Goal: Task Accomplishment & Management: Use online tool/utility

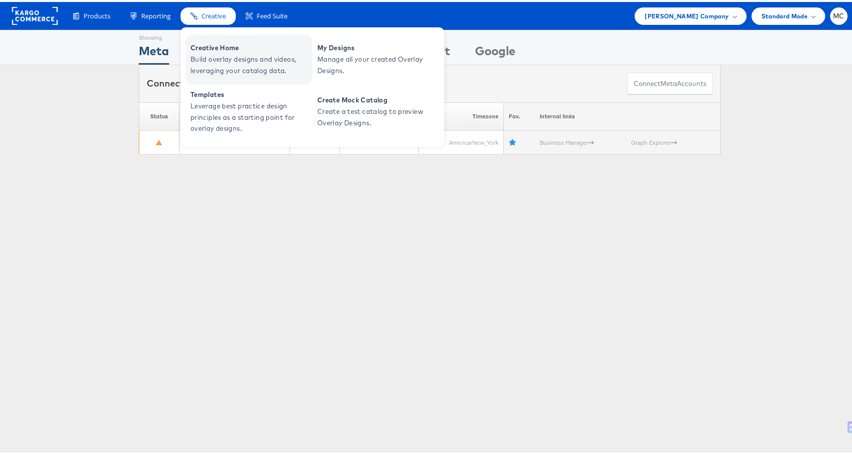
click at [229, 62] on span "Build overlay designs and videos, leveraging your catalog data." at bounding box center [249, 63] width 119 height 23
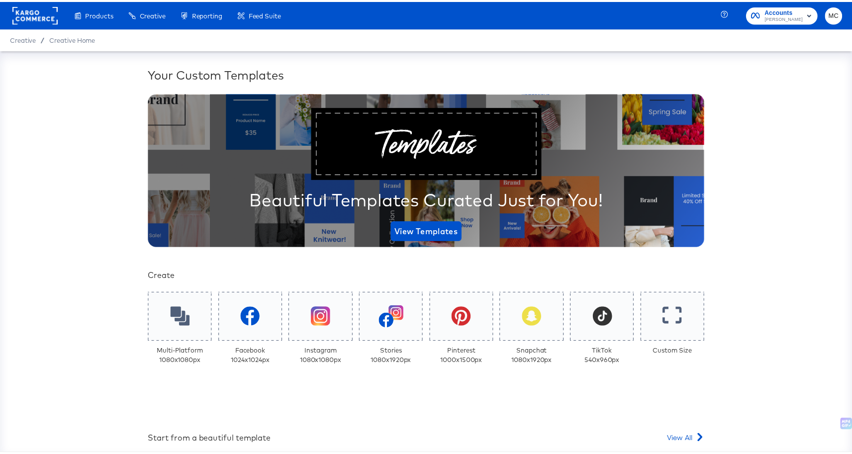
scroll to position [167, 0]
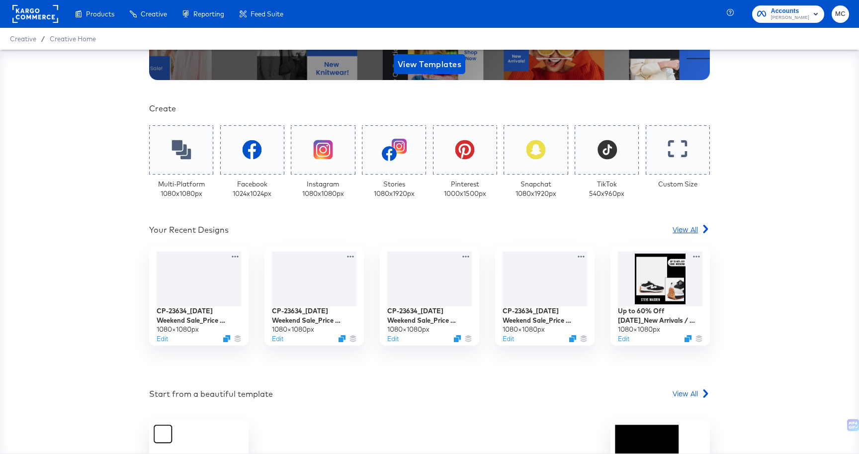
click at [687, 229] on span "View All" at bounding box center [685, 229] width 25 height 10
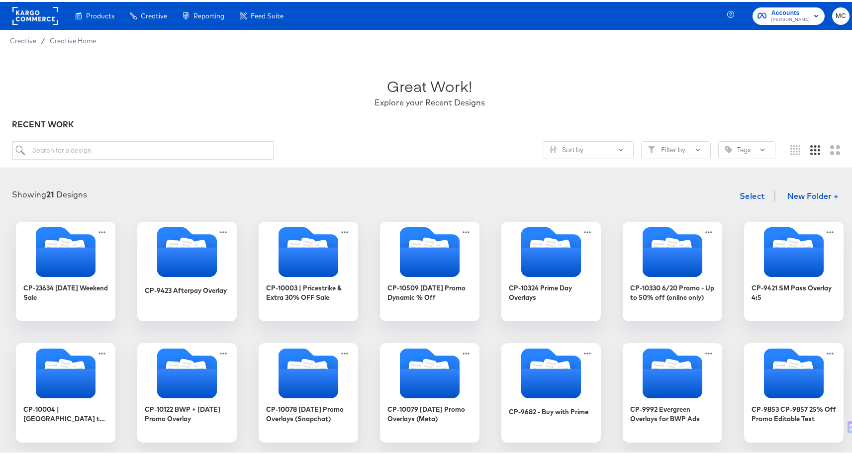
click at [31, 25] on div at bounding box center [35, 14] width 46 height 28
click at [38, 16] on rect at bounding box center [35, 14] width 46 height 18
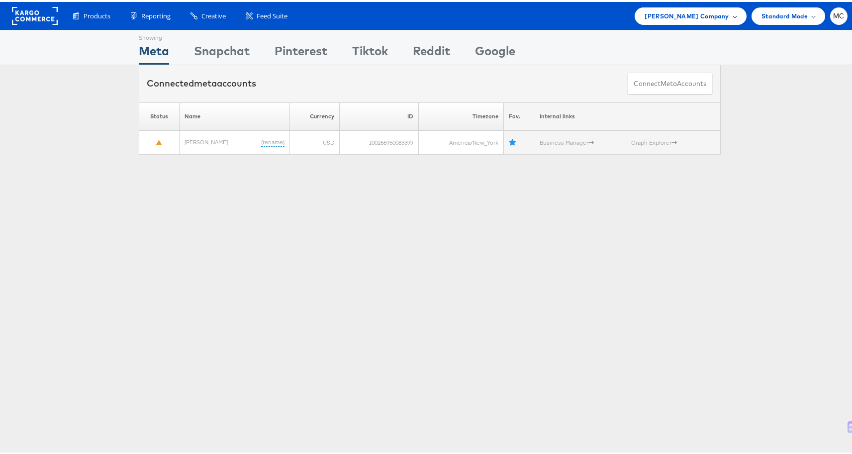
click at [729, 15] on div "[PERSON_NAME] Company" at bounding box center [689, 13] width 111 height 17
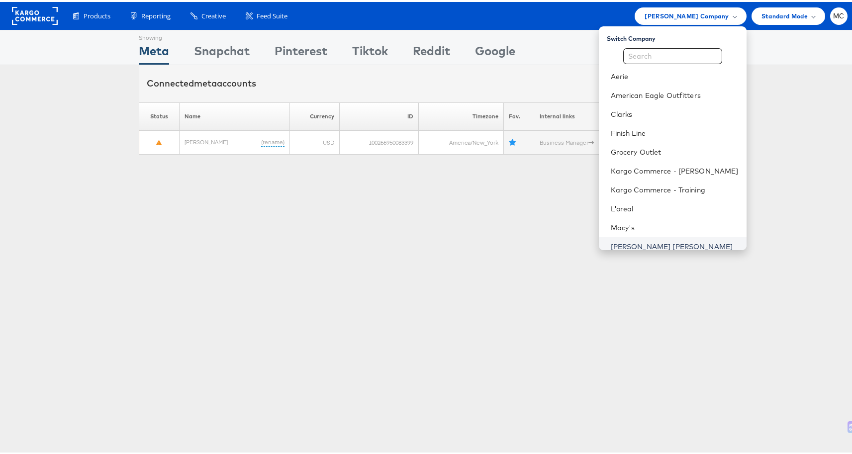
scroll to position [177, 0]
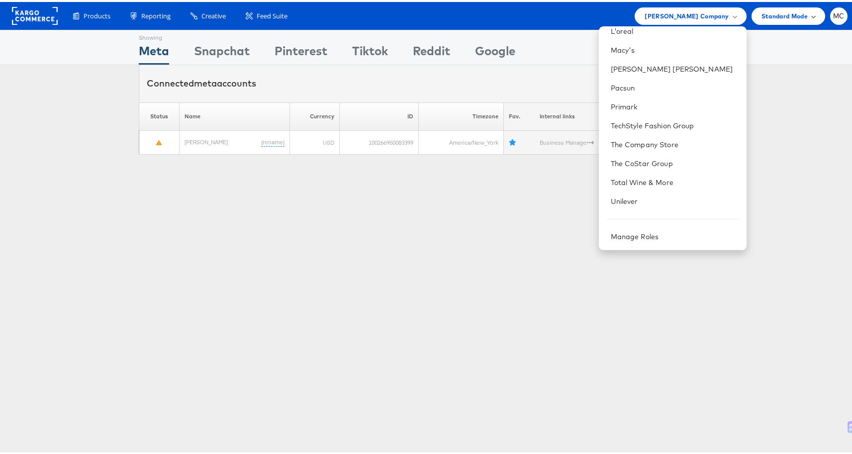
click at [785, 14] on span "Standard Mode" at bounding box center [784, 14] width 46 height 10
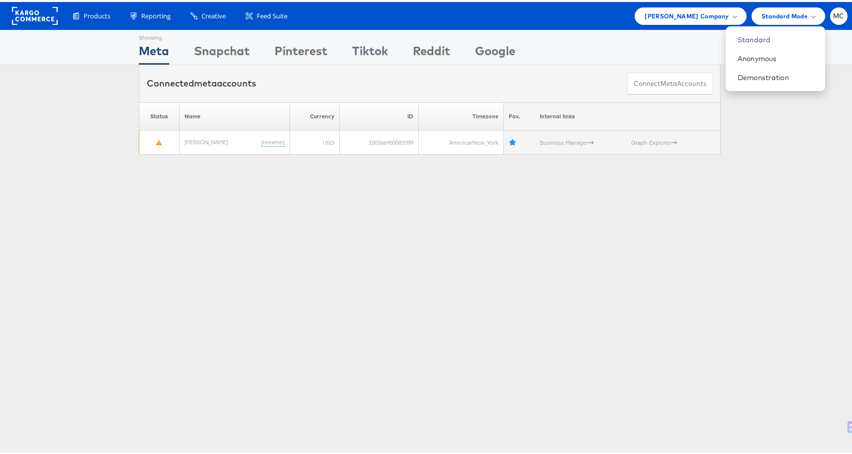
click at [835, 21] on li "MC Account and Teammates Subscription and Billing Advice and Answers Internal D…" at bounding box center [838, 13] width 17 height 17
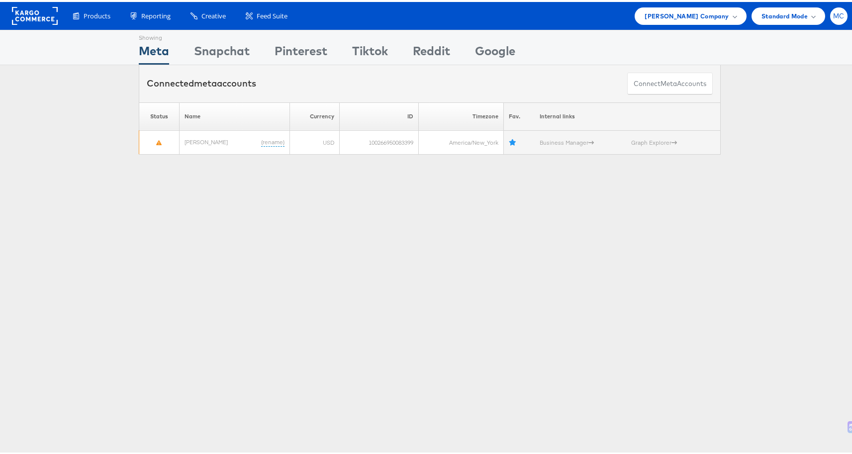
click at [833, 12] on span "MC" at bounding box center [838, 14] width 11 height 6
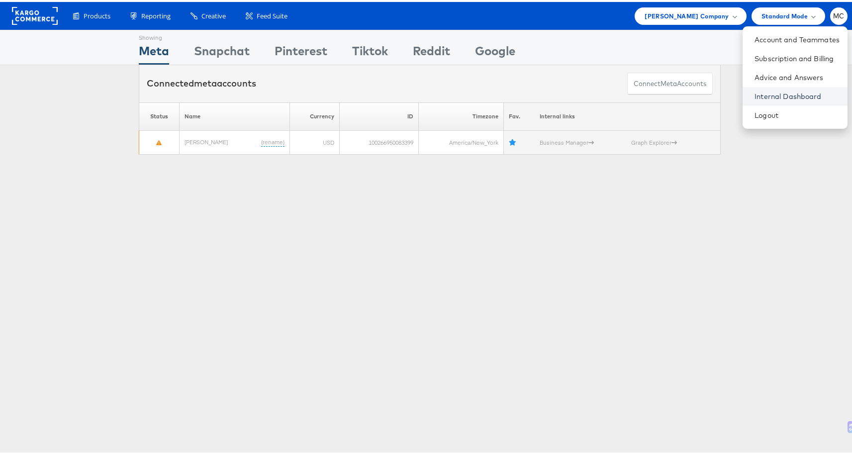
click at [785, 91] on link "Internal Dashboard" at bounding box center [796, 94] width 85 height 10
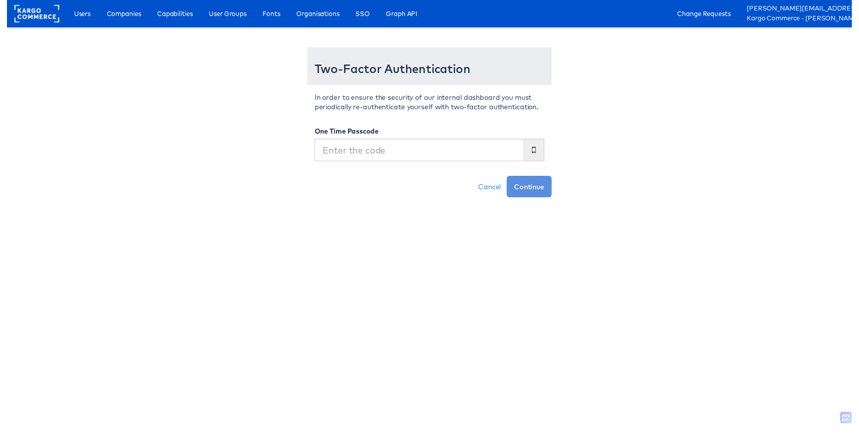
click at [435, 160] on input "text" at bounding box center [419, 152] width 213 height 23
type input "239520"
click at [539, 198] on button "Continue" at bounding box center [531, 190] width 46 height 22
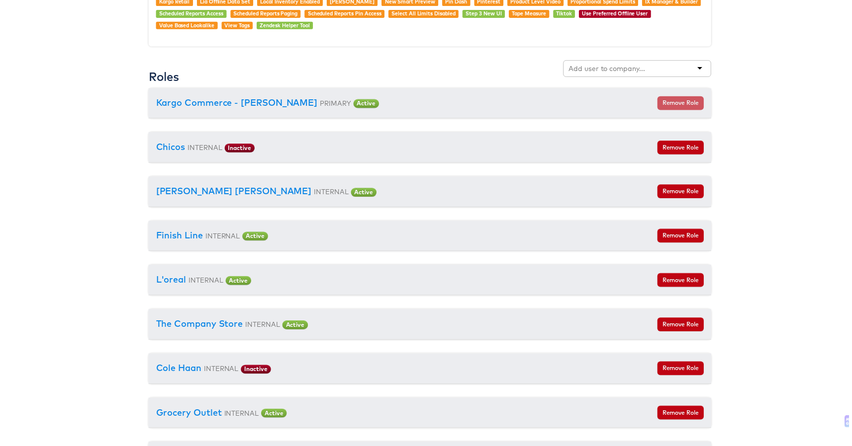
scroll to position [852, 0]
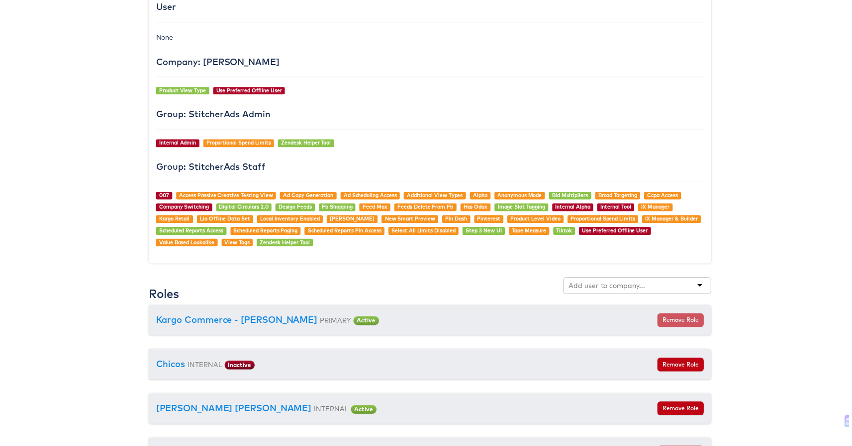
click at [612, 298] on div at bounding box center [638, 289] width 149 height 19
click at [617, 292] on input "text" at bounding box center [608, 288] width 79 height 10
click at [618, 289] on input "text" at bounding box center [608, 288] width 79 height 10
type input "boot barn"
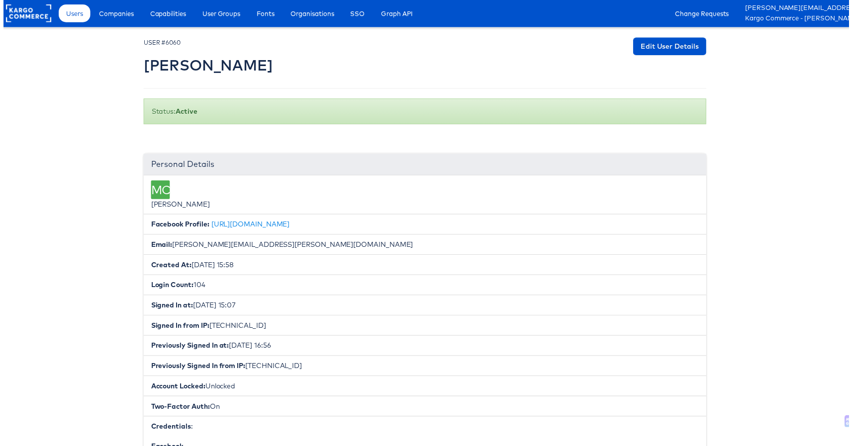
scroll to position [0, 5]
click at [28, 10] on rect at bounding box center [25, 14] width 46 height 18
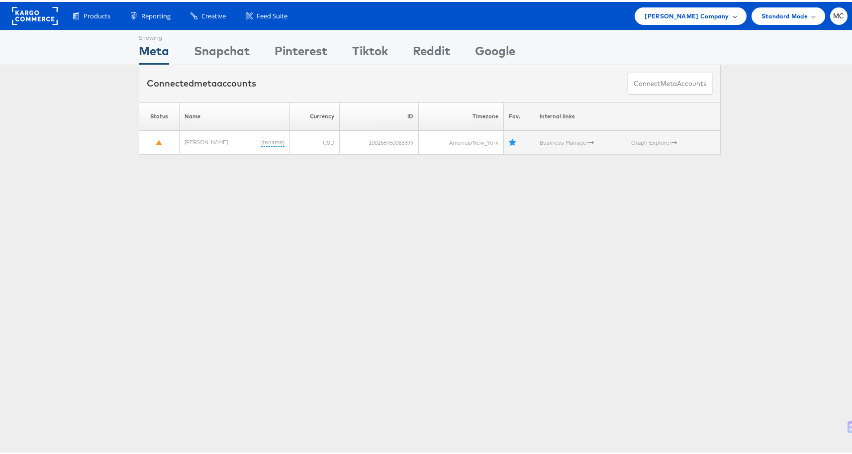
click at [724, 6] on div "[PERSON_NAME] Company" at bounding box center [689, 13] width 111 height 17
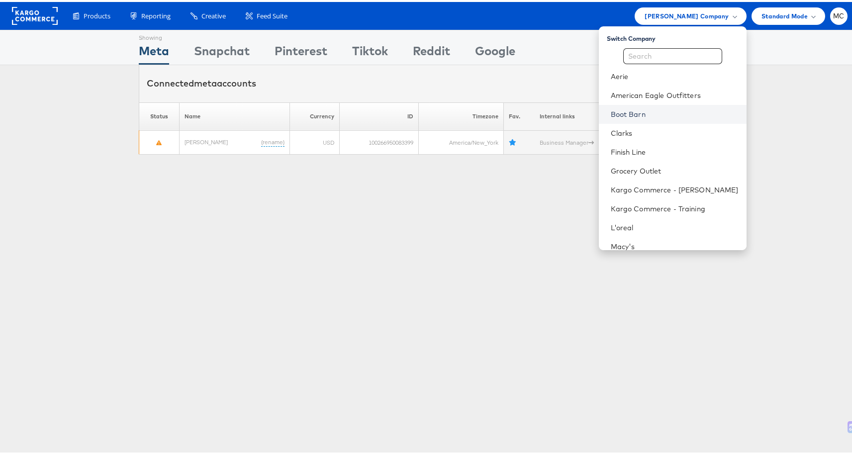
click at [622, 113] on link "Boot Barn" at bounding box center [674, 112] width 128 height 10
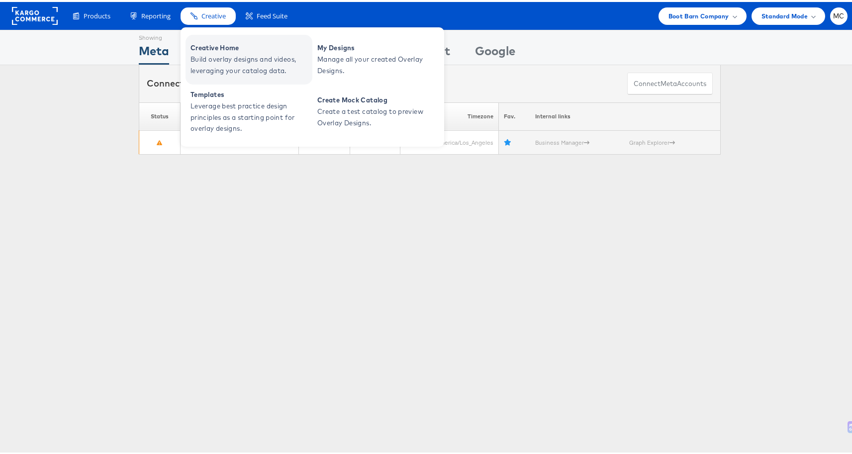
click at [229, 61] on span "Build overlay designs and videos, leveraging your catalog data." at bounding box center [249, 63] width 119 height 23
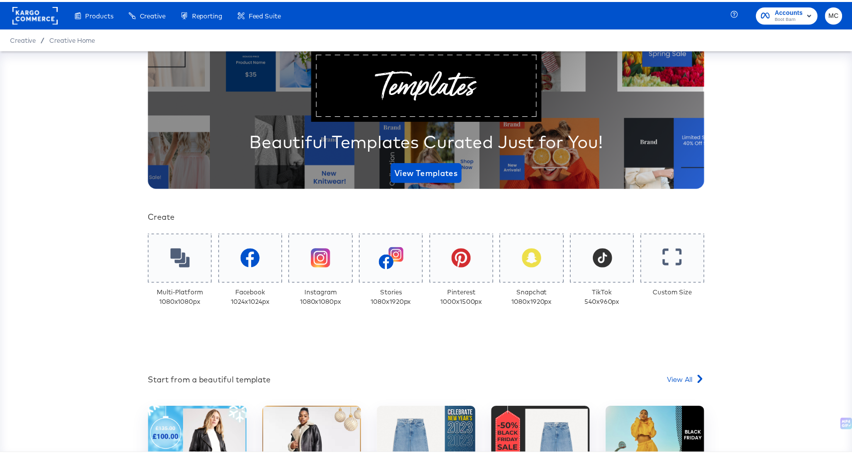
scroll to position [167, 0]
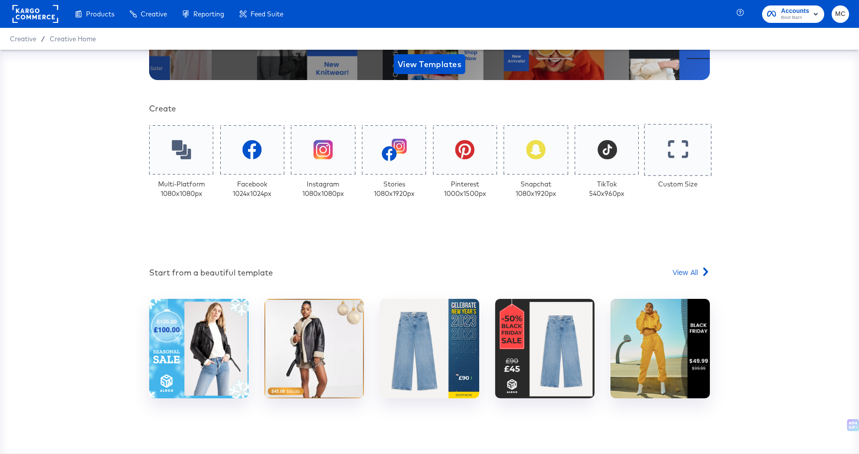
click at [675, 153] on icon at bounding box center [678, 149] width 20 height 18
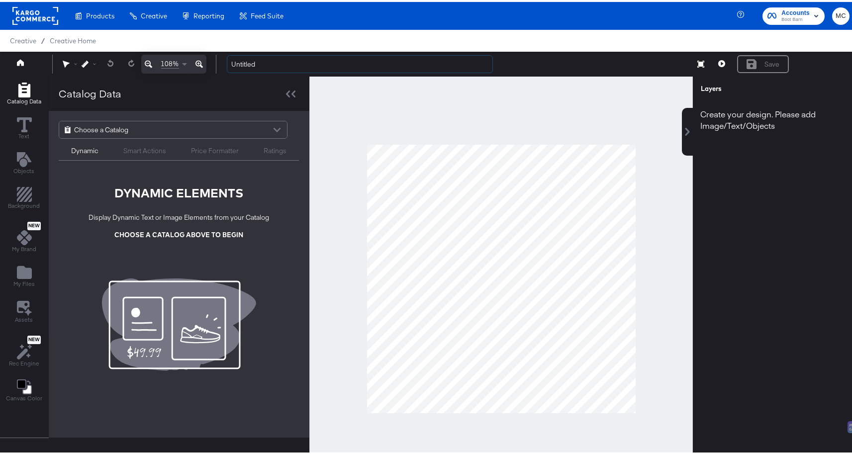
drag, startPoint x: 267, startPoint y: 60, endPoint x: 214, endPoint y: 64, distance: 52.8
click at [214, 64] on div "108% Untitled Save" at bounding box center [429, 62] width 859 height 25
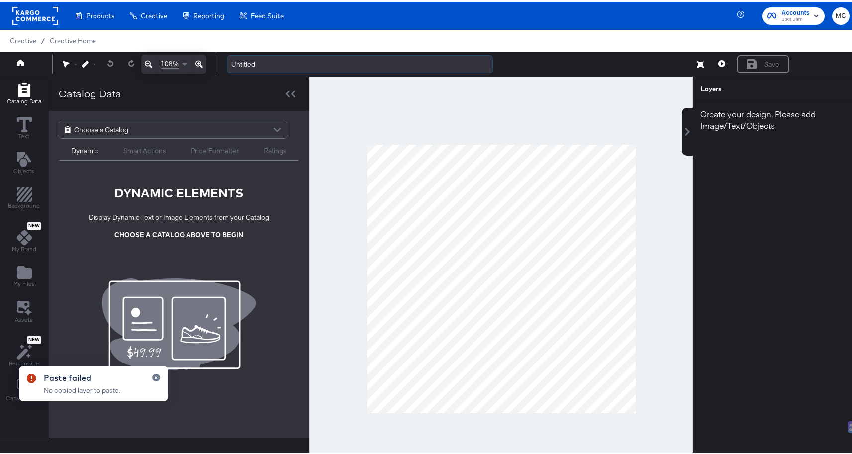
click at [285, 65] on input "Untitled" at bounding box center [360, 62] width 266 height 18
drag, startPoint x: 279, startPoint y: 62, endPoint x: 221, endPoint y: 55, distance: 58.5
click at [221, 55] on div "Untitled Save" at bounding box center [534, 62] width 630 height 19
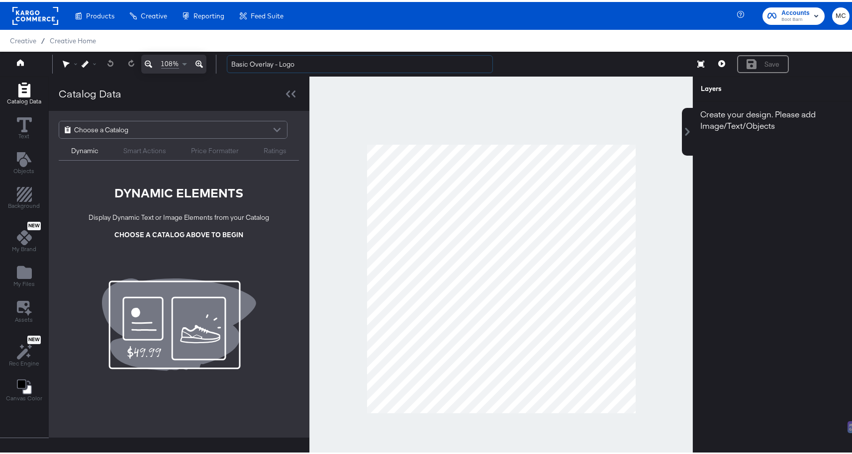
click at [231, 63] on input "Basic Overlay - Logo" at bounding box center [360, 62] width 266 height 18
type input "V1 - Basic Overlay - Logo"
click at [27, 273] on icon "Add Files" at bounding box center [24, 270] width 15 height 13
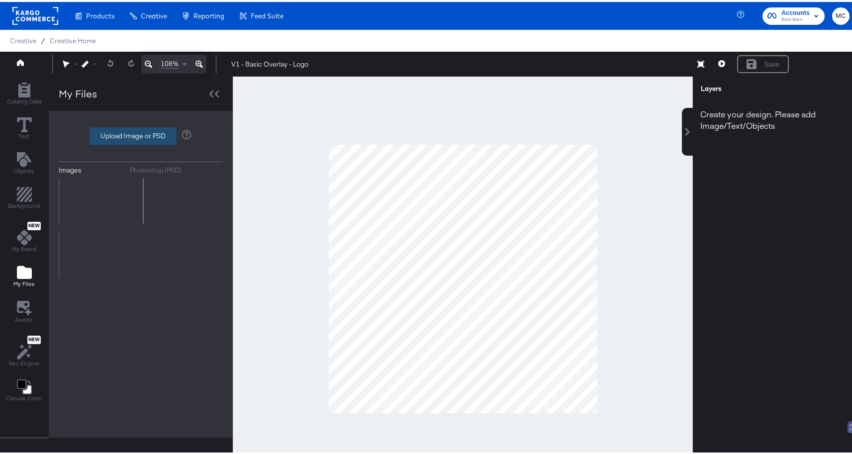
click at [134, 132] on label "Upload Image or PSD" at bounding box center [133, 134] width 86 height 17
click at [141, 134] on input "Upload Image or PSD" at bounding box center [141, 134] width 0 height 0
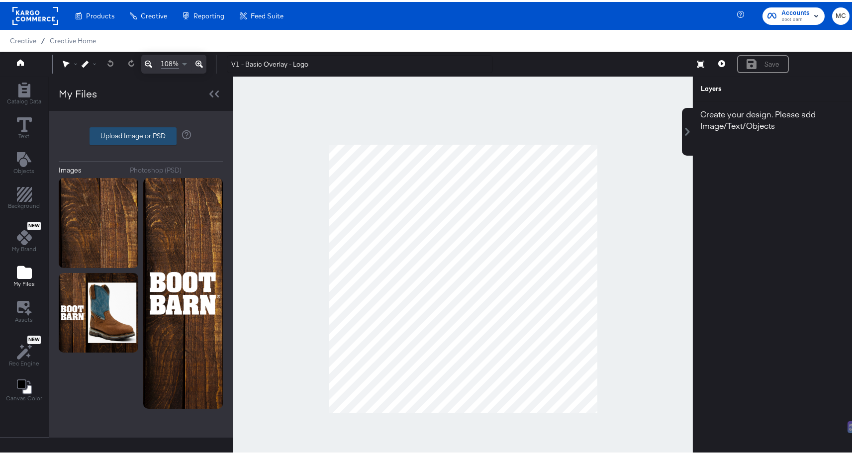
type input "C:\fakepath\Background.png"
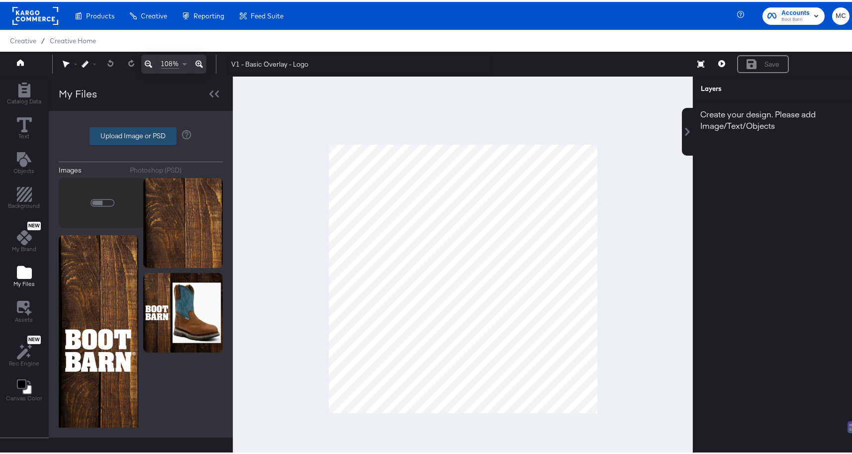
click at [133, 137] on label "Upload Image or PSD" at bounding box center [133, 134] width 86 height 17
click at [141, 134] on input "Upload Image or PSD" at bounding box center [141, 134] width 0 height 0
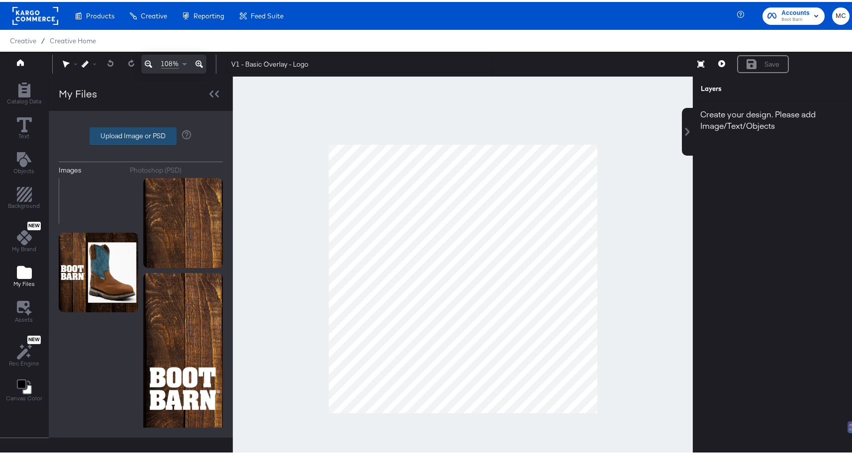
type input "C:\fakepath\BB_logo.png"
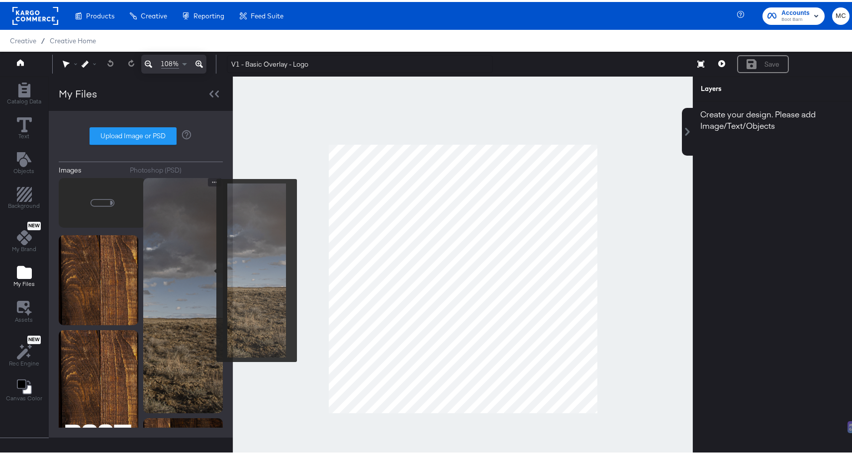
click at [210, 268] on img at bounding box center [183, 293] width 80 height 235
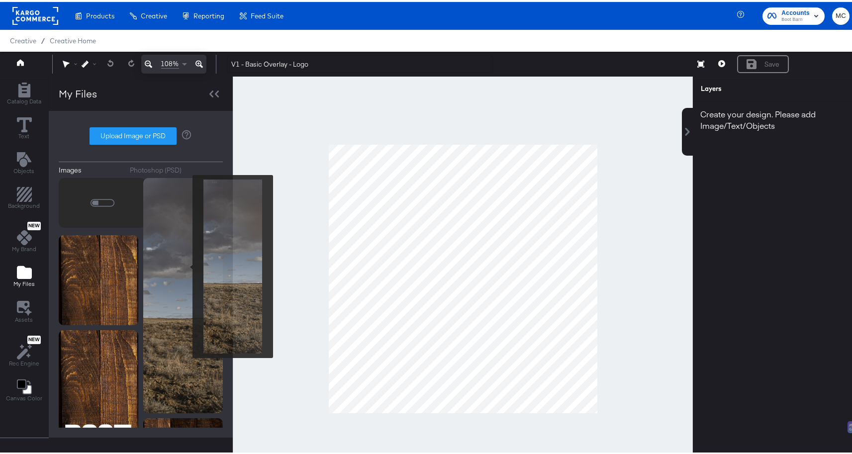
click at [176, 263] on img at bounding box center [183, 293] width 80 height 235
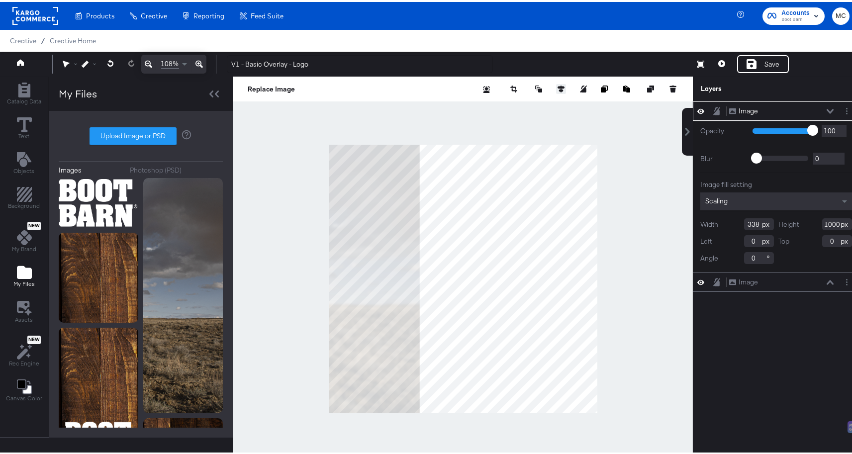
click at [546, 85] on div at bounding box center [578, 87] width 199 height 10
click at [557, 86] on icon at bounding box center [560, 87] width 7 height 7
click at [502, 106] on icon at bounding box center [505, 105] width 7 height 7
type input "662"
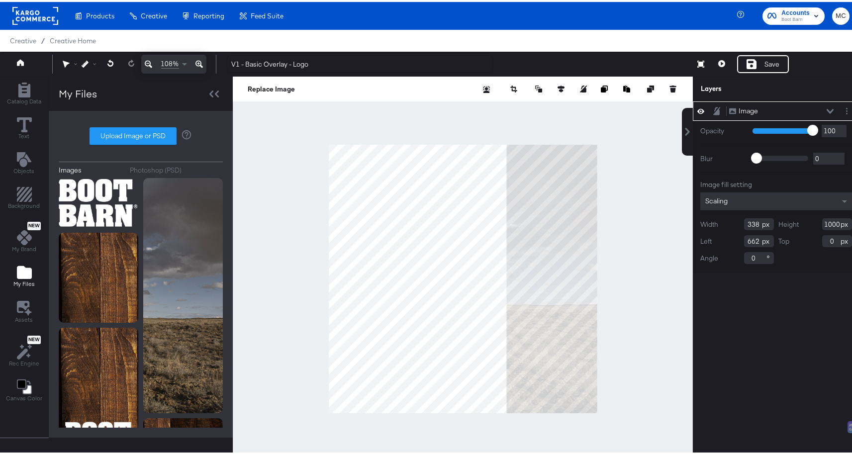
click at [624, 200] on div at bounding box center [463, 277] width 460 height 405
click at [824, 223] on input "1000" at bounding box center [837, 222] width 30 height 12
click at [833, 222] on div "Height 1000" at bounding box center [815, 222] width 74 height 12
click at [829, 221] on input "1000" at bounding box center [837, 222] width 30 height 12
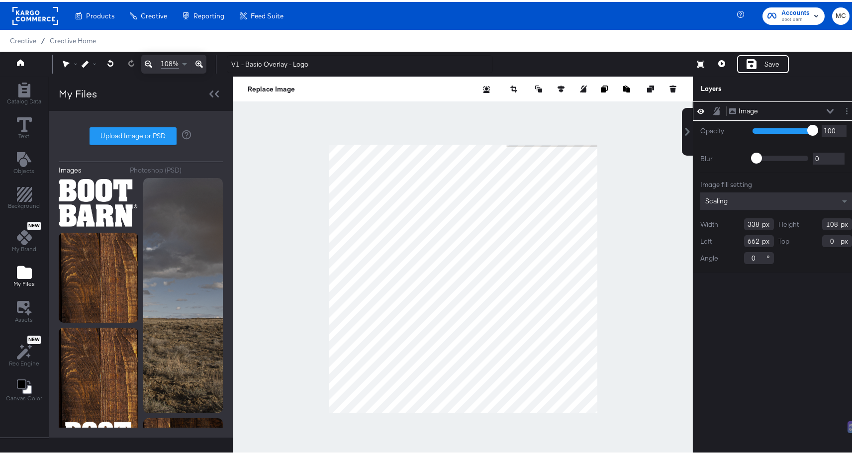
type input "1080"
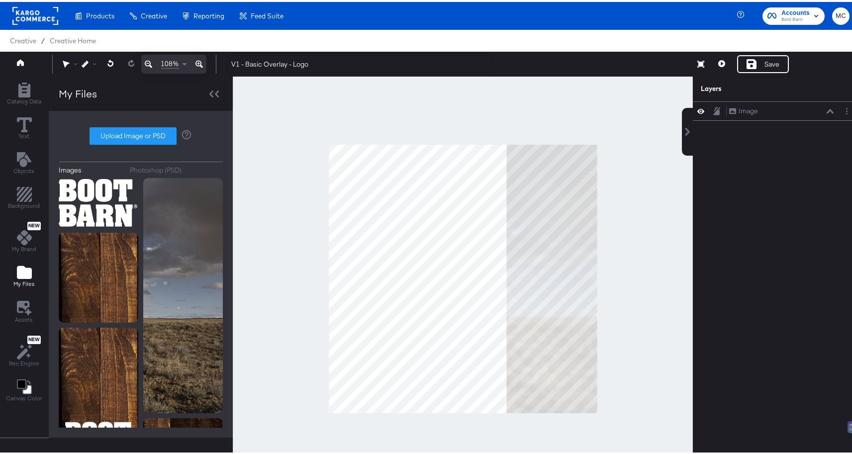
click at [602, 190] on div at bounding box center [463, 277] width 460 height 405
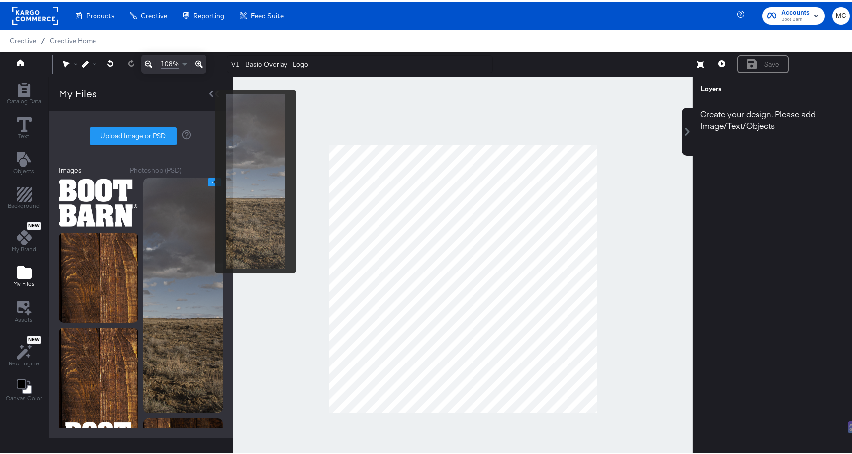
click at [210, 179] on button "Image Options" at bounding box center [214, 180] width 13 height 8
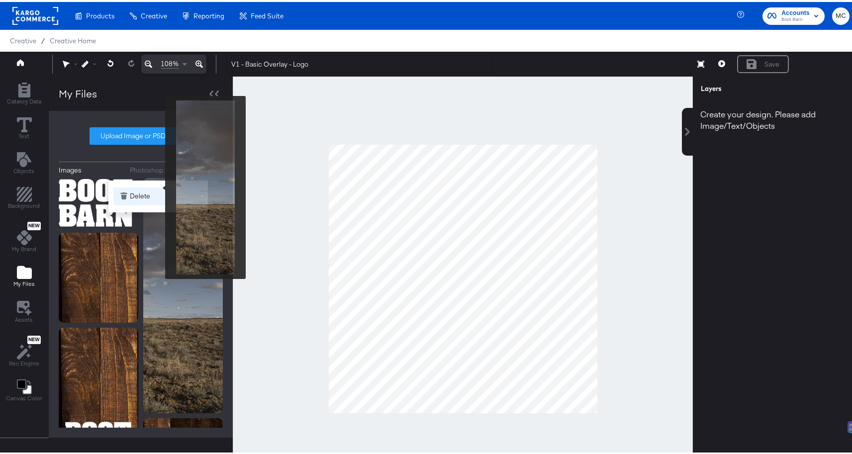
click at [159, 185] on button "Delete" at bounding box center [157, 194] width 89 height 18
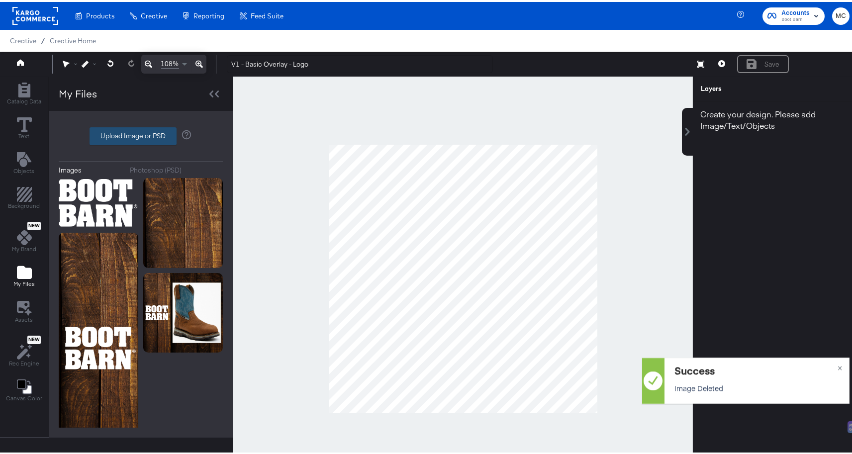
click at [150, 125] on div "Upload Image or PSD" at bounding box center [141, 134] width 164 height 18
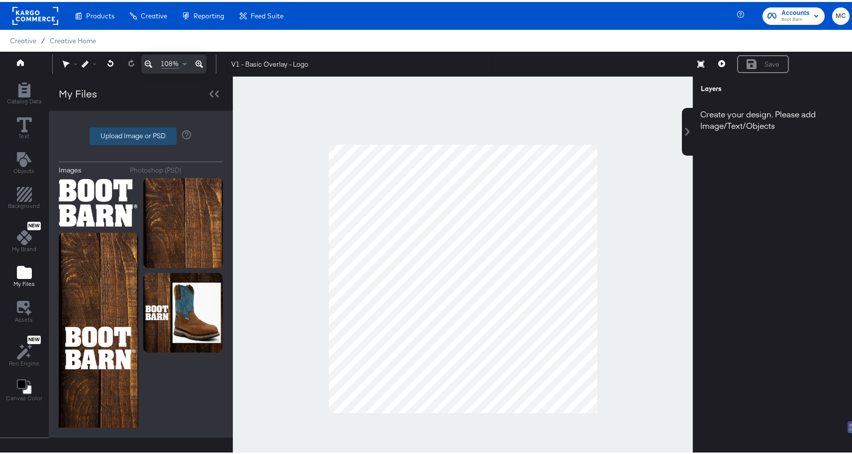
click at [150, 141] on label "Upload Image or PSD" at bounding box center [133, 134] width 86 height 17
click at [141, 134] on input "Upload Image or PSD" at bounding box center [141, 134] width 0 height 0
click at [134, 136] on label "Upload Image or PSD" at bounding box center [133, 134] width 86 height 17
click at [141, 134] on input "Upload Image or PSD" at bounding box center [141, 134] width 0 height 0
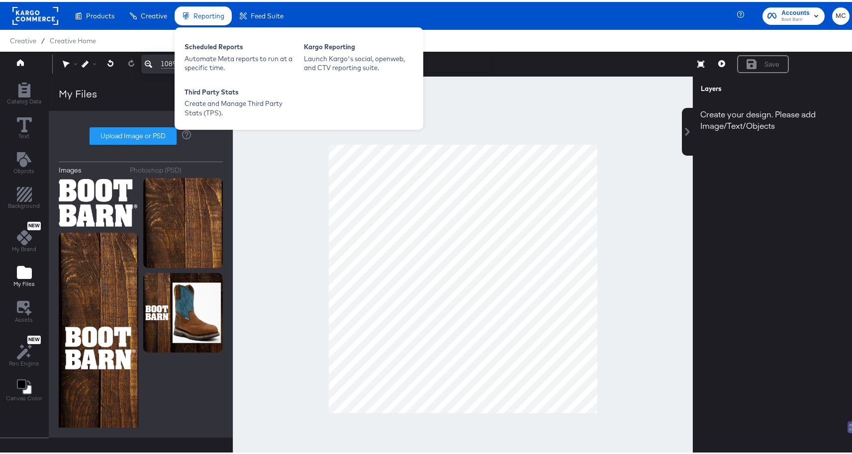
type input "C:\fakepath\Background.png"
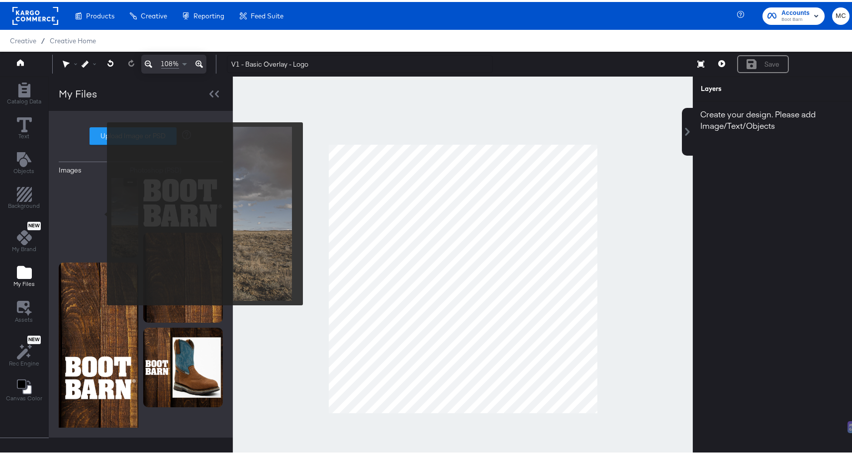
click at [100, 212] on img at bounding box center [99, 216] width 80 height 80
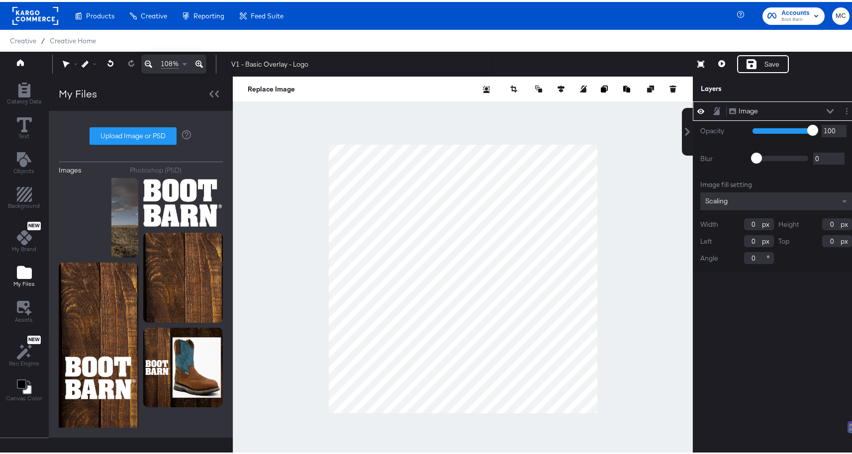
type input "1"
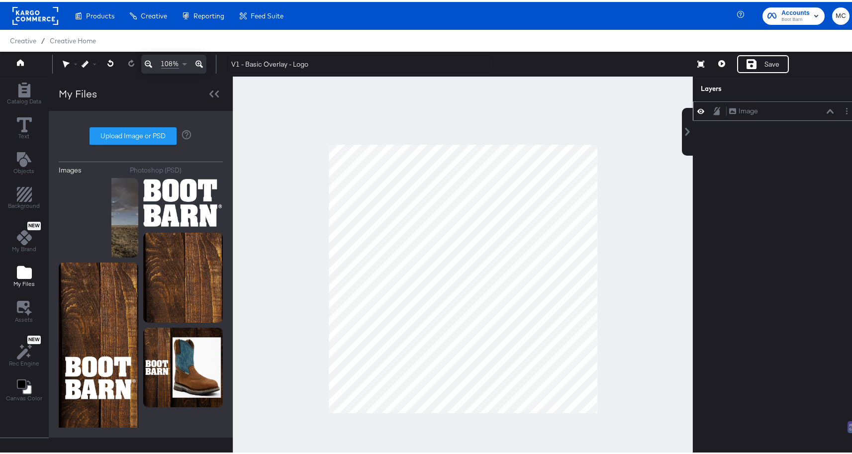
click at [847, 108] on div at bounding box center [848, 109] width 14 height 10
click at [841, 109] on button "Layer Options" at bounding box center [846, 109] width 10 height 10
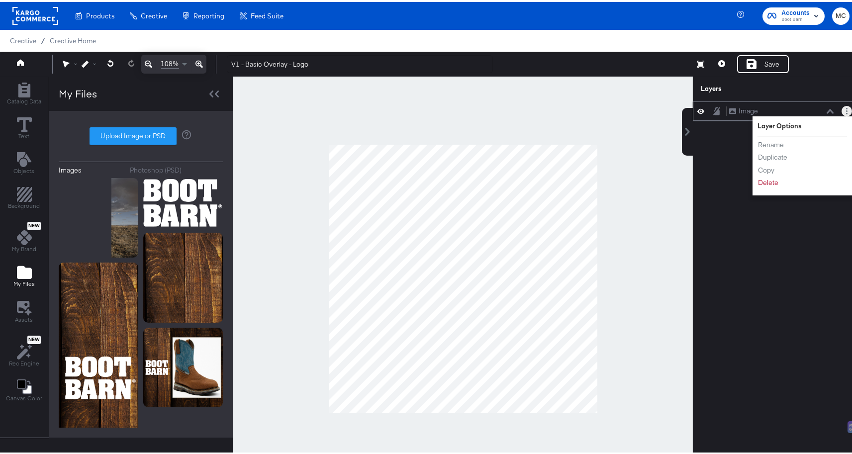
click at [772, 177] on li "Delete" at bounding box center [784, 180] width 55 height 10
click at [759, 178] on button "Delete" at bounding box center [767, 180] width 21 height 10
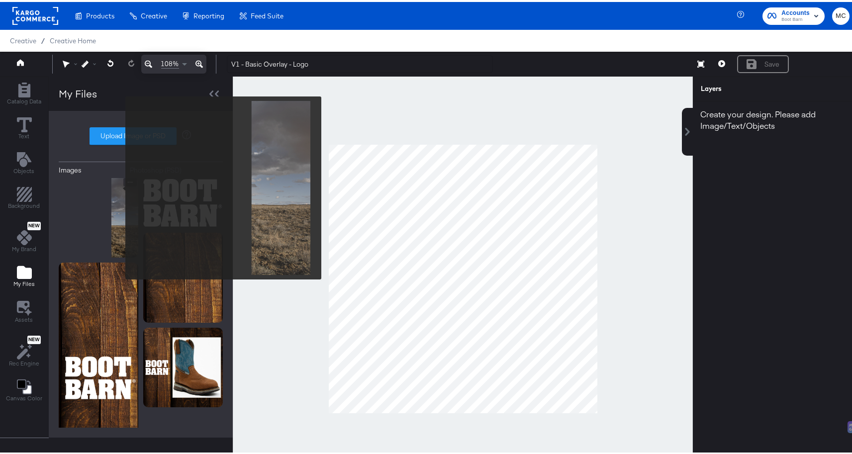
click at [112, 182] on img at bounding box center [99, 216] width 80 height 80
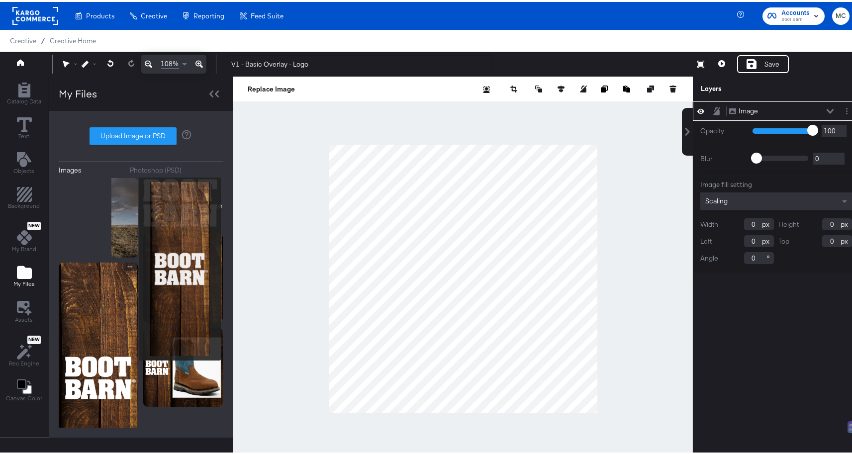
type input "1"
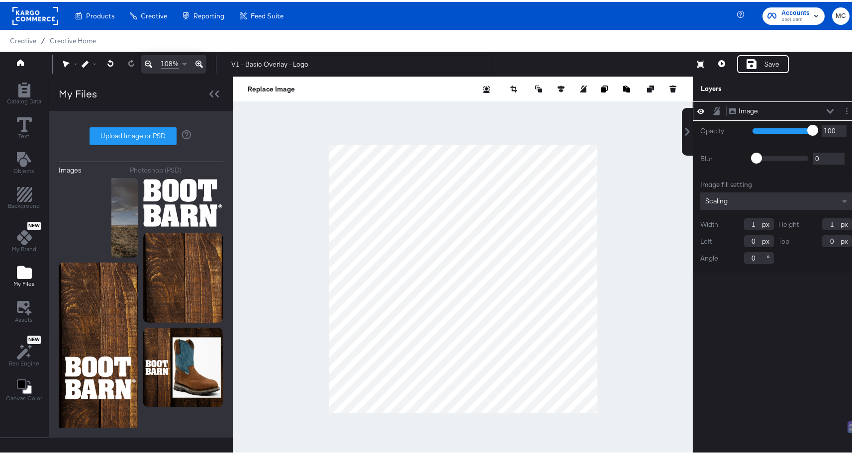
click at [754, 225] on input "1" at bounding box center [759, 222] width 30 height 12
type input "1080"
click at [828, 222] on input "1" at bounding box center [837, 222] width 30 height 12
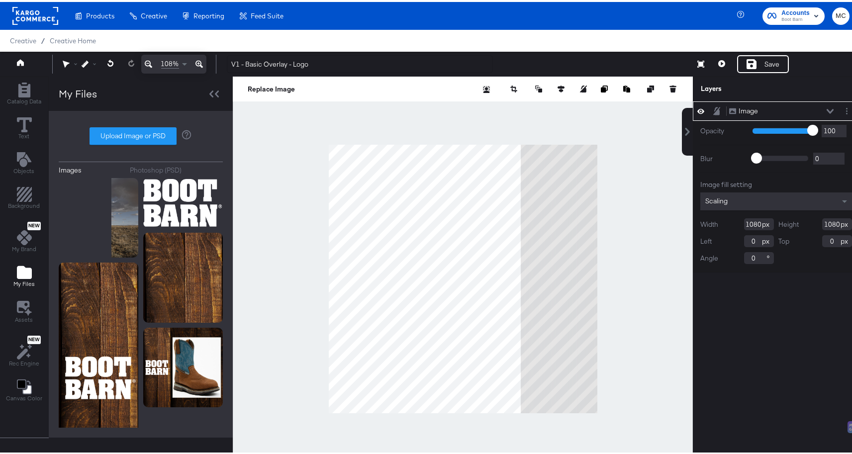
type input "1080"
click at [767, 340] on div "Image Image Opacity 1 100 100 Blur 0 2000 0 Image fill setting Scaling Width 10…" at bounding box center [775, 281] width 167 height 364
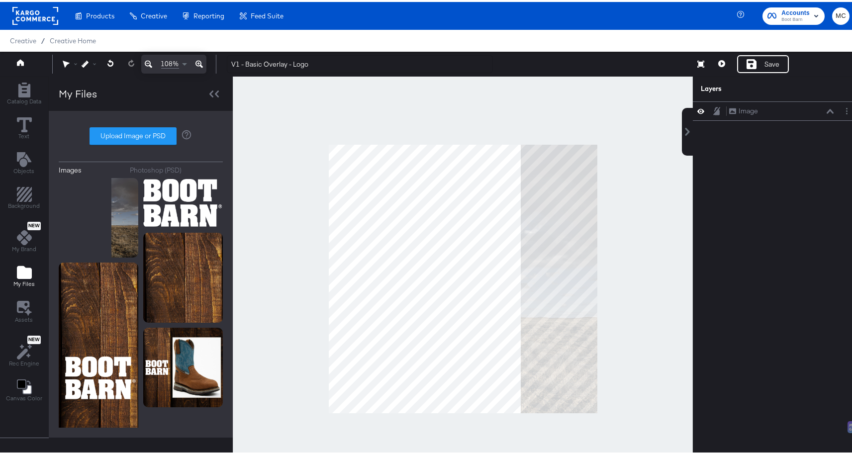
click at [641, 278] on div at bounding box center [463, 277] width 460 height 405
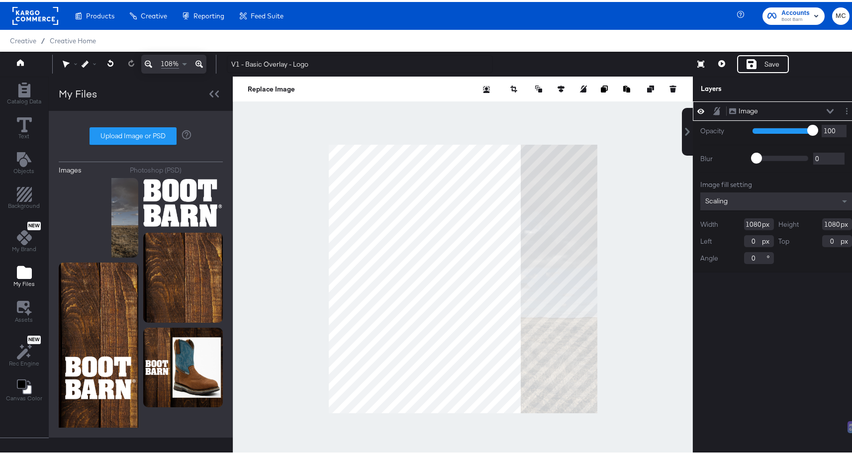
click at [639, 210] on div at bounding box center [463, 277] width 460 height 405
click at [839, 116] on div "Image Image" at bounding box center [775, 108] width 167 height 19
click at [841, 107] on button "Layer Options" at bounding box center [846, 109] width 10 height 10
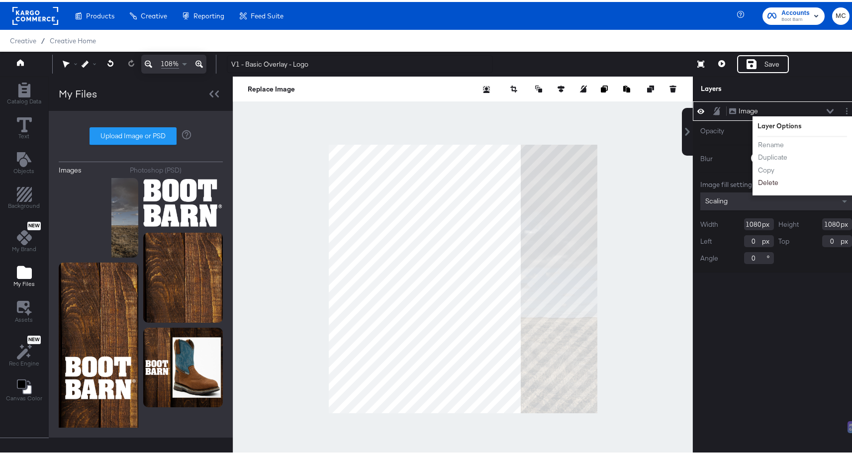
click at [757, 181] on button "Delete" at bounding box center [767, 180] width 21 height 10
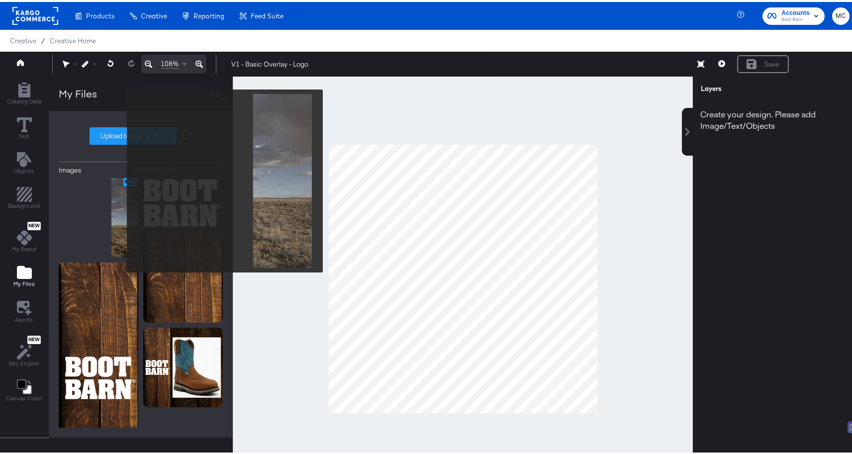
click at [123, 178] on button "Image Options" at bounding box center [129, 180] width 13 height 8
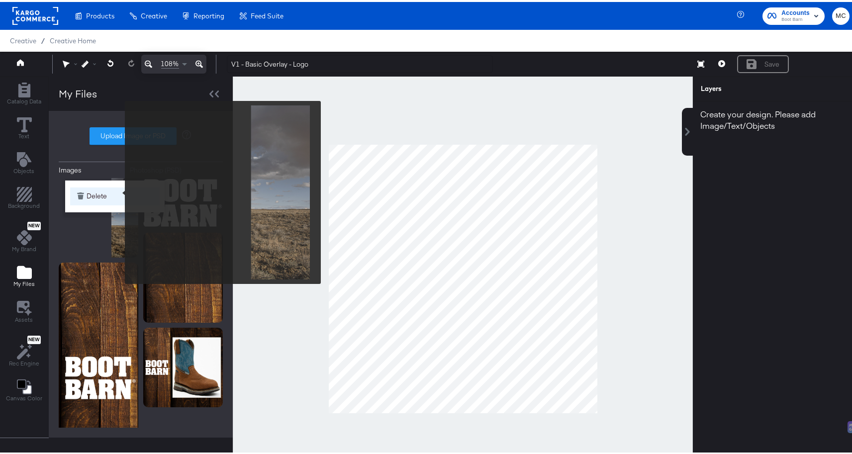
click at [113, 190] on button "Delete" at bounding box center [114, 194] width 89 height 18
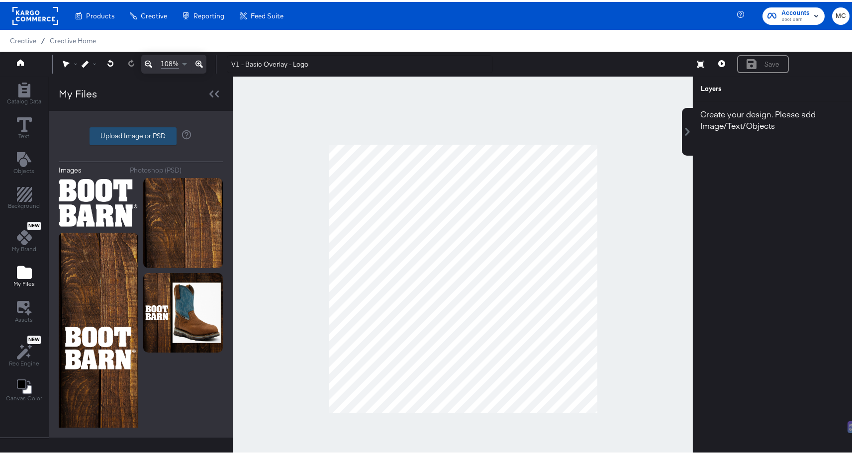
click at [124, 133] on label "Upload Image or PSD" at bounding box center [133, 134] width 86 height 17
click at [141, 134] on input "Upload Image or PSD" at bounding box center [141, 134] width 0 height 0
type input "C:\fakepath\Background.png"
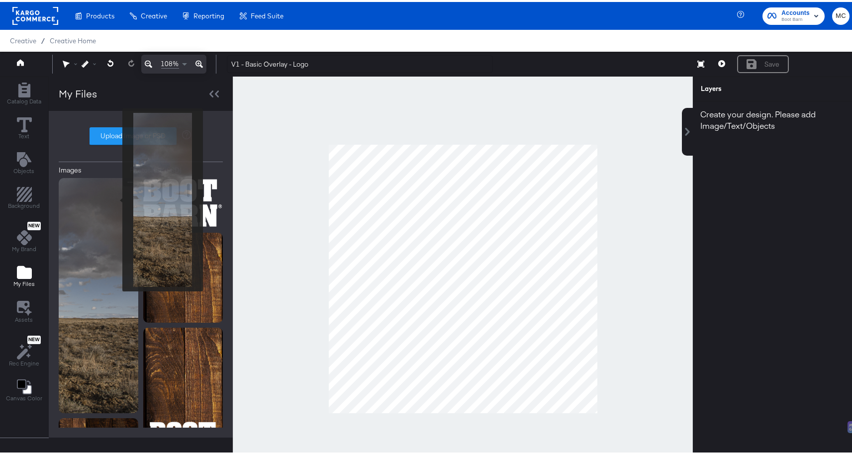
click at [70, 204] on img at bounding box center [99, 293] width 80 height 235
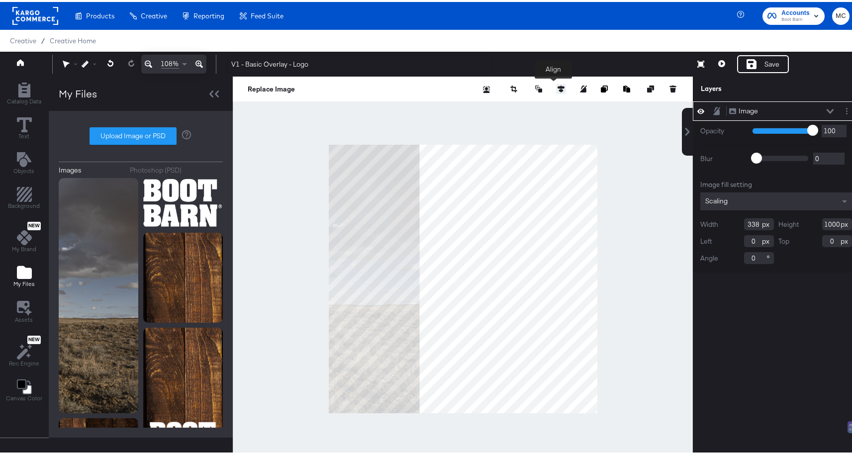
click at [557, 86] on icon at bounding box center [560, 87] width 7 height 7
click at [501, 110] on button at bounding box center [506, 105] width 10 height 10
type input "662"
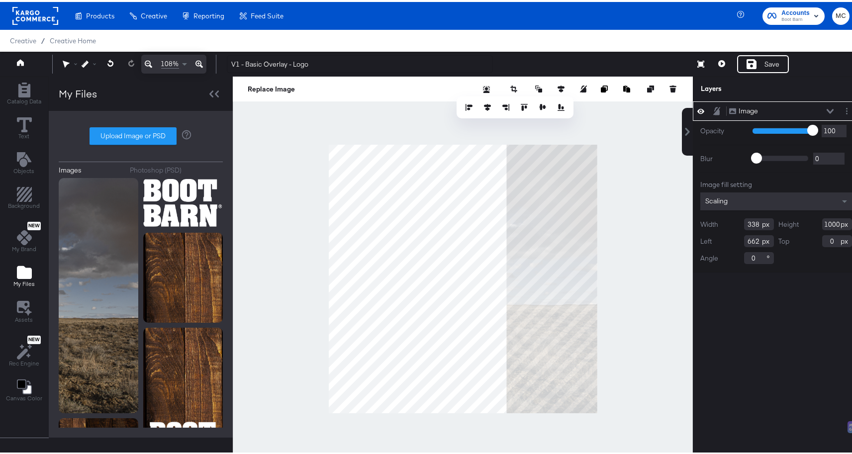
click at [752, 223] on input "338" at bounding box center [759, 222] width 30 height 12
type input "365"
click at [833, 222] on div "Height 1000" at bounding box center [815, 222] width 74 height 12
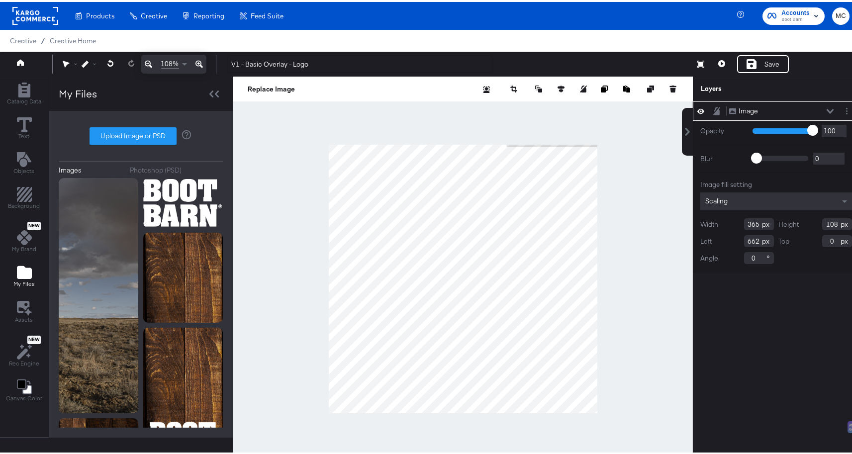
type input "1080"
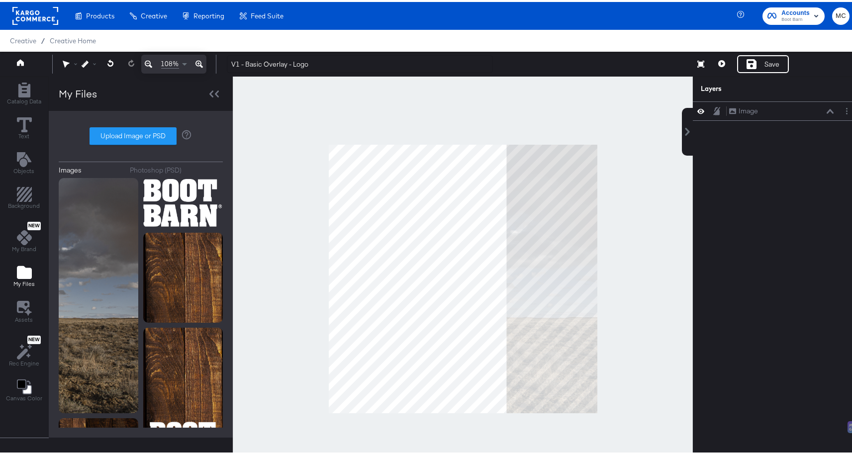
click at [653, 221] on div at bounding box center [463, 277] width 460 height 405
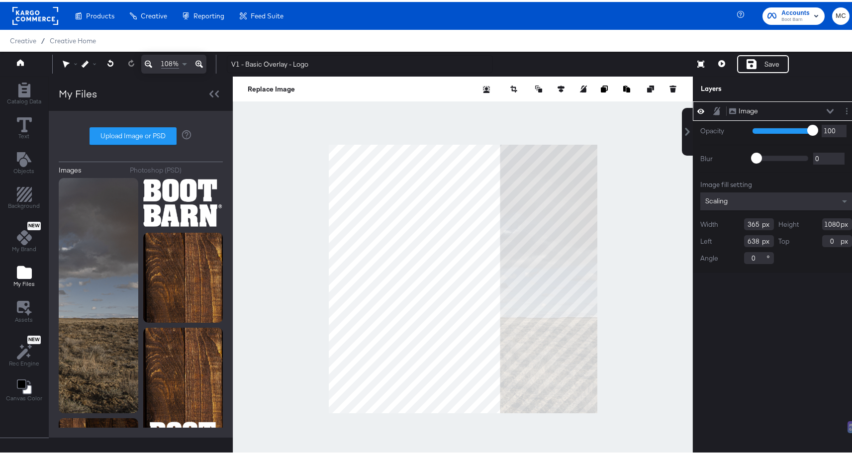
click at [547, 80] on div "Replace Image" at bounding box center [463, 87] width 460 height 25
click at [557, 88] on icon at bounding box center [560, 87] width 7 height 7
click at [502, 107] on button at bounding box center [506, 105] width 10 height 10
type input "635"
click at [502, 109] on button at bounding box center [506, 105] width 10 height 10
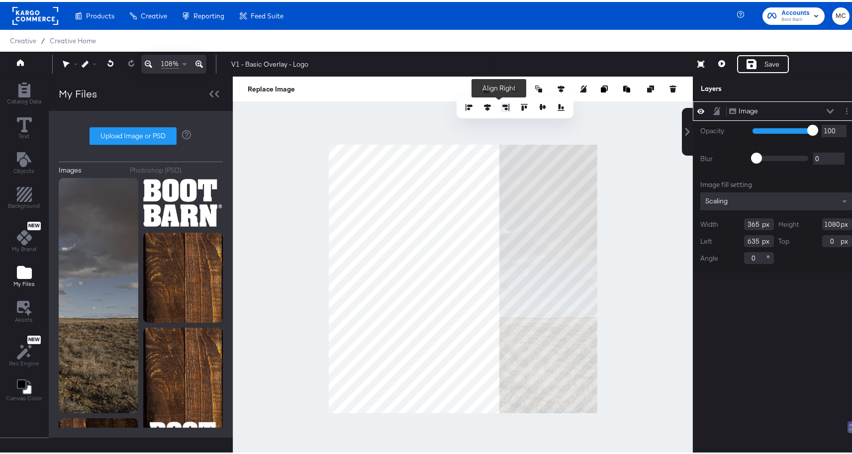
click at [502, 109] on button at bounding box center [506, 105] width 10 height 10
click at [537, 109] on button at bounding box center [542, 105] width 10 height 10
type input "-40"
click at [537, 109] on button at bounding box center [542, 105] width 10 height 10
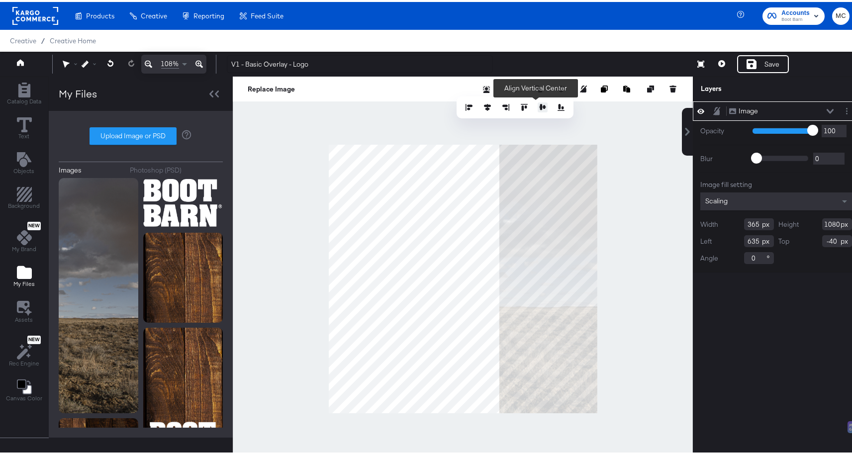
click at [537, 109] on button at bounding box center [542, 105] width 10 height 10
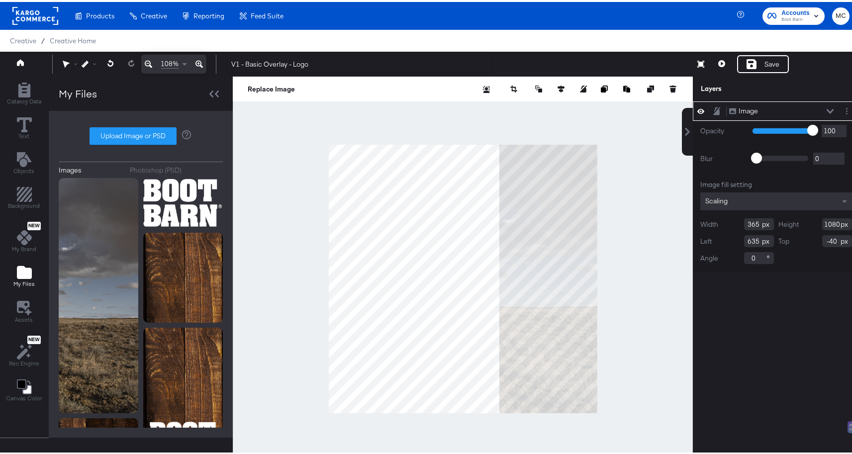
drag, startPoint x: 752, startPoint y: 242, endPoint x: 720, endPoint y: 239, distance: 32.5
click at [722, 240] on div "Left 635" at bounding box center [737, 239] width 74 height 12
click at [750, 240] on input "635" at bounding box center [759, 239] width 30 height 12
type input "6"
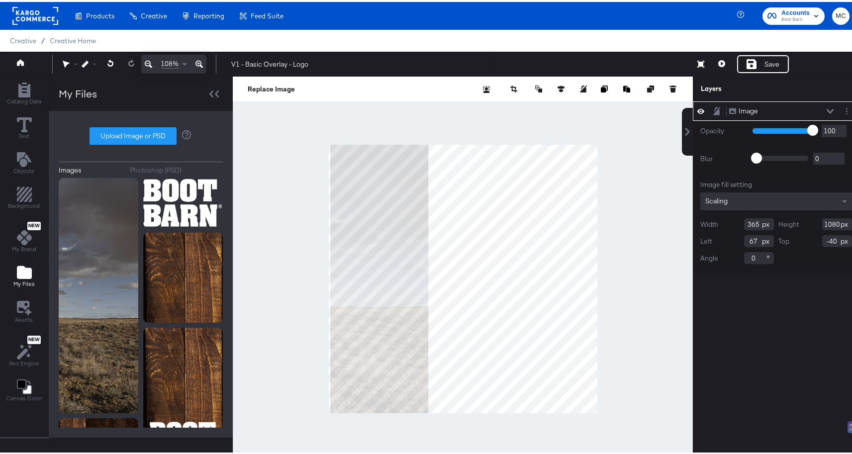
type input "6"
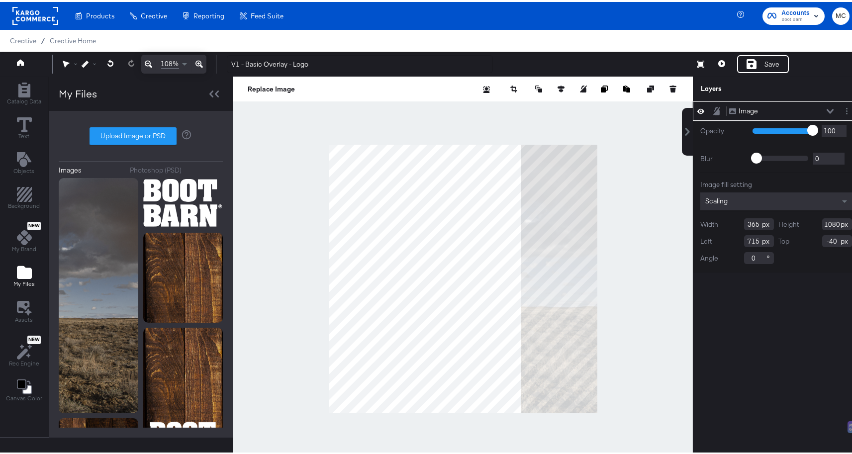
type input "715"
click at [824, 239] on input "-40" at bounding box center [837, 239] width 30 height 12
drag, startPoint x: 829, startPoint y: 239, endPoint x: 788, endPoint y: 239, distance: 40.3
click at [788, 239] on div "Top -40" at bounding box center [815, 239] width 74 height 12
type input "0"
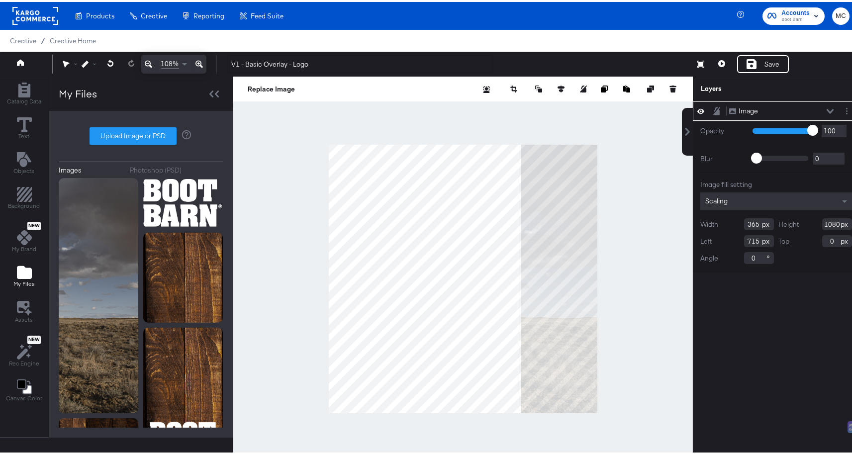
click at [625, 198] on div at bounding box center [463, 277] width 460 height 405
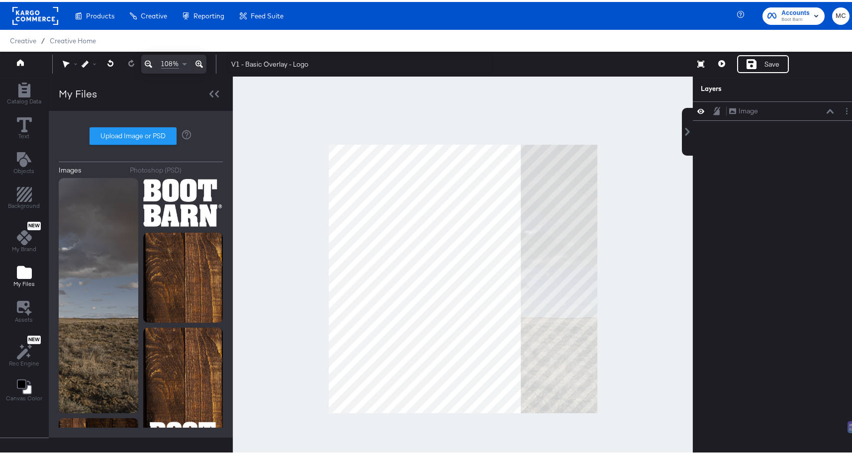
click at [640, 267] on div at bounding box center [463, 277] width 460 height 405
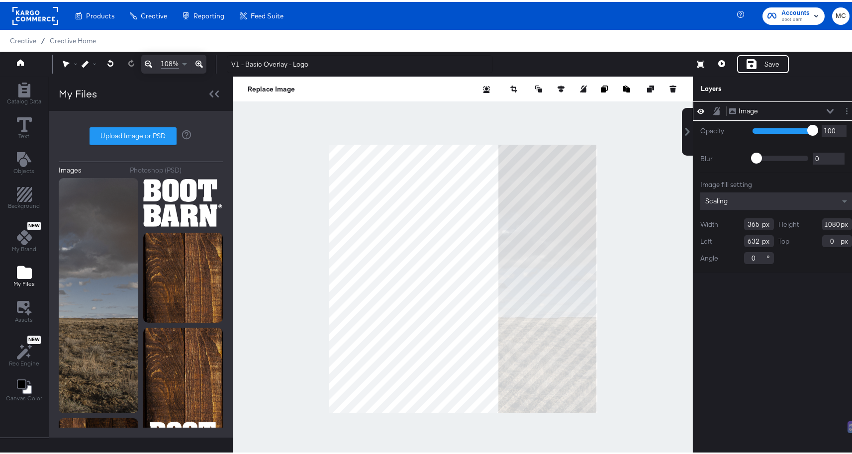
click at [556, 91] on div at bounding box center [561, 87] width 10 height 10
click at [557, 88] on icon at bounding box center [560, 87] width 7 height 7
click at [501, 109] on button at bounding box center [506, 105] width 10 height 10
type input "635"
click at [501, 109] on button at bounding box center [506, 105] width 10 height 10
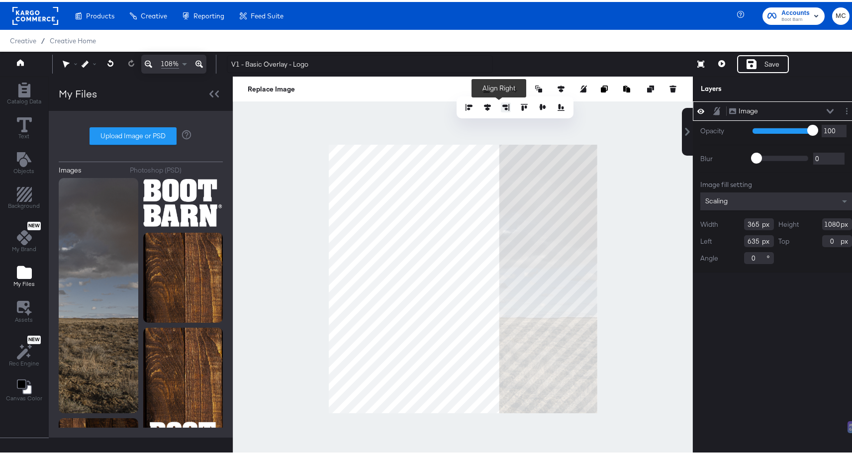
click at [501, 109] on button at bounding box center [506, 105] width 10 height 10
click at [539, 107] on icon at bounding box center [542, 105] width 7 height 7
type input "-40"
click at [539, 107] on icon at bounding box center [542, 105] width 7 height 7
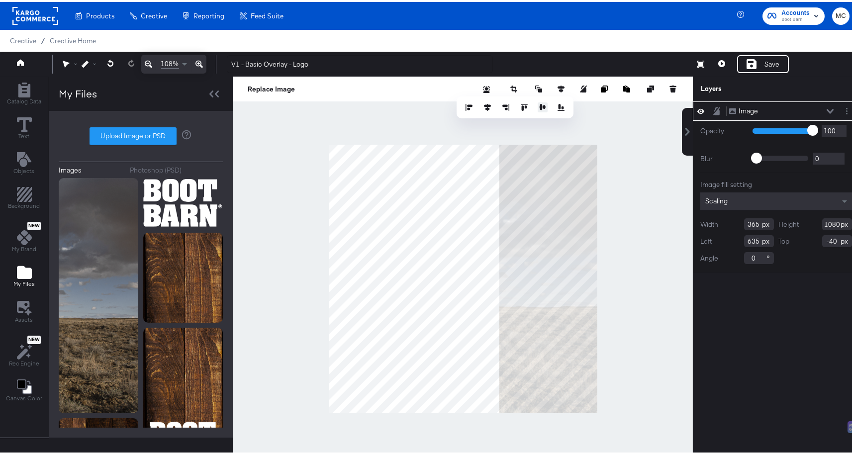
click at [539, 107] on icon at bounding box center [542, 105] width 7 height 7
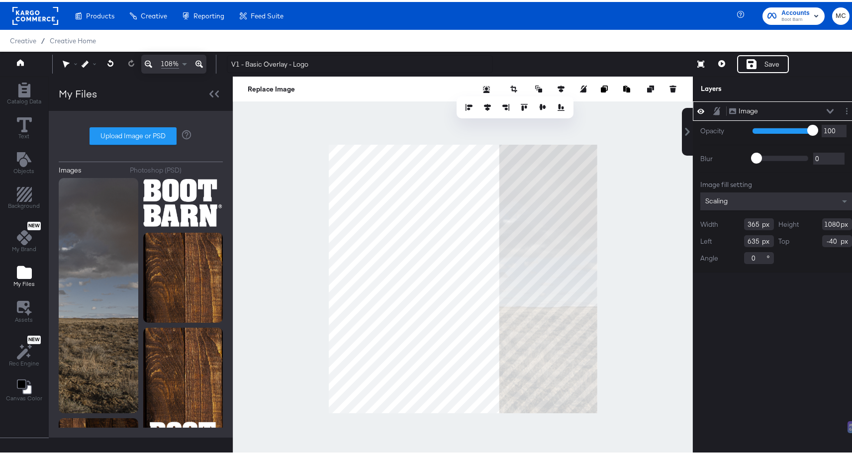
click at [645, 183] on div at bounding box center [463, 277] width 460 height 405
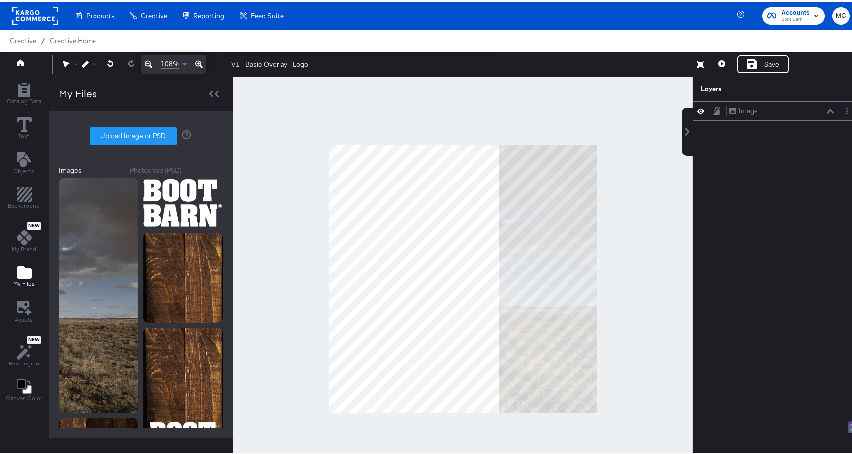
click at [633, 253] on div at bounding box center [463, 277] width 460 height 405
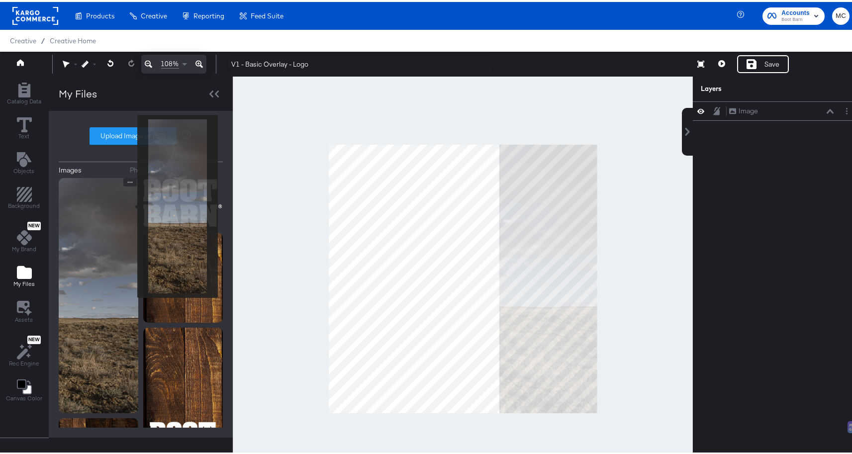
click at [123, 210] on img at bounding box center [99, 293] width 80 height 235
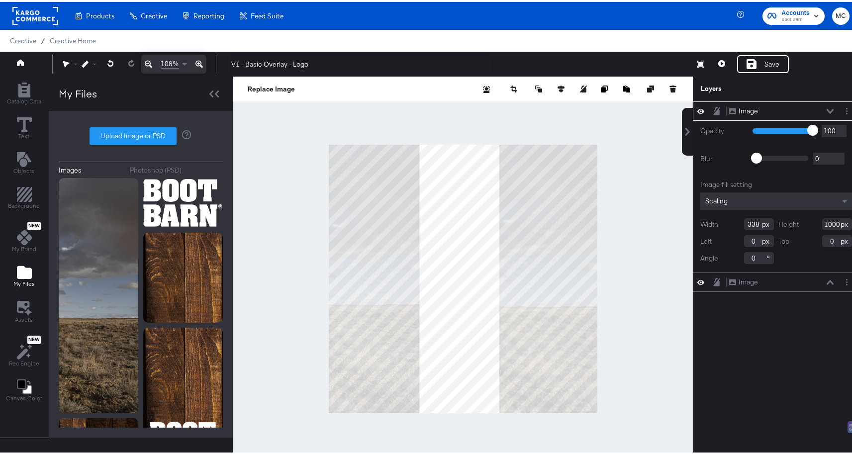
type input "135"
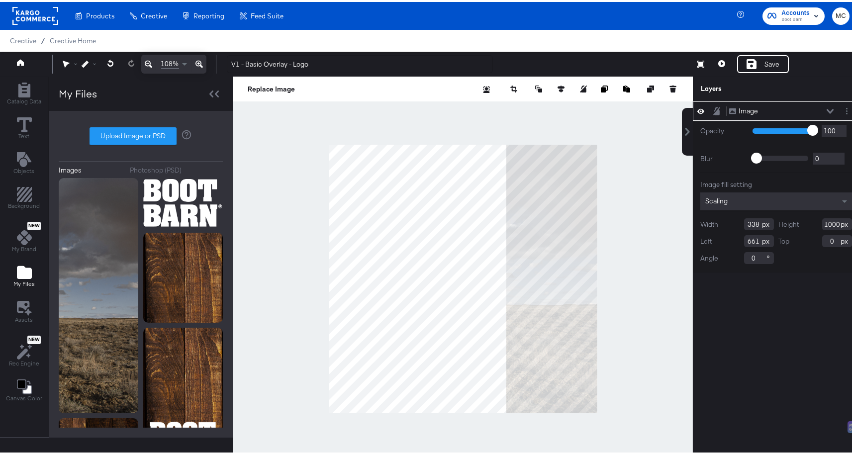
click at [547, 88] on div at bounding box center [578, 87] width 199 height 10
click at [545, 92] on div "Replace Image" at bounding box center [463, 87] width 460 height 25
click at [557, 87] on icon at bounding box center [560, 87] width 7 height 7
click at [501, 109] on button at bounding box center [506, 105] width 10 height 10
type input "662"
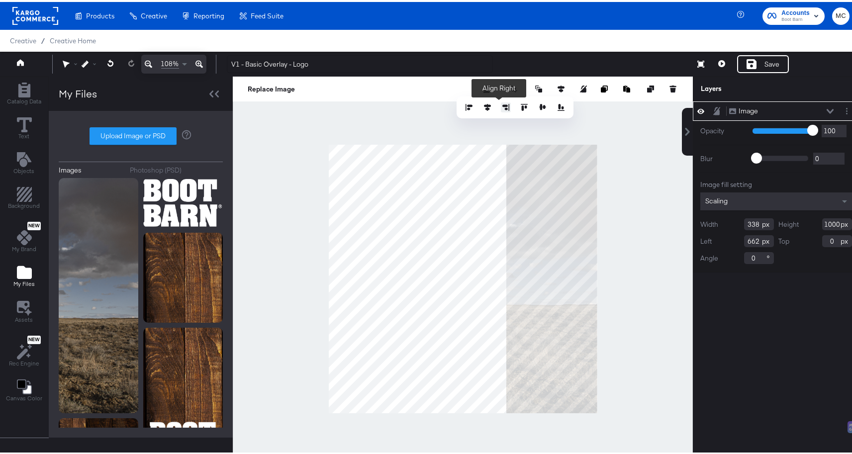
click at [501, 109] on button at bounding box center [506, 105] width 10 height 10
click at [537, 107] on button at bounding box center [542, 105] width 10 height 10
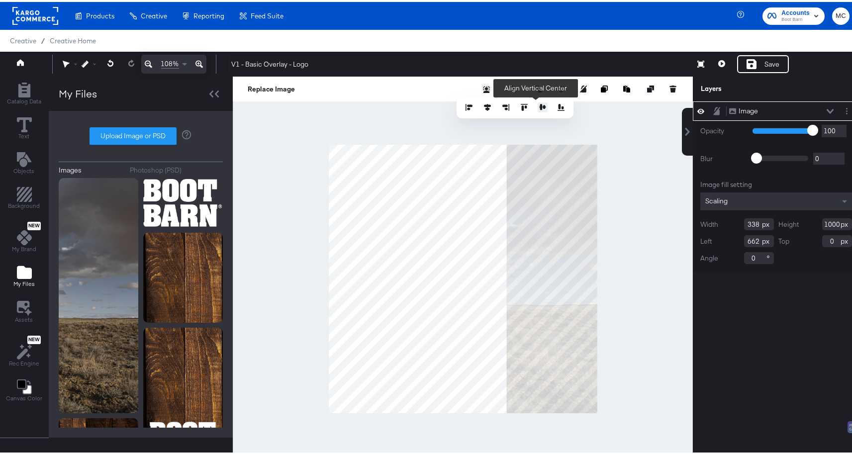
click at [537, 107] on button at bounding box center [542, 105] width 10 height 10
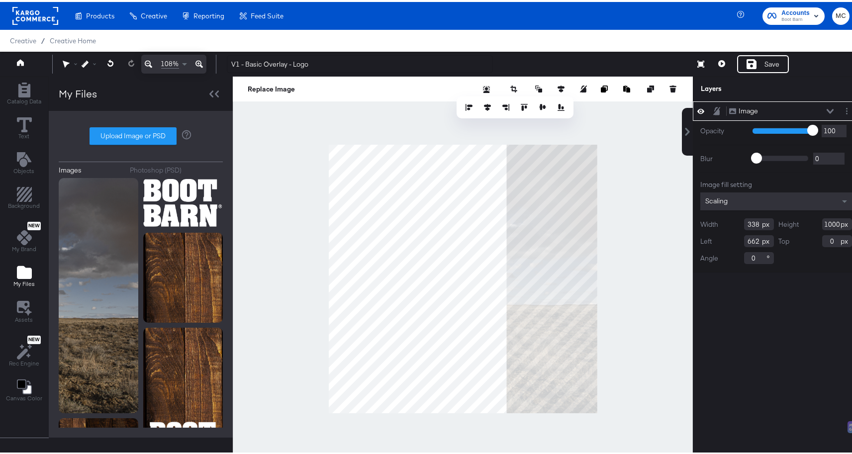
click at [754, 239] on input "662" at bounding box center [759, 239] width 30 height 12
drag, startPoint x: 661, startPoint y: 319, endPoint x: 646, endPoint y: 333, distance: 20.1
click at [661, 319] on div at bounding box center [463, 277] width 460 height 405
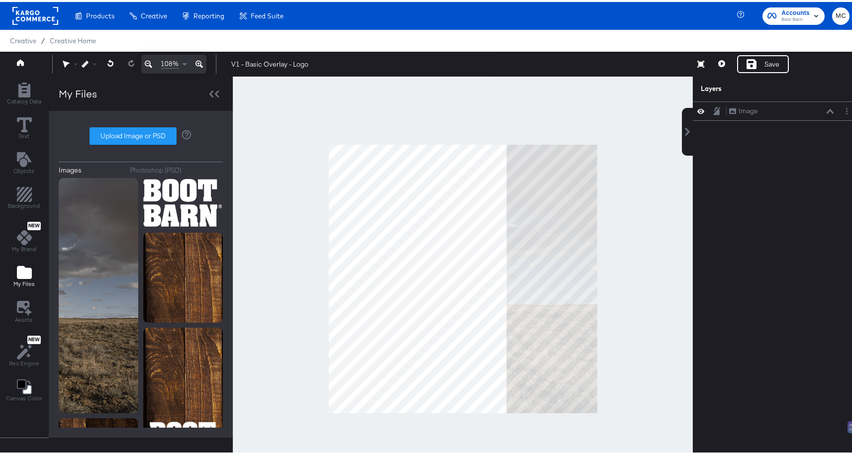
click at [635, 356] on div at bounding box center [463, 277] width 460 height 405
click at [111, 126] on label "Upload Image or PSD" at bounding box center [133, 134] width 86 height 17
click at [141, 134] on input "Upload Image or PSD" at bounding box center [141, 134] width 0 height 0
type input "C:\fakepath\example.png"
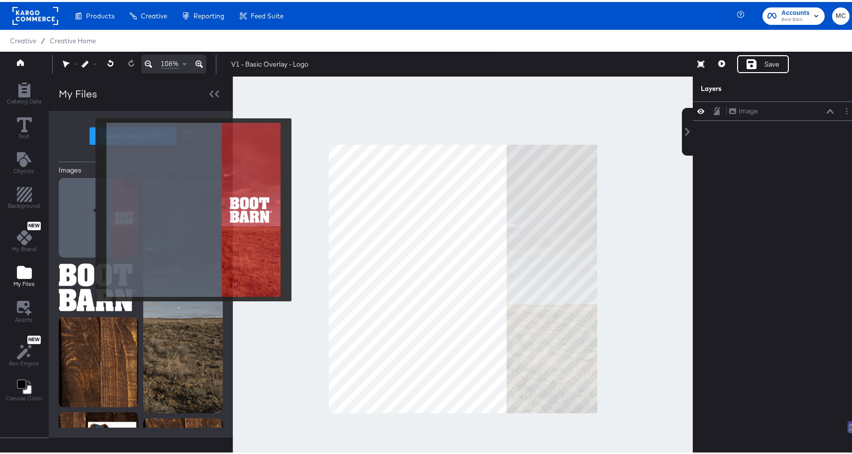
click at [82, 208] on img at bounding box center [99, 216] width 80 height 80
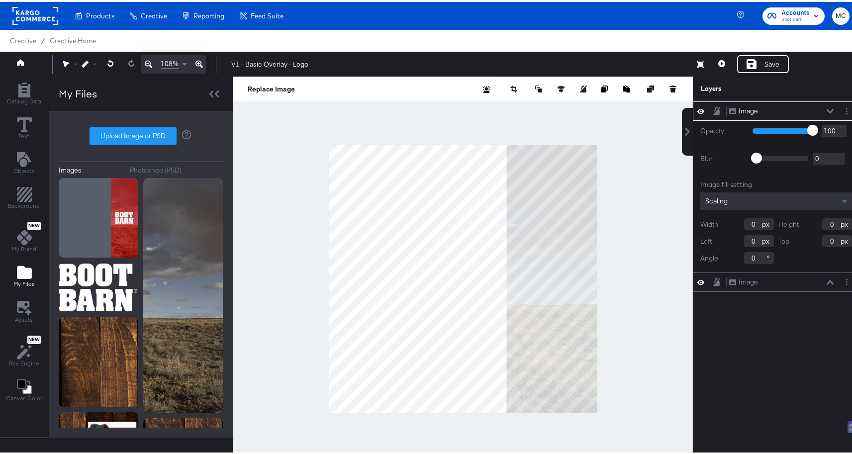
type input "1"
click at [750, 222] on input "1" at bounding box center [759, 222] width 30 height 12
type input "1080"
click at [823, 222] on input "1" at bounding box center [837, 222] width 30 height 12
click at [829, 222] on input "1" at bounding box center [837, 222] width 30 height 12
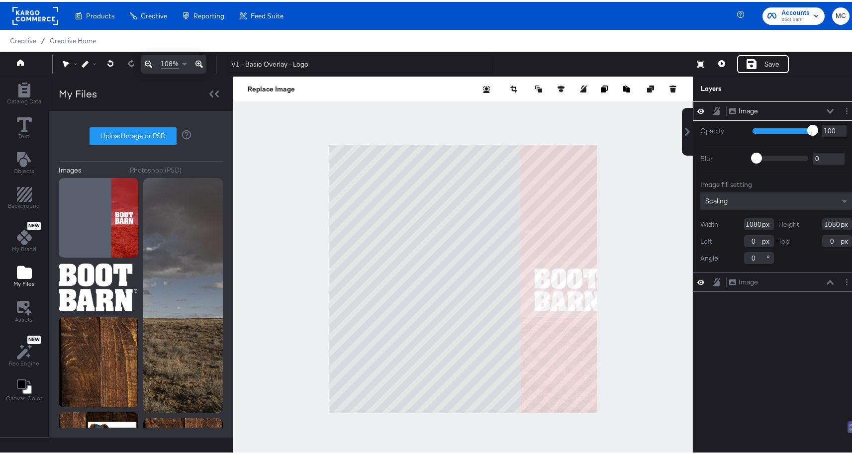
type input "1080"
click at [556, 90] on button at bounding box center [561, 87] width 10 height 10
drag, startPoint x: 532, startPoint y: 106, endPoint x: 501, endPoint y: 108, distance: 31.4
click at [539, 106] on icon at bounding box center [542, 105] width 7 height 6
type input "-40"
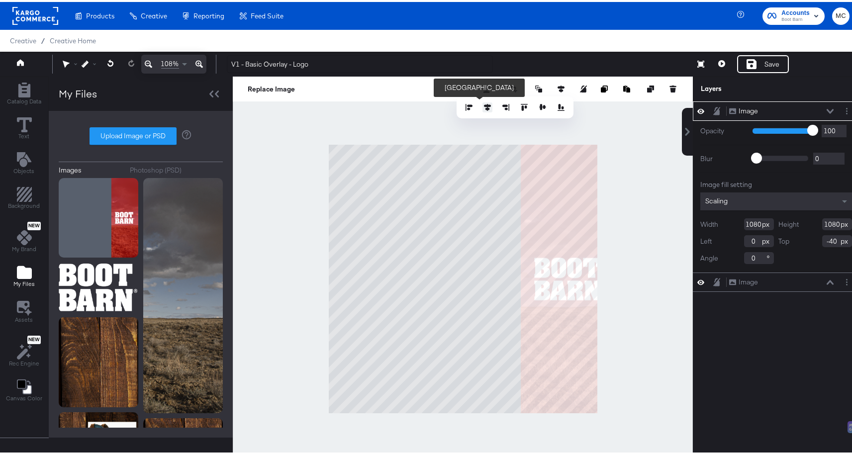
click at [484, 106] on icon at bounding box center [487, 105] width 7 height 7
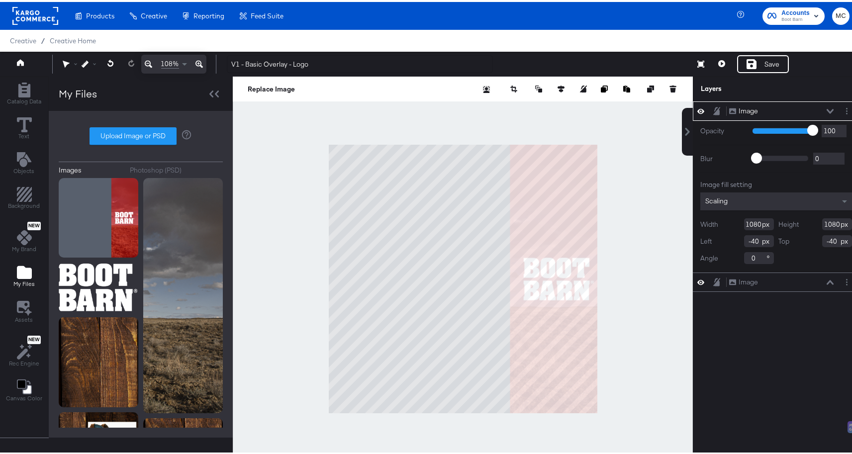
click at [750, 243] on input "-40" at bounding box center [759, 239] width 30 height 12
drag, startPoint x: 743, startPoint y: 243, endPoint x: 726, endPoint y: 243, distance: 16.9
click at [726, 243] on div "Left -40" at bounding box center [737, 239] width 74 height 12
type input "0"
drag, startPoint x: 828, startPoint y: 238, endPoint x: 805, endPoint y: 237, distance: 23.4
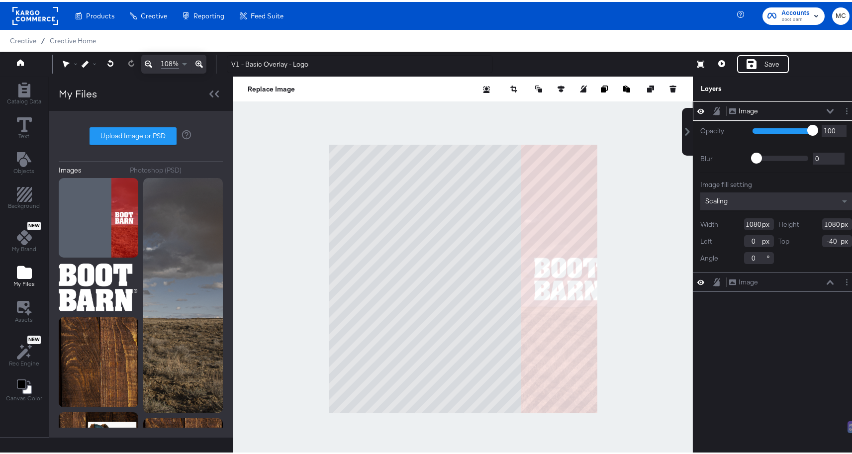
click at [805, 237] on div "Top -40" at bounding box center [815, 239] width 74 height 12
type input "0"
click at [697, 65] on icon at bounding box center [700, 62] width 7 height 7
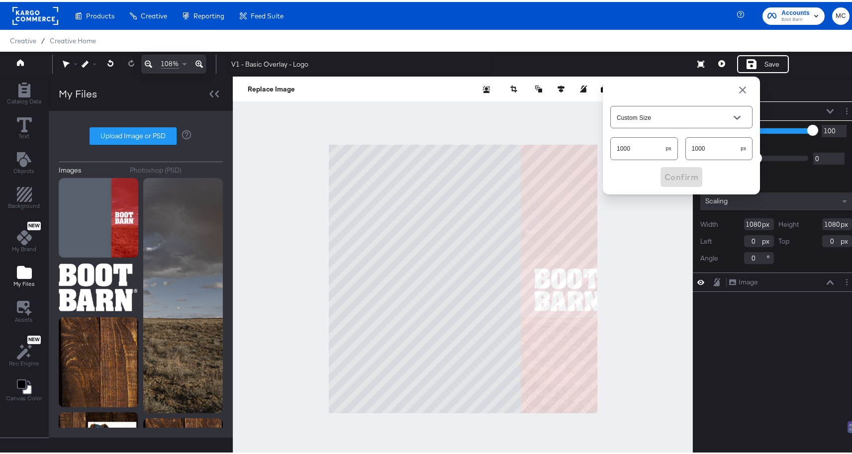
click at [650, 147] on input "1000" at bounding box center [637, 142] width 55 height 21
drag, startPoint x: 646, startPoint y: 146, endPoint x: 602, endPoint y: 145, distance: 44.3
click at [603, 145] on div "Custom Size 1000 px 1000 px Confirm" at bounding box center [681, 134] width 157 height 118
type input "1080"
drag, startPoint x: 684, startPoint y: 145, endPoint x: 658, endPoint y: 143, distance: 25.9
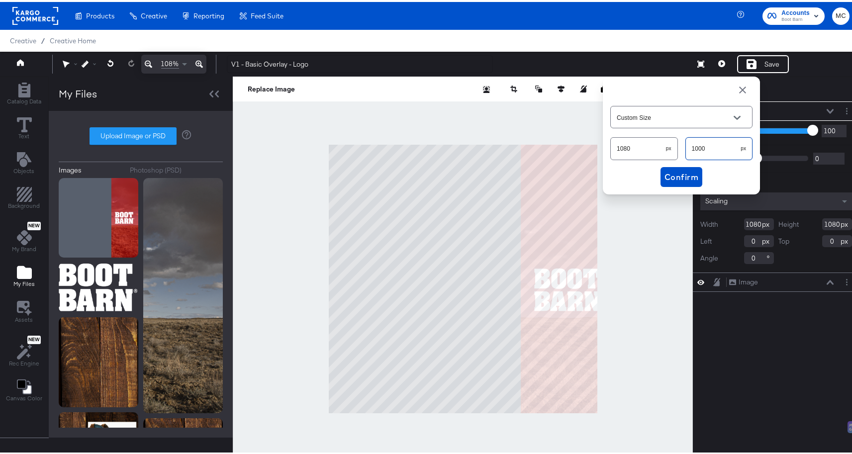
click at [658, 143] on div "1080 px 1000 px" at bounding box center [681, 146] width 142 height 26
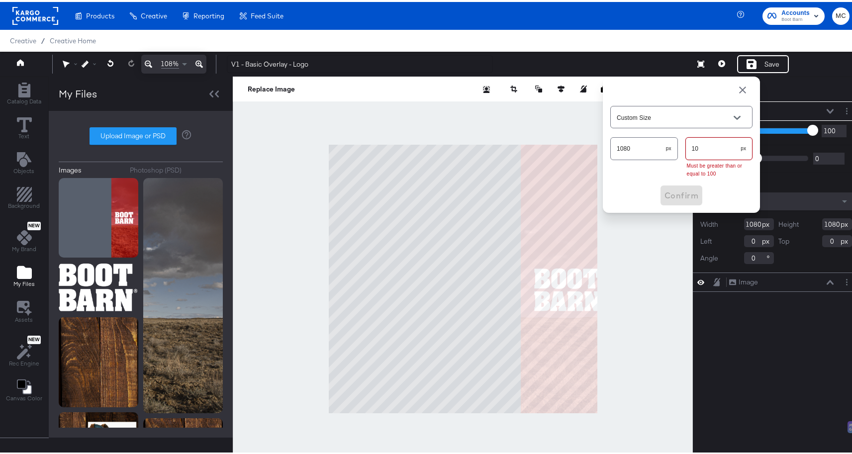
type input "108"
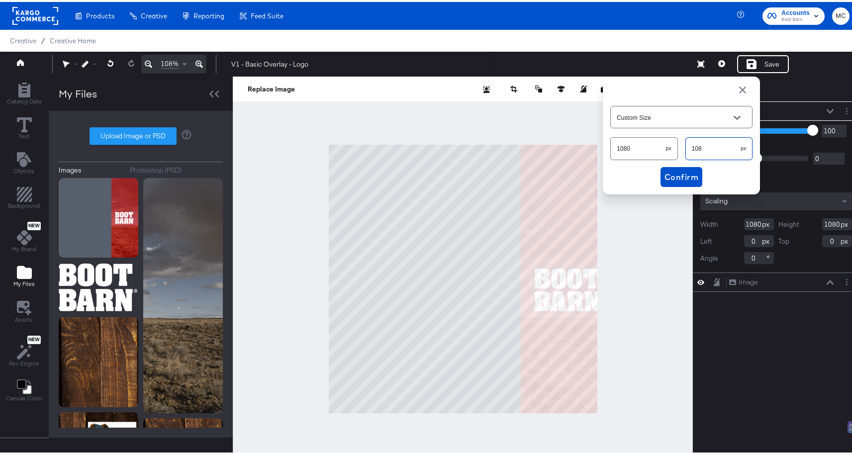
type input "Facebook Optimal (1080 x 1080px)"
type input "1080"
click at [686, 178] on span "Confirm" at bounding box center [681, 175] width 34 height 14
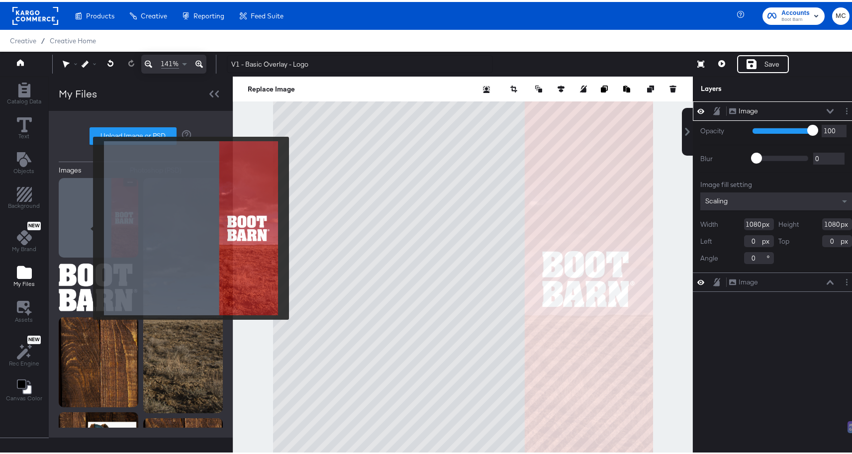
click at [86, 226] on img at bounding box center [99, 216] width 80 height 80
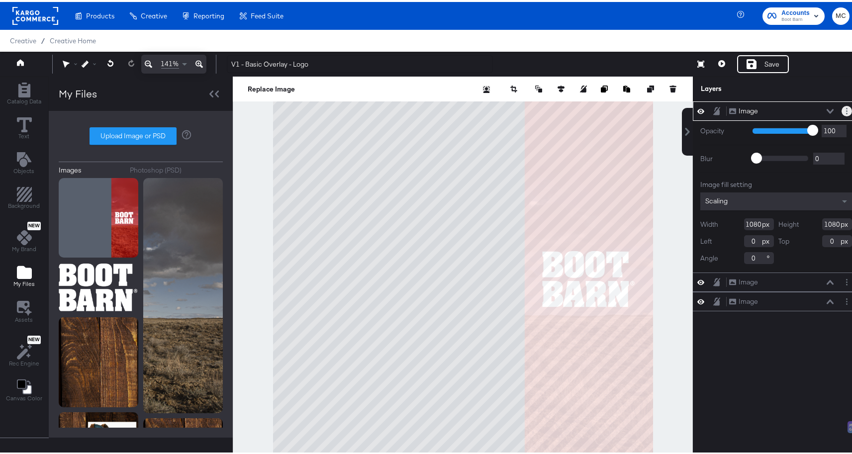
click at [841, 107] on button "Layer Options" at bounding box center [846, 109] width 10 height 10
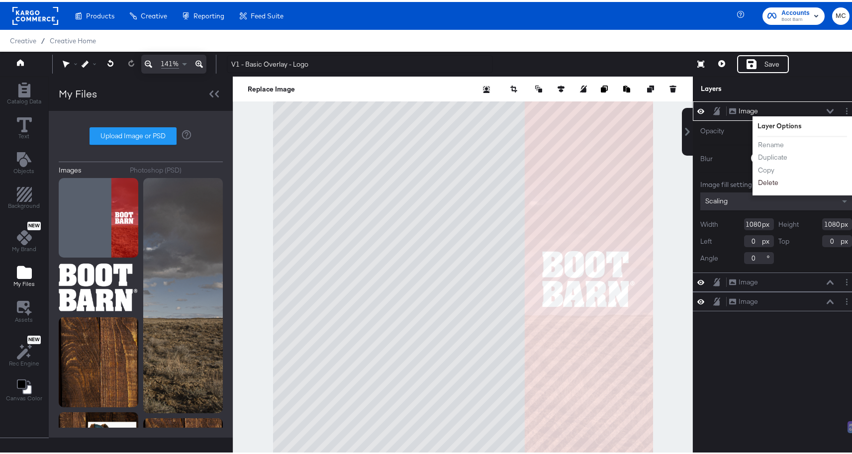
click at [757, 178] on button "Delete" at bounding box center [767, 180] width 21 height 10
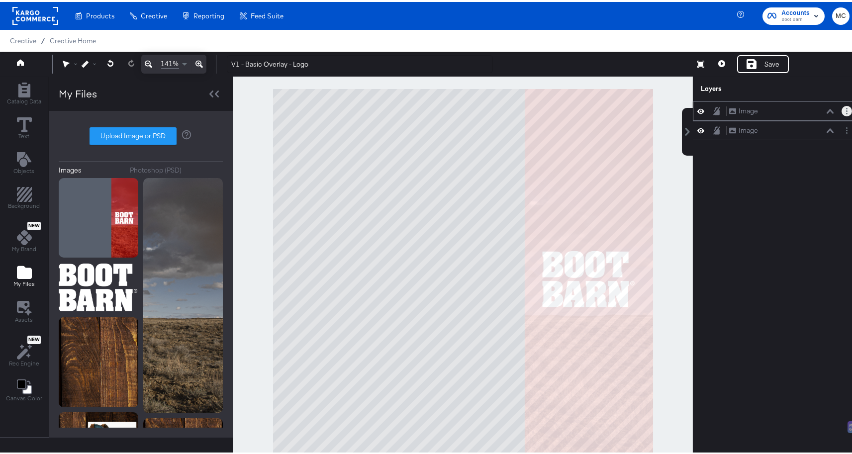
click at [841, 110] on button "Layer Options" at bounding box center [846, 109] width 10 height 10
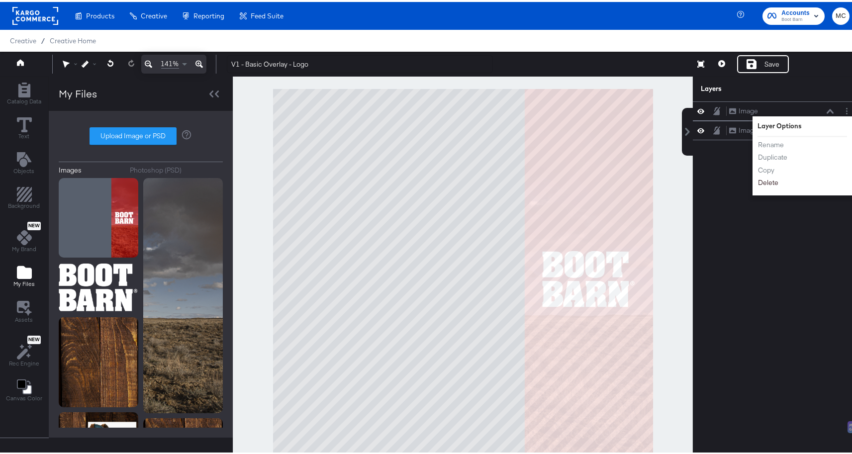
click at [769, 180] on button "Delete" at bounding box center [767, 180] width 21 height 10
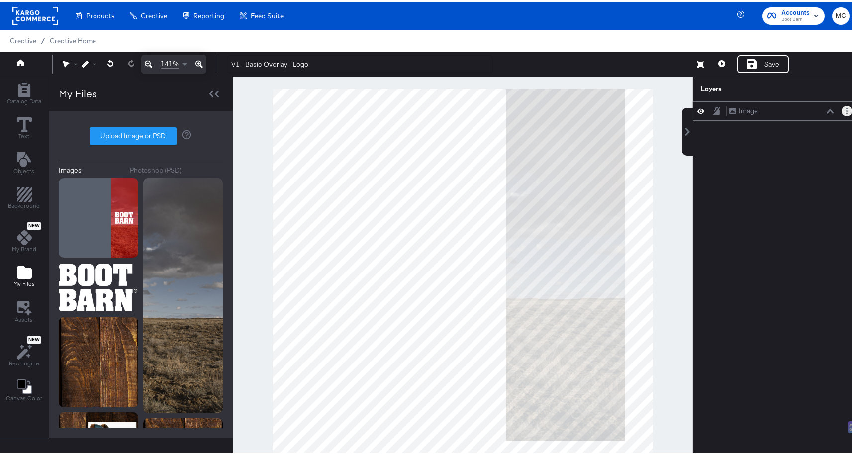
click at [843, 109] on button "Layer Options" at bounding box center [846, 109] width 10 height 10
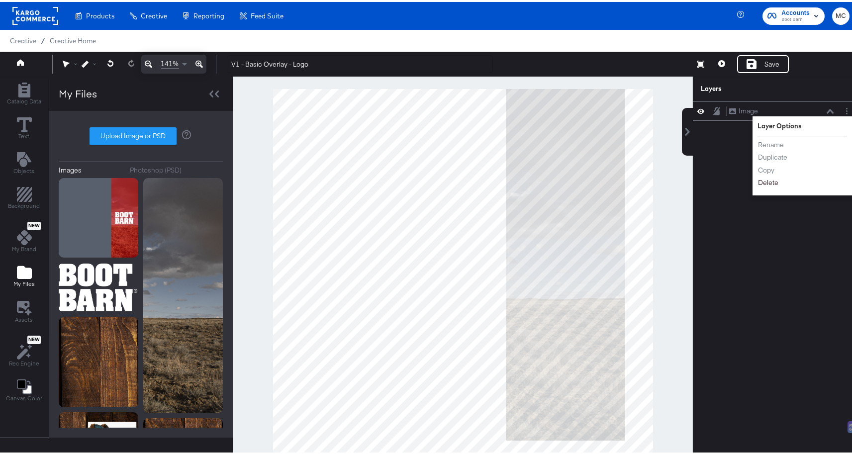
click at [765, 178] on button "Delete" at bounding box center [767, 180] width 21 height 10
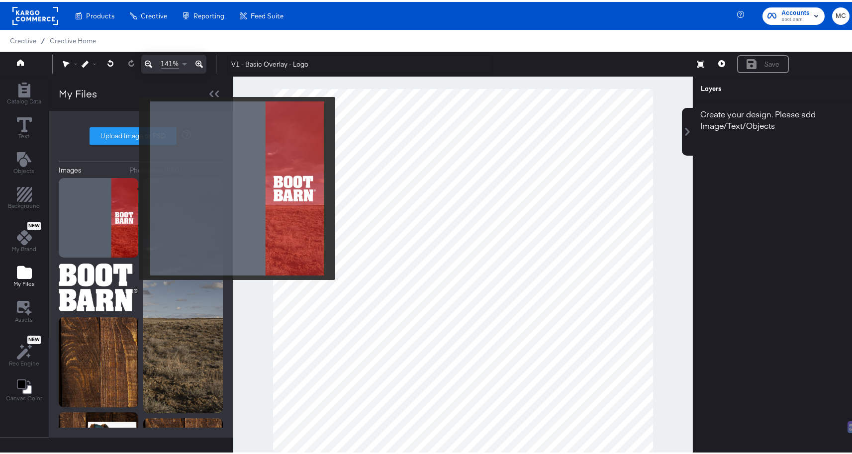
click at [124, 174] on div "Images Photoshop (PSD) Upload Image or PSD" at bounding box center [141, 272] width 164 height 307
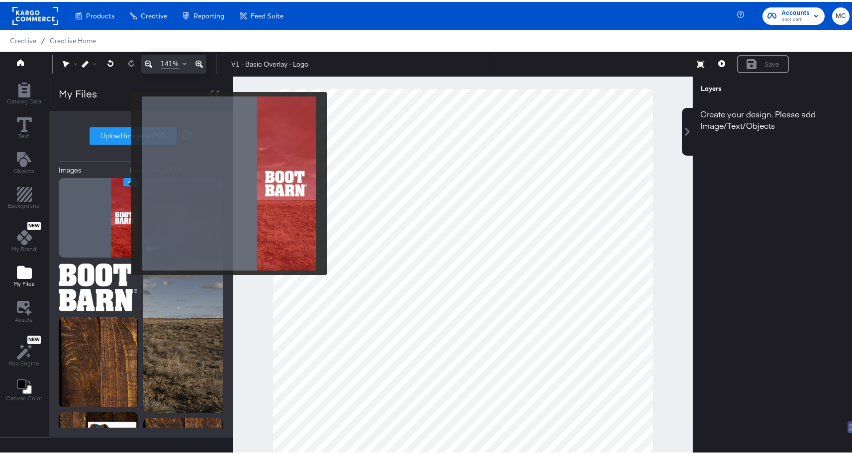
click at [126, 179] on icon "Image Options" at bounding box center [129, 179] width 7 height 7
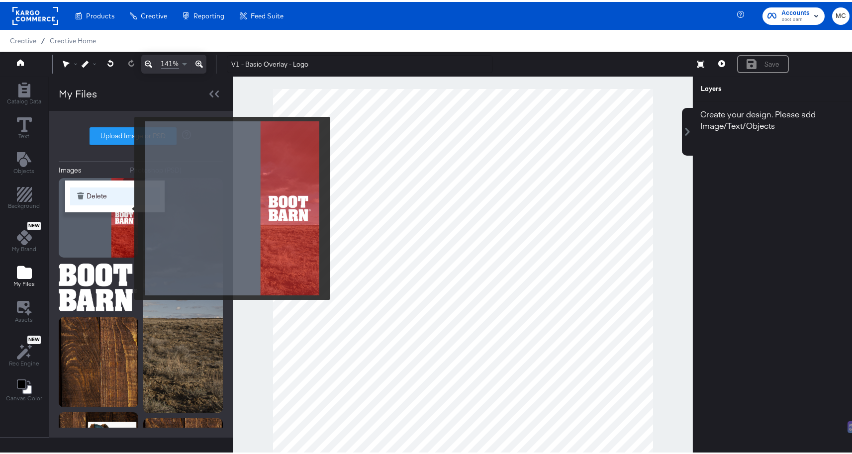
click at [106, 196] on button "Delete" at bounding box center [114, 194] width 89 height 18
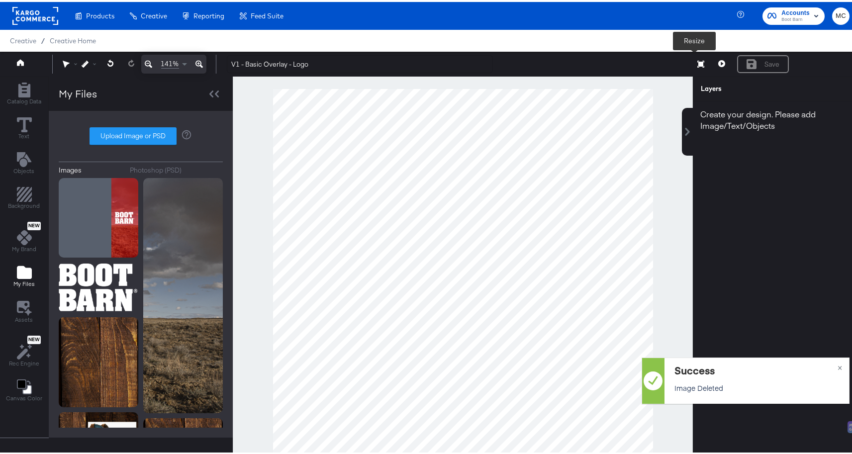
click at [690, 62] on button "Resize" at bounding box center [700, 63] width 21 height 18
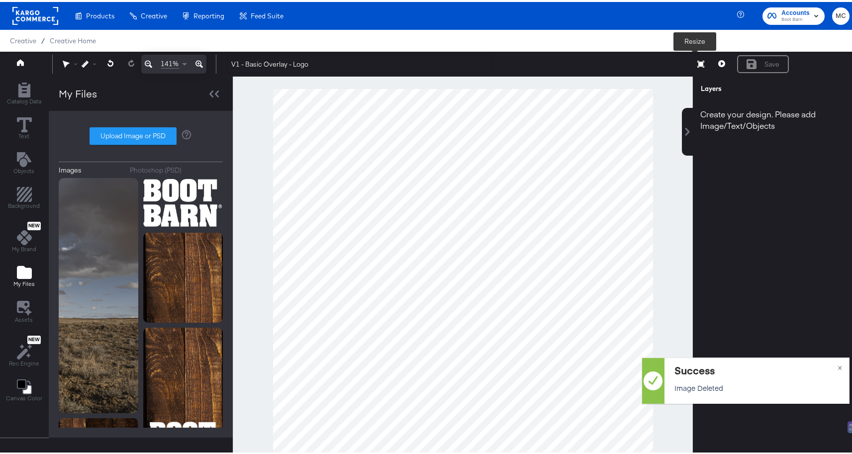
click at [697, 61] on icon at bounding box center [700, 62] width 7 height 7
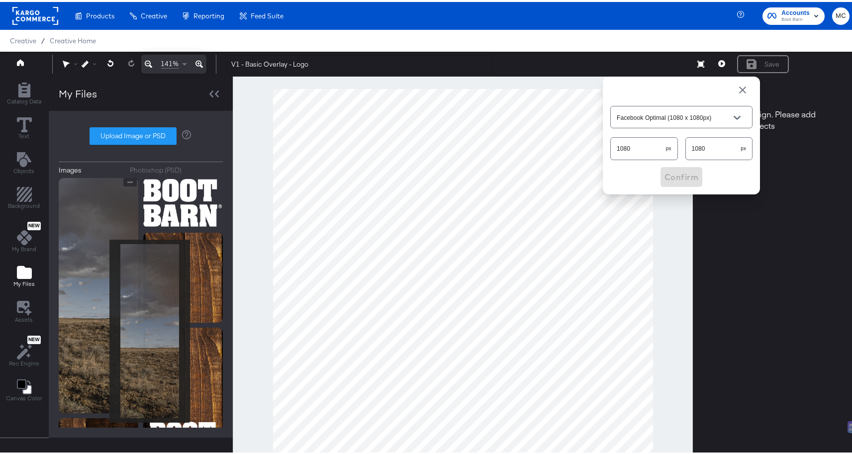
click at [99, 318] on img at bounding box center [99, 293] width 80 height 235
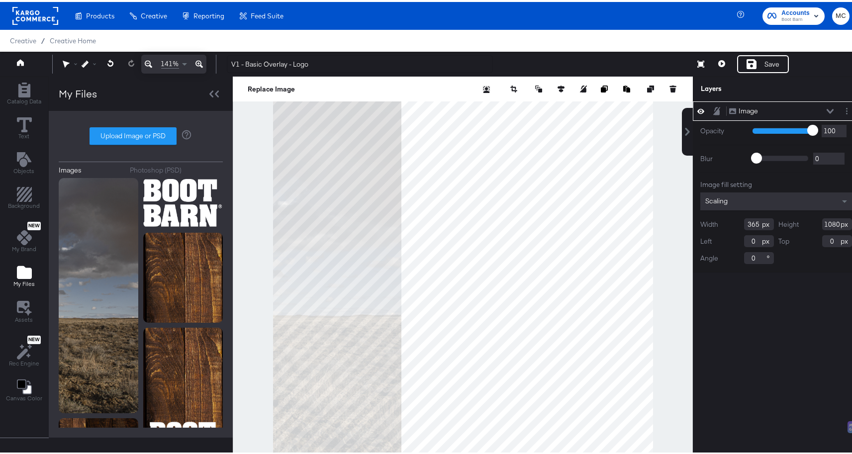
click at [550, 92] on div "Replace Image" at bounding box center [463, 87] width 460 height 25
click at [557, 84] on icon at bounding box center [560, 87] width 7 height 7
drag, startPoint x: 500, startPoint y: 106, endPoint x: 497, endPoint y: 99, distance: 7.8
click at [502, 106] on icon at bounding box center [505, 105] width 7 height 7
type input "715"
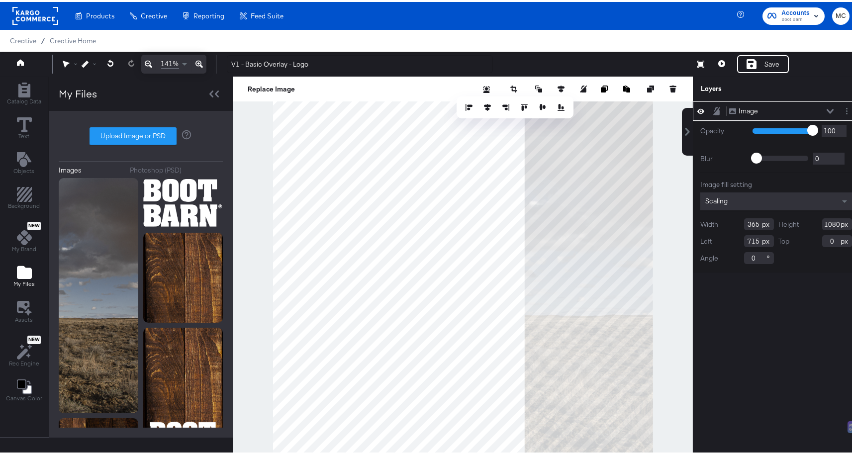
click at [144, 63] on button at bounding box center [148, 62] width 14 height 19
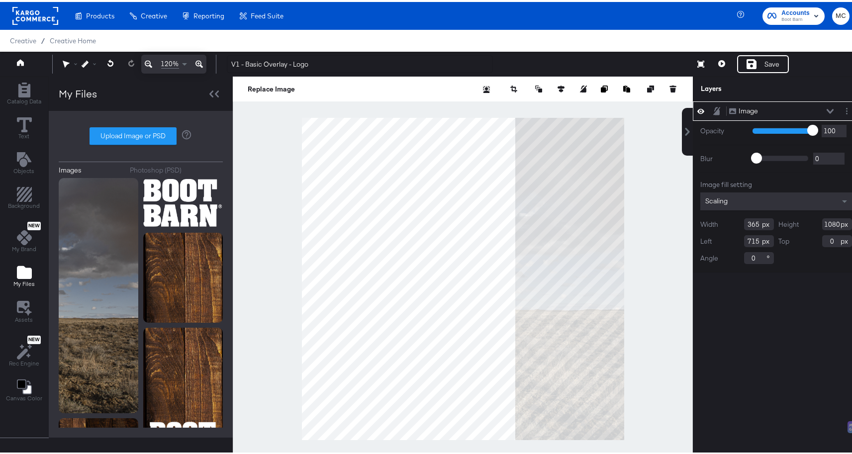
click at [144, 63] on button at bounding box center [148, 62] width 14 height 19
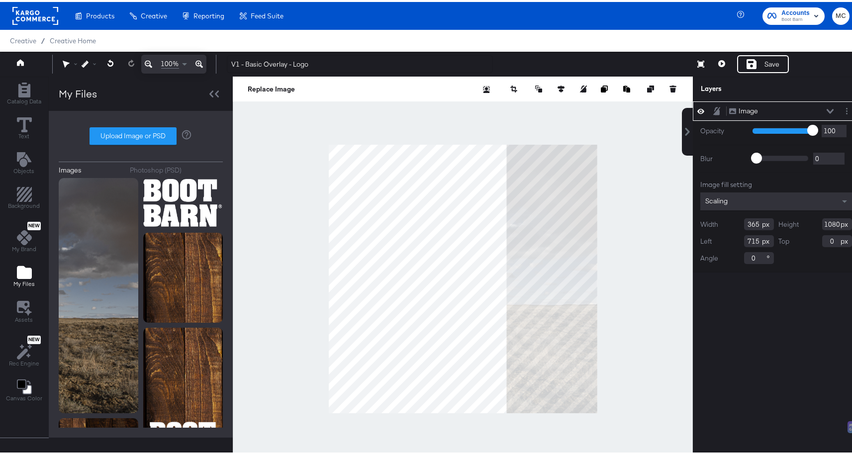
click at [741, 109] on div "Image" at bounding box center [747, 108] width 19 height 9
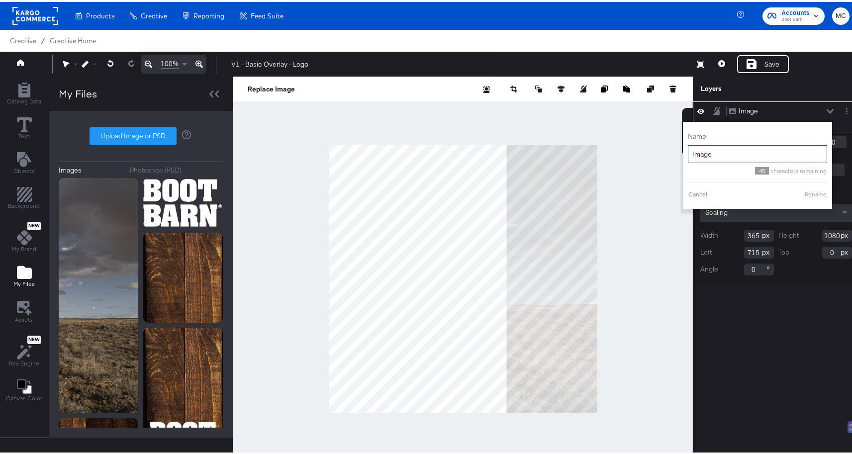
drag, startPoint x: 706, startPoint y: 151, endPoint x: 680, endPoint y: 150, distance: 26.4
click at [688, 150] on input "Image" at bounding box center [757, 152] width 139 height 18
type input "Background"
click at [806, 194] on button "Rename" at bounding box center [815, 192] width 23 height 9
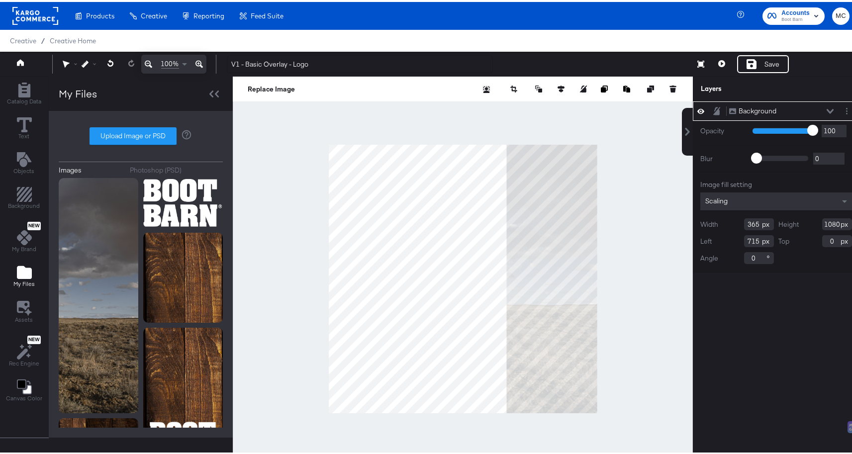
click at [826, 109] on button at bounding box center [830, 109] width 8 height 6
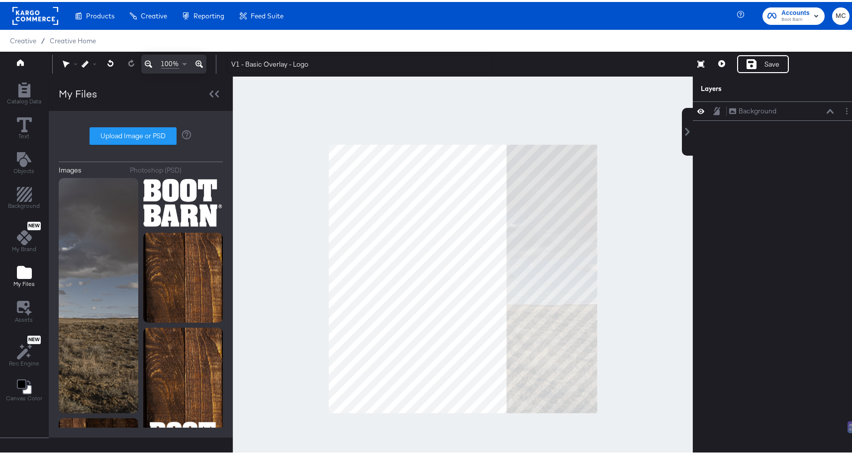
click at [589, 132] on div at bounding box center [463, 277] width 460 height 405
click at [608, 159] on div at bounding box center [463, 277] width 460 height 405
click at [764, 59] on div "Save" at bounding box center [771, 62] width 15 height 9
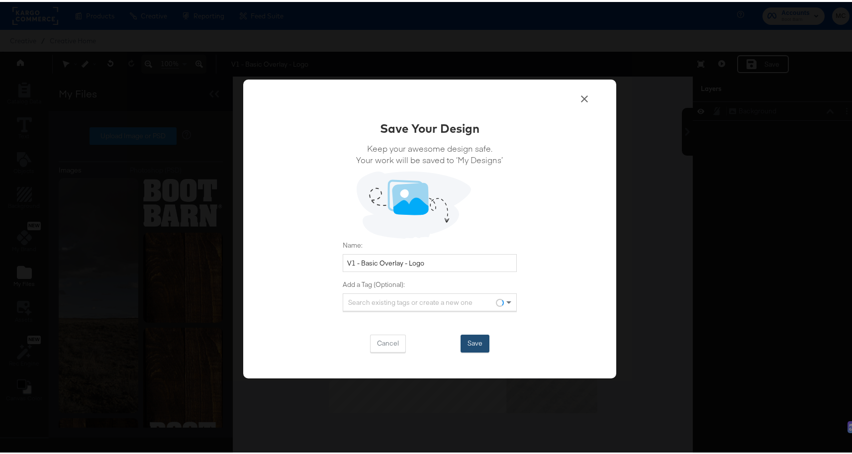
click at [467, 335] on button "Save" at bounding box center [474, 342] width 29 height 18
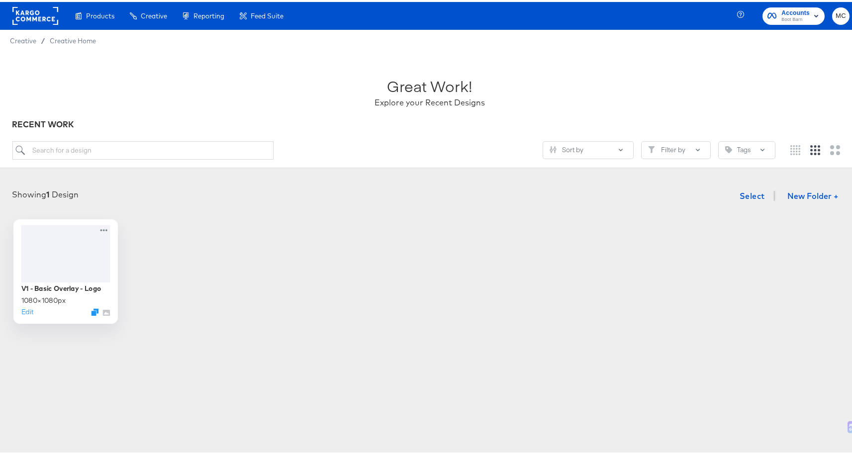
click at [62, 249] on div at bounding box center [65, 251] width 89 height 57
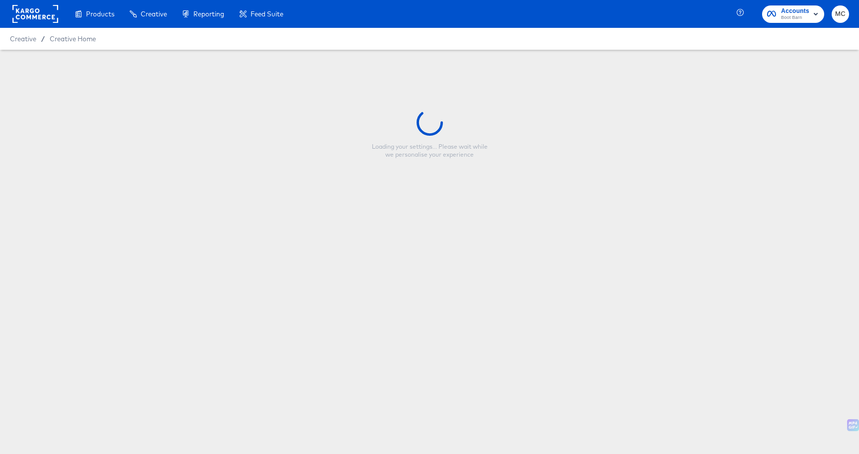
type input "V1 - Basic Overlay - Logo"
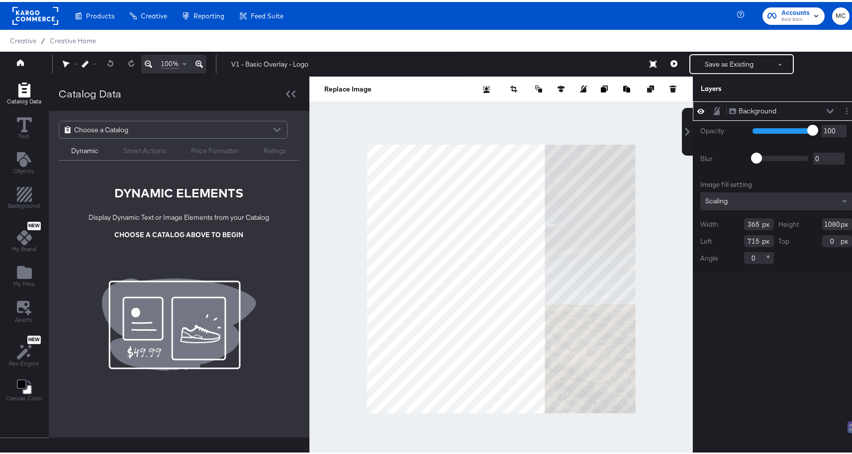
click at [442, 108] on div at bounding box center [500, 277] width 383 height 405
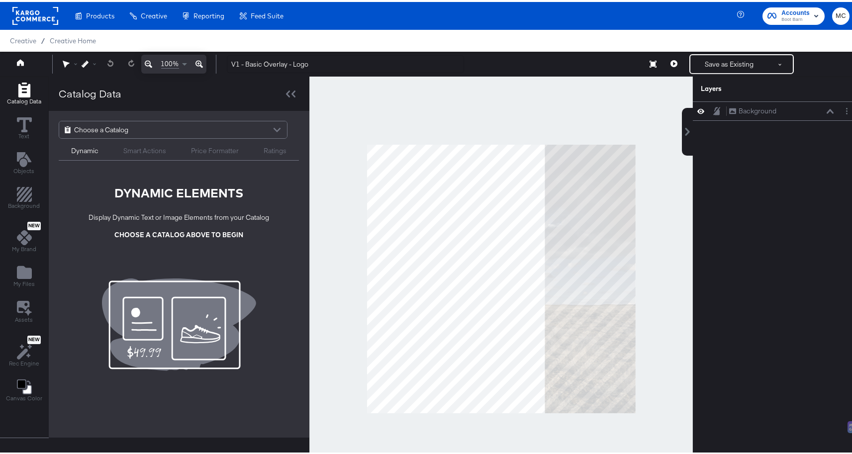
click at [124, 123] on span "Choose a Catalog" at bounding box center [101, 127] width 54 height 17
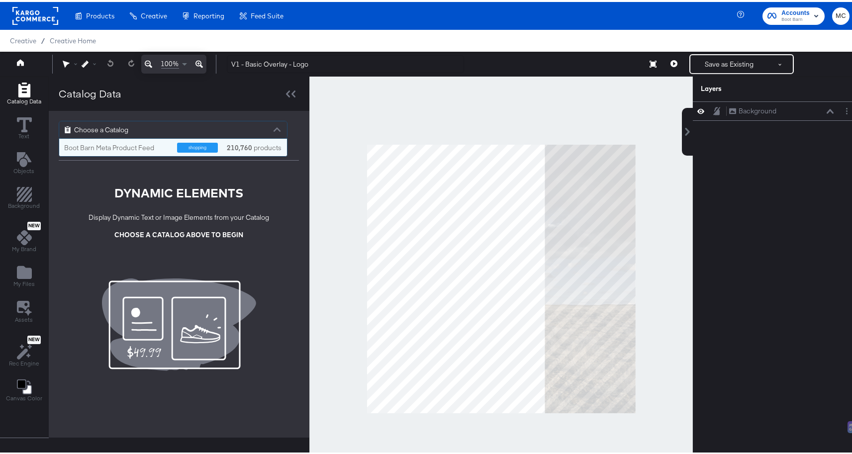
scroll to position [10, 220]
click at [137, 144] on div "Boot Barn Meta Product Feed" at bounding box center [116, 145] width 105 height 9
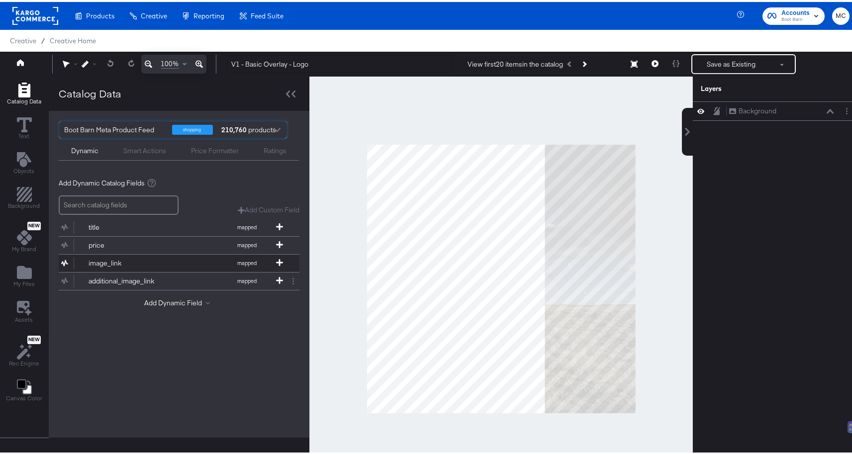
click at [122, 259] on div "image_link" at bounding box center [124, 261] width 72 height 9
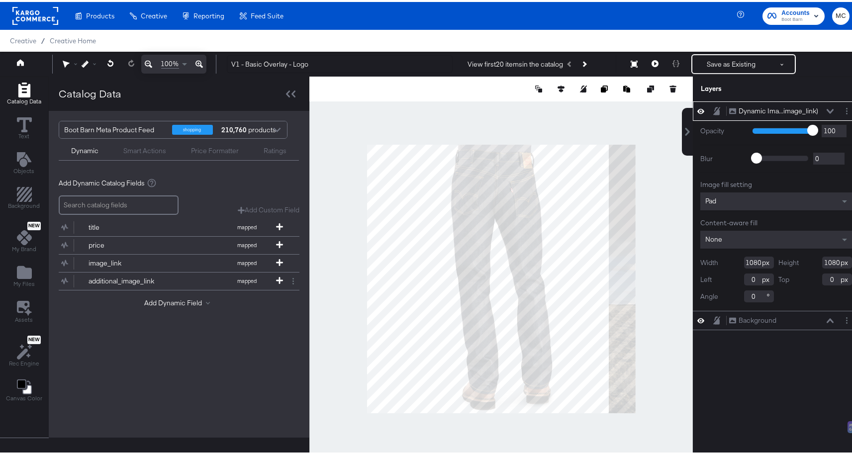
drag, startPoint x: 755, startPoint y: 260, endPoint x: 720, endPoint y: 257, distance: 34.5
click at [720, 257] on div "Width 1080" at bounding box center [737, 261] width 74 height 12
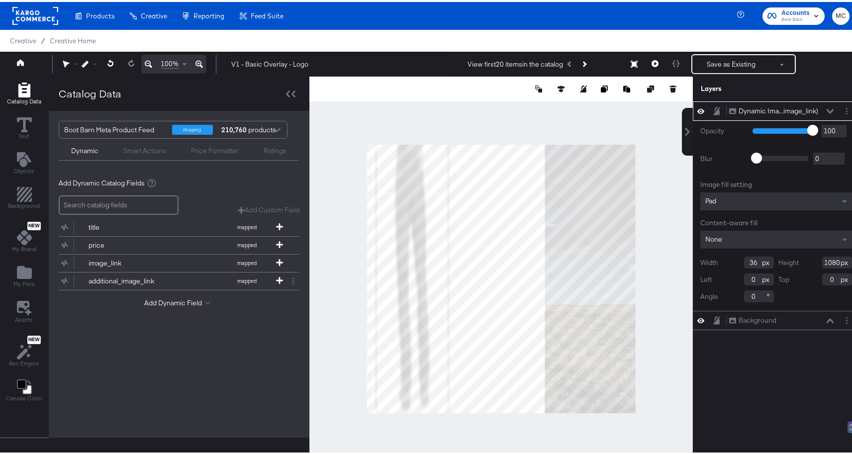
type input "3"
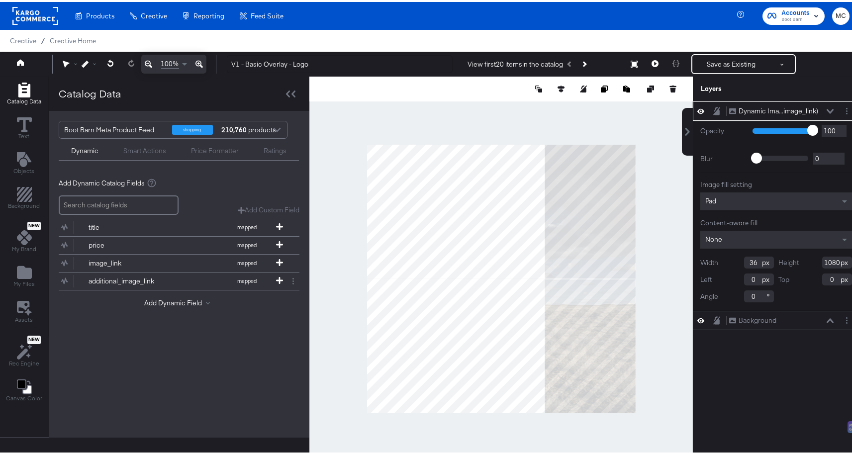
type input "3"
type input "636"
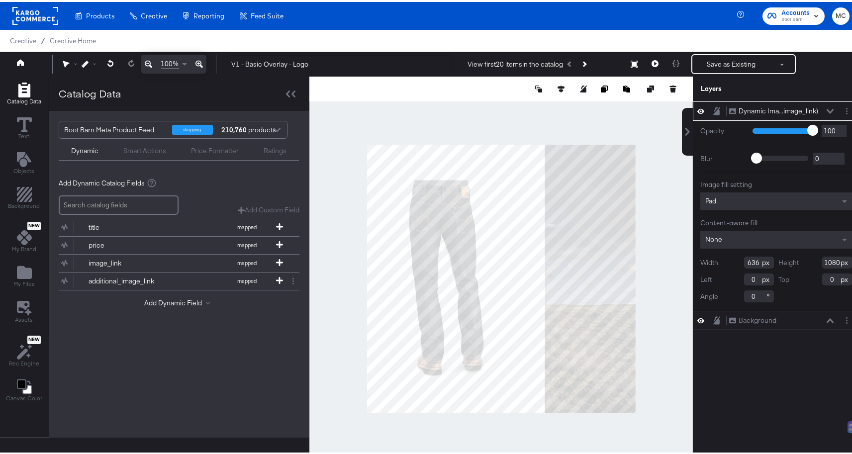
drag, startPoint x: 832, startPoint y: 262, endPoint x: 797, endPoint y: 262, distance: 34.3
click at [797, 262] on div "Height 1080" at bounding box center [815, 261] width 74 height 12
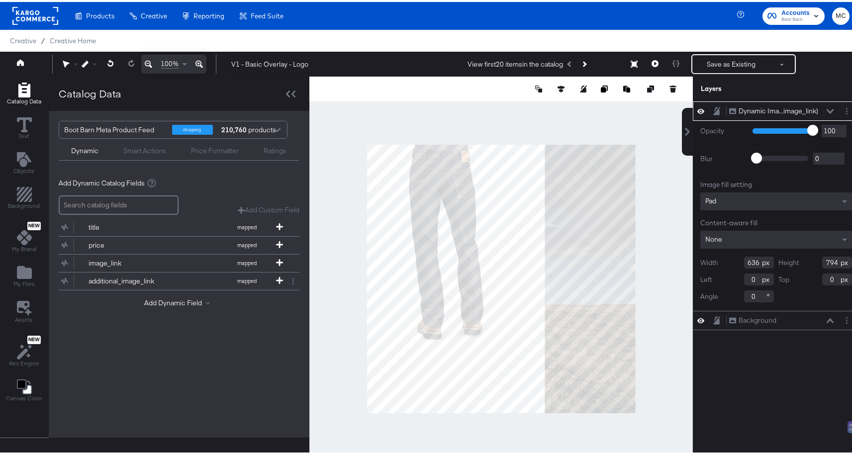
type input "794"
type input "36"
type input "124"
type input "38"
type input "126"
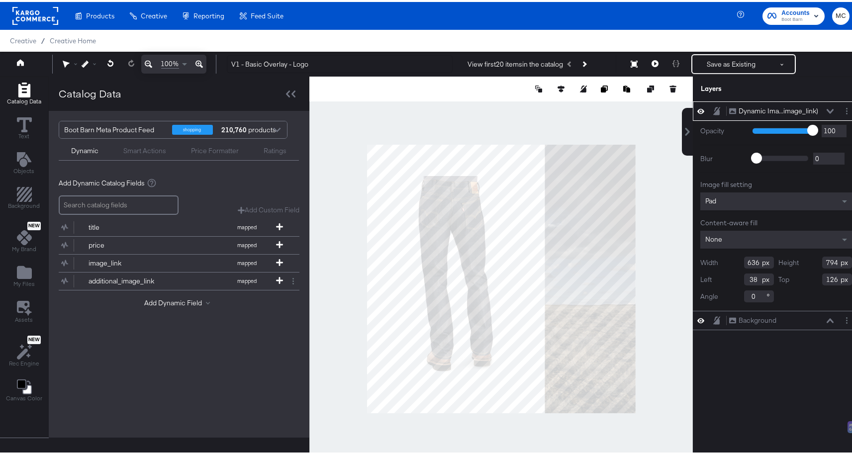
drag, startPoint x: 748, startPoint y: 276, endPoint x: 736, endPoint y: 276, distance: 11.4
click at [744, 276] on input "38" at bounding box center [759, 277] width 30 height 12
type input "49"
drag, startPoint x: 829, startPoint y: 280, endPoint x: 821, endPoint y: 279, distance: 7.5
click at [822, 279] on input "126" at bounding box center [837, 277] width 30 height 12
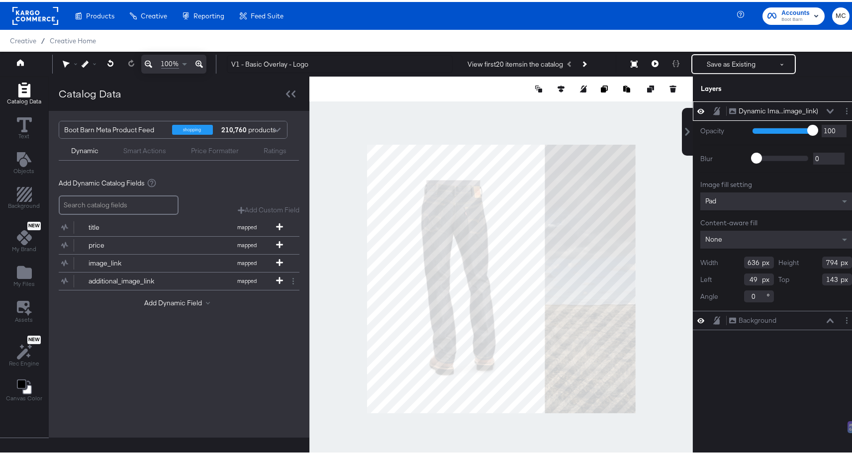
type input "143"
click at [751, 275] on input "49" at bounding box center [759, 277] width 30 height 12
type input "40"
click at [725, 63] on button "Save as Existing" at bounding box center [731, 62] width 78 height 18
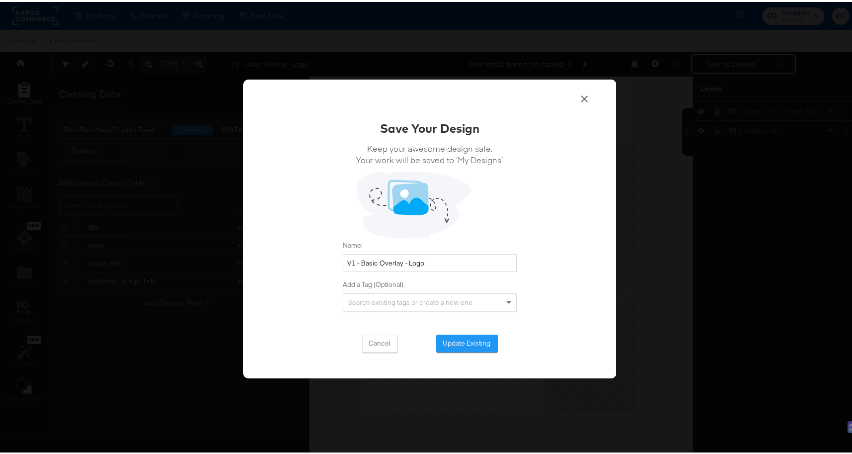
click at [585, 96] on icon at bounding box center [584, 97] width 12 height 12
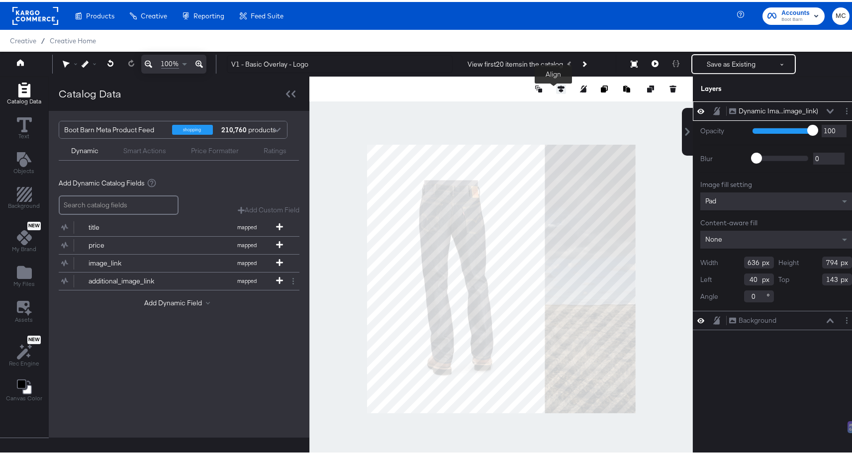
click at [556, 88] on button at bounding box center [561, 87] width 10 height 10
click at [539, 105] on icon at bounding box center [542, 105] width 7 height 6
click at [723, 56] on button "Save as Existing" at bounding box center [731, 62] width 78 height 18
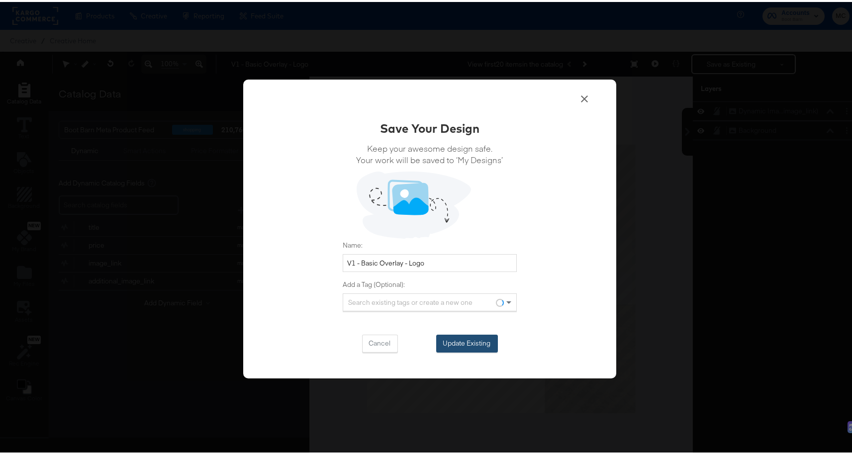
click at [464, 335] on button "Update Existing" at bounding box center [467, 342] width 62 height 18
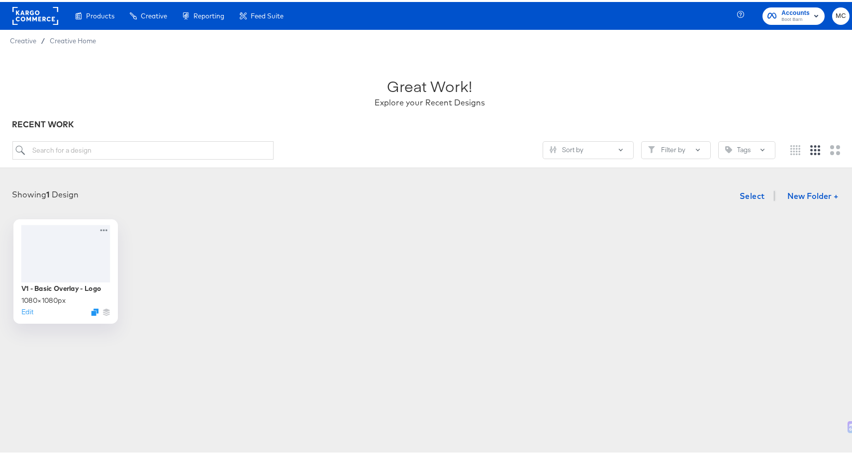
click at [68, 270] on div at bounding box center [65, 251] width 89 height 57
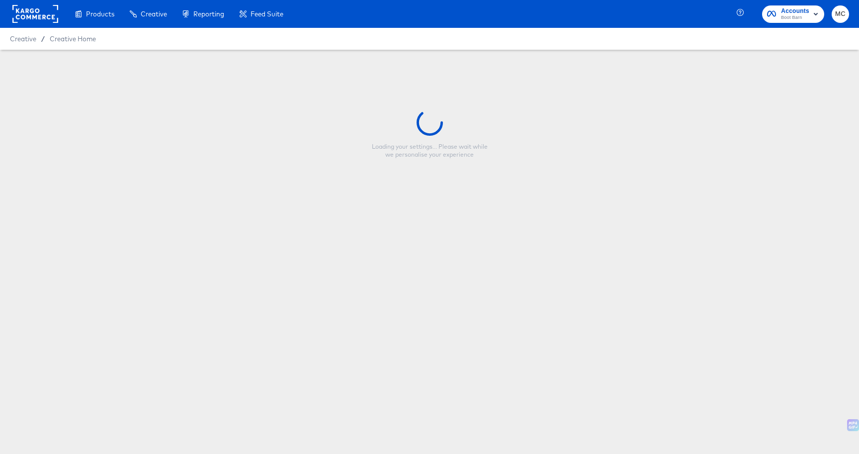
type input "V1 - Basic Overlay - Logo"
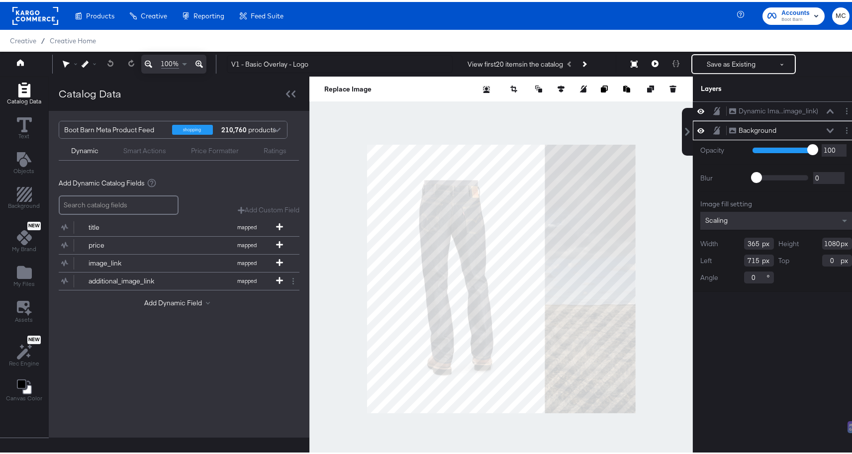
click at [822, 125] on div "Background Background" at bounding box center [780, 128] width 105 height 10
drag, startPoint x: 824, startPoint y: 129, endPoint x: 824, endPoint y: 135, distance: 6.0
click at [826, 129] on icon at bounding box center [829, 128] width 7 height 4
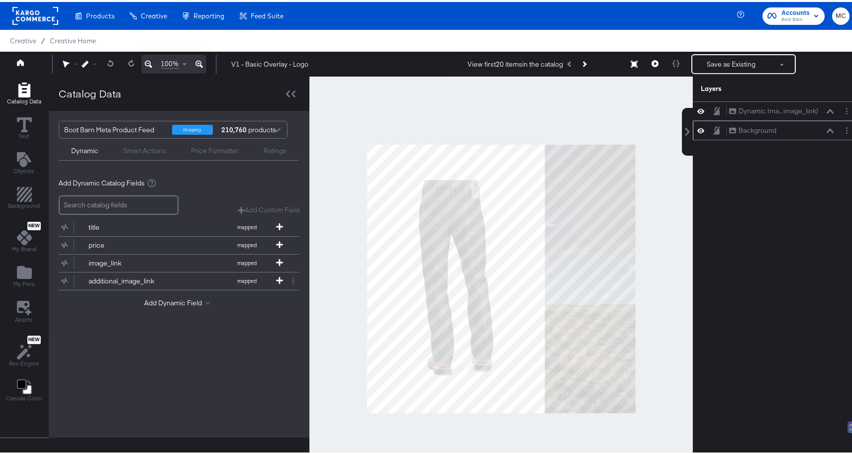
click at [713, 128] on icon at bounding box center [716, 128] width 7 height 8
click at [28, 268] on icon "Add Files" at bounding box center [24, 270] width 15 height 13
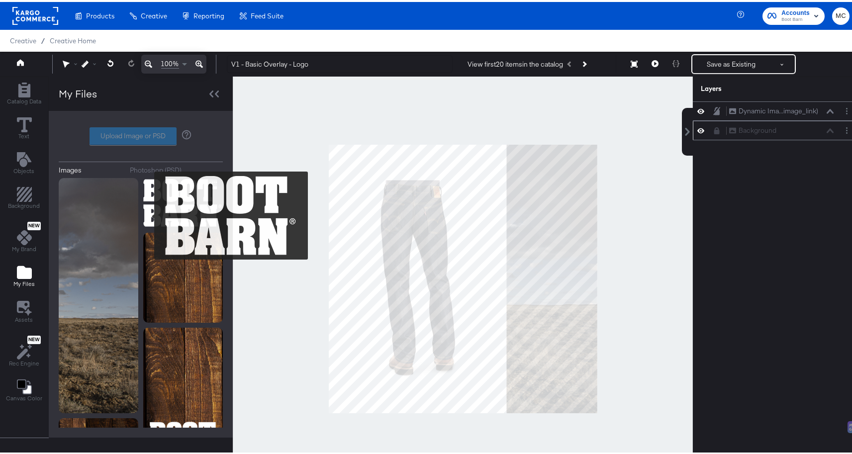
click at [189, 200] on img at bounding box center [183, 201] width 80 height 50
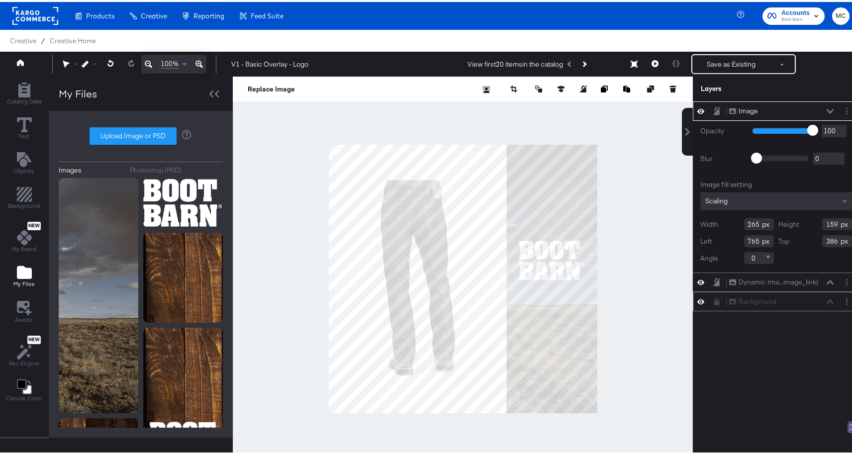
type input "765"
type input "386"
click at [755, 107] on div "Image Image" at bounding box center [780, 109] width 105 height 10
click at [749, 108] on div "Image" at bounding box center [747, 108] width 19 height 9
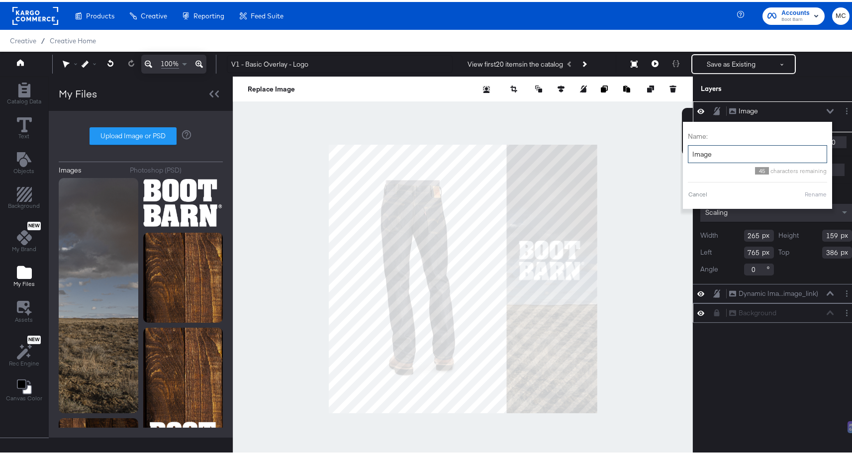
drag, startPoint x: 714, startPoint y: 150, endPoint x: 681, endPoint y: 146, distance: 33.5
click at [688, 146] on input "Image" at bounding box center [757, 152] width 139 height 18
type input "BB logo"
click at [812, 195] on button "Rename" at bounding box center [815, 192] width 23 height 9
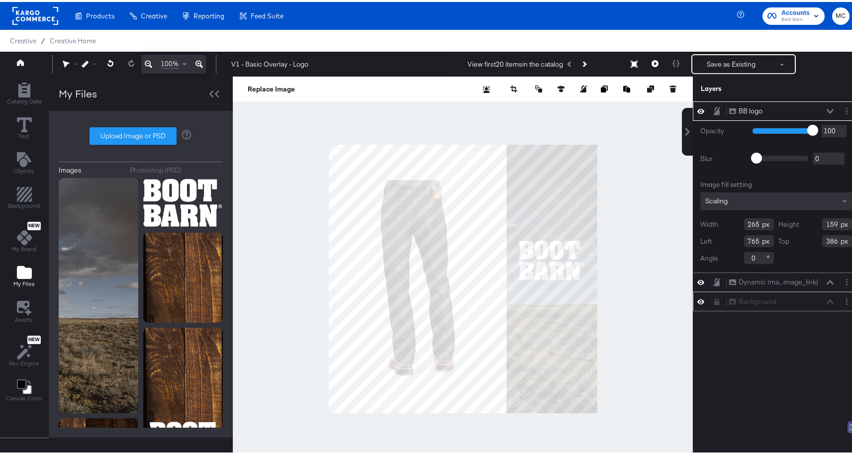
click at [753, 237] on input "765" at bounding box center [759, 239] width 30 height 12
click at [831, 239] on input "386" at bounding box center [837, 239] width 30 height 12
type input "3"
type input "461"
click at [556, 83] on button at bounding box center [561, 87] width 10 height 10
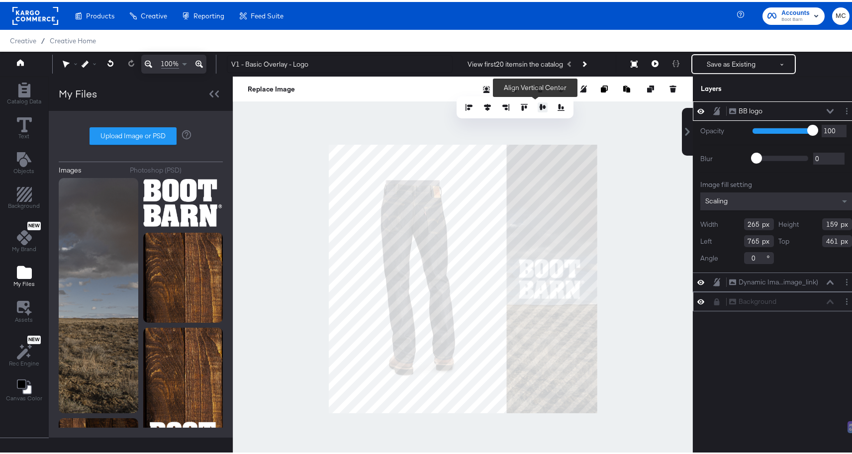
click at [539, 103] on icon at bounding box center [542, 105] width 7 height 7
click at [645, 149] on div at bounding box center [463, 277] width 460 height 405
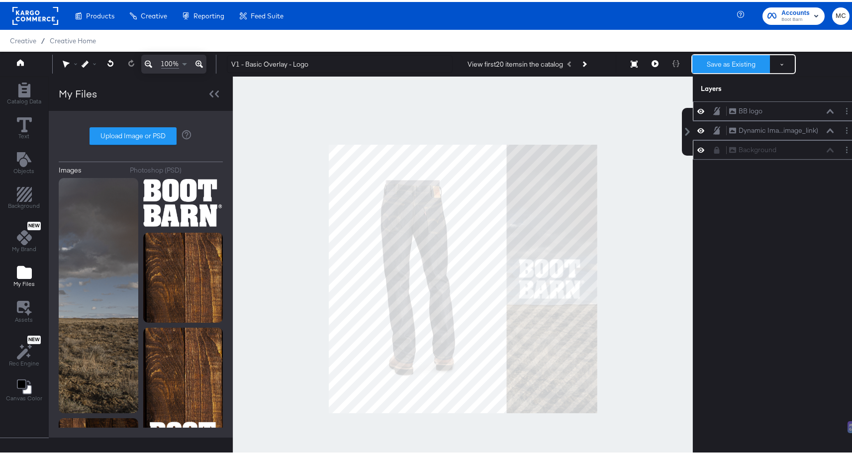
click at [720, 65] on button "Save as Existing" at bounding box center [731, 62] width 78 height 18
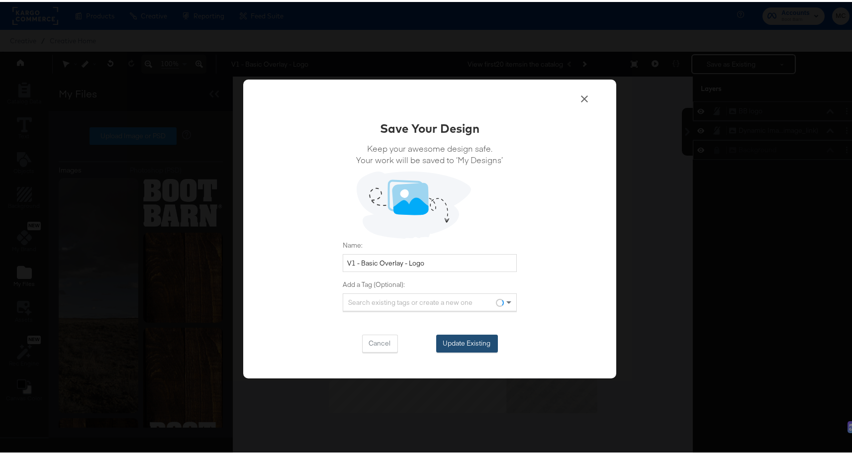
click at [473, 345] on button "Update Existing" at bounding box center [467, 342] width 62 height 18
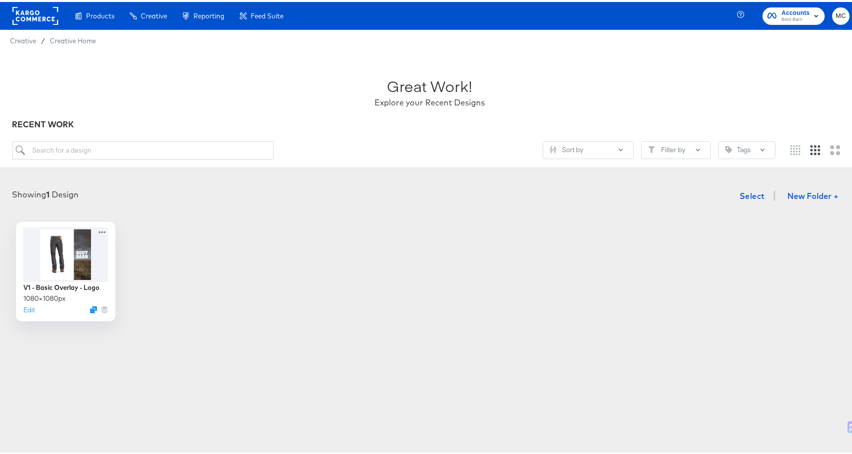
click at [391, 358] on article "Great Work! Explore your Recent Designs RECENT WORK Sort by Filter by Tags Show…" at bounding box center [429, 208] width 859 height 317
click at [28, 14] on rect at bounding box center [35, 14] width 46 height 18
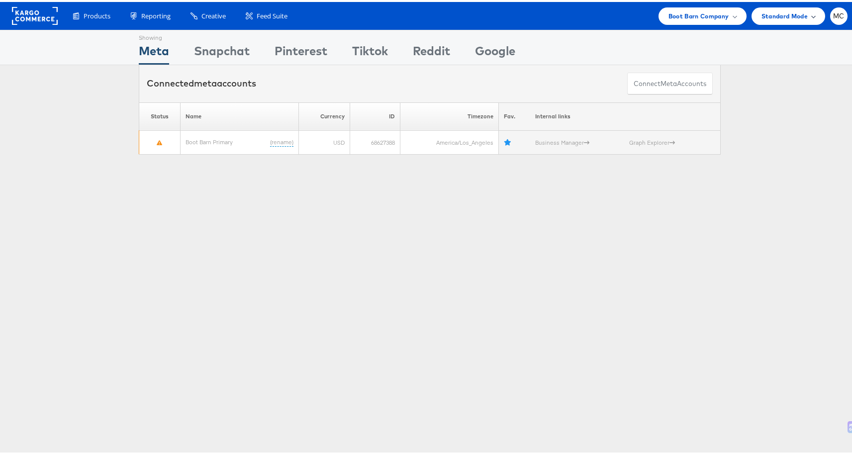
click at [777, 9] on span "Standard Mode" at bounding box center [784, 14] width 46 height 10
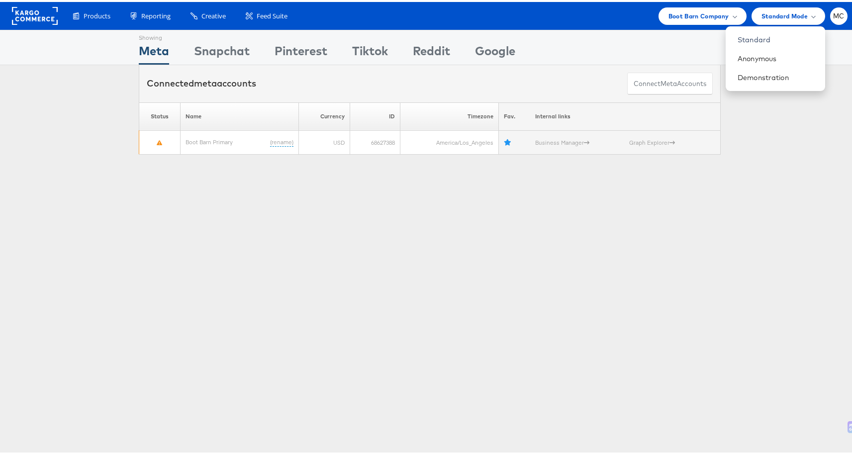
click at [844, 14] on div "Products Product Catalogs Enhance Your Product Catalog, Map Them to Publishers,…" at bounding box center [429, 14] width 859 height 28
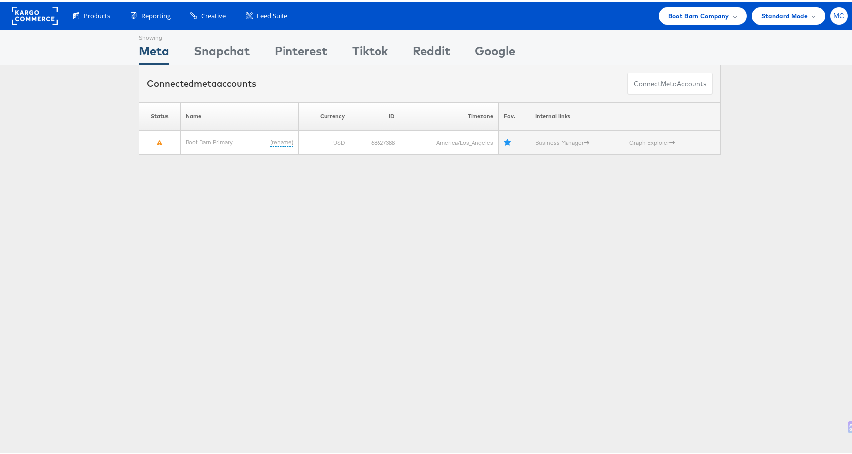
click at [838, 15] on div "MC" at bounding box center [838, 13] width 17 height 17
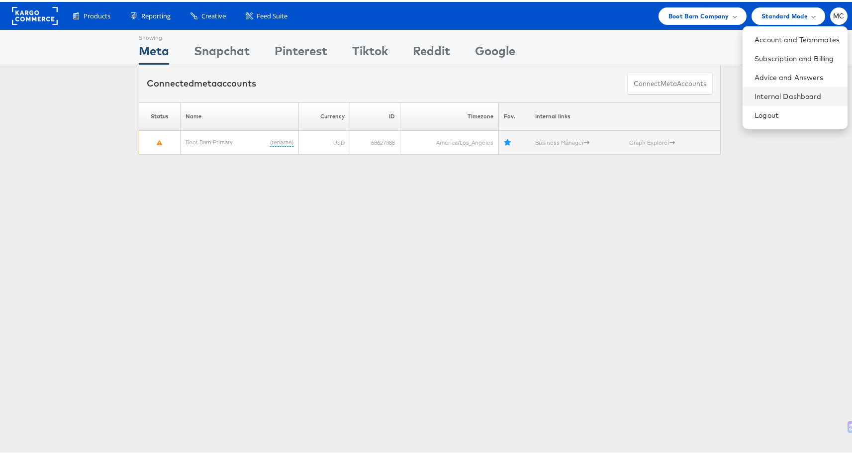
click at [793, 88] on li "Internal Dashboard" at bounding box center [794, 94] width 105 height 19
click at [777, 90] on link "Internal Dashboard" at bounding box center [796, 94] width 85 height 10
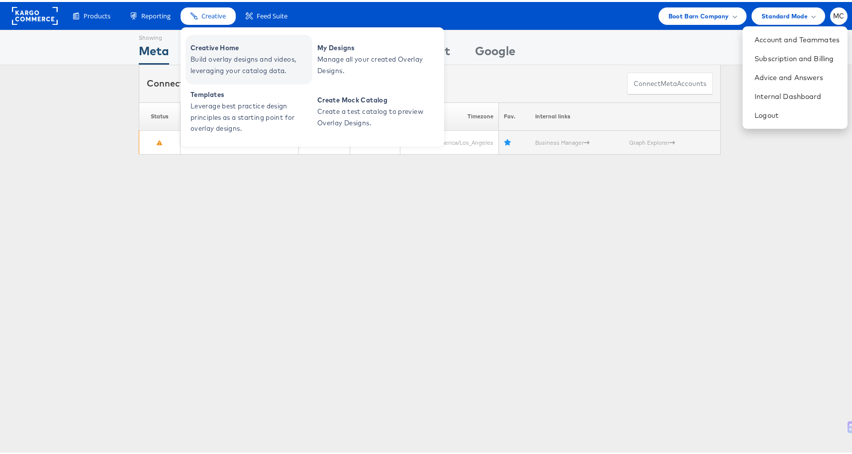
click at [220, 46] on span "Creative Home" at bounding box center [249, 45] width 119 height 11
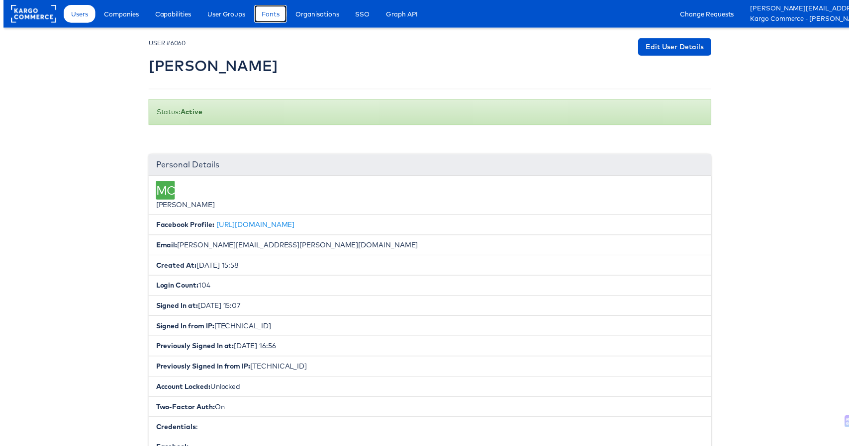
click at [285, 9] on link "Fonts" at bounding box center [269, 14] width 33 height 18
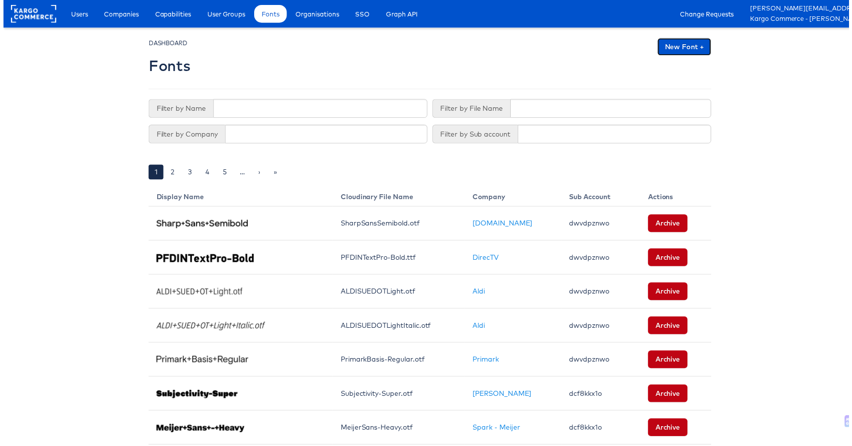
click at [688, 49] on link "New Font +" at bounding box center [686, 47] width 54 height 18
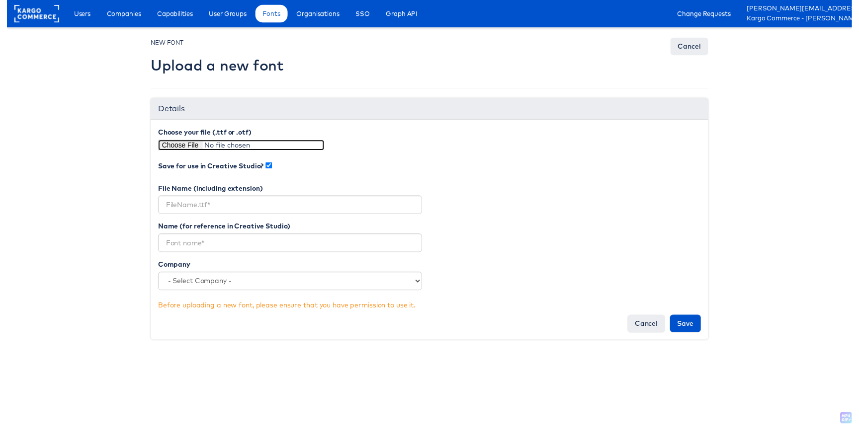
click at [174, 149] on input "file" at bounding box center [238, 147] width 169 height 11
type input "C:\fakepath\LibreBaskerville-Regular.ttf"
type input "LibreBaskerville-Regular.ttf"
drag, startPoint x: 242, startPoint y: 208, endPoint x: 157, endPoint y: 203, distance: 85.6
click at [157, 203] on input "LibreBaskerville-Regular.ttf" at bounding box center [288, 208] width 268 height 19
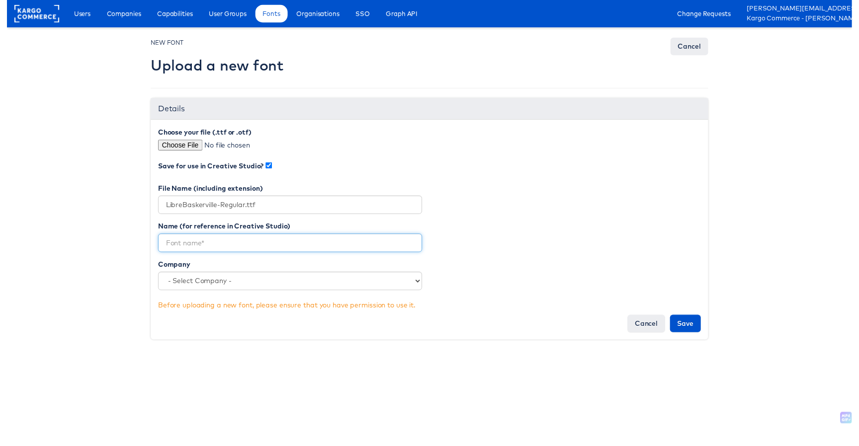
click at [182, 249] on input "text" at bounding box center [288, 247] width 268 height 19
paste input "LibreBaskerville-Regular"
click at [216, 246] on input "LibreBaskerville-Regular" at bounding box center [288, 247] width 268 height 19
click at [177, 248] on input "LibreBaskerville Regular" at bounding box center [288, 247] width 268 height 19
type input "Libre Baskerville Regular"
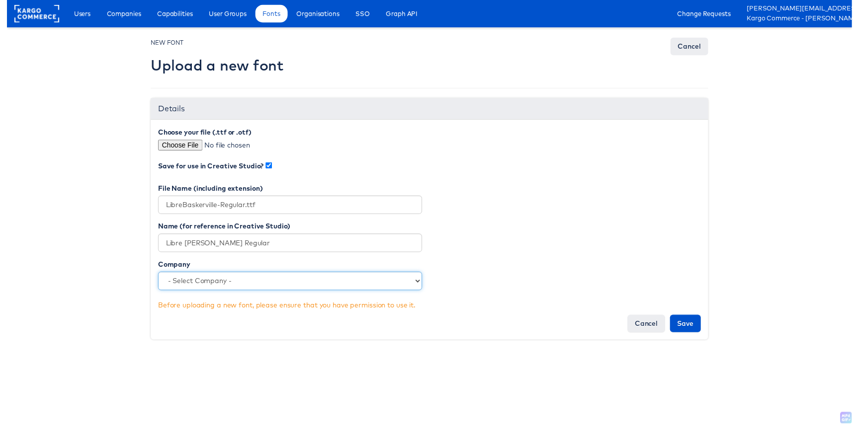
click at [198, 287] on select "- Select Company - Clarks Primark The CoStar Group Boot Barn Kargo Commerce - M…" at bounding box center [288, 285] width 268 height 19
select select "4746"
click at [531, 262] on div "Name (for reference in Creative Studio) Libre Baskerville Regular Company - Sel…" at bounding box center [429, 264] width 567 height 78
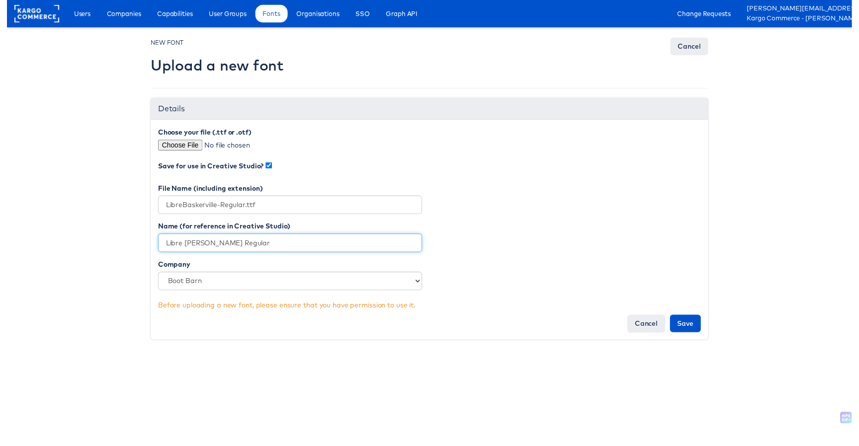
drag, startPoint x: 262, startPoint y: 253, endPoint x: 155, endPoint y: 247, distance: 107.5
click at [155, 247] on input "Libre Baskerville Regular" at bounding box center [288, 247] width 268 height 19
click at [524, 221] on div "File Name (including extension) LibreBaskerville-Regular.ttf" at bounding box center [429, 205] width 567 height 39
click at [691, 330] on input "Save" at bounding box center [689, 329] width 31 height 18
type input "Saving..."
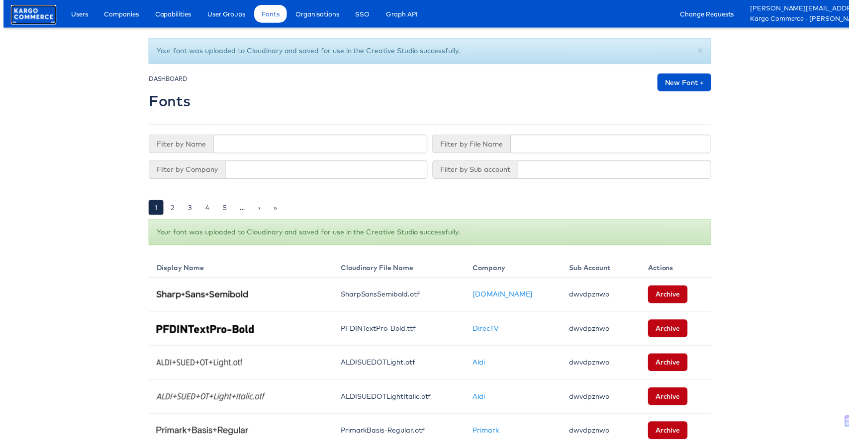
click at [14, 16] on rect at bounding box center [30, 14] width 46 height 18
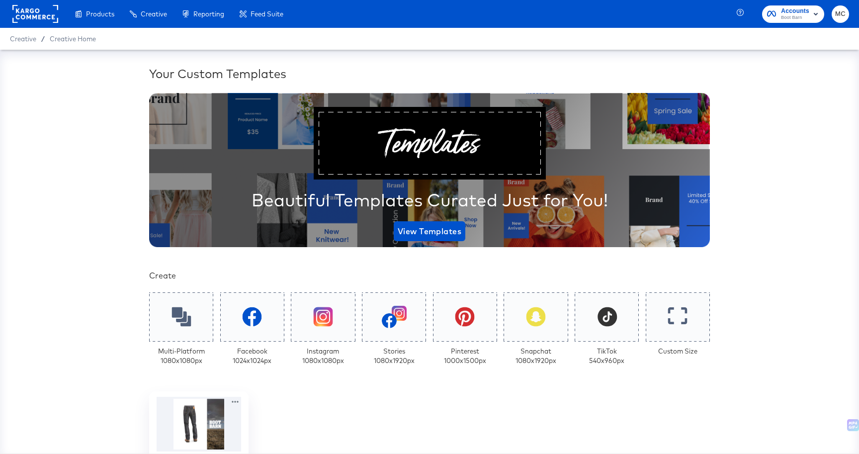
click at [359, 413] on div "V1 - Basic Overlay - Logo 1080 × 1080 px Edit" at bounding box center [429, 440] width 561 height 99
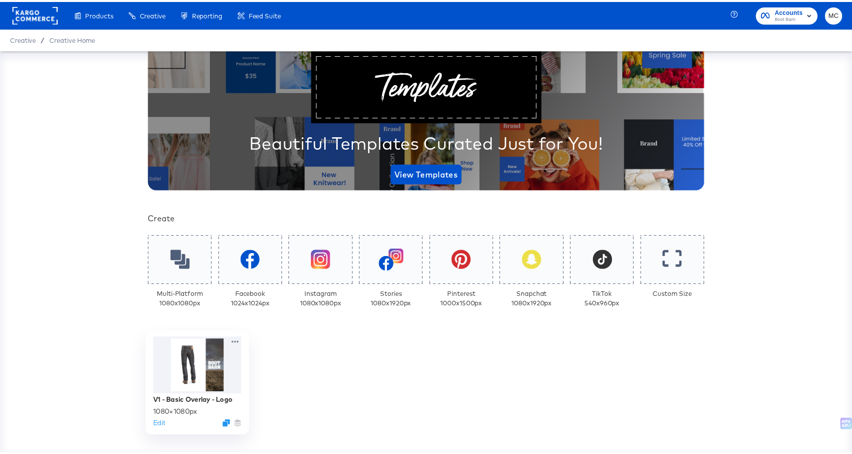
scroll to position [71, 0]
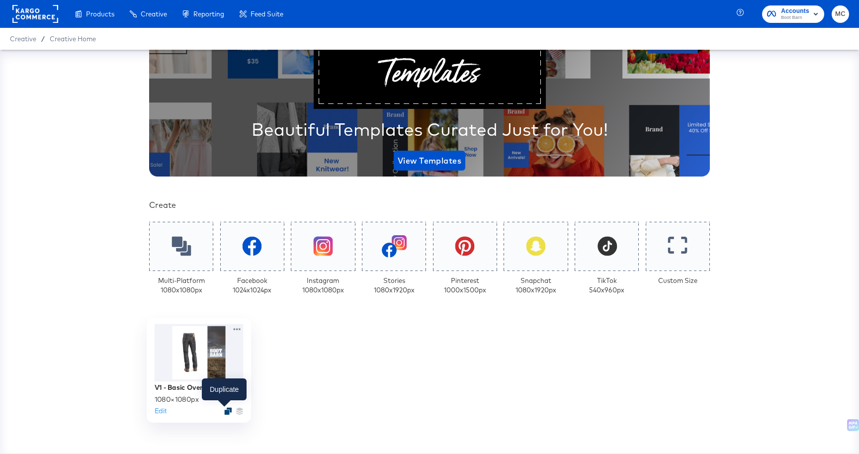
click at [226, 409] on icon "Duplicate" at bounding box center [227, 410] width 7 height 7
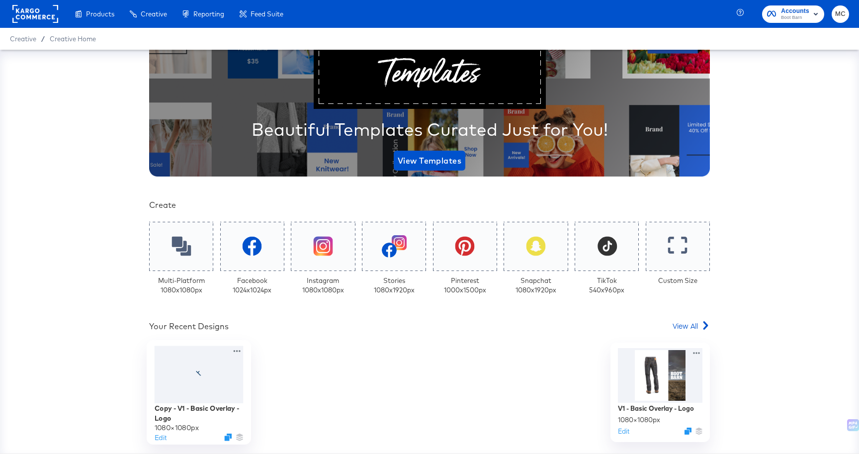
click at [216, 394] on div at bounding box center [199, 375] width 89 height 58
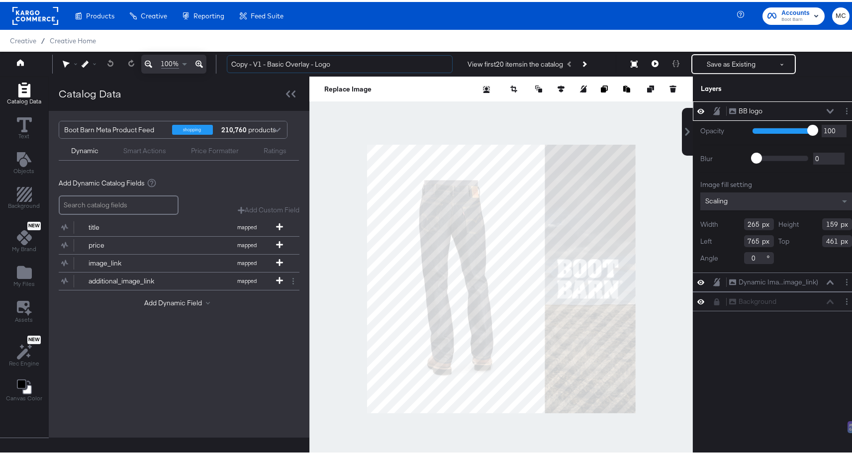
drag, startPoint x: 253, startPoint y: 62, endPoint x: 224, endPoint y: 59, distance: 28.9
click at [224, 59] on div "Copy - V1 - Basic Overlay - Logo View first 20 items in the catalog Save as Exi…" at bounding box center [534, 62] width 630 height 20
drag, startPoint x: 227, startPoint y: 59, endPoint x: 218, endPoint y: 58, distance: 9.6
click at [218, 58] on div "100% V1.2 - Basic Overlay - Logo View first 20 items in the catalog Save as Exi…" at bounding box center [429, 62] width 859 height 25
click at [251, 64] on input "V1.2 - Basic Overlay - Logo" at bounding box center [340, 62] width 226 height 18
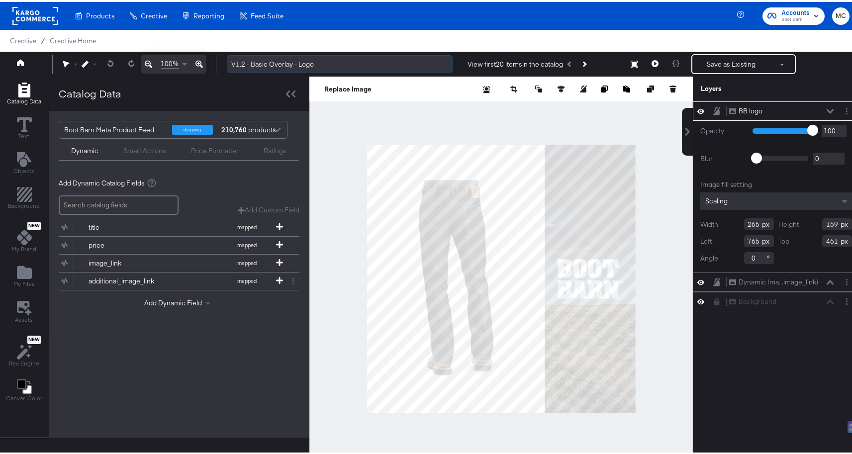
click at [320, 63] on input "V1.2 - Basic Overlay - Logo" at bounding box center [340, 62] width 226 height 18
drag, startPoint x: 298, startPoint y: 60, endPoint x: 342, endPoint y: 62, distance: 44.3
click at [342, 62] on input "V1.2 - Basic Overlay - Logo" at bounding box center [340, 62] width 226 height 18
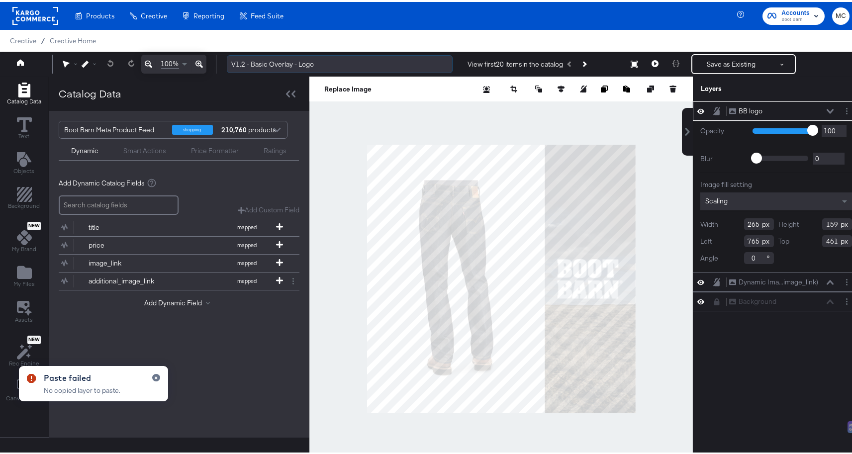
click at [342, 62] on input "V1.2 - Basic Overlay - Logo" at bounding box center [340, 62] width 226 height 18
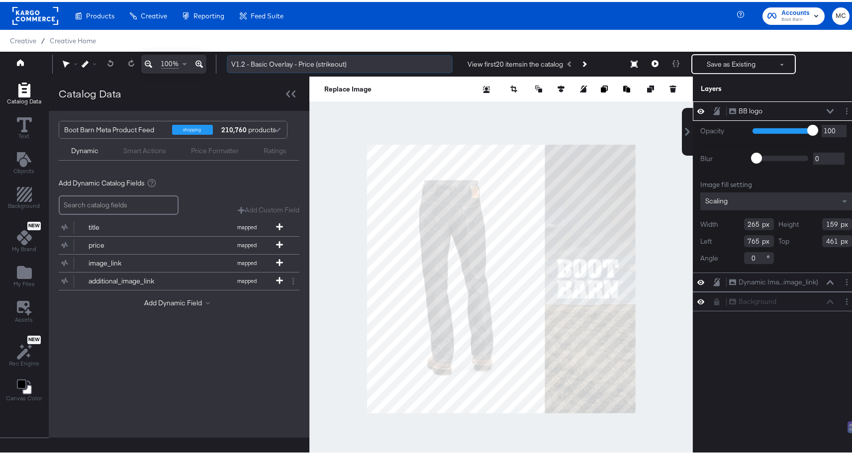
click at [345, 63] on input "V1.2 - Basic Overlay - Price (strikeout)" at bounding box center [340, 62] width 226 height 18
click at [384, 65] on input "V1.2 - Basic Overlay - Price (strikeout)" at bounding box center [340, 62] width 226 height 18
click at [314, 61] on input "V1.2 - Basic Overlay - Price (strikeout)" at bounding box center [340, 62] width 226 height 18
click at [375, 64] on input "V1.2 - Basic Overlay - Pricing (strikeout)" at bounding box center [340, 62] width 226 height 18
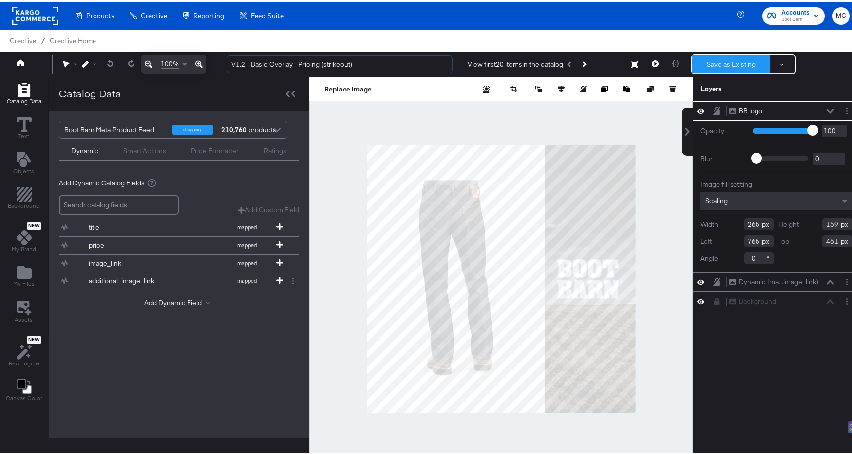
type input "V1.2 - Basic Overlay - Pricing (strikeout)"
click at [716, 62] on button "Save as Existing" at bounding box center [731, 62] width 78 height 18
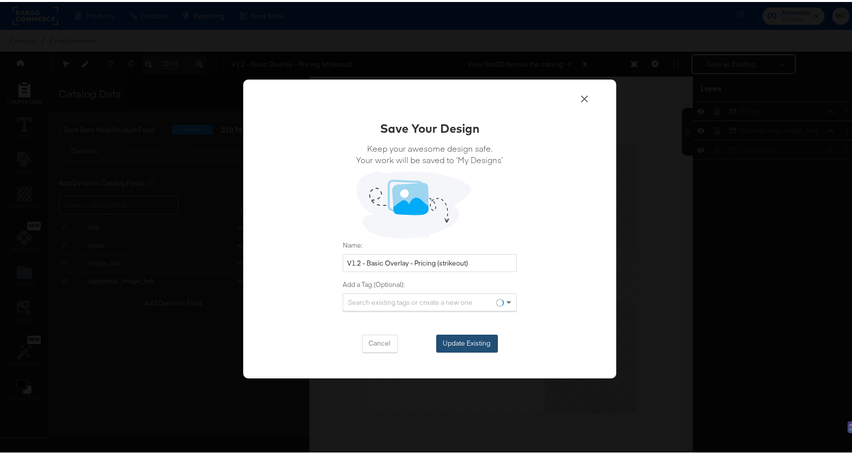
click at [472, 336] on button "Update Existing" at bounding box center [467, 342] width 62 height 18
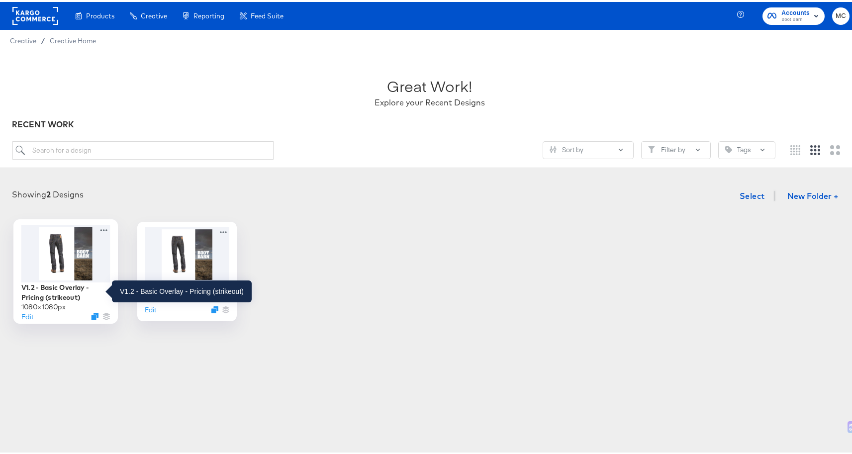
click at [61, 293] on div "V1.2 - Basic Overlay - Pricing (strikeout)" at bounding box center [65, 289] width 89 height 19
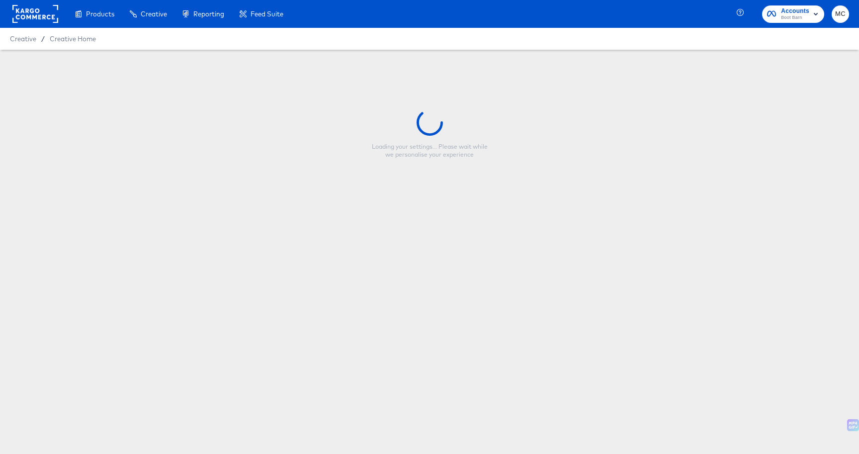
type input "V1.2 - Basic Overlay - Pricing (strikeout)"
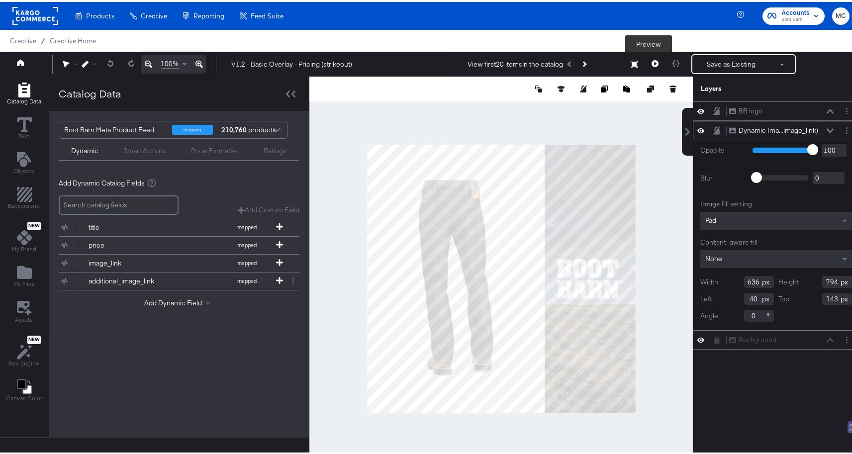
click at [651, 63] on icon at bounding box center [654, 61] width 7 height 7
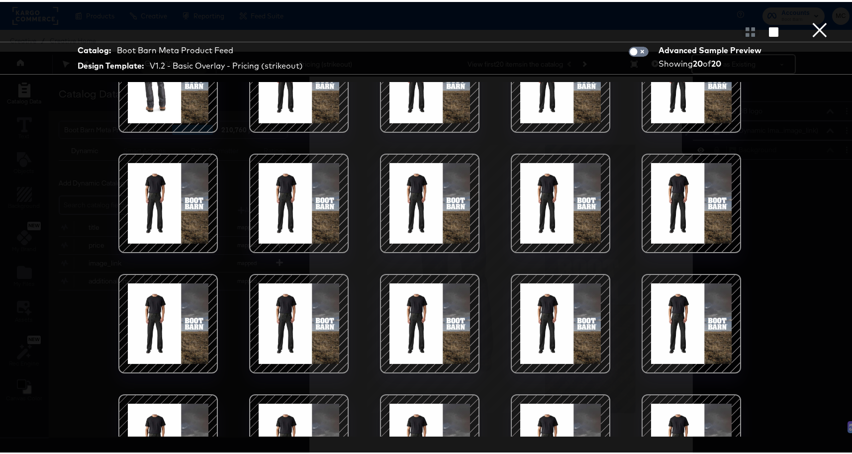
scroll to position [113, 0]
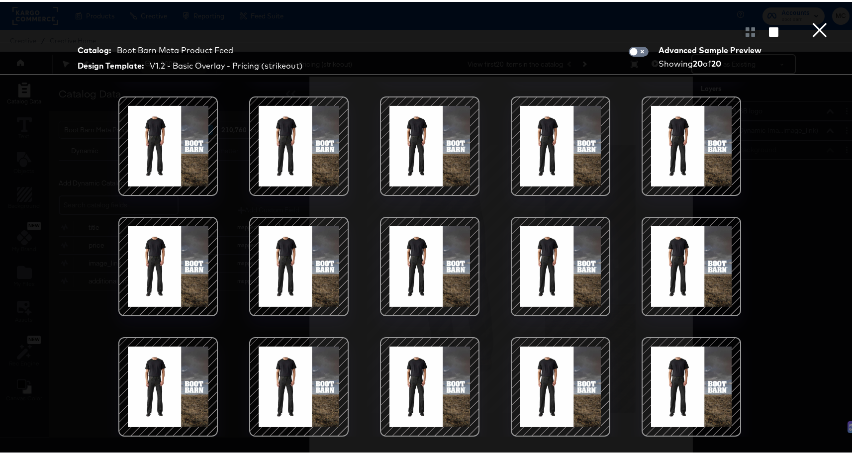
click at [818, 20] on button "×" at bounding box center [819, 10] width 20 height 20
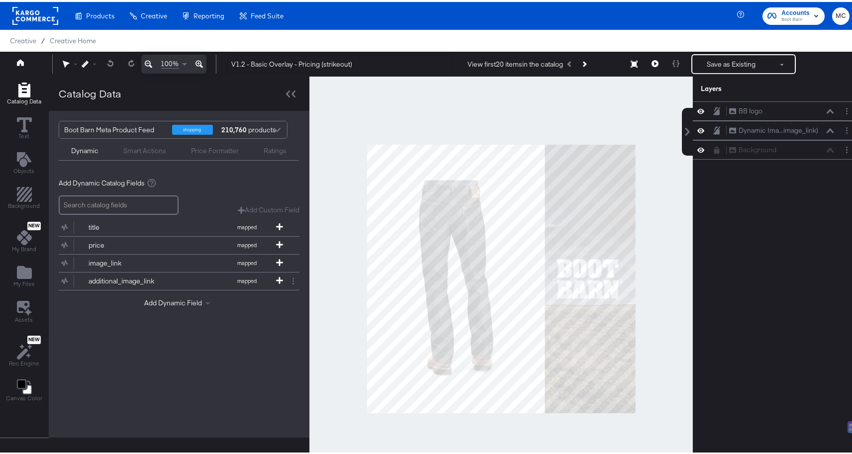
click at [745, 284] on div "BB logo BB logo Dynamic Ima...image_link) Dynamic Image (image_link) Background…" at bounding box center [775, 281] width 167 height 364
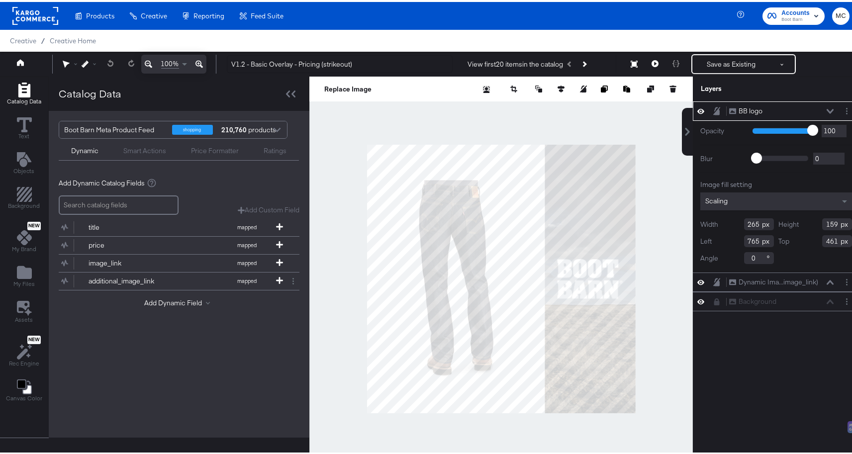
drag, startPoint x: 752, startPoint y: 222, endPoint x: 732, endPoint y: 225, distance: 20.1
click at [744, 222] on input "265" at bounding box center [759, 222] width 30 height 12
click at [744, 220] on input "3381" at bounding box center [759, 222] width 30 height 12
type input "381"
click at [109, 61] on icon at bounding box center [110, 61] width 6 height 7
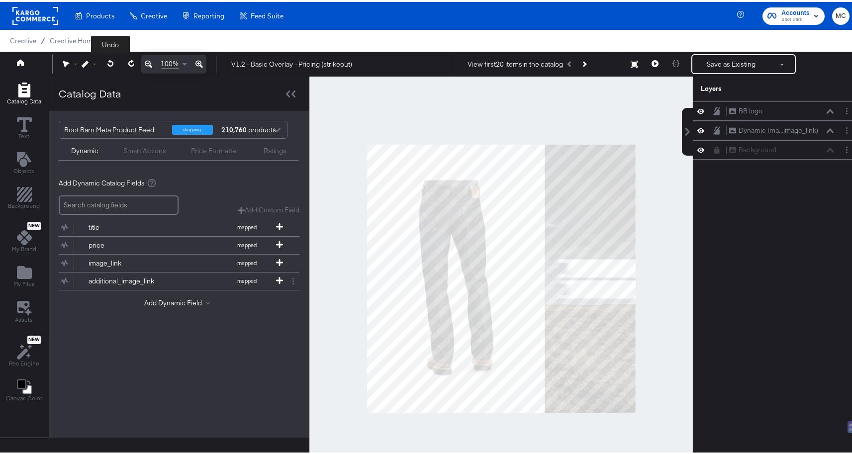
click at [107, 62] on icon at bounding box center [110, 61] width 6 height 7
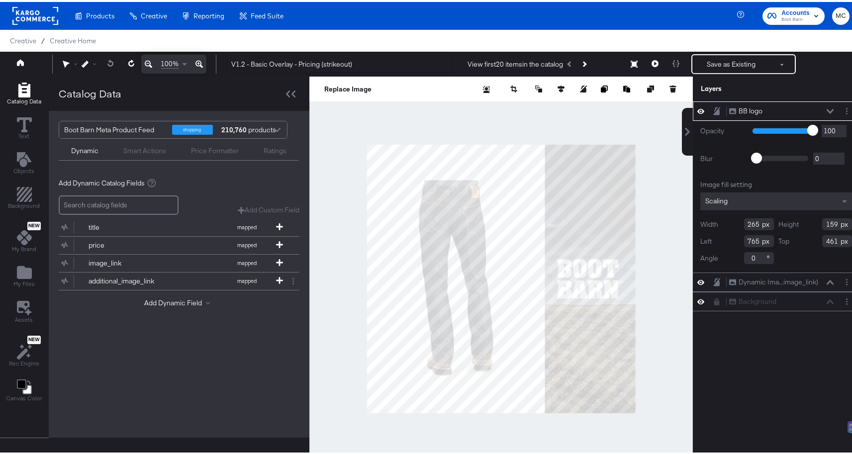
drag, startPoint x: 829, startPoint y: 241, endPoint x: 788, endPoint y: 239, distance: 40.8
click at [788, 239] on div "Top 461" at bounding box center [815, 239] width 74 height 12
type input "381"
click at [648, 342] on div at bounding box center [500, 277] width 383 height 405
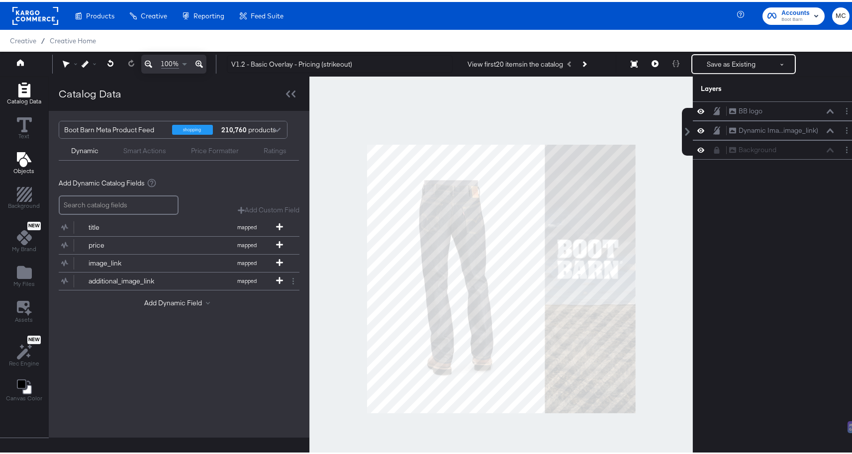
click at [24, 163] on icon "Add Text" at bounding box center [23, 157] width 14 height 15
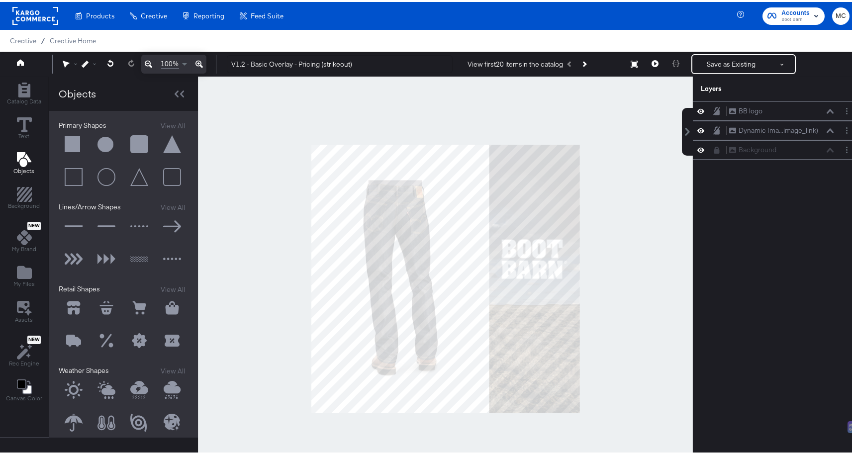
click at [79, 143] on button at bounding box center [74, 143] width 30 height 30
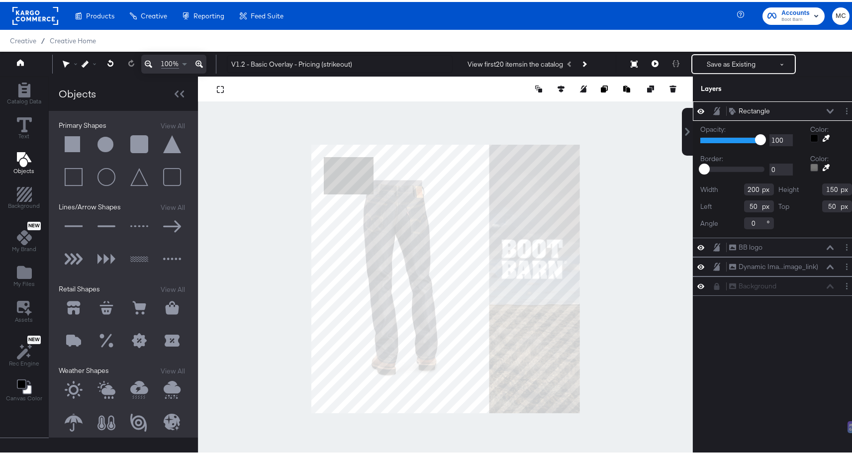
type input "754"
type input "644"
click at [810, 139] on div at bounding box center [814, 136] width 8 height 8
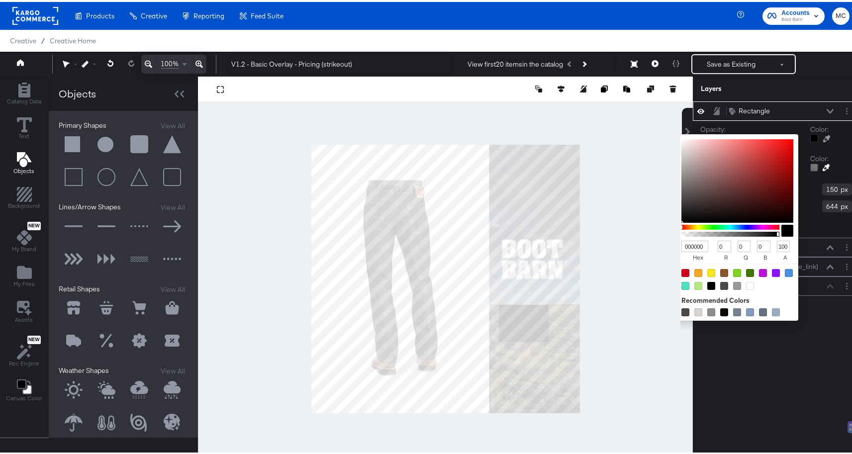
drag, startPoint x: 696, startPoint y: 245, endPoint x: 677, endPoint y: 245, distance: 18.9
click at [681, 245] on input "000000" at bounding box center [694, 244] width 27 height 11
click at [695, 245] on input "000000" at bounding box center [694, 244] width 27 height 11
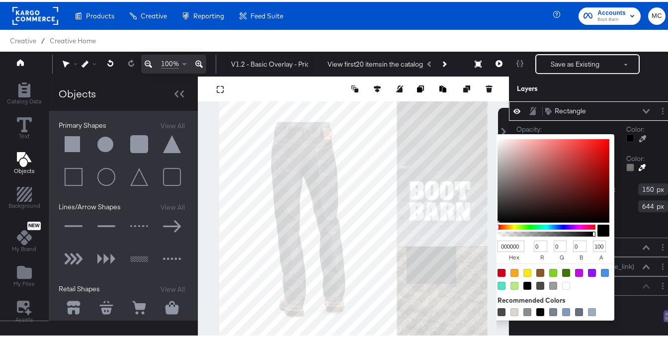
drag, startPoint x: 515, startPoint y: 243, endPoint x: 479, endPoint y: 241, distance: 36.3
click at [479, 99] on div "Catalog Data Text Objects Background New My Brand My Files Assets New Rec Engin…" at bounding box center [338, 87] width 676 height 25
type input "e3d"
type input "238"
type input "51"
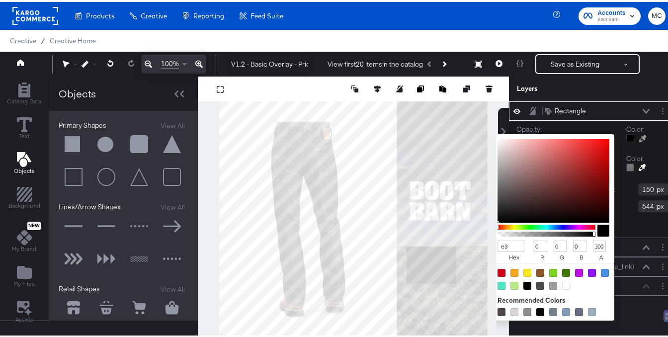
type input "221"
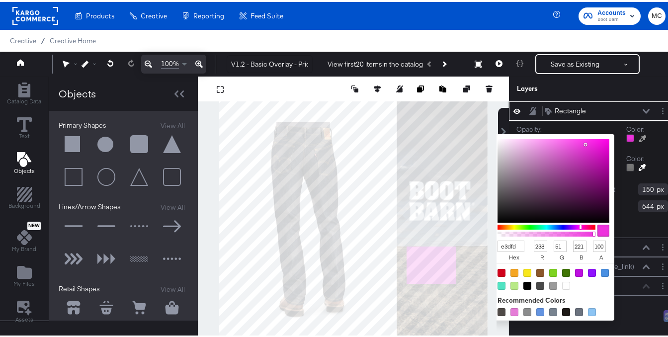
type input "e3dfd5"
type input "227"
type input "223"
type input "213"
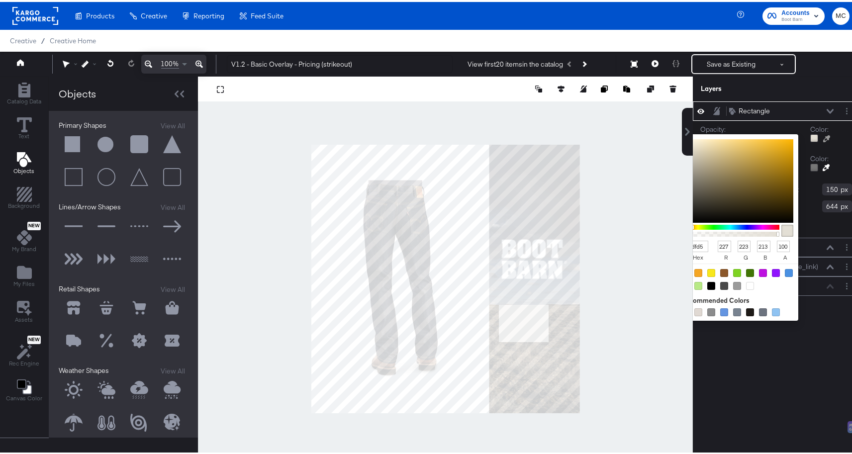
click at [767, 338] on div "Rectangle Rectangle Opacity: 1 100 100 Color: e3dfd5 hex 227 r 223 g 213 b 100 …" at bounding box center [775, 281] width 167 height 364
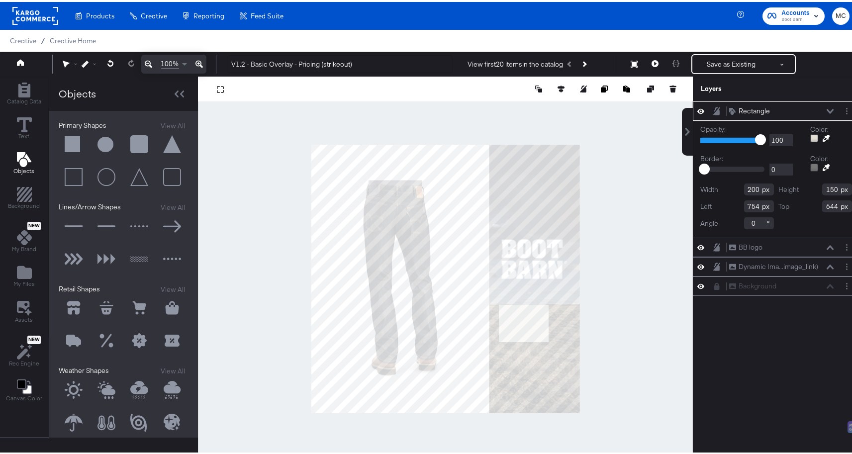
click at [752, 187] on input "200" at bounding box center [759, 187] width 30 height 12
type input "244"
drag, startPoint x: 832, startPoint y: 185, endPoint x: 794, endPoint y: 189, distance: 37.4
click at [794, 189] on div "Height 150" at bounding box center [815, 187] width 74 height 12
type input "71"
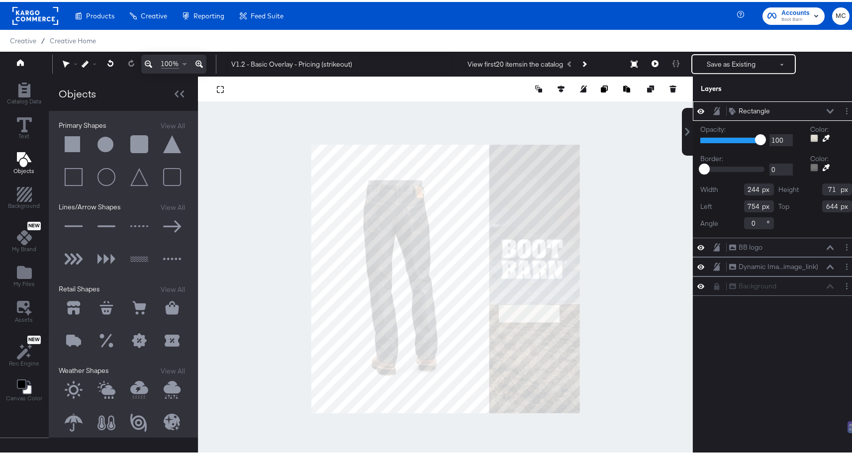
drag, startPoint x: 831, startPoint y: 203, endPoint x: 809, endPoint y: 205, distance: 22.0
click at [809, 205] on div "Top 644" at bounding box center [815, 204] width 74 height 12
type input "597"
click at [753, 204] on input "754" at bounding box center [759, 204] width 30 height 12
type input "765"
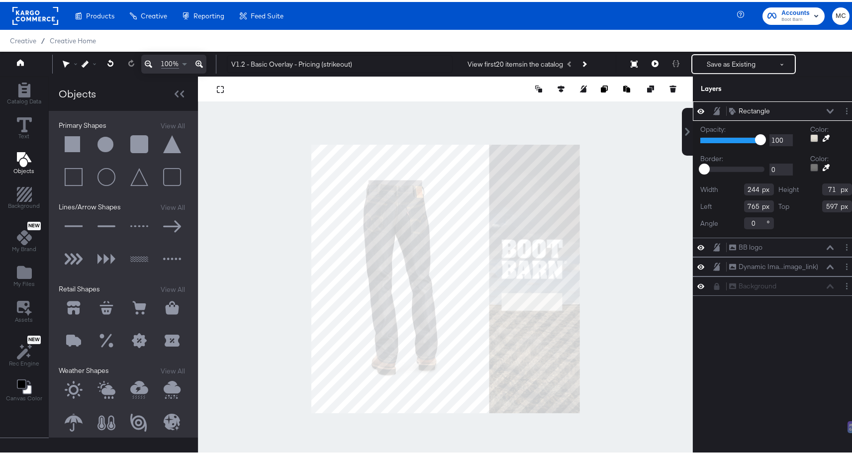
click at [622, 261] on div at bounding box center [445, 277] width 495 height 405
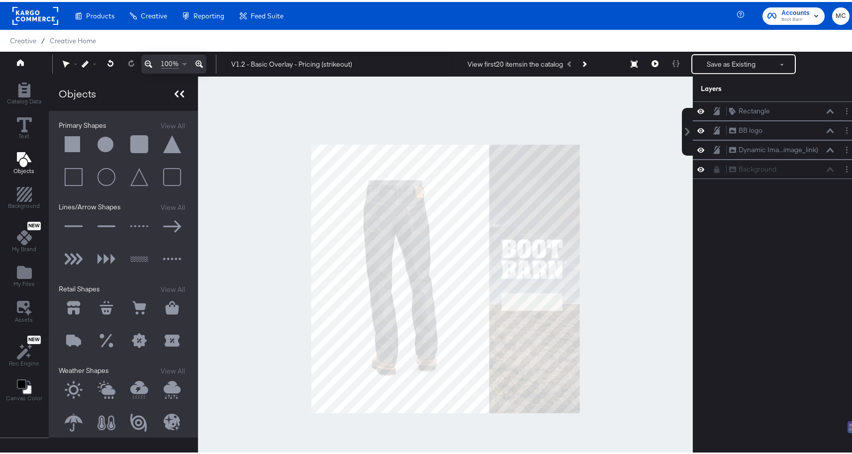
click at [171, 90] on div at bounding box center [179, 92] width 17 height 14
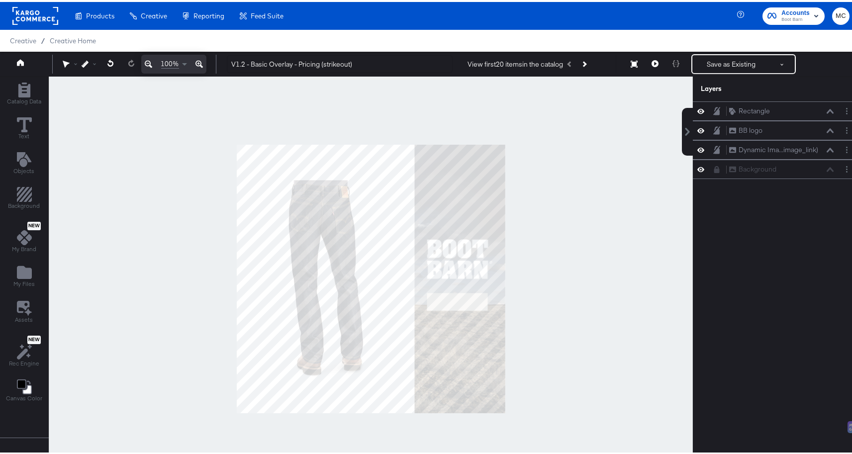
click at [580, 255] on div at bounding box center [371, 277] width 644 height 405
click at [18, 121] on icon at bounding box center [24, 122] width 15 height 15
click at [37, 73] on div "Undo 100% V1.2 - Basic Overlay - Pricing (strikeout) View first 20 items in the…" at bounding box center [429, 62] width 859 height 25
click at [24, 88] on icon "Add Rectangle" at bounding box center [24, 88] width 12 height 15
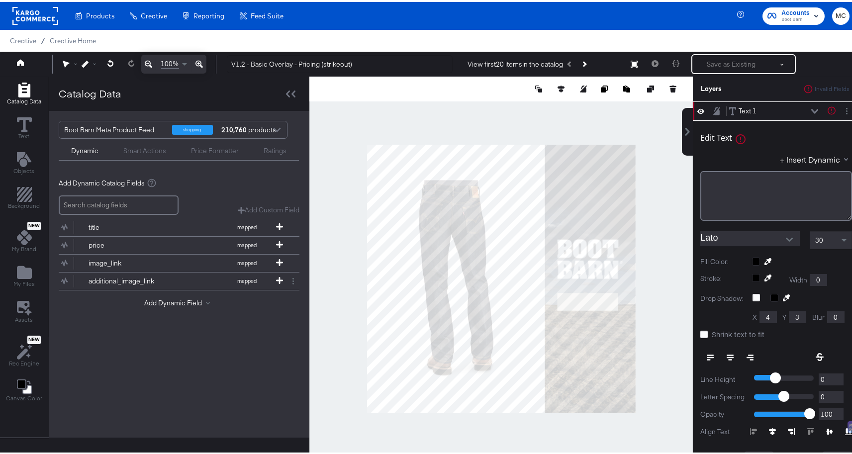
type input "134"
type input "236"
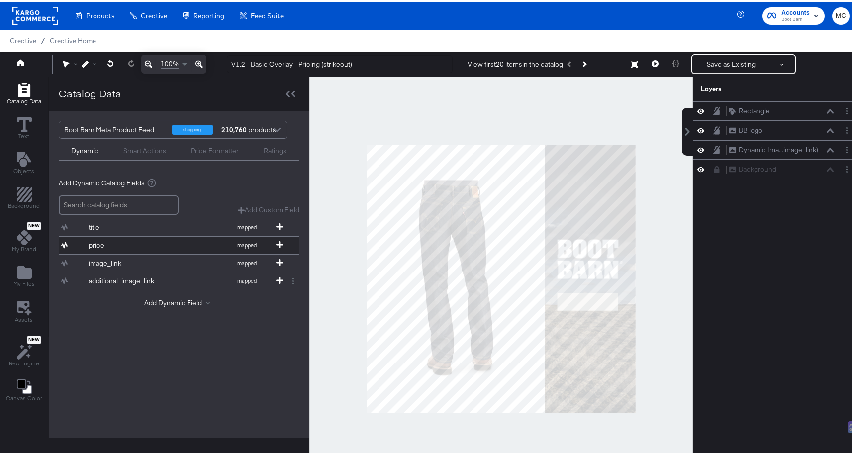
click at [101, 240] on div "price" at bounding box center [124, 243] width 72 height 9
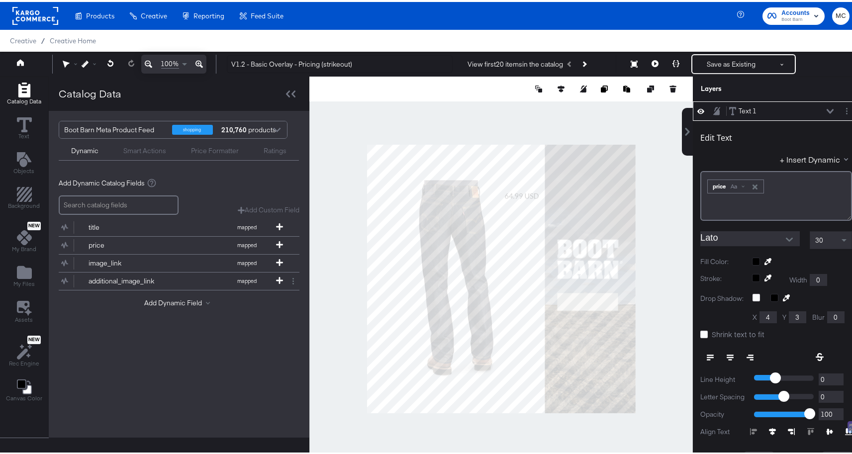
type input "574"
type input "184"
click at [734, 184] on div "Aa" at bounding box center [737, 185] width 23 height 8
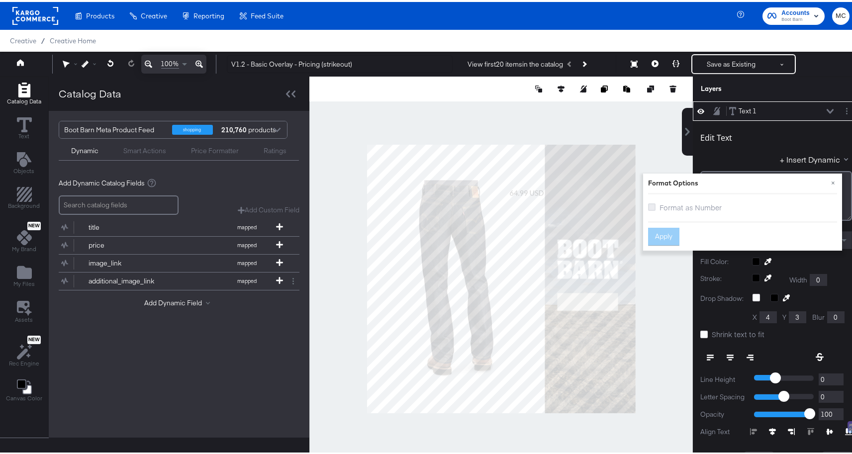
click at [648, 204] on icon at bounding box center [651, 204] width 7 height 7
click at [0, 0] on input "Format as Number" at bounding box center [0, 0] width 0 height 0
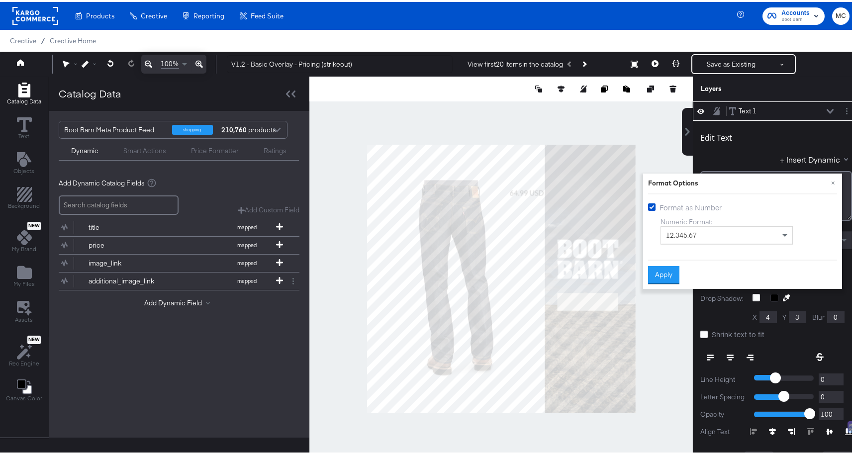
click at [678, 222] on label "Numeric Format:" at bounding box center [726, 219] width 132 height 9
click at [684, 232] on span "12,345.67" at bounding box center [681, 233] width 31 height 9
click at [664, 270] on button "Apply" at bounding box center [663, 273] width 31 height 18
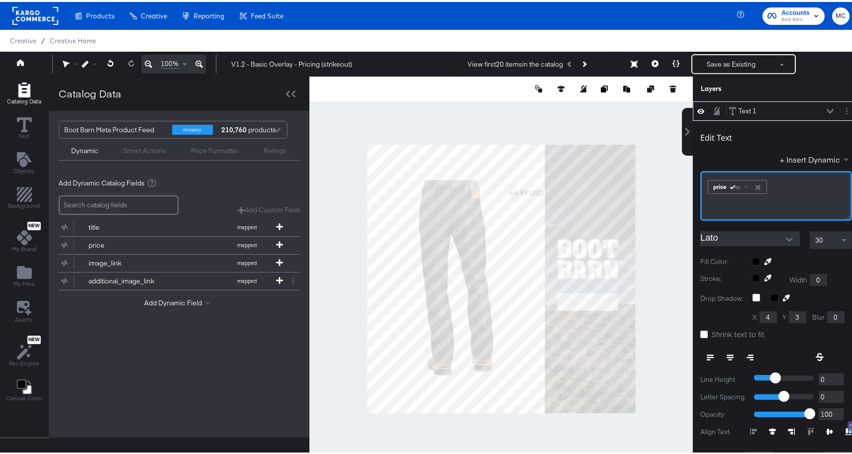
click at [707, 188] on div "price Aa" at bounding box center [736, 185] width 59 height 14
click at [700, 186] on div "﻿ ﻿ price Aa ﻿" at bounding box center [776, 194] width 152 height 50
click at [729, 242] on input "Lato" at bounding box center [742, 236] width 85 height 15
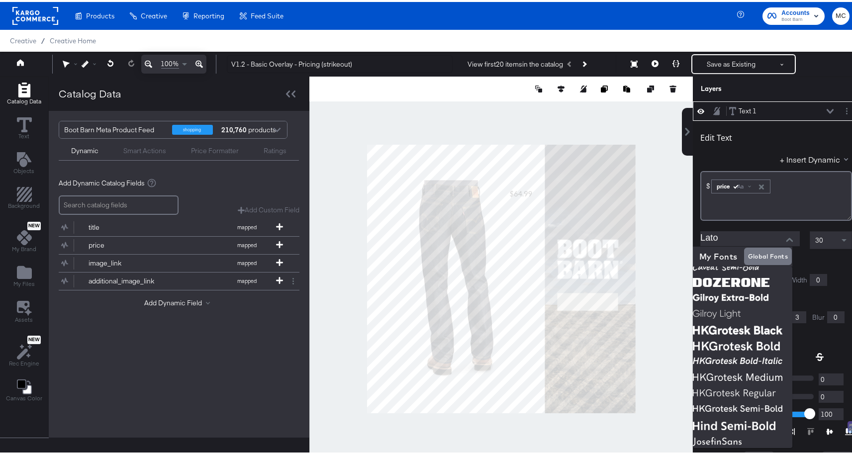
scroll to position [0, 0]
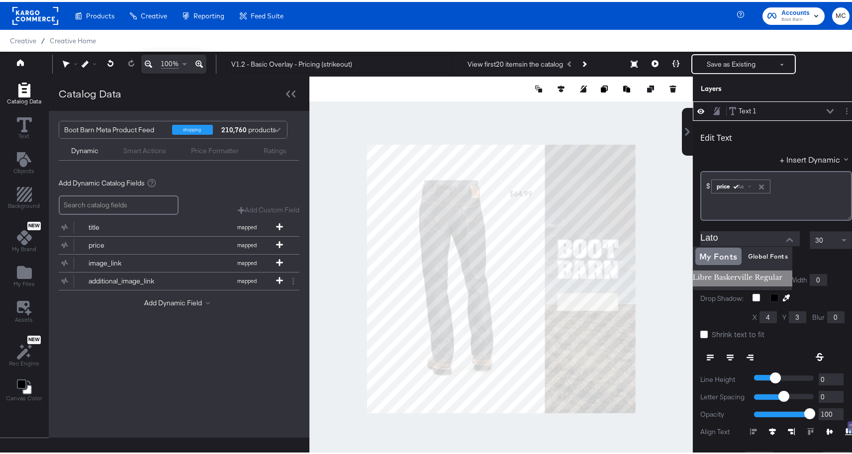
click at [741, 272] on img at bounding box center [741, 276] width 99 height 16
type input "Libre [PERSON_NAME] Regular"
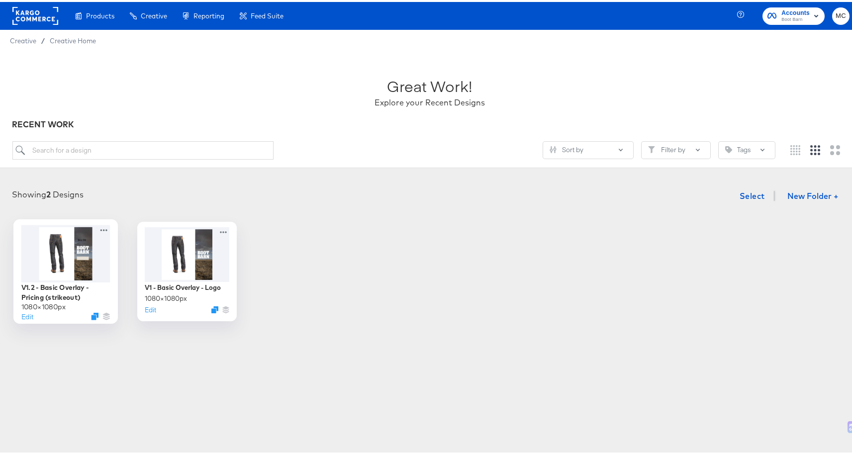
click at [76, 274] on div at bounding box center [65, 251] width 89 height 57
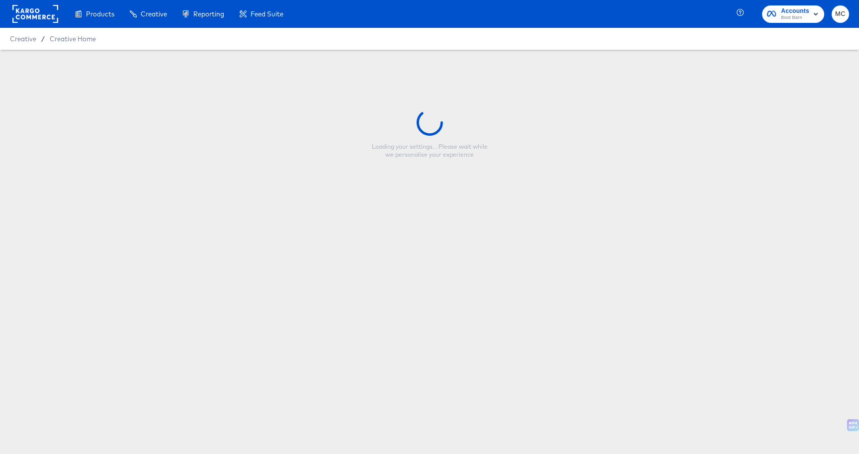
type input "V1.2 - Basic Overlay - Pricing (strikeout)"
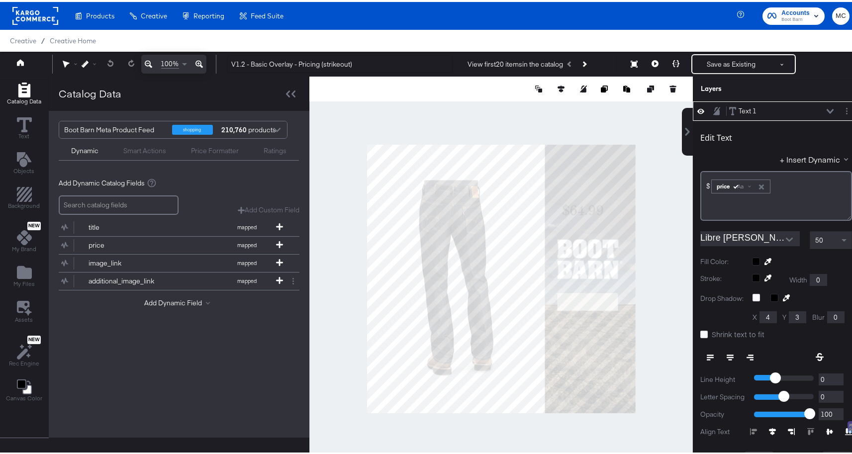
scroll to position [2, 0]
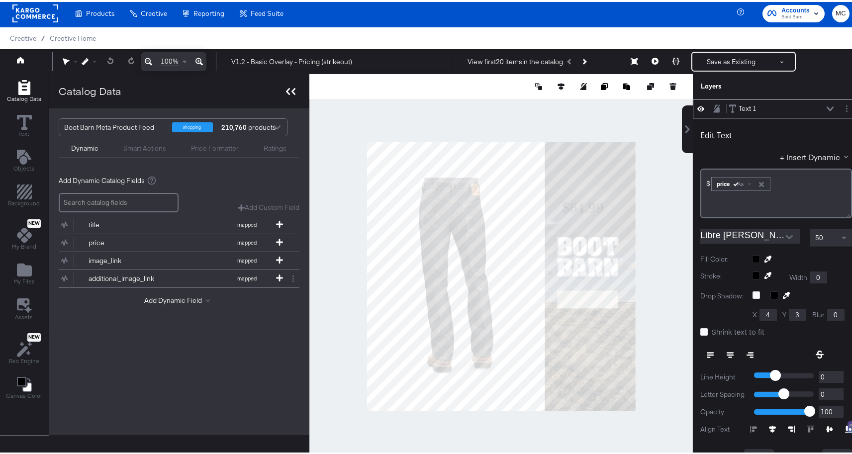
click at [289, 95] on div at bounding box center [290, 89] width 17 height 14
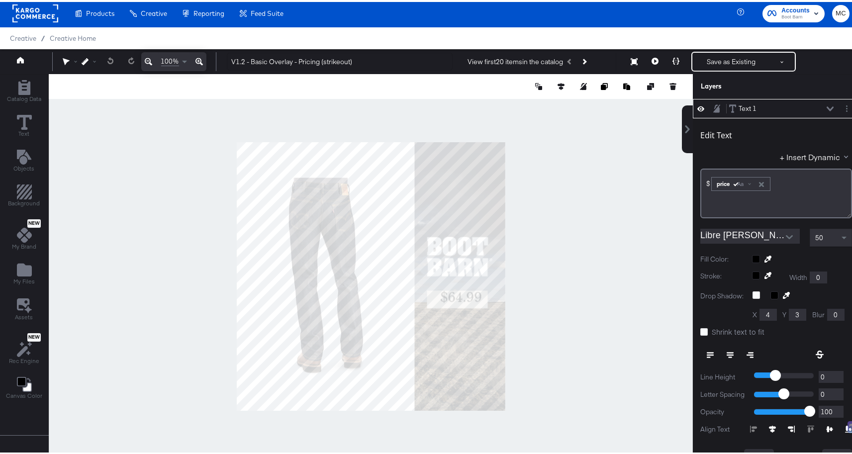
type input "819"
type input "597"
click at [15, 95] on span "Catalog Data" at bounding box center [24, 97] width 34 height 8
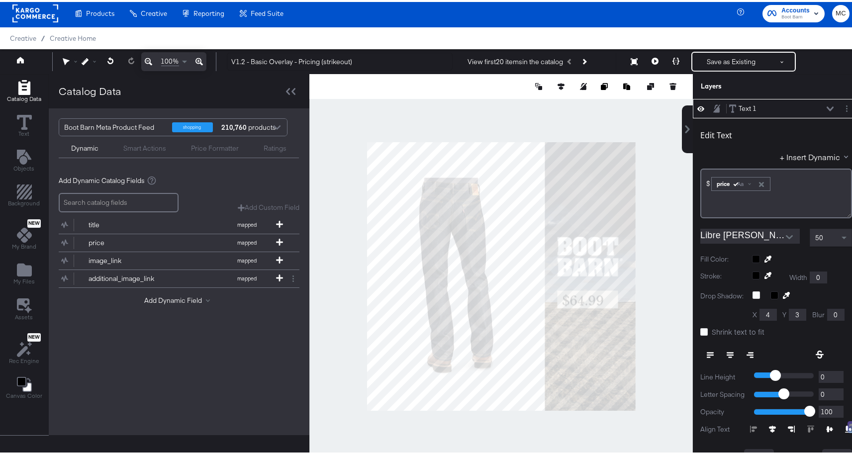
type input "797"
type input "611"
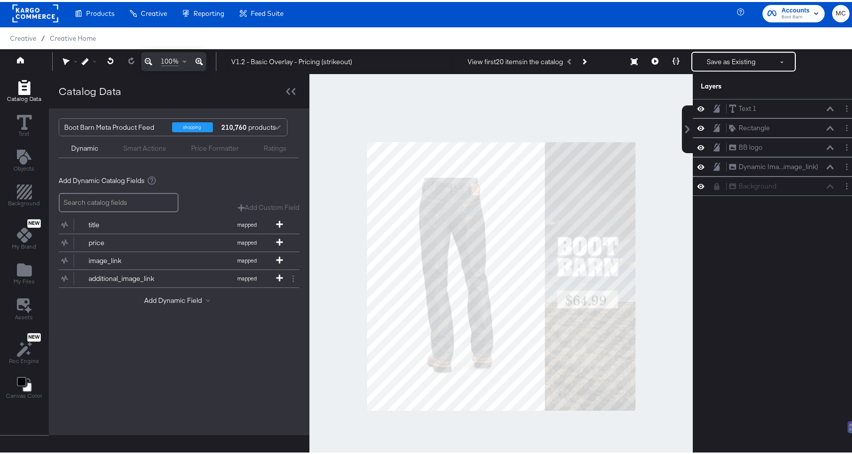
click at [738, 43] on div "Creative / Creative Home" at bounding box center [429, 36] width 859 height 22
click at [728, 60] on button "Save as Existing" at bounding box center [731, 60] width 78 height 18
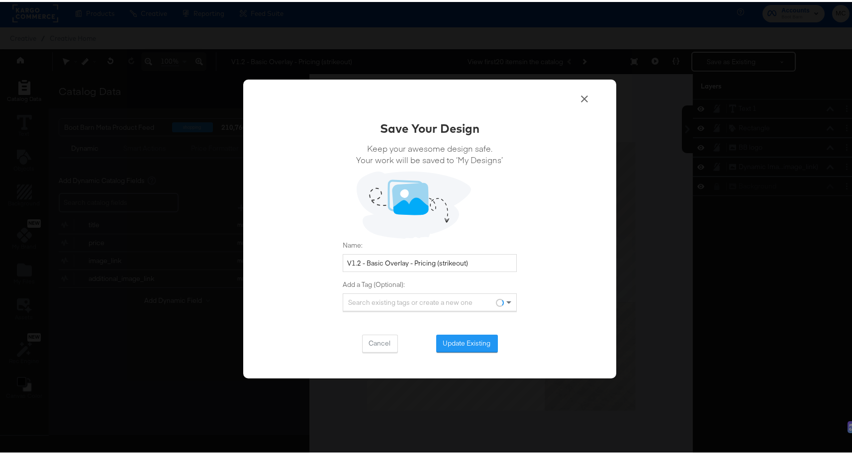
click at [440, 338] on button "Update Existing" at bounding box center [467, 342] width 62 height 18
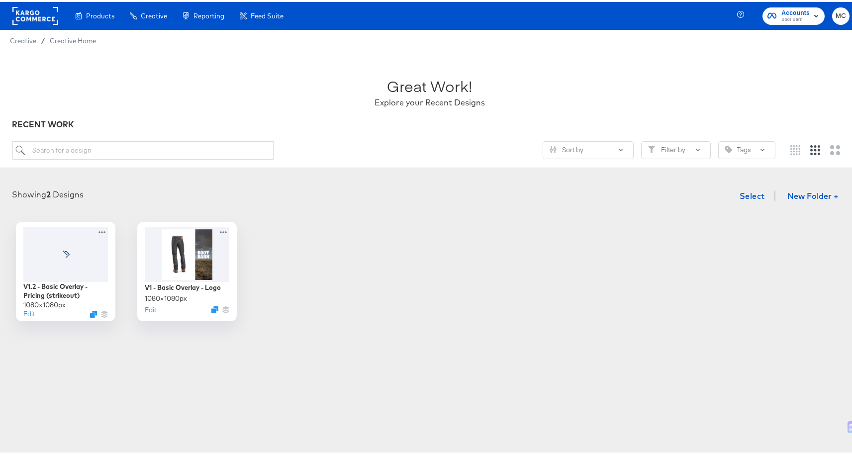
click at [836, 14] on span "MC" at bounding box center [840, 13] width 9 height 11
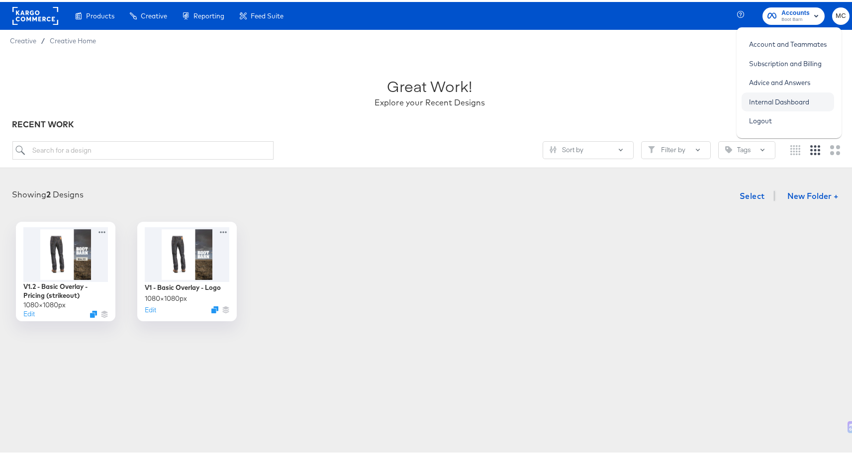
click at [810, 95] on link "Internal Dashboard" at bounding box center [778, 100] width 75 height 18
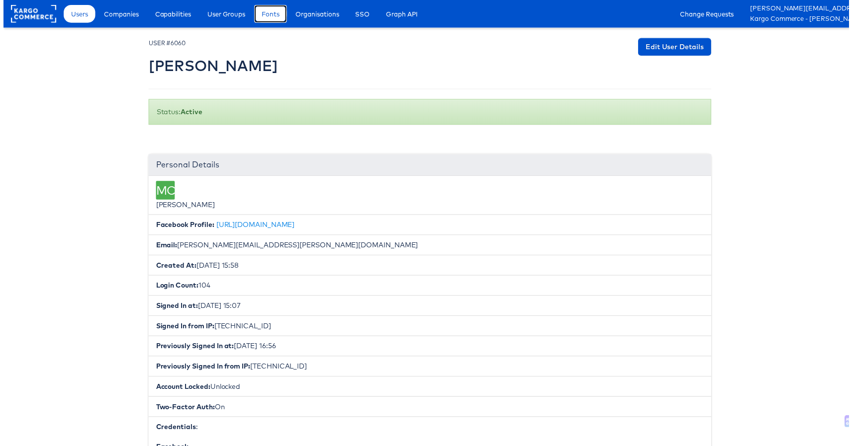
click at [280, 17] on link "Fonts" at bounding box center [269, 14] width 33 height 18
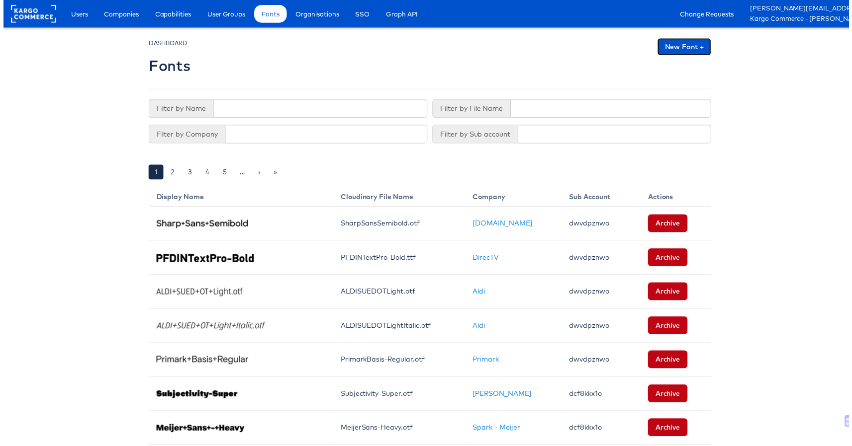
click at [677, 45] on link "New Font +" at bounding box center [686, 47] width 54 height 18
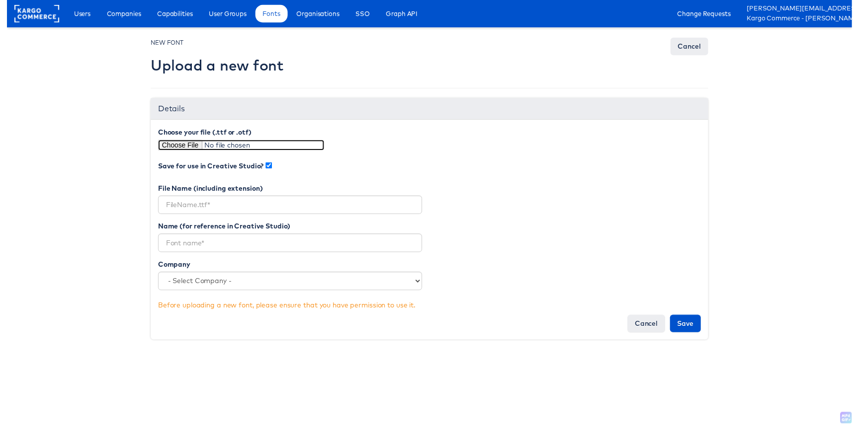
click at [180, 149] on input "file" at bounding box center [238, 147] width 169 height 11
type input "C:\fakepath\LibreBaskerville-Bold.ttf"
type input "LibreBaskerville-Bold.ttf"
drag, startPoint x: 232, startPoint y: 209, endPoint x: 145, endPoint y: 203, distance: 87.2
click at [145, 203] on div "NEW FONT Upload a new font Cancel Details Choose your file (.ttf or .otf) Save …" at bounding box center [430, 198] width 582 height 321
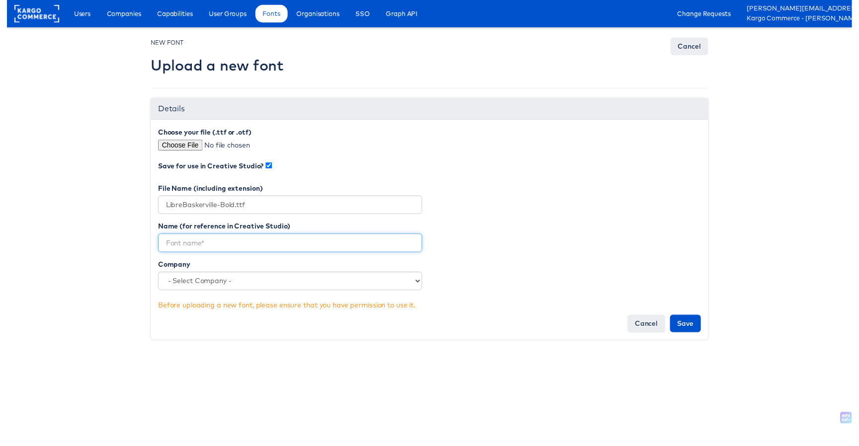
click at [175, 245] on input "text" at bounding box center [288, 247] width 268 height 19
paste input "LibreBaskerville-Bold"
click at [174, 245] on input "LibreBaskerville-Bold" at bounding box center [288, 247] width 268 height 19
click at [220, 250] on input "Libre [PERSON_NAME]-Bold" at bounding box center [288, 247] width 268 height 19
type input "Libre [PERSON_NAME] Bold"
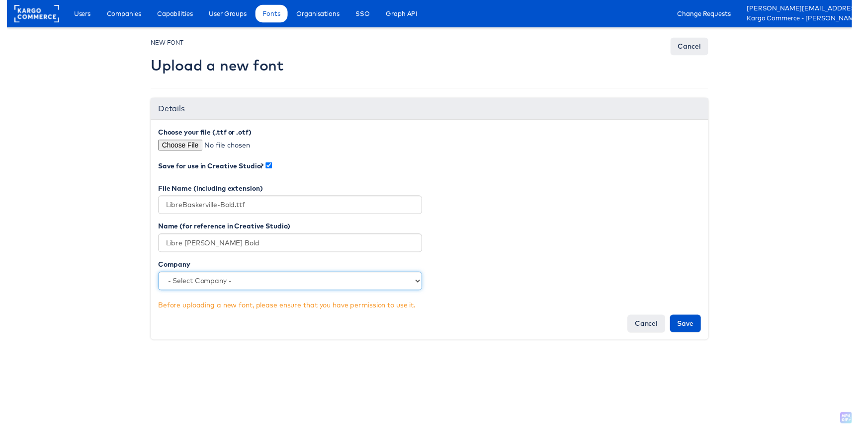
click at [238, 288] on select "- Select Company - Clarks Primark The CoStar Group Boot Barn Kargo Commerce - […" at bounding box center [288, 285] width 268 height 19
select select "4746"
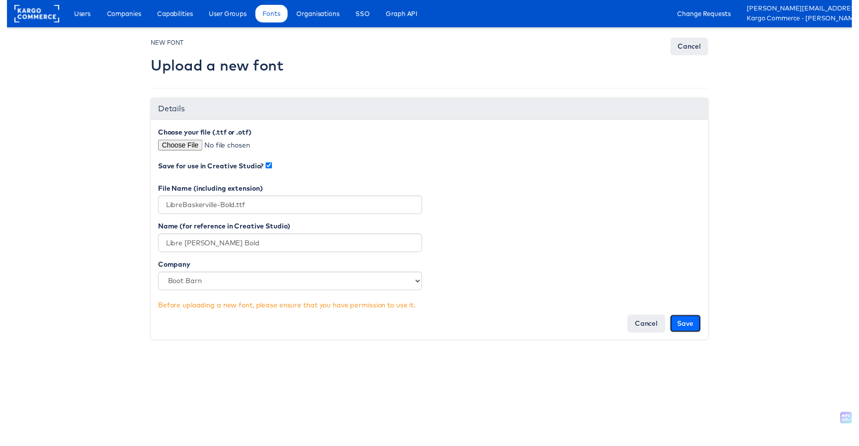
click at [696, 329] on input "Save" at bounding box center [689, 329] width 31 height 18
type input "Saving..."
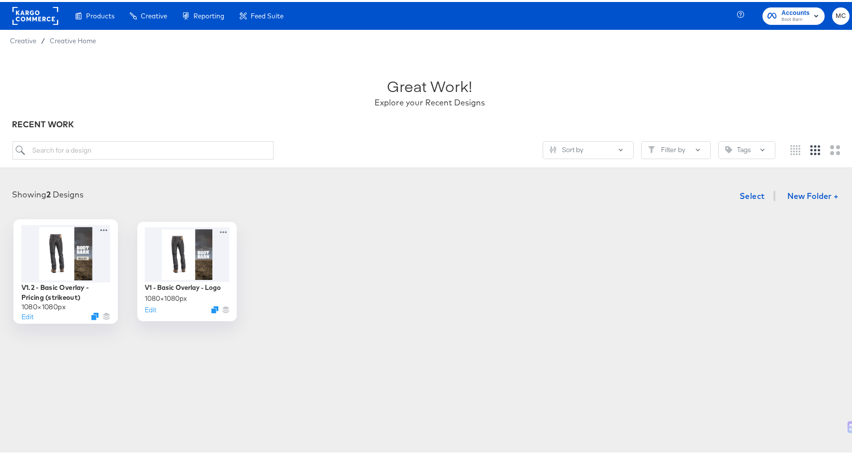
click at [81, 240] on div at bounding box center [65, 251] width 89 height 57
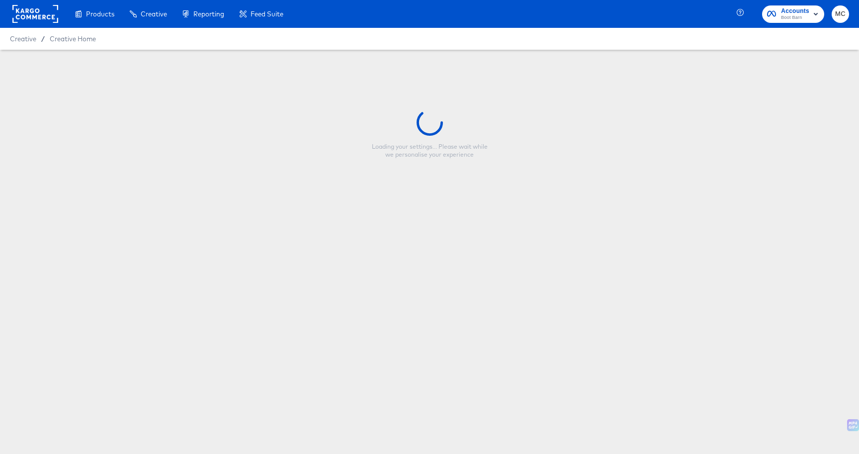
type input "V1.2 - Basic Overlay - Pricing (strikeout)"
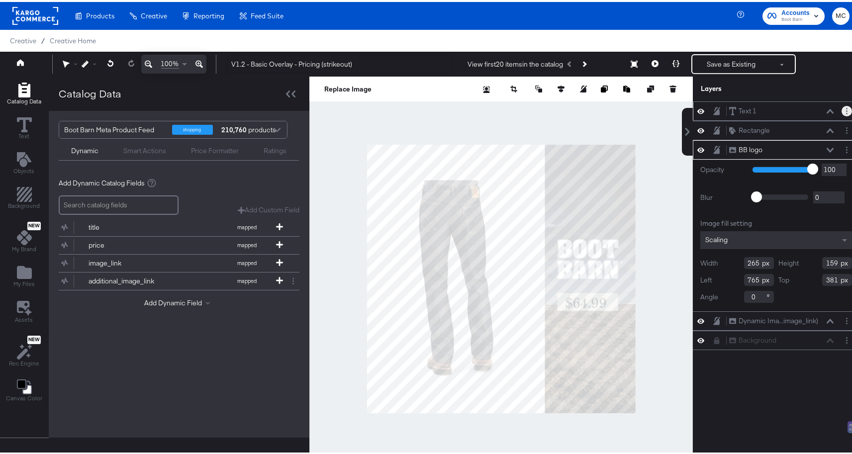
click at [846, 111] on circle "Layer Options" at bounding box center [846, 111] width 1 height 1
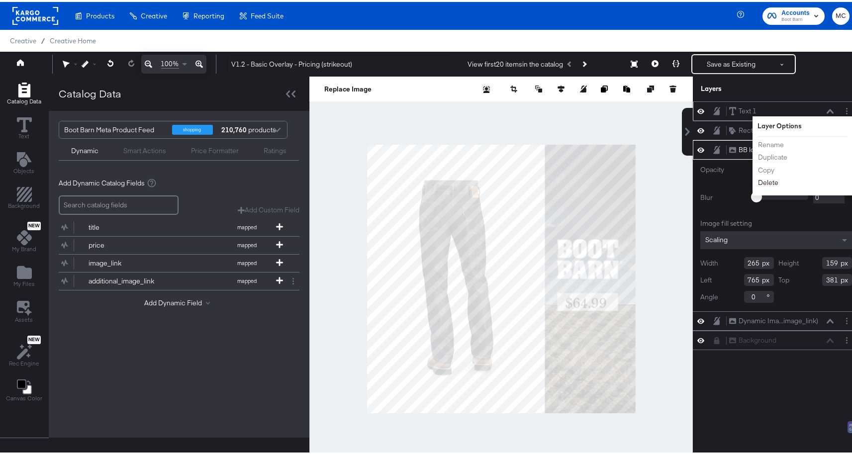
click at [766, 182] on button "Delete" at bounding box center [767, 180] width 21 height 10
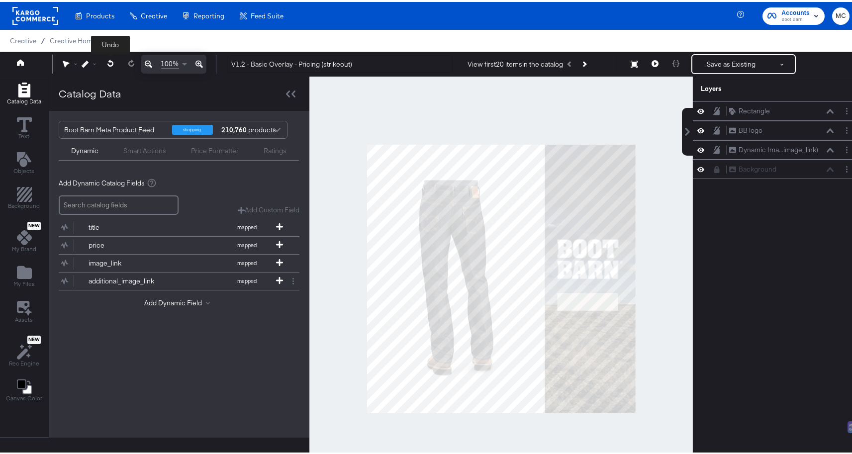
click at [109, 62] on icon at bounding box center [110, 61] width 6 height 7
click at [741, 127] on div "Rectangle" at bounding box center [753, 128] width 31 height 9
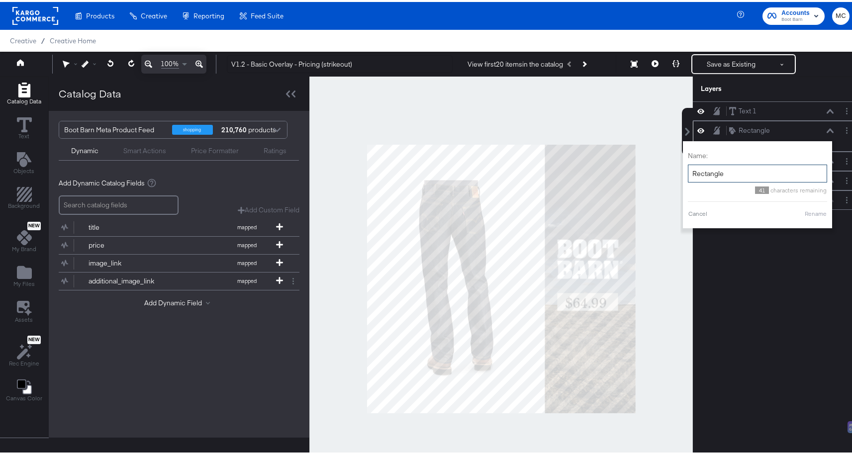
drag, startPoint x: 723, startPoint y: 173, endPoint x: 684, endPoint y: 167, distance: 39.7
click at [688, 167] on input "Rectangle" at bounding box center [757, 172] width 139 height 18
type input "Price frame"
click at [810, 213] on button "Rename" at bounding box center [815, 211] width 23 height 9
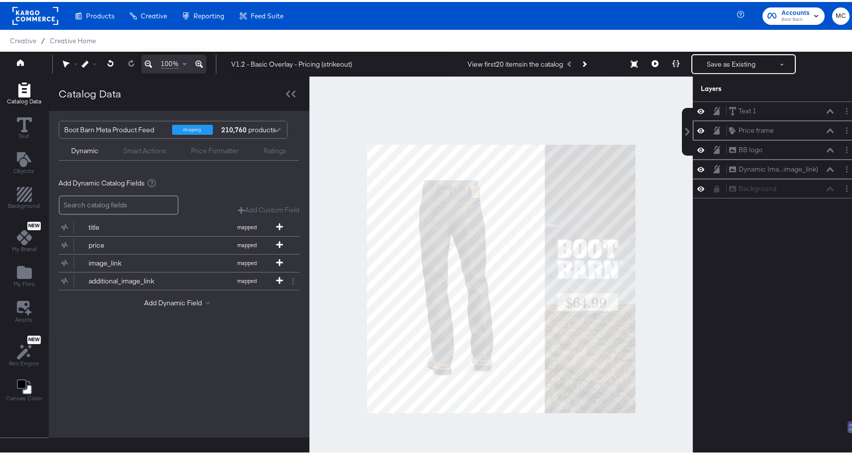
click at [697, 129] on icon at bounding box center [700, 128] width 7 height 8
click at [697, 129] on icon at bounding box center [700, 128] width 7 height 6
click at [697, 112] on icon at bounding box center [700, 109] width 7 height 8
click at [697, 112] on icon at bounding box center [700, 109] width 7 height 6
click at [747, 106] on div "Text 1" at bounding box center [747, 108] width 18 height 9
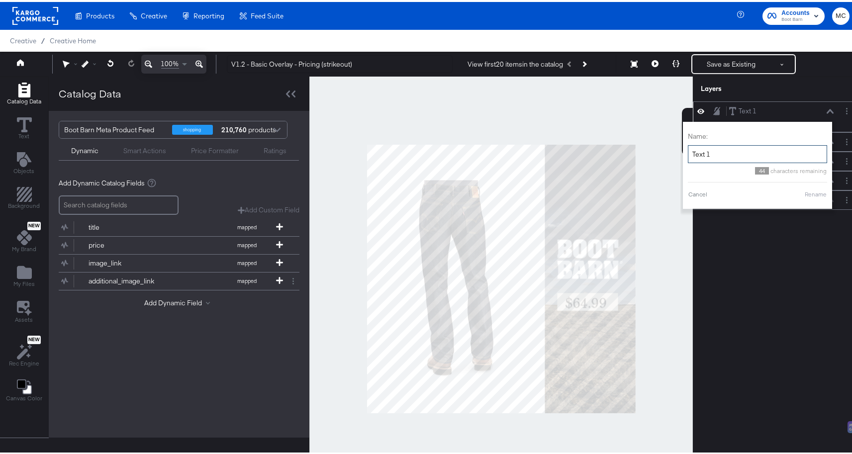
click at [714, 150] on input "Text 1" at bounding box center [757, 152] width 139 height 18
click at [801, 110] on div "Text 1 Text 1" at bounding box center [780, 109] width 105 height 10
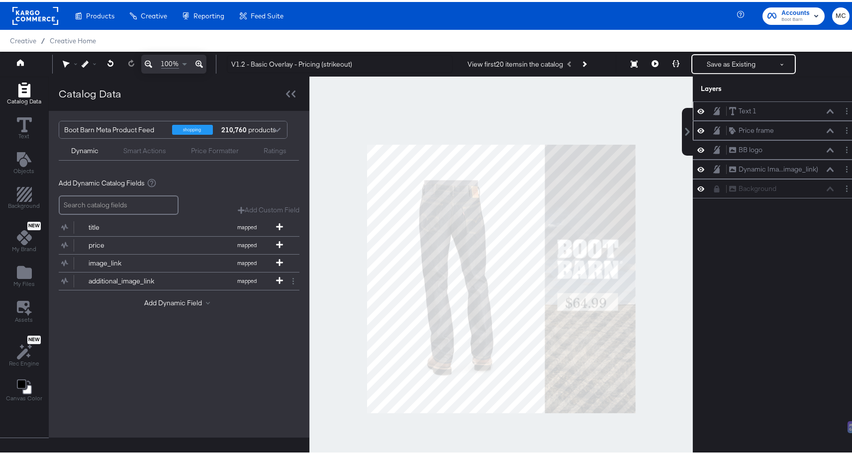
click at [826, 108] on icon at bounding box center [829, 109] width 7 height 5
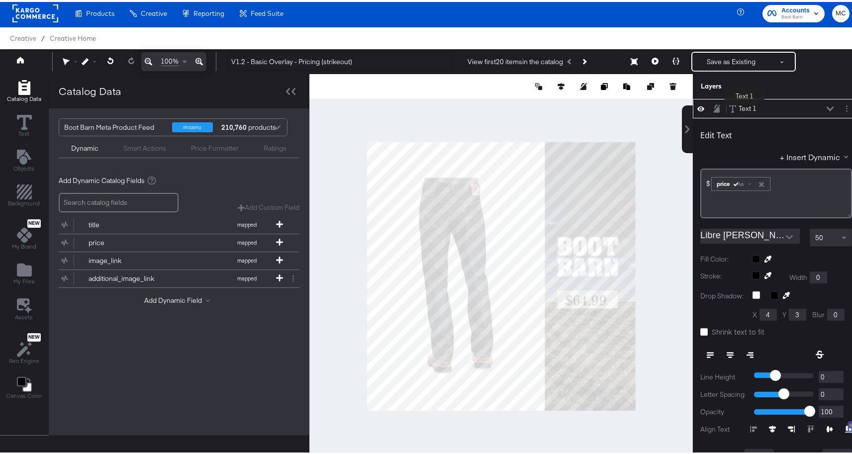
click at [744, 105] on div "Text 1" at bounding box center [747, 106] width 18 height 9
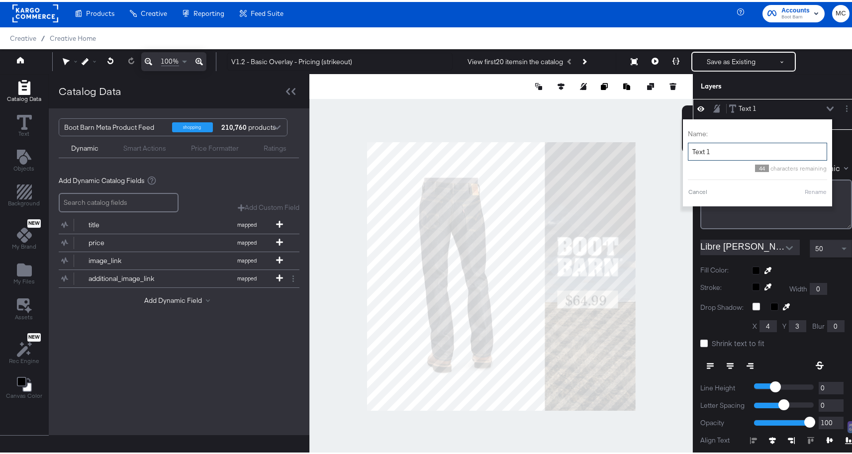
drag, startPoint x: 709, startPoint y: 151, endPoint x: 679, endPoint y: 146, distance: 30.2
click at [683, 146] on div "Name: Text 1 44 characters remaining Cancel Rename" at bounding box center [757, 160] width 149 height 87
type input "Sale price"
click at [804, 190] on button "Rename" at bounding box center [815, 189] width 23 height 9
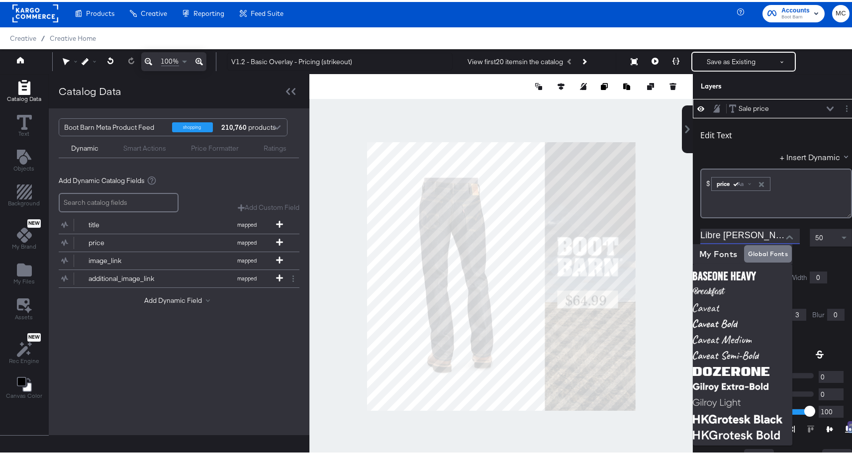
click at [738, 239] on input "Libre [PERSON_NAME] Regular" at bounding box center [742, 234] width 85 height 15
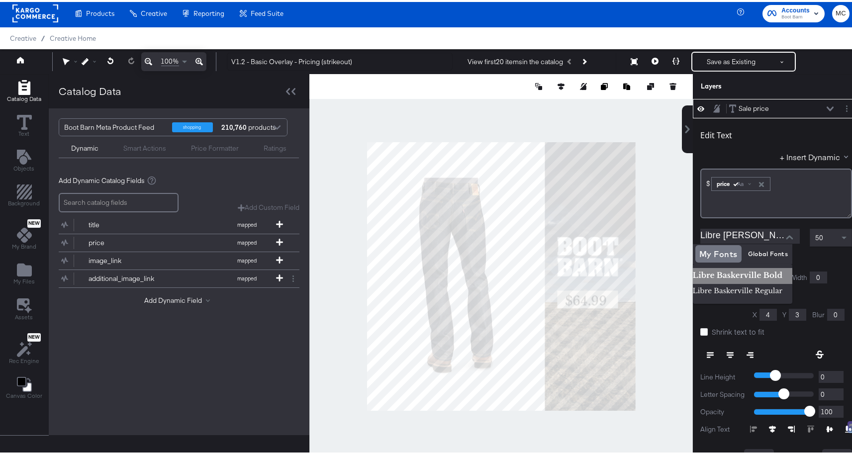
click at [725, 266] on img at bounding box center [741, 274] width 99 height 16
type input "Libre [PERSON_NAME] Bold"
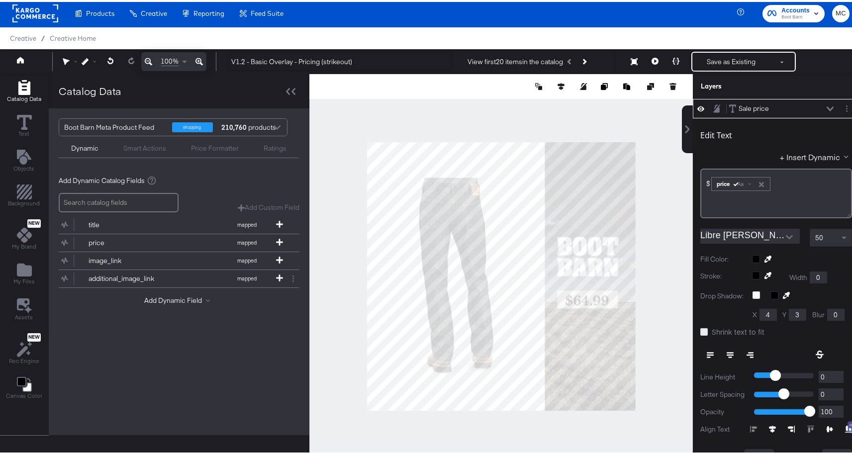
click at [700, 327] on icon at bounding box center [703, 329] width 7 height 7
click at [0, 0] on input "Shrink text to fit" at bounding box center [0, 0] width 0 height 0
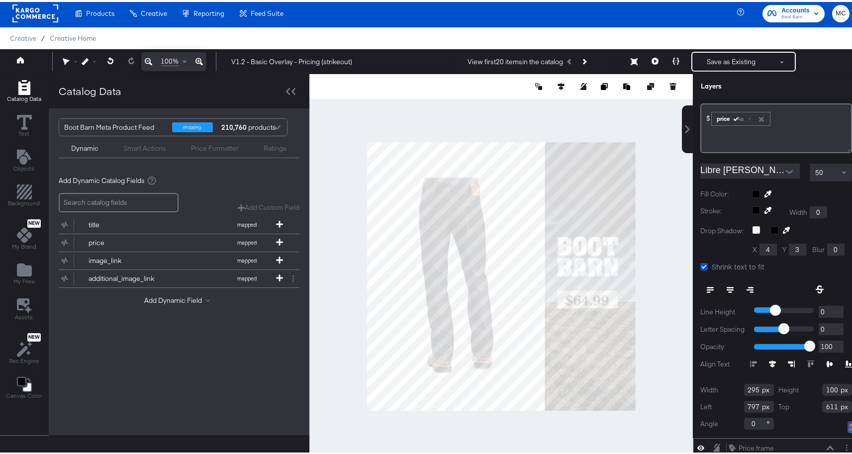
scroll to position [65, 0]
drag, startPoint x: 747, startPoint y: 388, endPoint x: 728, endPoint y: 386, distance: 19.5
click at [728, 386] on div "Width 295" at bounding box center [737, 388] width 74 height 12
type input "181"
drag, startPoint x: 825, startPoint y: 389, endPoint x: 809, endPoint y: 388, distance: 16.5
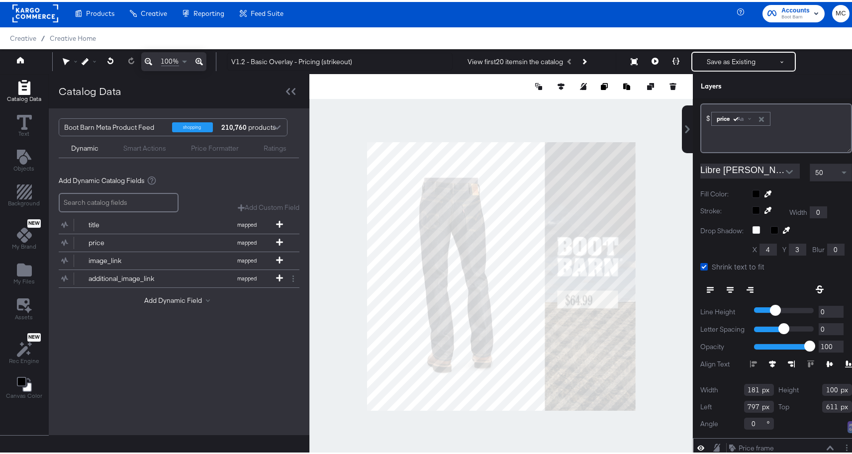
click at [809, 388] on div "Height 100" at bounding box center [815, 388] width 74 height 12
type input "39"
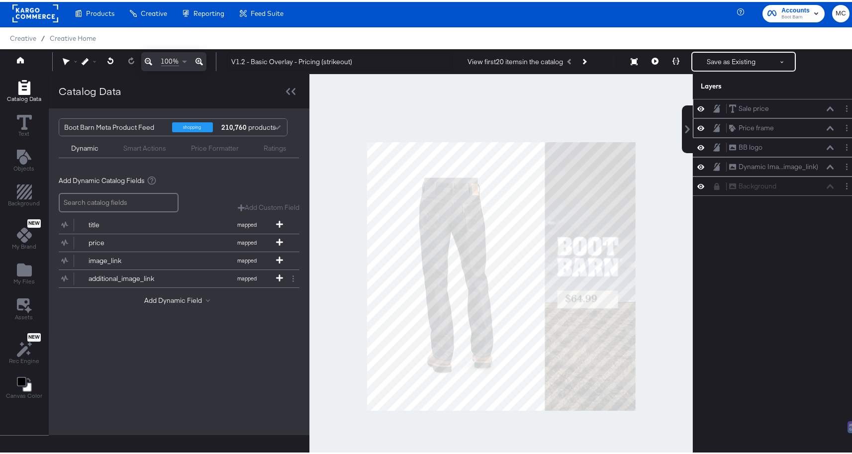
click at [645, 301] on div at bounding box center [500, 274] width 383 height 405
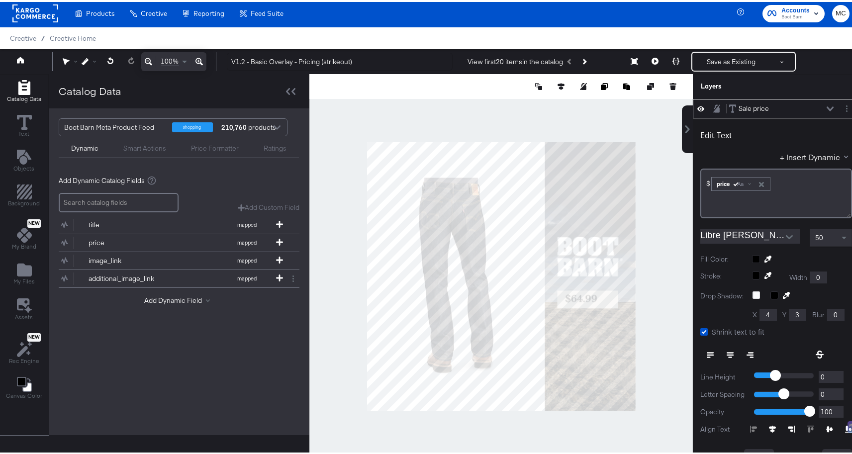
type input "613"
click at [15, 251] on button "New My Brand" at bounding box center [24, 233] width 36 height 37
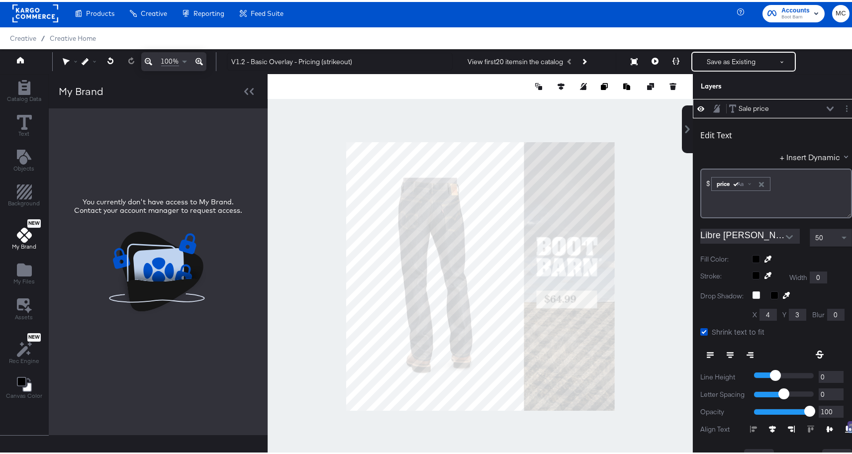
click at [19, 256] on div "Catalog Data Text Objects Background New My Brand My Files Assets New Rec Engin…" at bounding box center [24, 239] width 48 height 332
click at [25, 275] on div "My Files" at bounding box center [23, 271] width 21 height 23
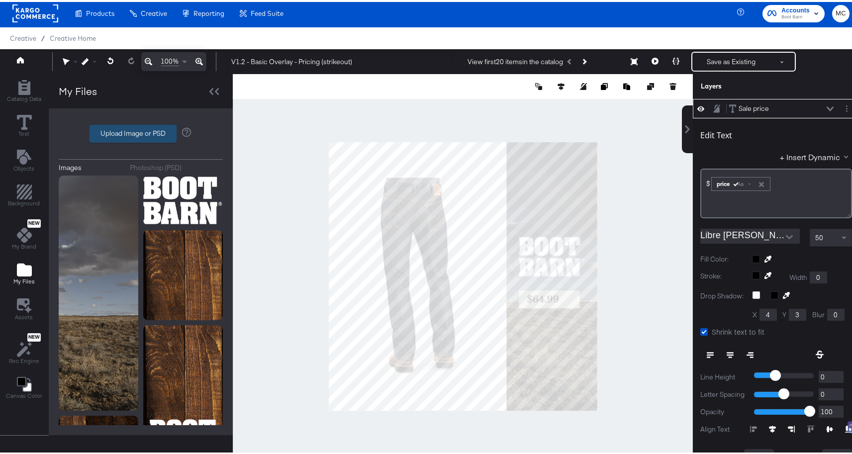
click at [145, 133] on label "Upload Image or PSD" at bounding box center [133, 131] width 86 height 17
click at [141, 132] on input "Upload Image or PSD" at bounding box center [141, 132] width 0 height 0
type input "C:\fakepath\example.png"
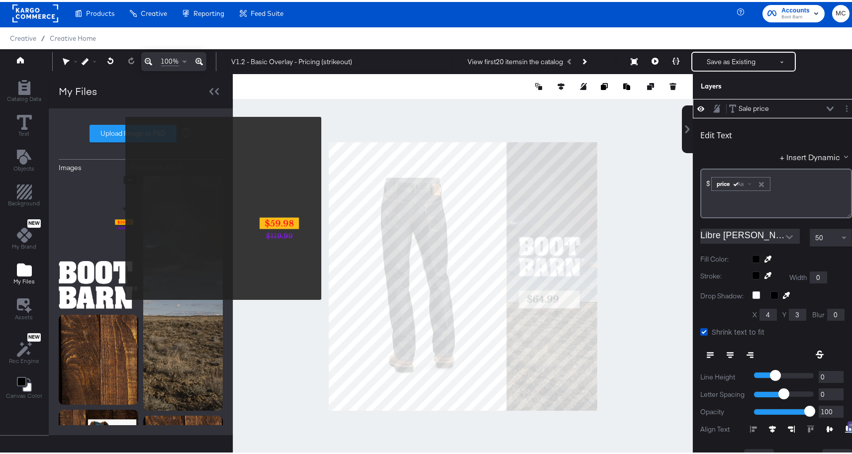
click at [118, 205] on img at bounding box center [99, 213] width 80 height 80
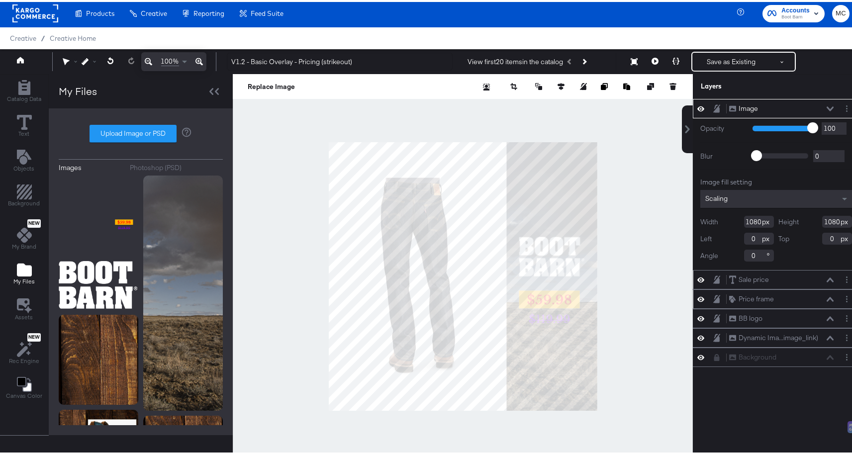
click at [826, 104] on button at bounding box center [830, 107] width 8 height 6
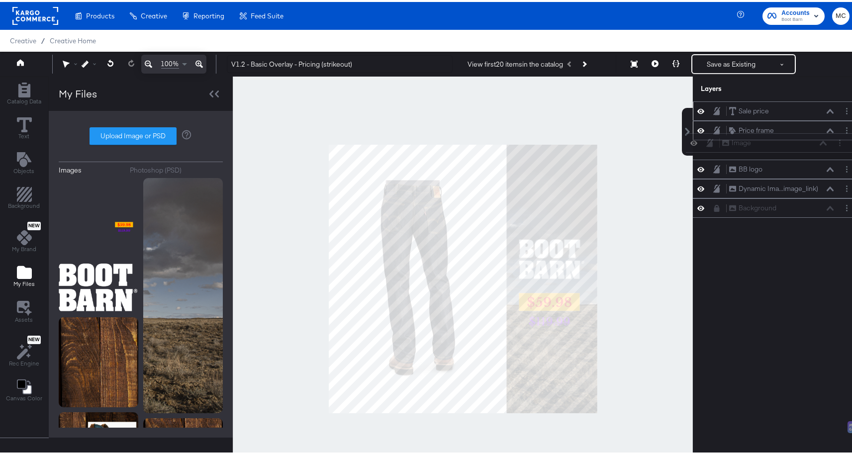
drag, startPoint x: 709, startPoint y: 105, endPoint x: 710, endPoint y: 145, distance: 40.3
click at [710, 145] on div "Image Image Sale price Sale price Price frame Price frame BB logo BB logo Dynam…" at bounding box center [775, 157] width 167 height 116
click at [713, 146] on icon at bounding box center [716, 148] width 7 height 8
click at [196, 63] on icon at bounding box center [198, 62] width 7 height 7
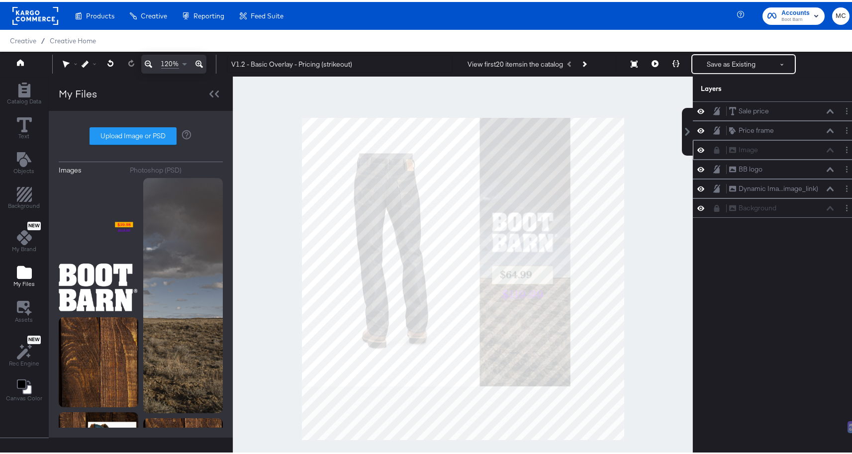
click at [196, 63] on icon at bounding box center [198, 62] width 7 height 7
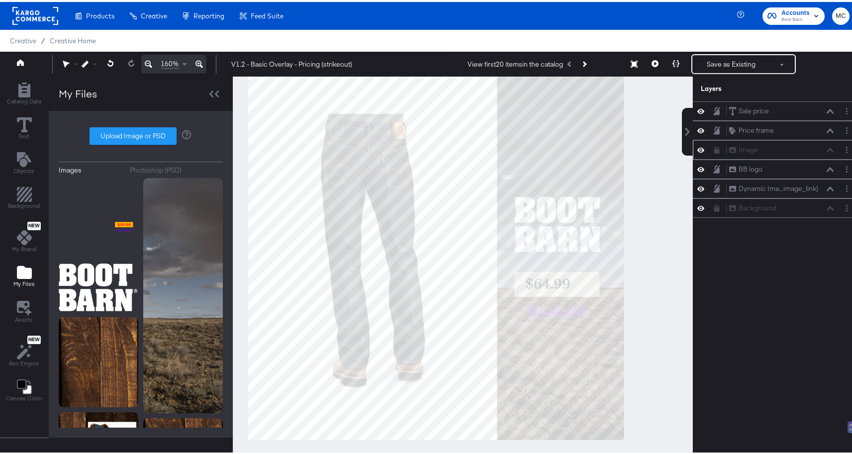
click at [196, 63] on icon at bounding box center [198, 62] width 7 height 7
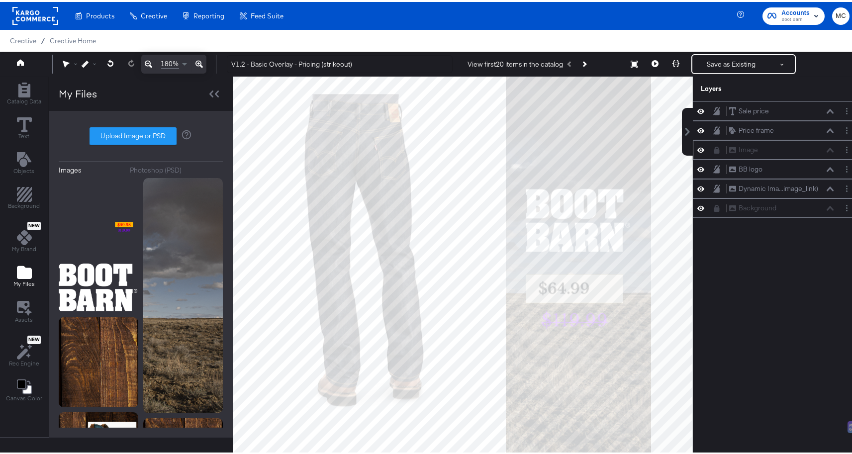
click at [196, 63] on icon at bounding box center [198, 62] width 7 height 7
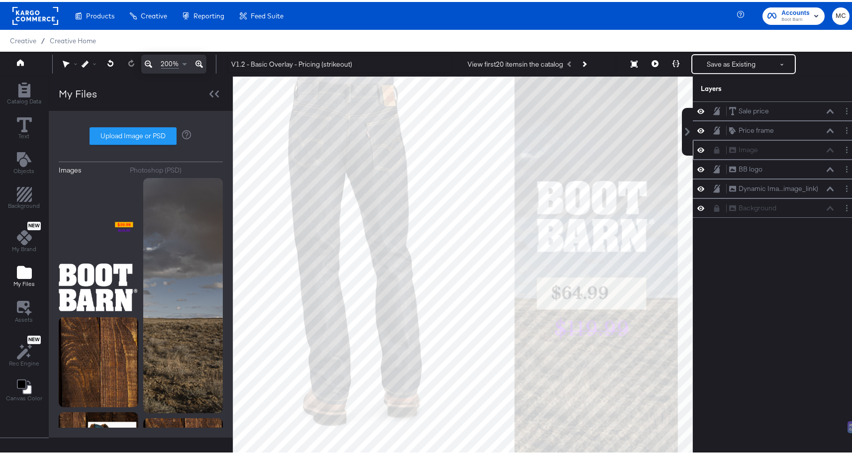
click at [196, 63] on icon at bounding box center [198, 62] width 7 height 7
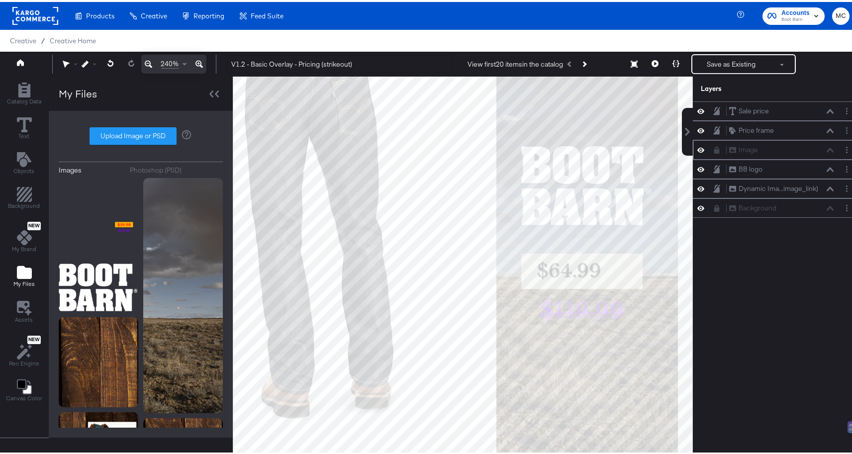
click at [196, 63] on icon at bounding box center [198, 62] width 7 height 7
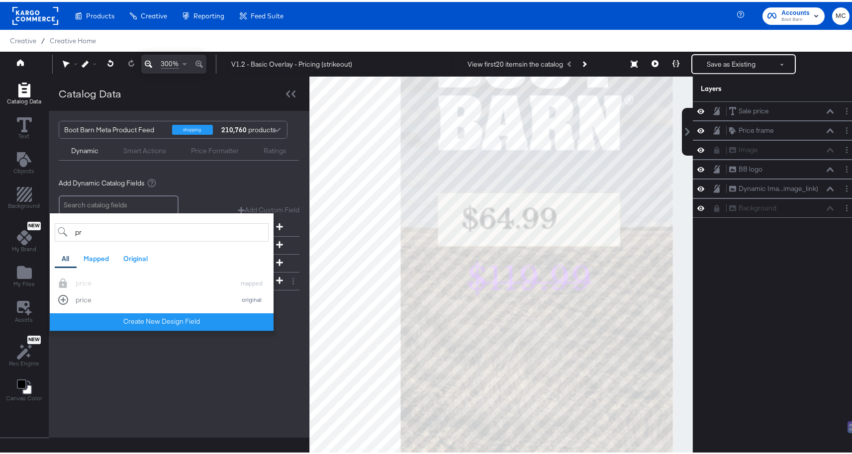
type input "p"
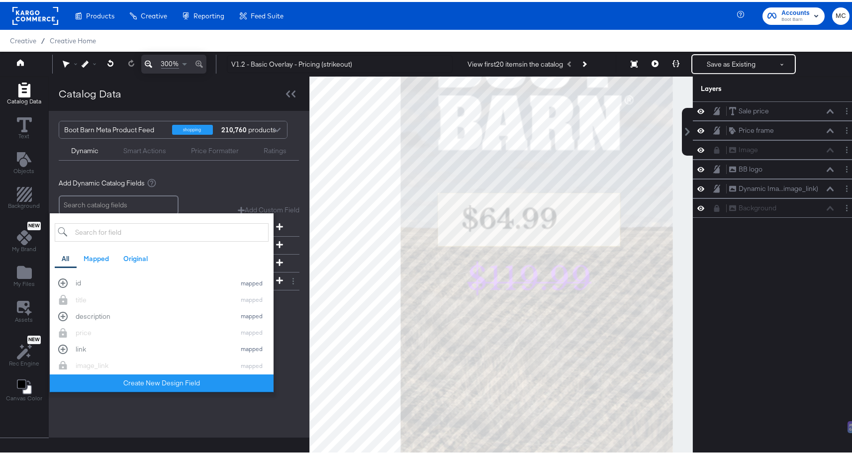
click at [188, 419] on div "Boot Barn Meta Product Feed shopping 210,760 products Dynamic Smart Actions Pri…" at bounding box center [179, 272] width 260 height 327
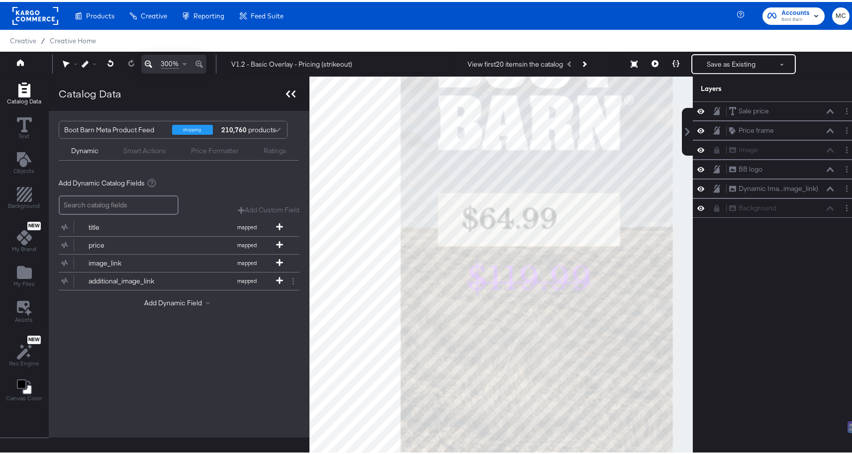
click at [282, 89] on div at bounding box center [290, 92] width 17 height 14
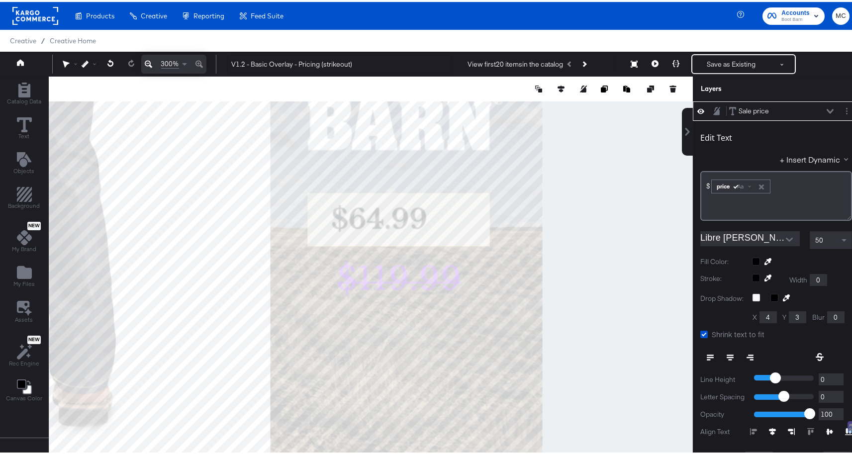
scroll to position [2, 0]
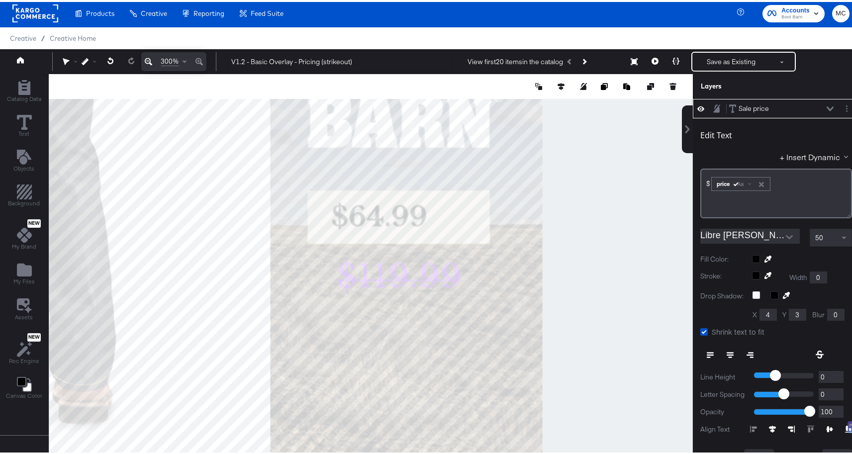
click at [826, 104] on icon at bounding box center [829, 106] width 7 height 5
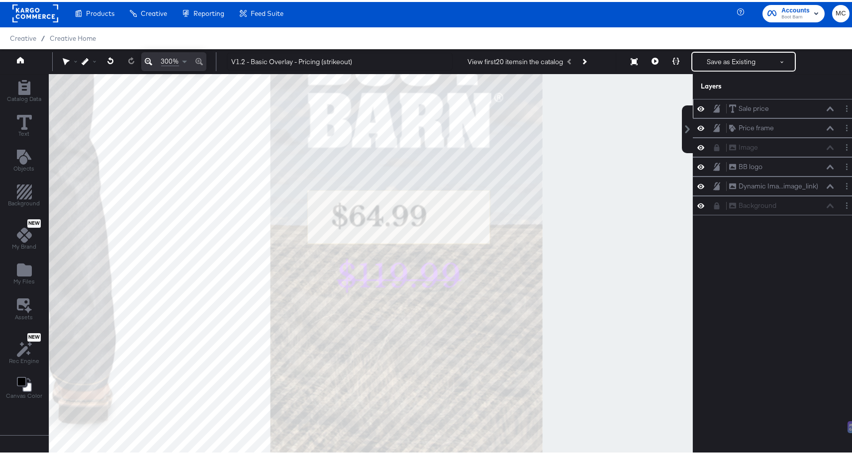
click at [697, 109] on icon at bounding box center [700, 106] width 7 height 8
click at [697, 109] on icon at bounding box center [700, 107] width 7 height 6
click at [697, 109] on icon at bounding box center [700, 106] width 7 height 8
click at [697, 108] on div at bounding box center [703, 107] width 14 height 8
click at [697, 104] on icon at bounding box center [700, 107] width 7 height 6
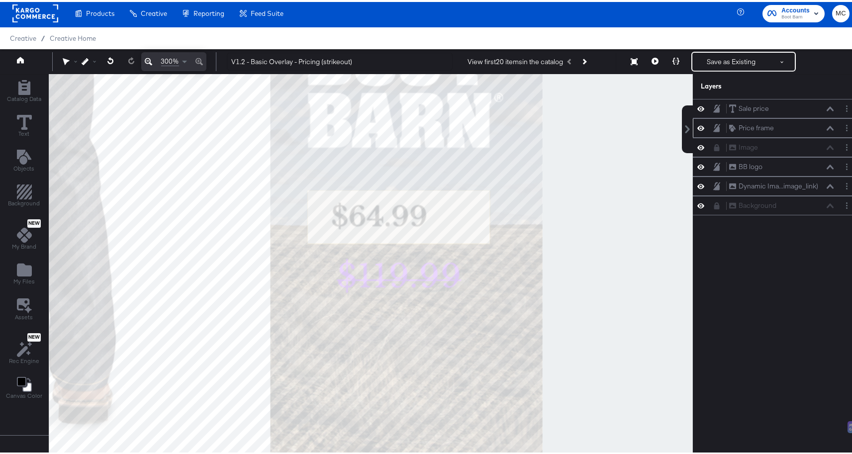
click at [696, 119] on div "Price frame Price frame" at bounding box center [775, 125] width 167 height 19
click at [697, 124] on div at bounding box center [703, 125] width 14 height 9
click at [697, 126] on icon at bounding box center [700, 126] width 7 height 5
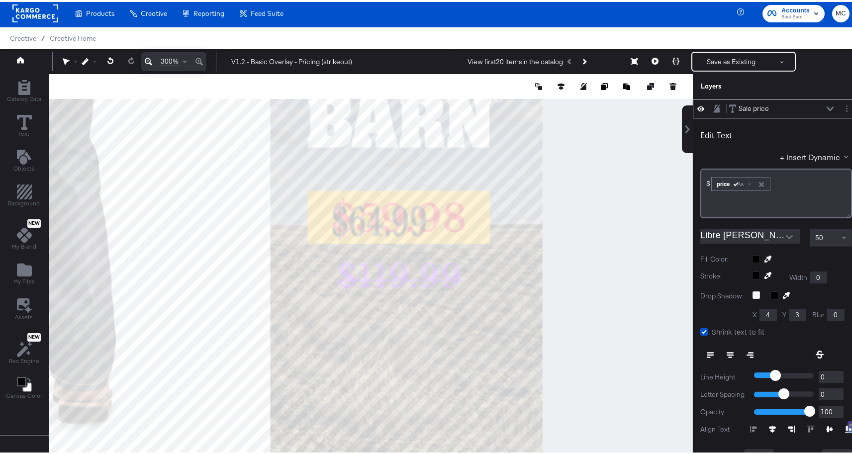
type input "55"
type input "597"
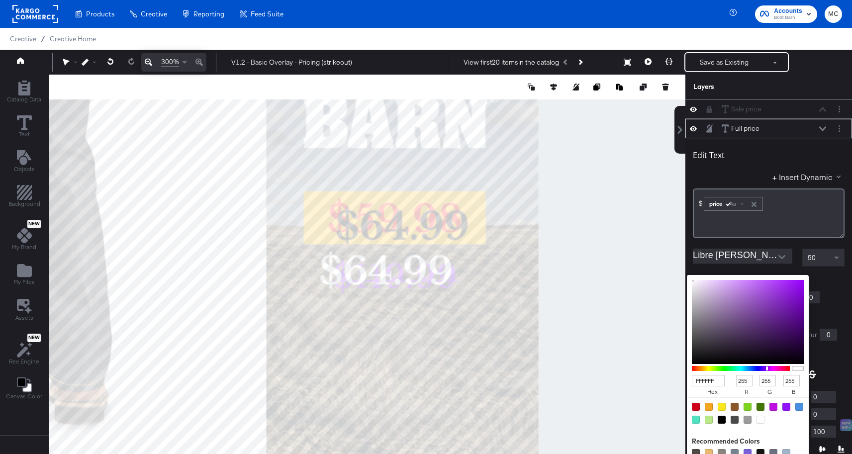
scroll to position [2, 0]
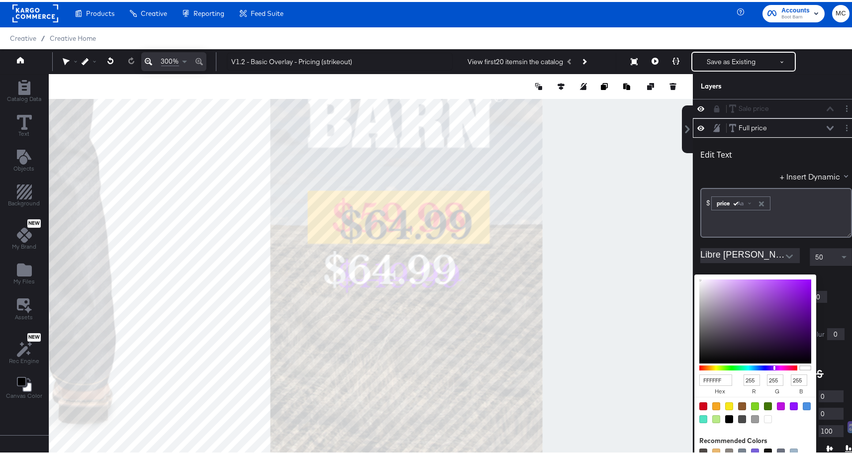
click at [764, 413] on div at bounding box center [768, 417] width 8 height 8
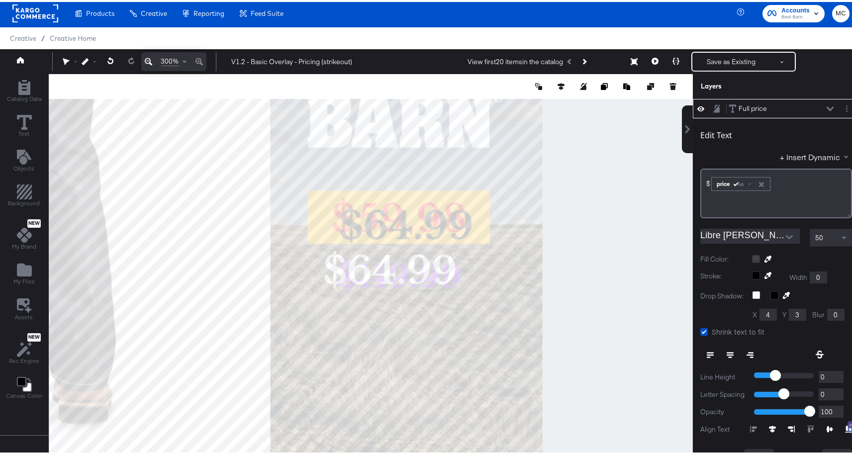
click at [785, 235] on icon "Open" at bounding box center [788, 235] width 7 height 4
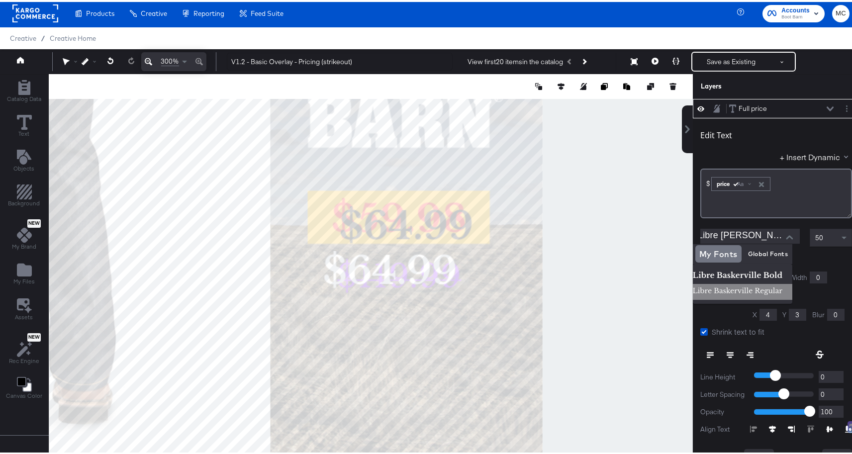
scroll to position [0, 0]
click at [733, 288] on img at bounding box center [741, 290] width 99 height 16
type input "Libre [PERSON_NAME] Regular"
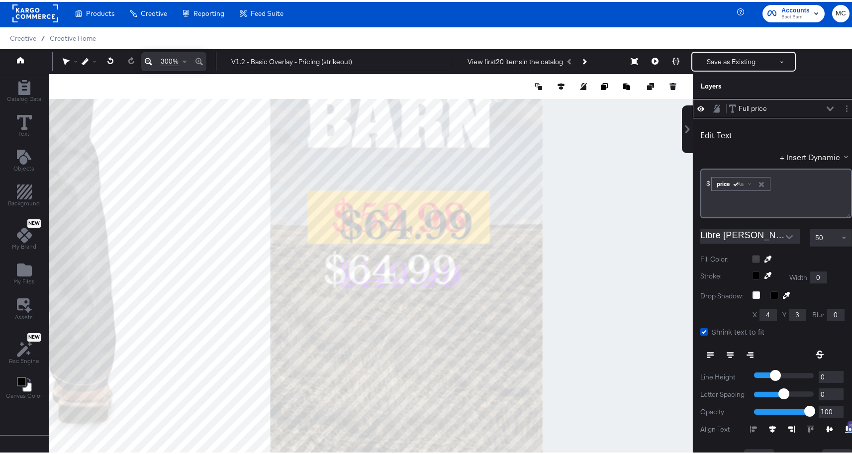
type input "797"
type input "694"
click at [813, 233] on div "50" at bounding box center [830, 235] width 41 height 17
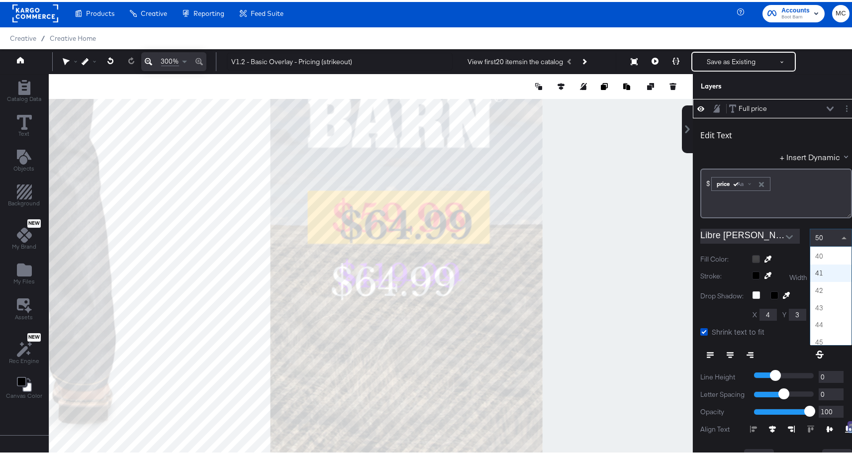
scroll to position [670, 0]
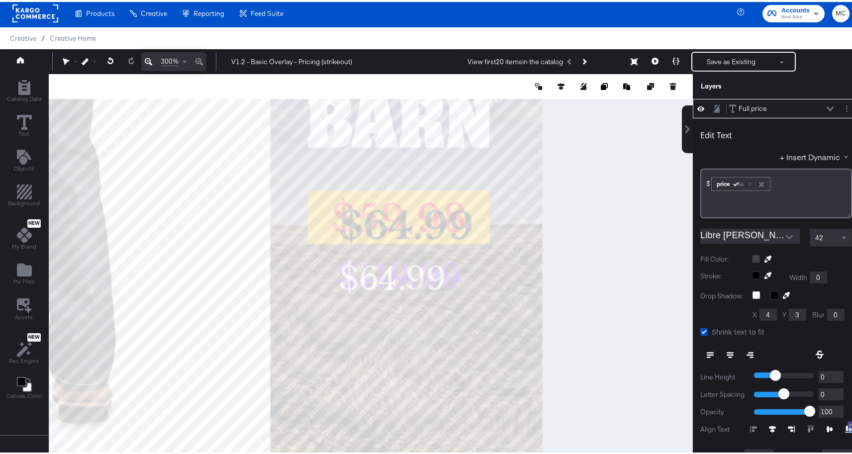
type input "809"
type input "692"
type input "165"
click at [719, 179] on div "price Aa" at bounding box center [741, 182] width 58 height 13
click at [771, 178] on div "$﻿ ﻿ price Aa ﻿" at bounding box center [775, 181] width 139 height 16
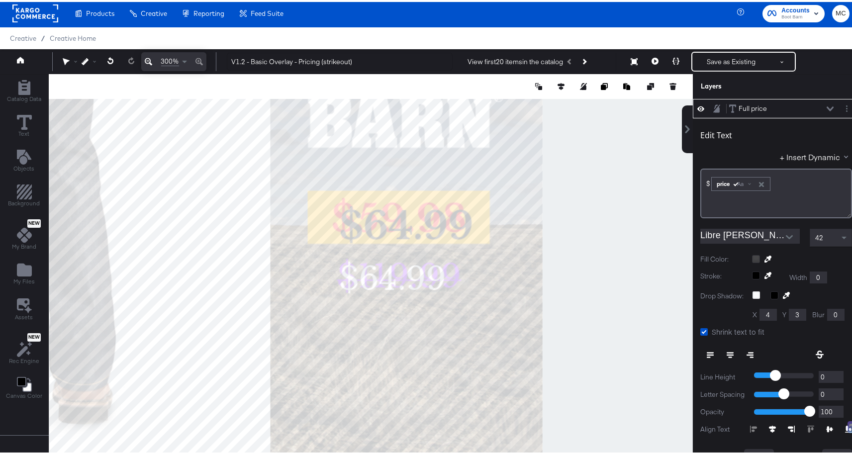
click at [759, 182] on icon "button" at bounding box center [761, 182] width 7 height 7
click at [728, 179] on div "$﻿" at bounding box center [775, 177] width 139 height 9
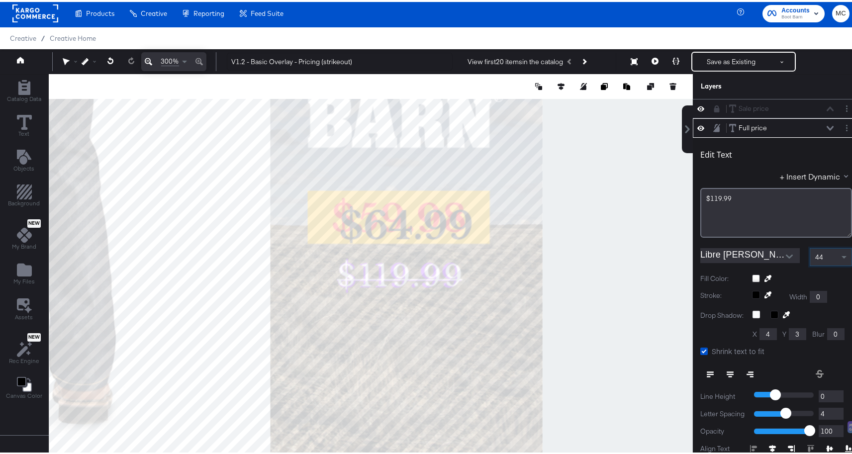
scroll to position [19, 0]
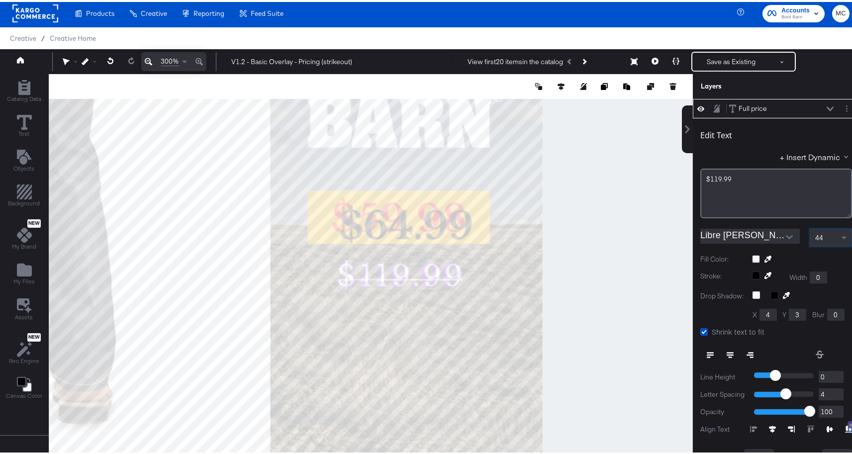
click at [820, 394] on input "4" at bounding box center [830, 392] width 25 height 12
type input "3"
type input "2"
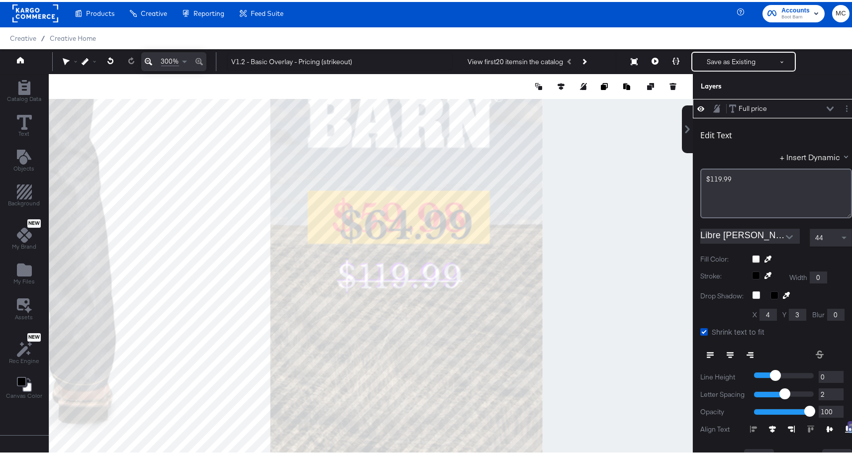
click at [574, 286] on div at bounding box center [371, 274] width 644 height 405
type input "805"
type input "165"
type input "809"
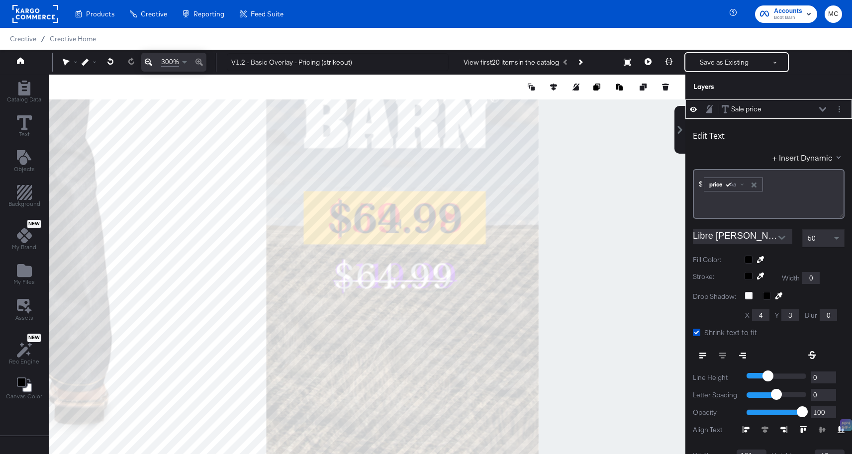
scroll to position [2, 0]
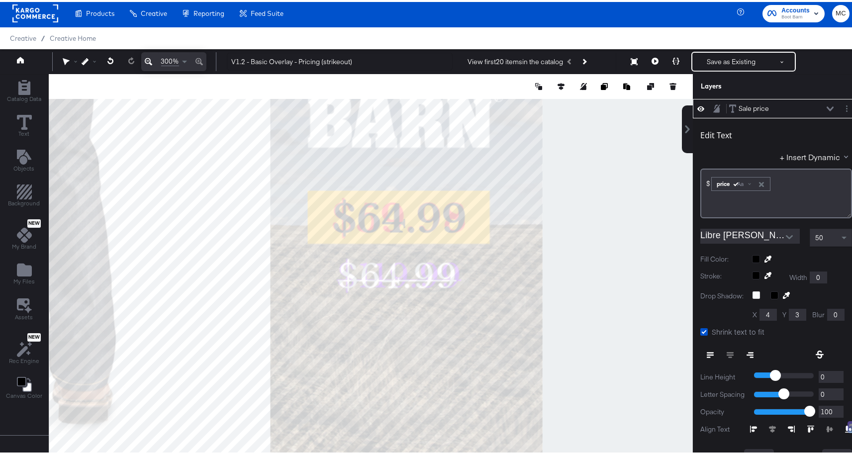
type input "604"
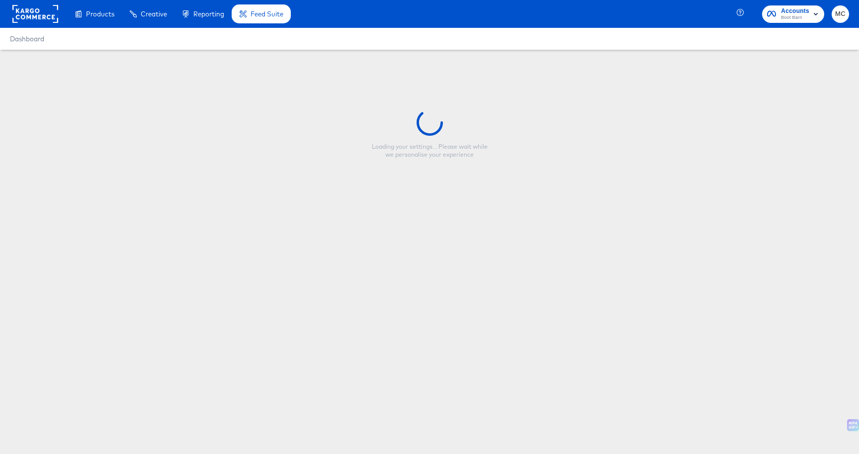
type input "V1.2 - Basic Overlay - Pricing (strikeout)"
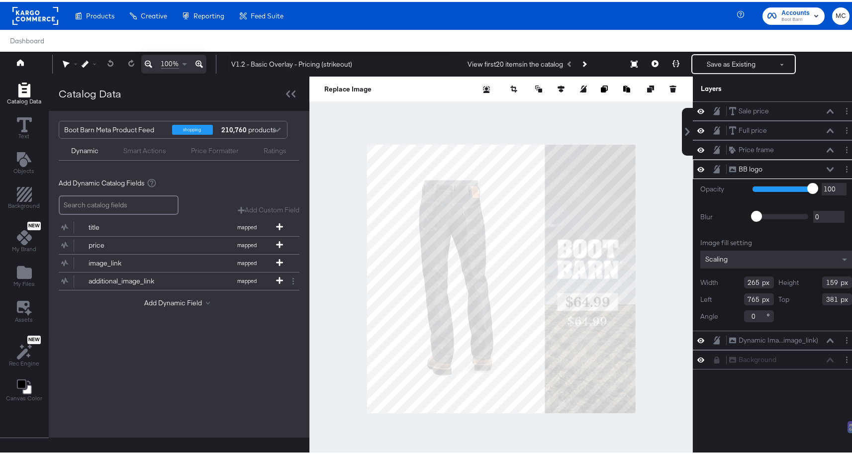
click at [159, 294] on div "title mapped "Mapped Info" - catalog values with additional formatting, rules a…" at bounding box center [179, 261] width 241 height 97
click at [160, 300] on button "Add Dynamic Field" at bounding box center [179, 300] width 70 height 9
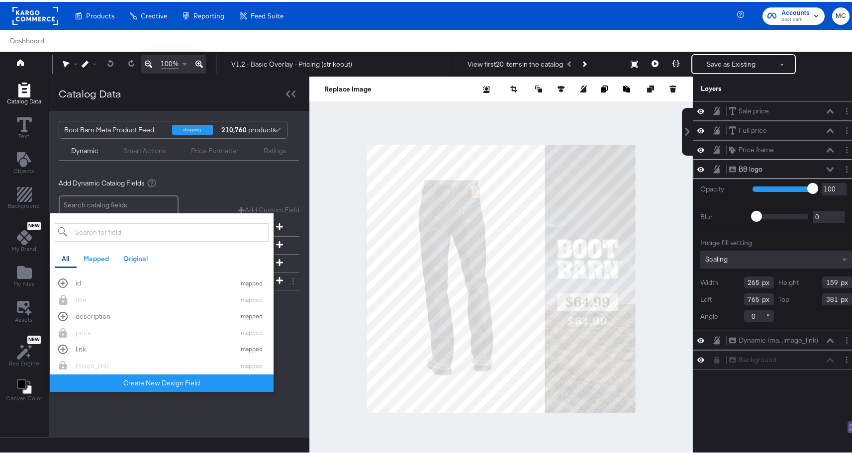
click at [280, 356] on div "Boot Barn Meta Product Feed shopping 210,760 products Dynamic Smart Actions Pri…" at bounding box center [179, 272] width 260 height 327
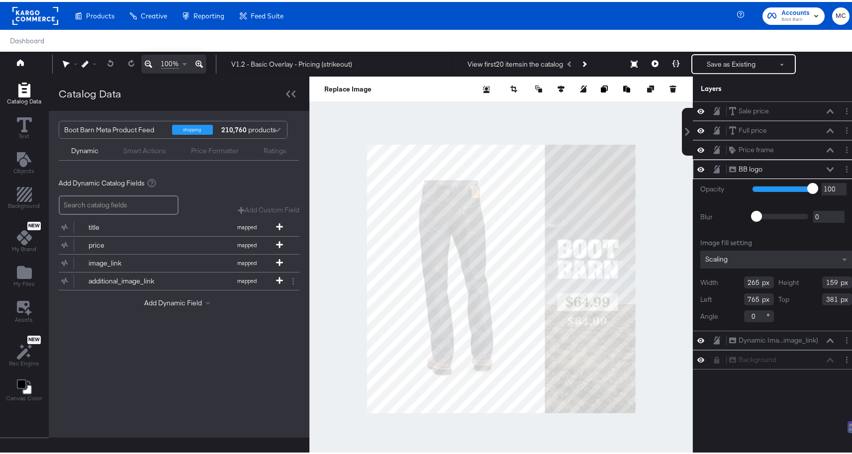
click at [268, 349] on div "Boot Barn Meta Product Feed shopping 210,760 products Dynamic Smart Actions Pri…" at bounding box center [179, 272] width 260 height 327
click at [646, 66] on button at bounding box center [654, 62] width 21 height 20
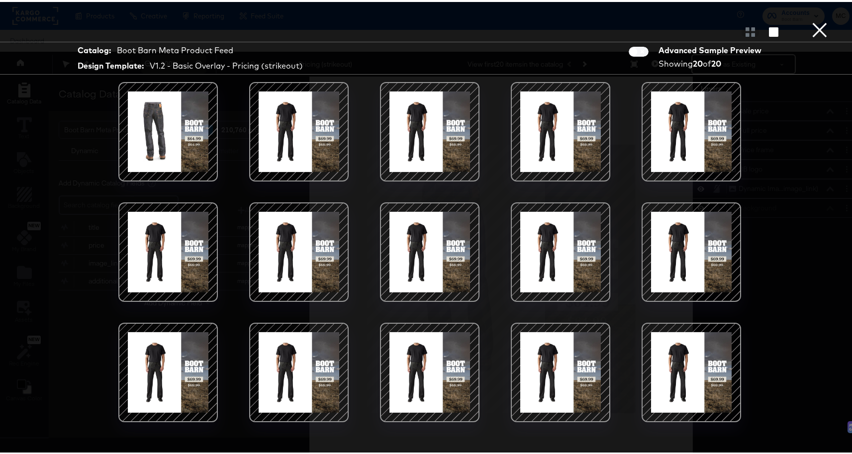
scroll to position [113, 0]
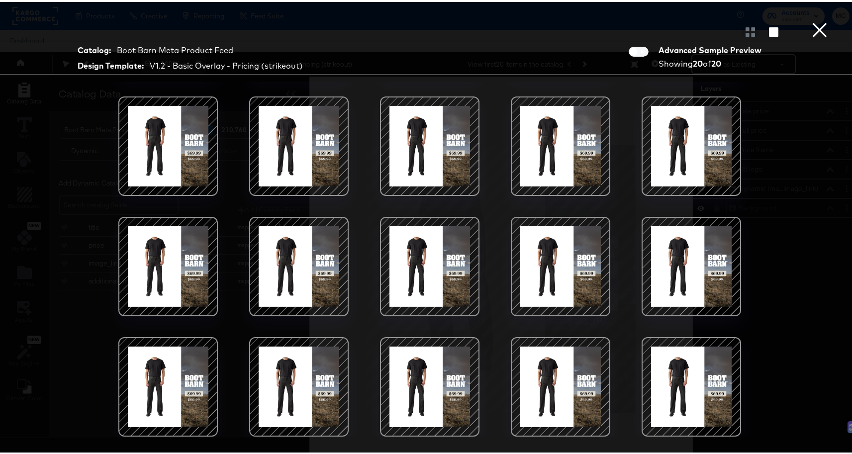
click at [816, 20] on button "×" at bounding box center [819, 10] width 20 height 20
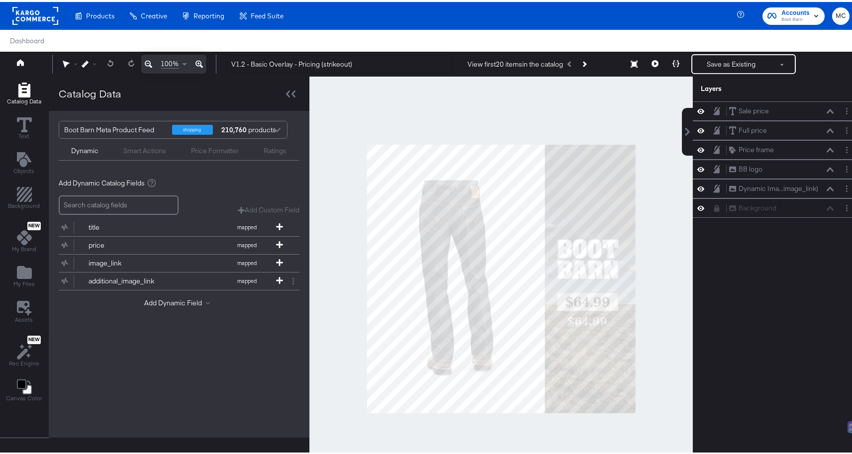
click at [765, 344] on div "Sale price Sale price Full price Full price Price frame Price frame BB logo BB …" at bounding box center [775, 281] width 167 height 364
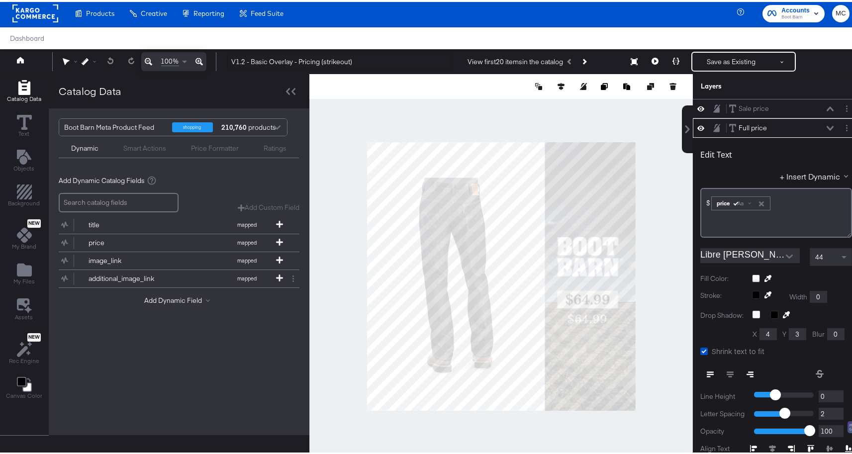
scroll to position [19, 0]
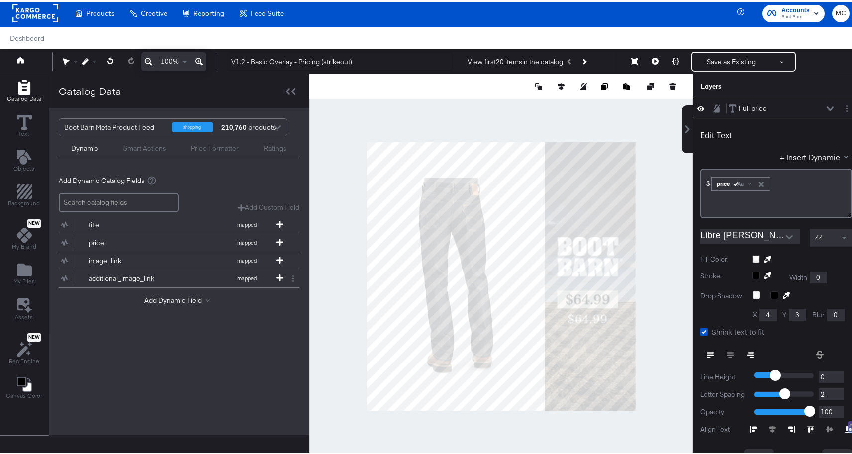
type input "807"
click at [760, 119] on div "Edit Text + Insert Dynamic $ ﻿ price Aa ﻿ Libre Baskerville Regular 44 Fill Col…" at bounding box center [775, 308] width 167 height 385
click at [659, 289] on div at bounding box center [500, 274] width 383 height 405
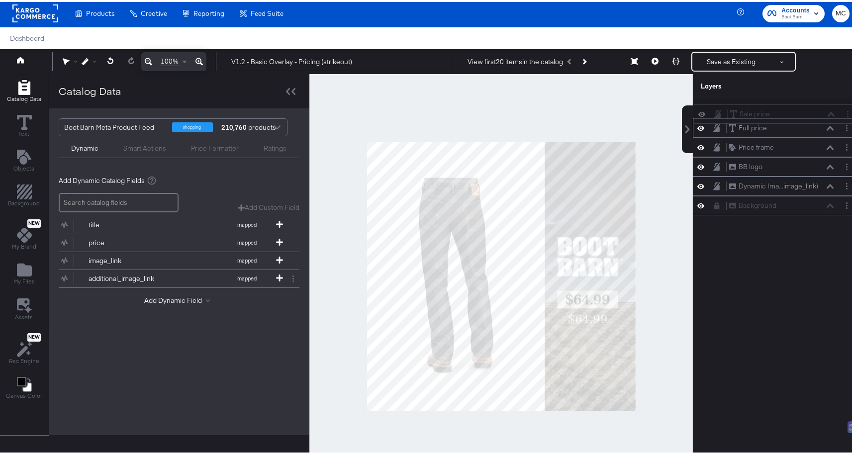
scroll to position [0, 0]
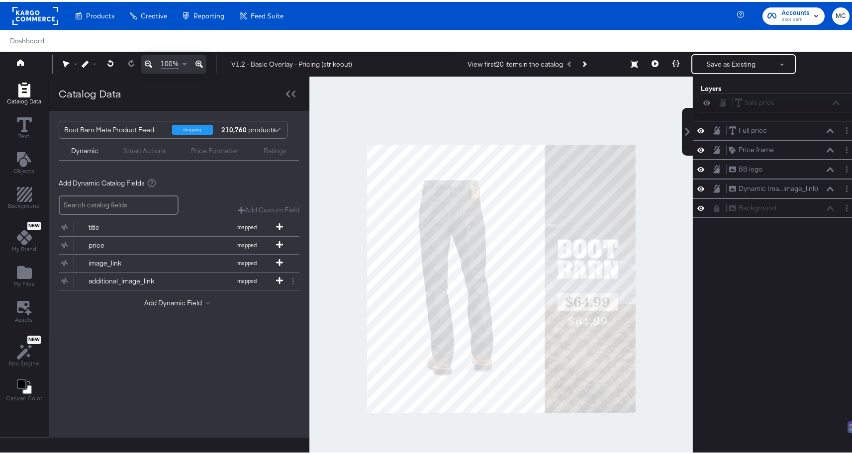
drag, startPoint x: 714, startPoint y: 104, endPoint x: 730, endPoint y: 99, distance: 16.2
click at [730, 99] on div "Sale price Sale price Full price Full price Price frame Price frame BB logo BB …" at bounding box center [775, 157] width 167 height 116
click at [768, 291] on div "Sale price Sale price Full price Full price Price frame Price frame BB logo BB …" at bounding box center [775, 281] width 167 height 364
click at [198, 295] on div "title mapped "Mapped Info" - catalog values with additional formatting, rules a…" at bounding box center [179, 261] width 241 height 97
click at [196, 306] on div "Add Dynamic Field" at bounding box center [179, 302] width 241 height 13
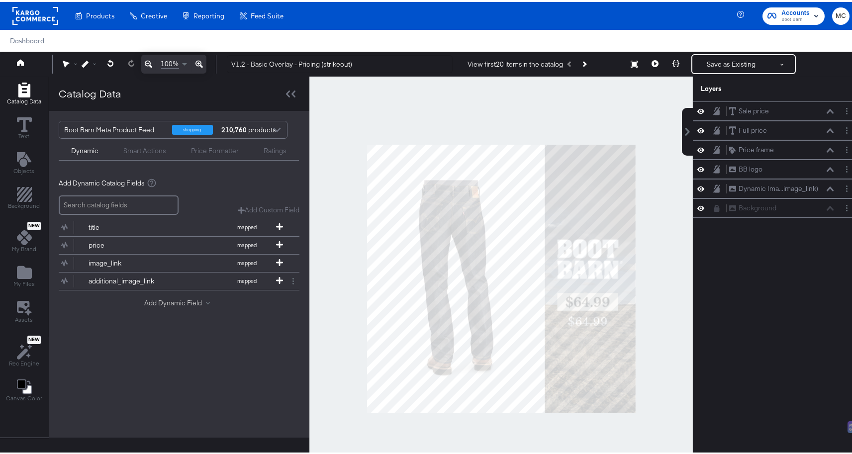
click at [192, 301] on button "Add Dynamic Field" at bounding box center [179, 300] width 70 height 9
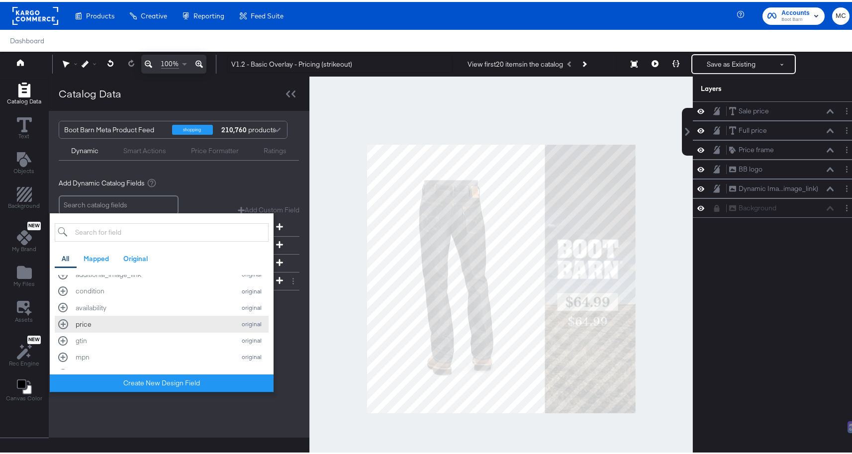
scroll to position [339, 0]
click at [90, 337] on div "gtin" at bounding box center [153, 338] width 155 height 9
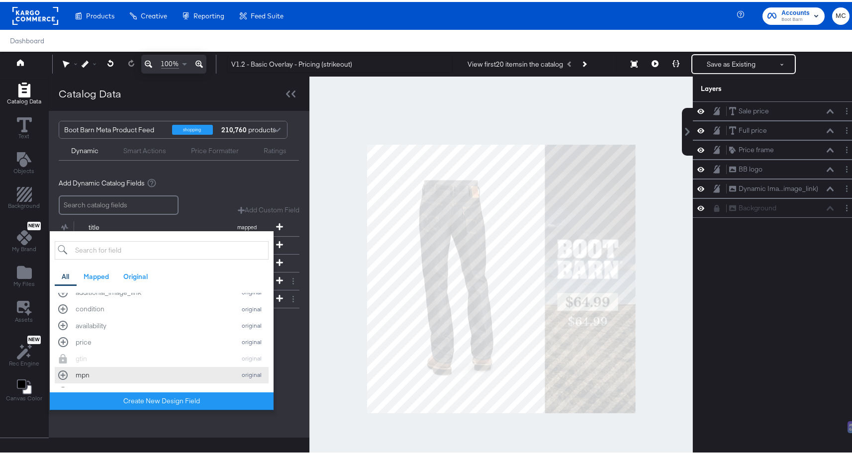
click at [88, 374] on div "mpn" at bounding box center [153, 372] width 155 height 9
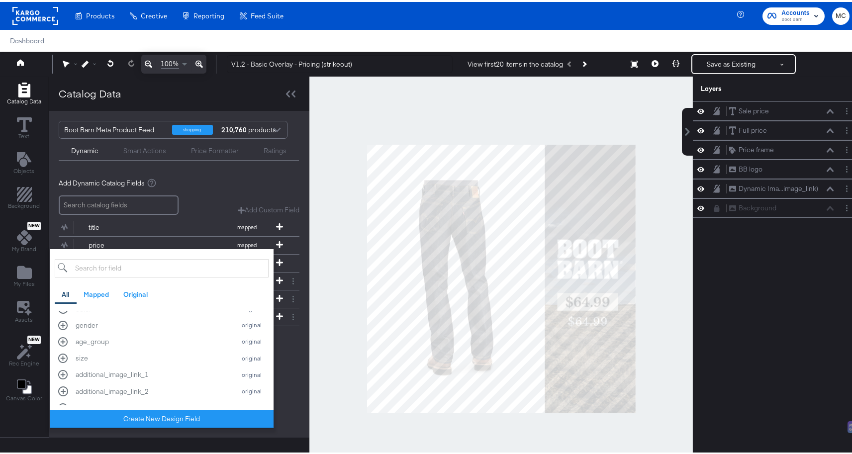
scroll to position [474, 0]
click at [290, 377] on div "Boot Barn Meta Product Feed shopping 210,760 products Dynamic Smart Actions Pri…" at bounding box center [179, 272] width 260 height 327
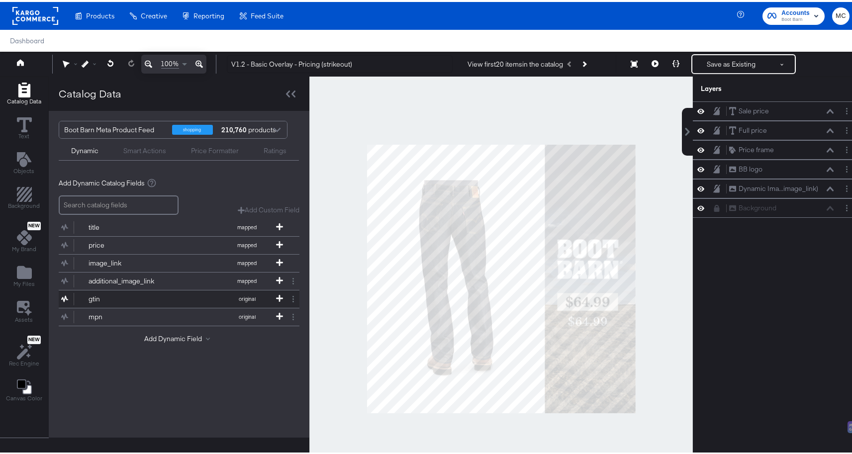
click at [96, 296] on div "gtin" at bounding box center [124, 296] width 72 height 9
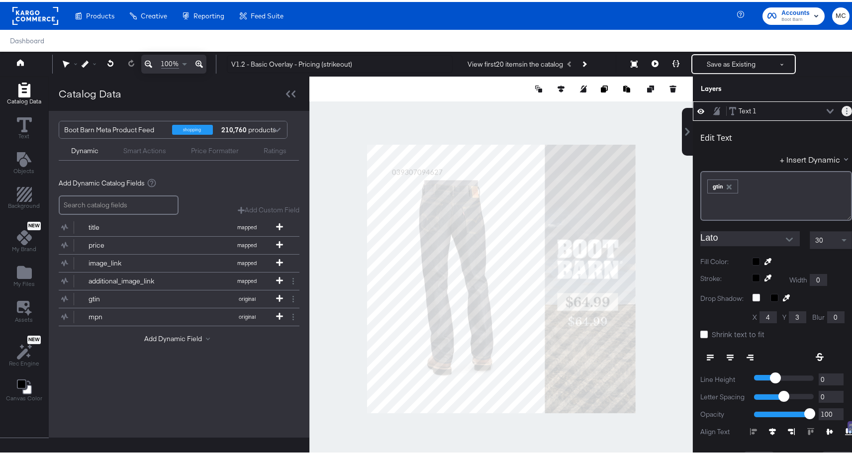
click at [841, 110] on button "Layer Options" at bounding box center [846, 109] width 10 height 10
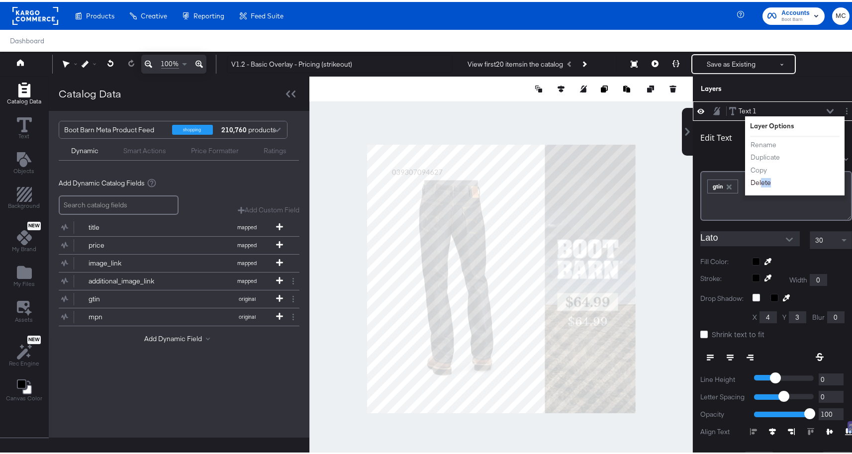
drag, startPoint x: 757, startPoint y: 185, endPoint x: 753, endPoint y: 181, distance: 5.6
click at [753, 181] on div "Rename Duplicate Copy Delete" at bounding box center [777, 161] width 55 height 53
click at [753, 181] on button "Delete" at bounding box center [760, 180] width 21 height 10
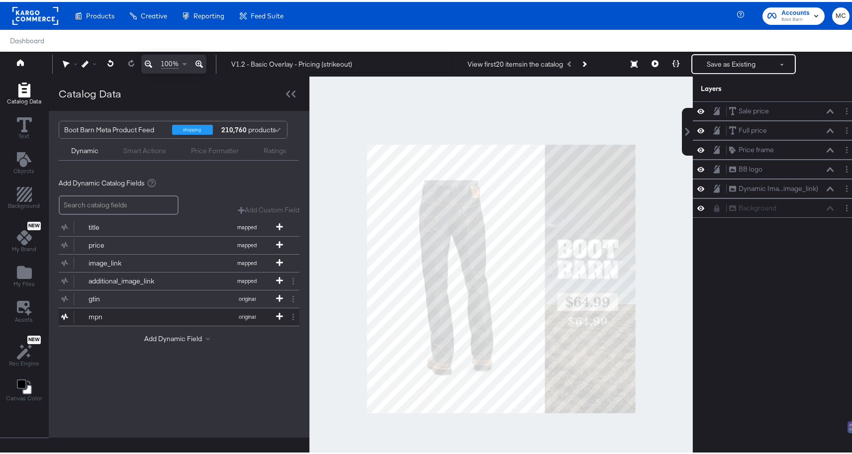
click at [119, 307] on button "mpn original" at bounding box center [173, 314] width 228 height 17
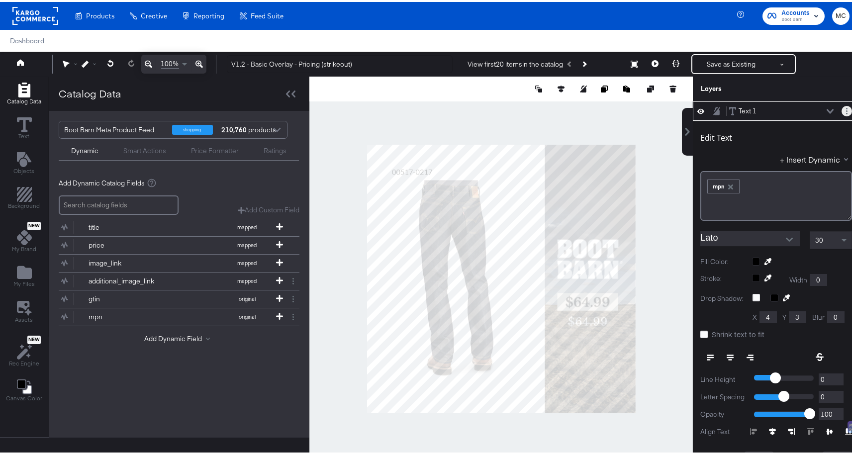
click at [841, 110] on button "Layer Options" at bounding box center [846, 109] width 10 height 10
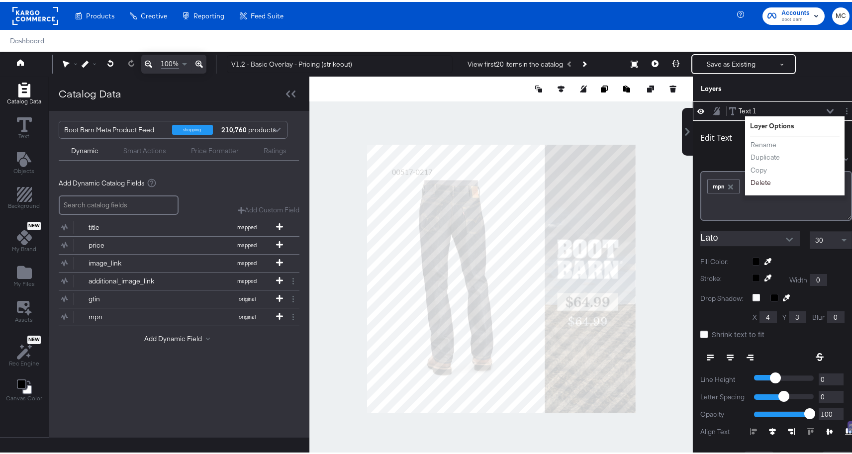
click at [750, 180] on button "Delete" at bounding box center [760, 180] width 21 height 10
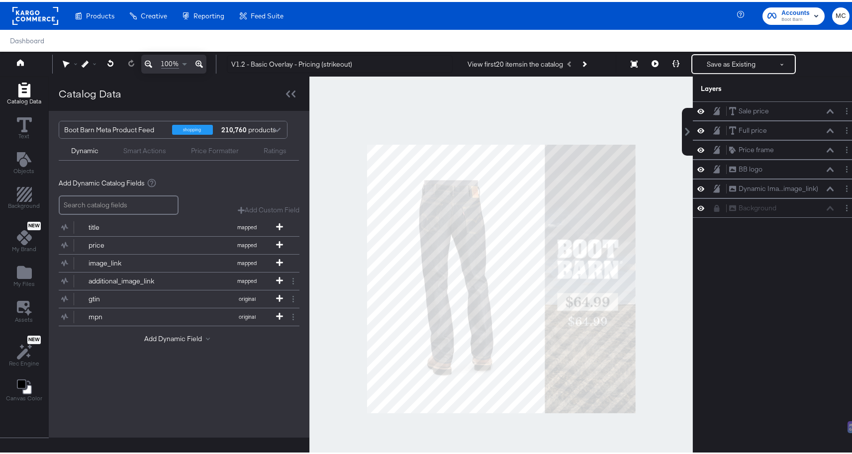
click at [618, 106] on div at bounding box center [500, 277] width 383 height 405
click at [723, 62] on button "Save as Existing" at bounding box center [731, 62] width 78 height 18
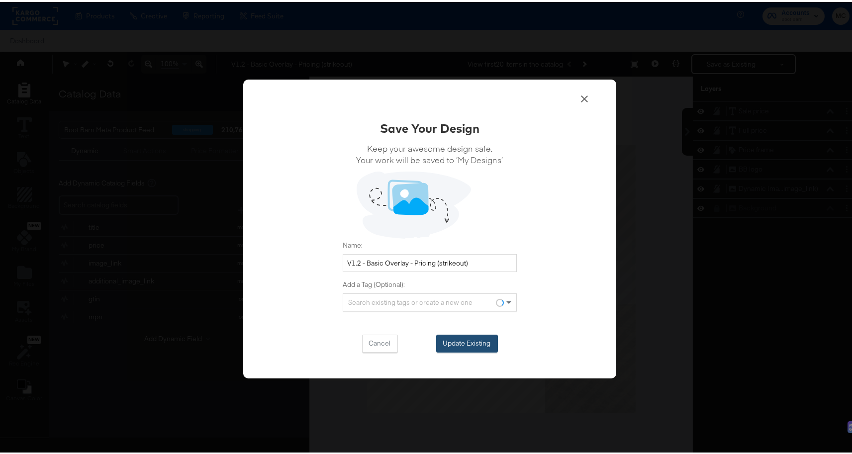
click at [458, 335] on button "Update Existing" at bounding box center [467, 342] width 62 height 18
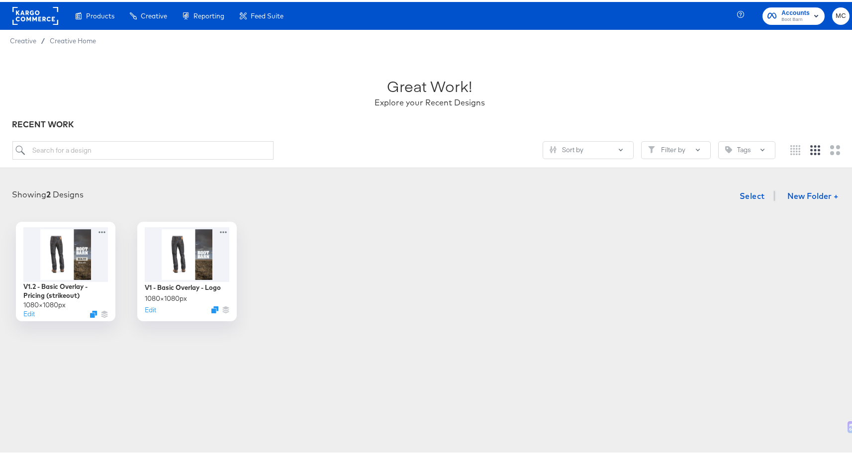
click at [453, 285] on div "V1.2 - Basic Overlay - Pricing (strikeout) 1080 × 1080 px Edit V1 - Basic Overl…" at bounding box center [429, 269] width 839 height 99
click at [212, 312] on icon "Duplicate" at bounding box center [215, 309] width 7 height 7
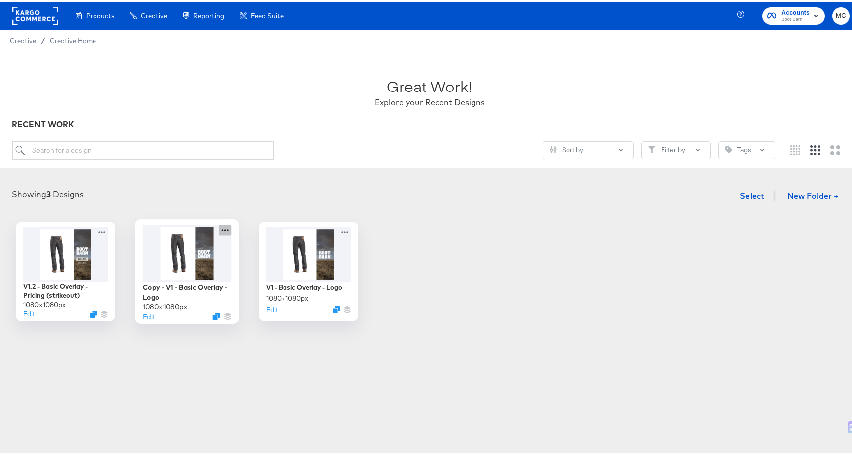
click at [225, 227] on icon at bounding box center [225, 228] width 12 height 10
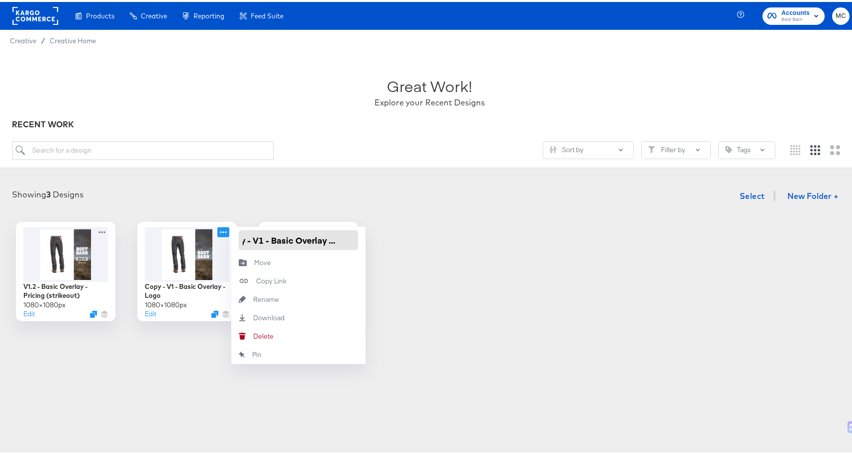
drag, startPoint x: 241, startPoint y: 237, endPoint x: 401, endPoint y: 235, distance: 159.6
click at [400, 235] on div "V1.2 - Basic Overlay - Pricing (strikeout) 1080 × 1080 px Edit Copy - V1 - Basi…" at bounding box center [429, 269] width 839 height 99
paste input "V3 - Basic Overlay - Multi-image"
type input "V1 - Basic Overlay - Multi-image - Logo"
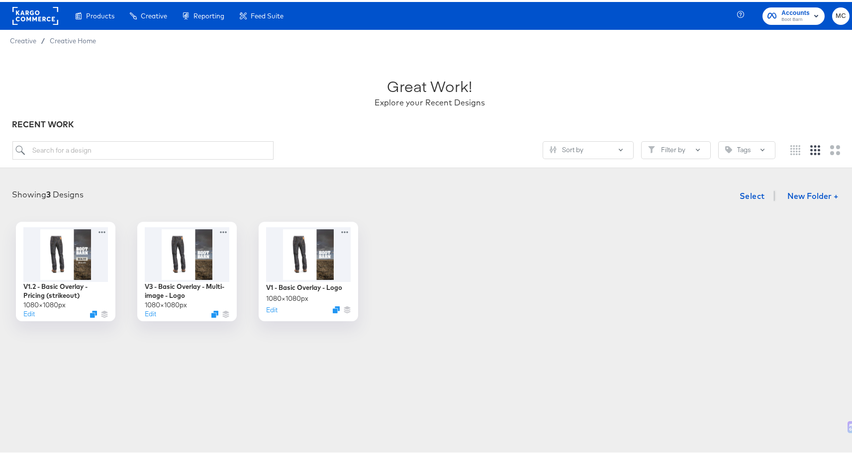
click at [558, 300] on div "V1.2 - Basic Overlay - Pricing (strikeout) 1080 × 1080 px Edit V3 - Basic Overl…" at bounding box center [429, 269] width 839 height 99
click at [182, 243] on div at bounding box center [187, 251] width 89 height 57
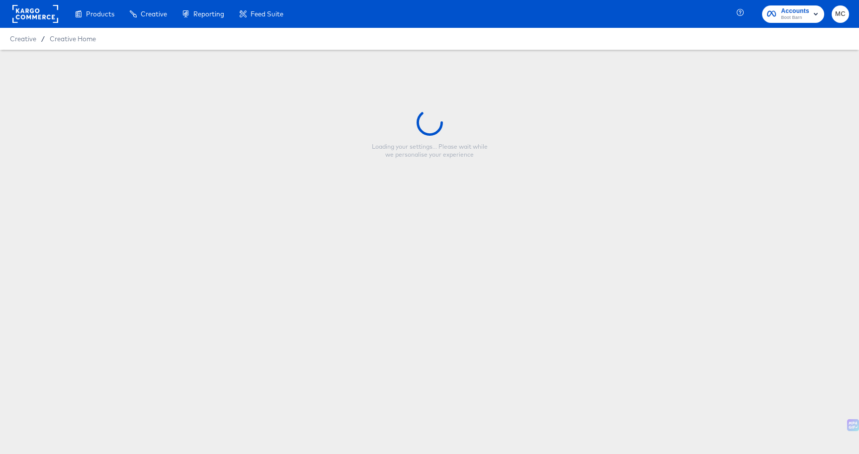
type input "V1 - Basic Overlay - Multi-image - Logo"
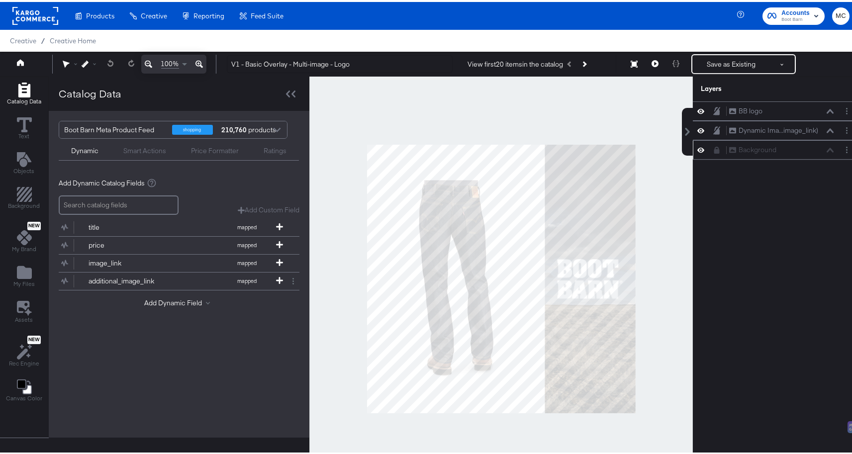
click at [713, 145] on div at bounding box center [719, 148] width 14 height 8
click at [714, 149] on icon at bounding box center [716, 148] width 5 height 7
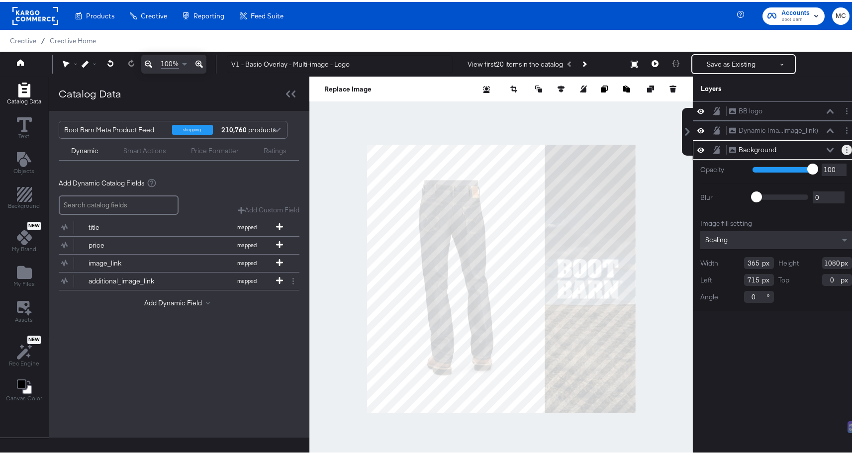
click at [841, 150] on button "Layer Options" at bounding box center [846, 148] width 10 height 10
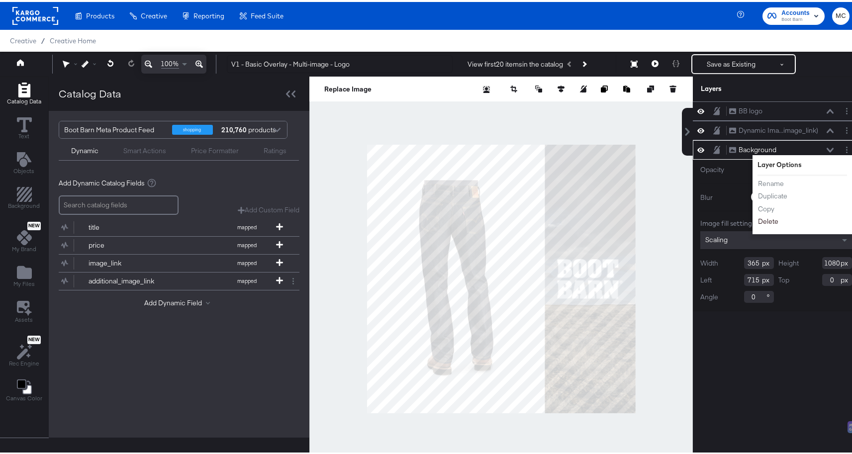
click at [757, 221] on button "Delete" at bounding box center [767, 219] width 21 height 10
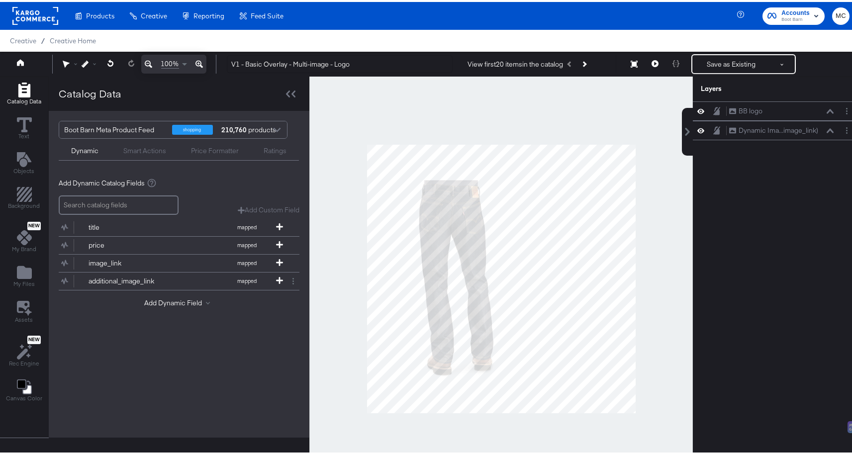
click at [26, 259] on div "Catalog Data Text Objects Background New My Brand My Files Assets New Rec Engin…" at bounding box center [24, 241] width 48 height 332
click at [22, 267] on icon "Add Files" at bounding box center [24, 270] width 15 height 13
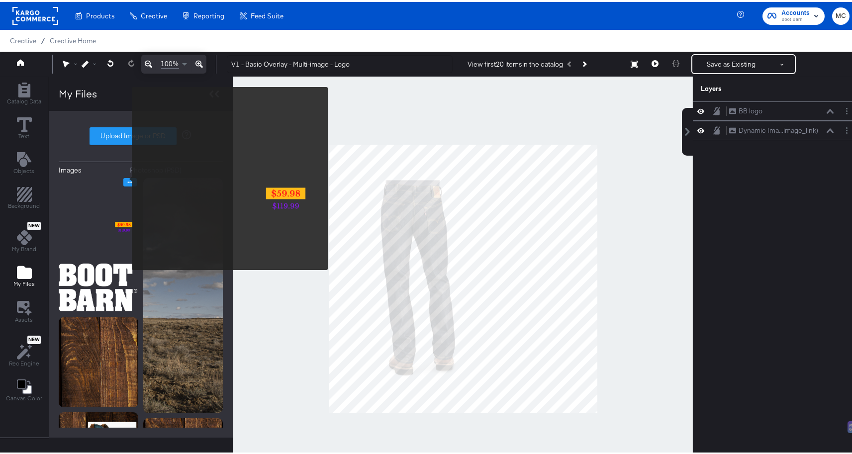
click at [126, 176] on icon "Image Options" at bounding box center [129, 179] width 7 height 7
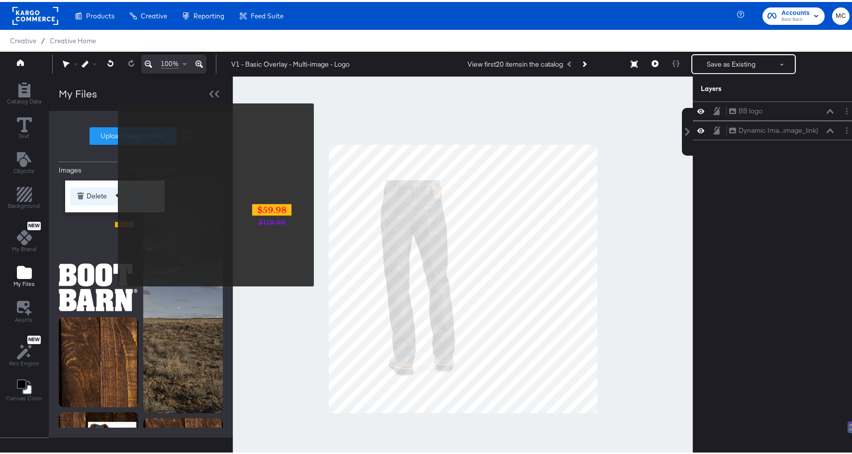
click at [111, 193] on button "Delete" at bounding box center [114, 194] width 89 height 18
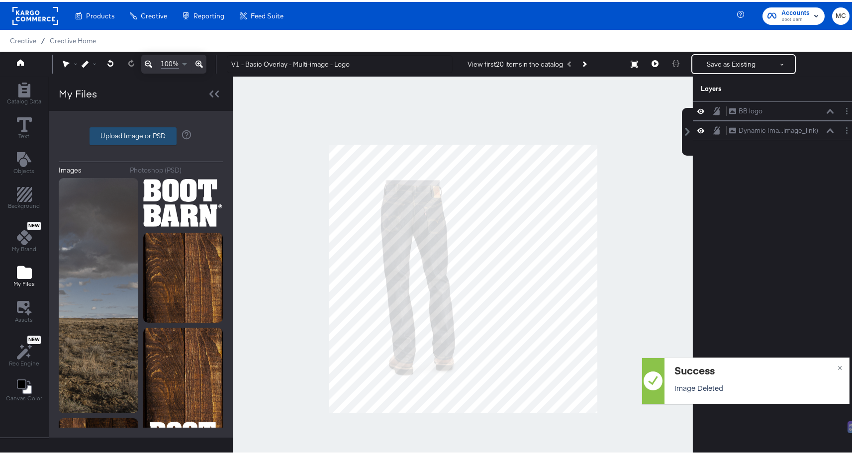
click at [129, 127] on label "Upload Image or PSD" at bounding box center [133, 134] width 86 height 17
click at [141, 134] on input "Upload Image or PSD" at bounding box center [141, 134] width 0 height 0
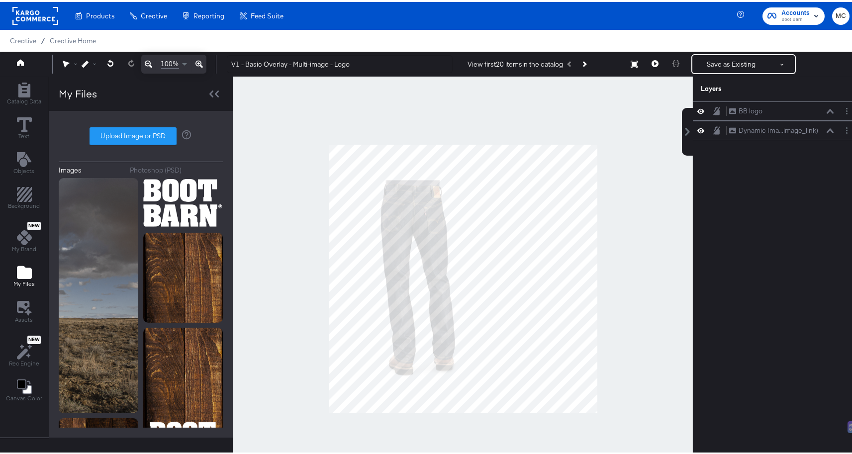
type input "C:\fakepath\Background-multi.png"
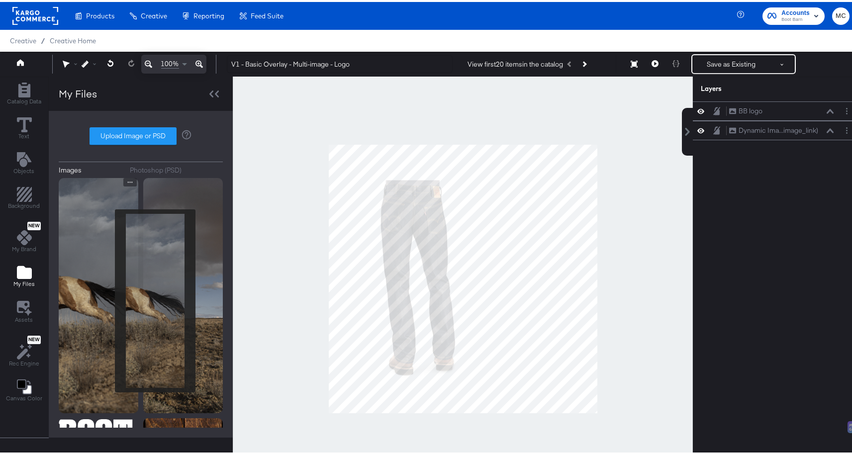
click at [108, 299] on img at bounding box center [99, 293] width 80 height 235
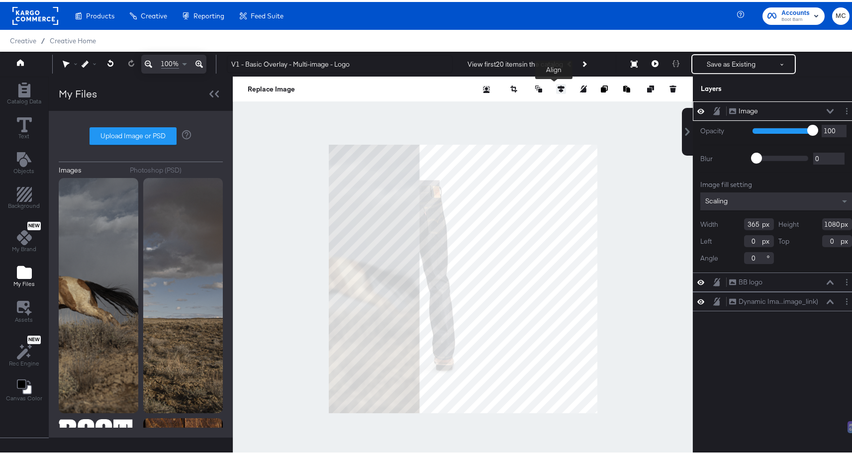
click at [557, 86] on icon at bounding box center [560, 87] width 7 height 7
click at [502, 107] on icon at bounding box center [505, 105] width 7 height 7
type input "715"
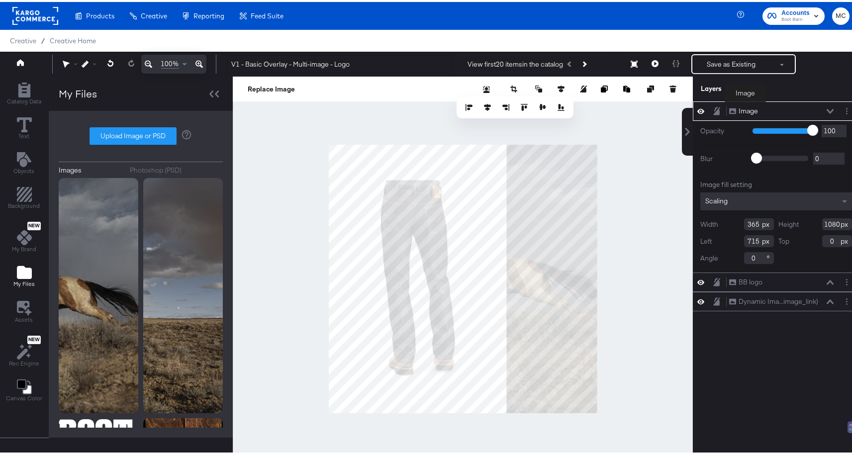
click at [745, 107] on div "Image" at bounding box center [747, 108] width 19 height 9
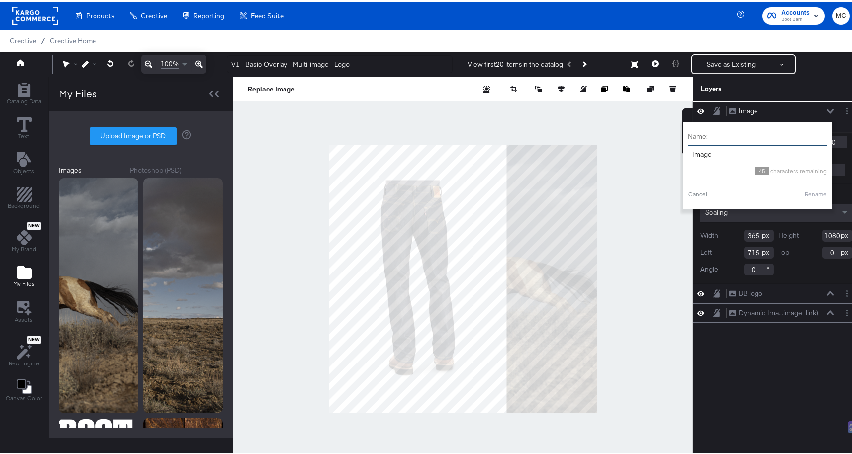
drag, startPoint x: 711, startPoint y: 152, endPoint x: 681, endPoint y: 151, distance: 30.4
click at [688, 151] on input "Image" at bounding box center [757, 152] width 139 height 18
type input "Side Banner"
click at [810, 189] on button "Rename" at bounding box center [815, 192] width 23 height 9
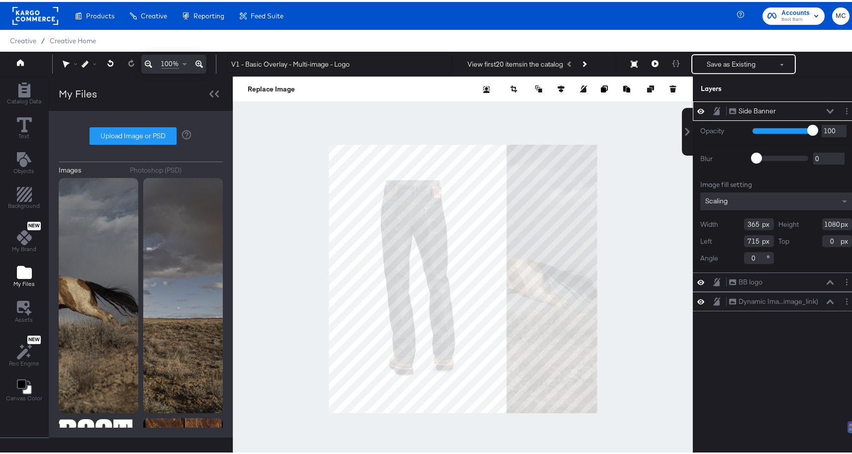
click at [704, 110] on div "Side Banner Side Banner" at bounding box center [775, 109] width 159 height 10
drag, startPoint x: 710, startPoint y: 116, endPoint x: 705, endPoint y: 144, distance: 28.3
click at [710, 242] on div "Side Banner Side Banner Opacity 1 100 100 Blur 0 2000 0 Image fill setting Scal…" at bounding box center [775, 184] width 167 height 171
click at [826, 107] on icon at bounding box center [829, 109] width 7 height 5
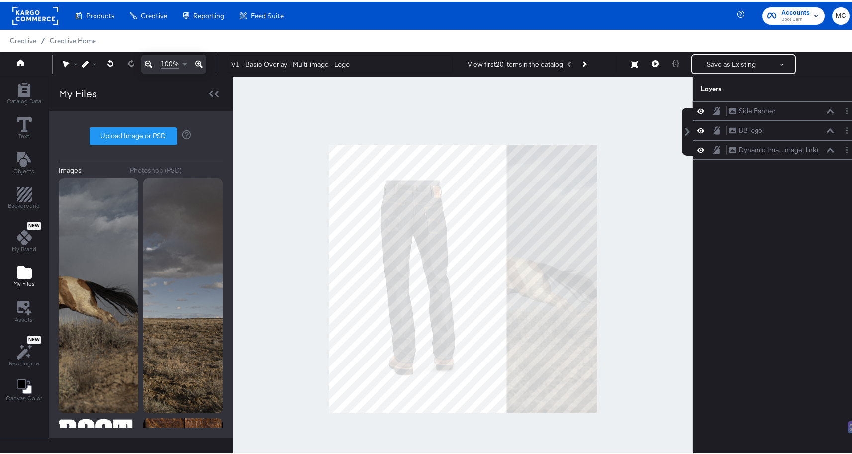
click at [826, 107] on icon at bounding box center [829, 109] width 7 height 5
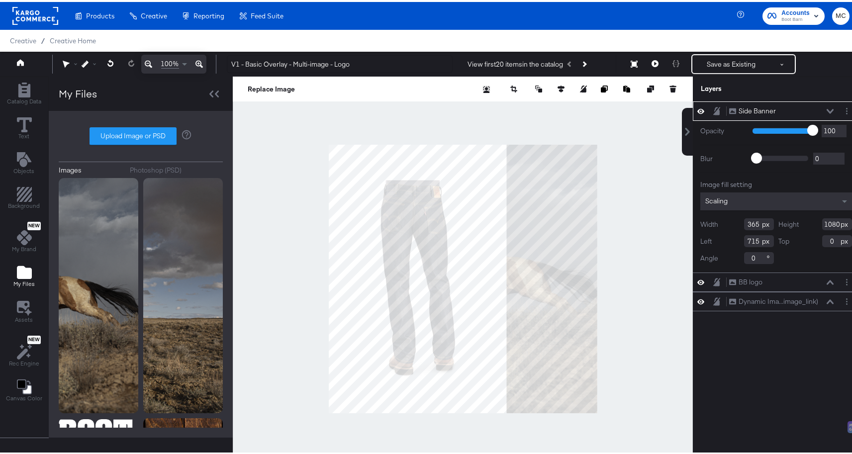
click at [826, 107] on icon at bounding box center [829, 109] width 7 height 5
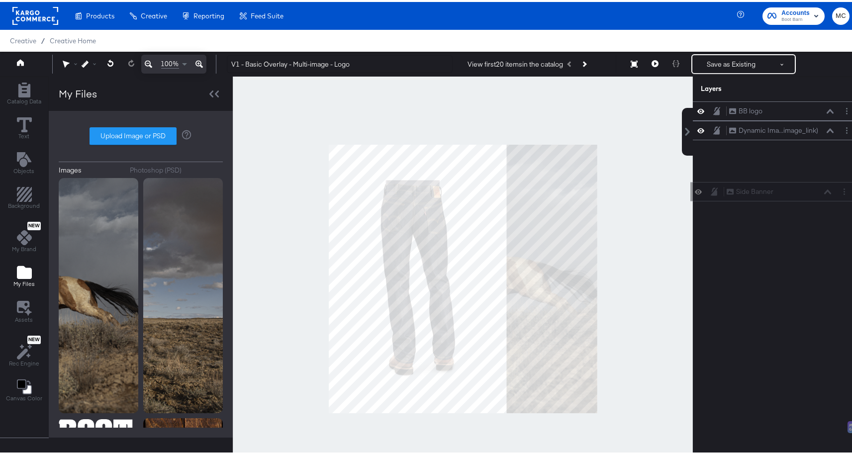
drag, startPoint x: 709, startPoint y: 105, endPoint x: 716, endPoint y: 166, distance: 61.0
click at [716, 183] on div "Side Banner Side Banner BB logo BB logo Dynamic Ima...image_link) Dynamic Image…" at bounding box center [769, 281] width 179 height 364
drag, startPoint x: 713, startPoint y: 110, endPoint x: 712, endPoint y: 148, distance: 37.3
click at [713, 153] on div "Side Banner Side Banner BB logo BB logo Dynamic Ima...image_link) Dynamic Image…" at bounding box center [775, 128] width 167 height 58
drag, startPoint x: 715, startPoint y: 107, endPoint x: 722, endPoint y: 162, distance: 54.7
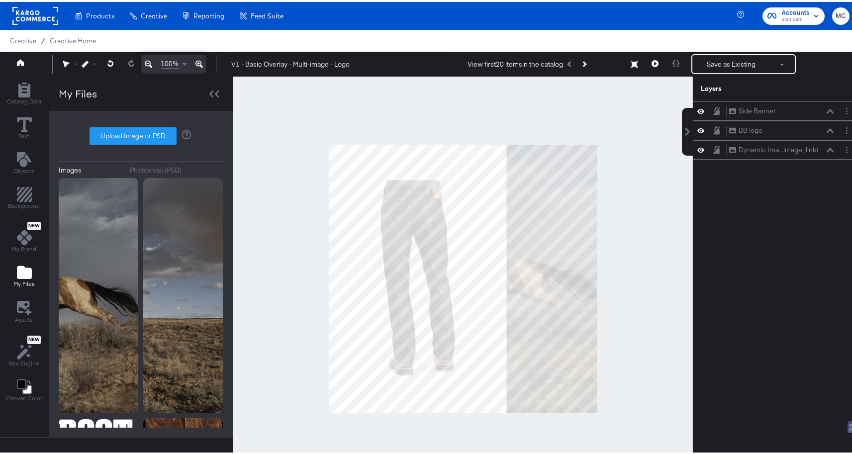
click at [722, 162] on div "Side Banner Side Banner BB logo BB logo Dynamic Ima...image_link) Dynamic Image…" at bounding box center [769, 281] width 179 height 364
drag, startPoint x: 714, startPoint y: 101, endPoint x: 721, endPoint y: 145, distance: 44.3
click at [721, 145] on div "Side Banner Side Banner BB logo BB logo Dynamic Ima...image_link) Dynamic Image…" at bounding box center [775, 128] width 167 height 58
click at [704, 145] on div "Side Banner Side Banner" at bounding box center [775, 148] width 159 height 10
click at [713, 148] on icon at bounding box center [716, 148] width 7 height 8
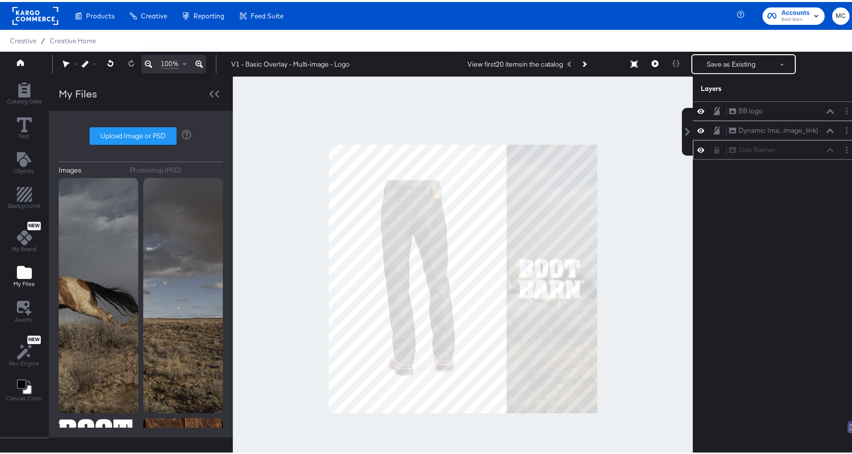
click at [747, 194] on div "BB logo BB logo Dynamic Ima...image_link) Dynamic Image (image_link) Side Banne…" at bounding box center [769, 281] width 179 height 364
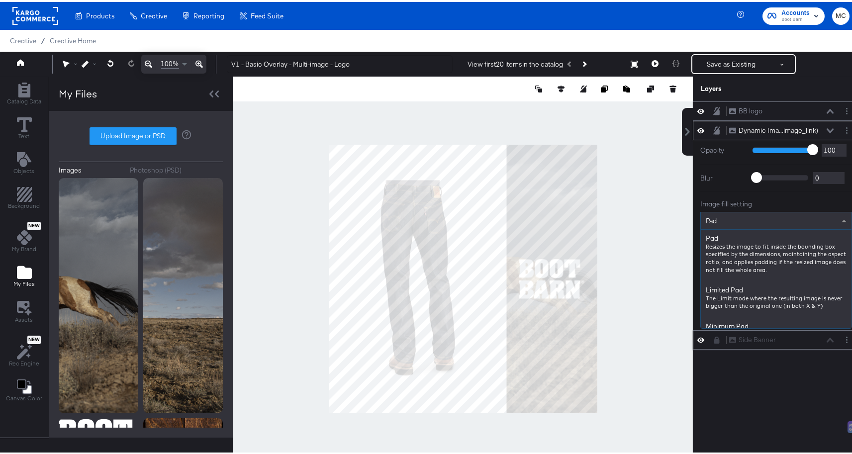
click at [708, 215] on span "Pad" at bounding box center [710, 218] width 11 height 9
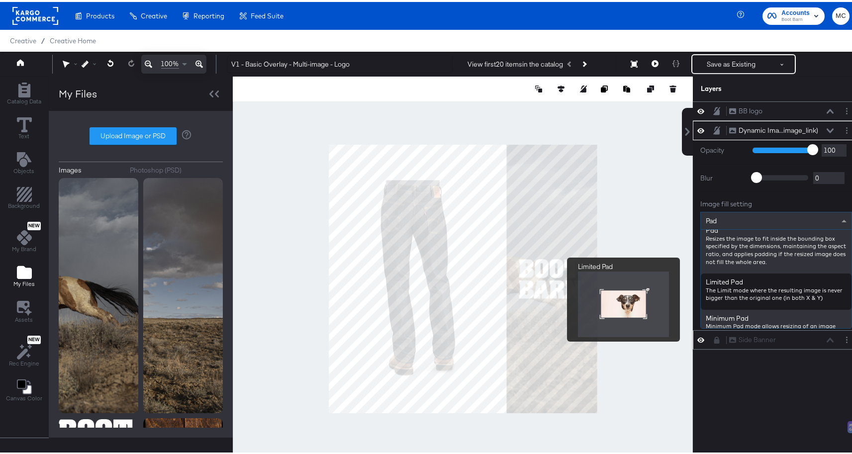
scroll to position [18, 0]
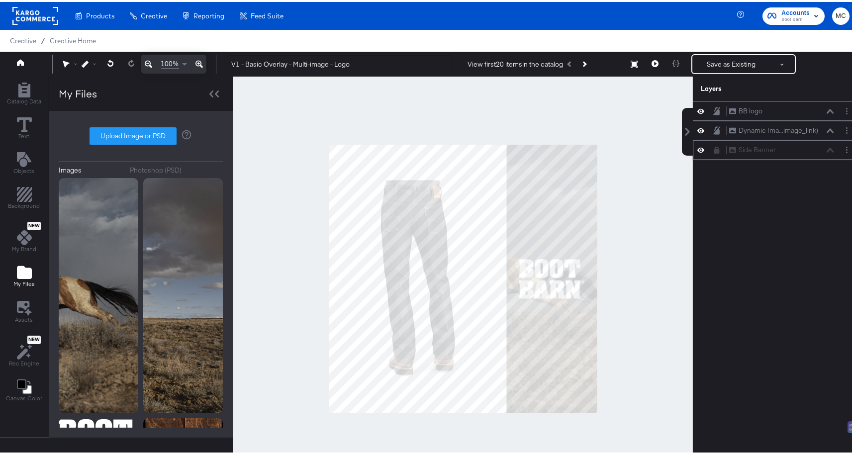
click at [641, 143] on div at bounding box center [463, 277] width 460 height 405
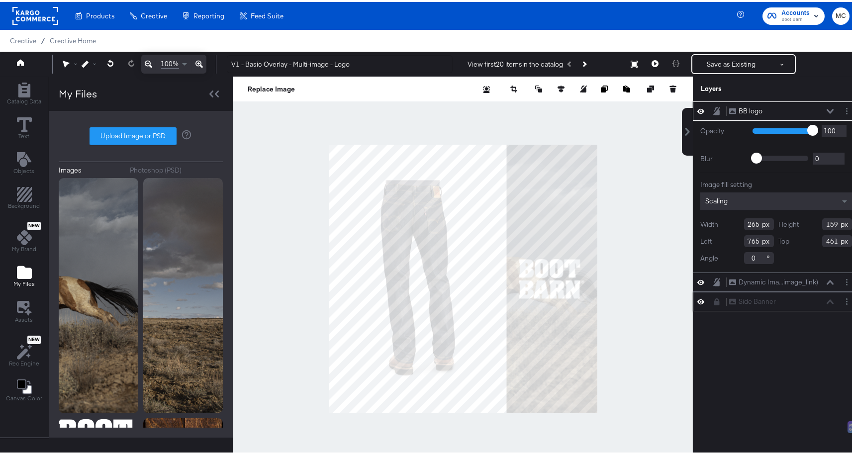
drag, startPoint x: 752, startPoint y: 220, endPoint x: 734, endPoint y: 220, distance: 17.9
click at [734, 220] on div "Width 265" at bounding box center [737, 222] width 74 height 12
click at [752, 238] on input "765" at bounding box center [759, 239] width 30 height 12
type input "758"
drag, startPoint x: 830, startPoint y: 237, endPoint x: 813, endPoint y: 239, distance: 17.0
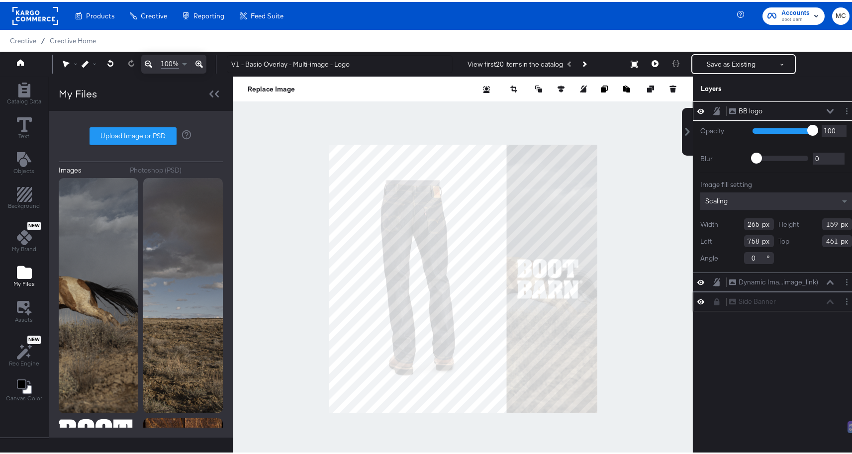
click at [813, 239] on div "Top 461" at bounding box center [815, 239] width 74 height 12
type input "259"
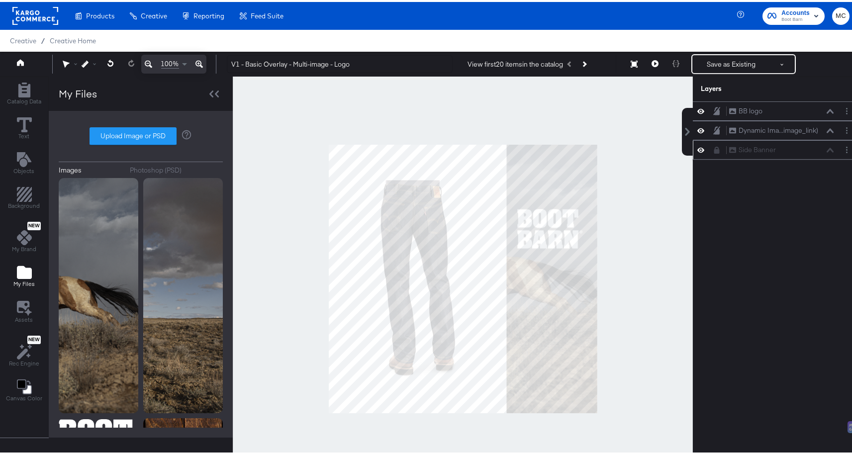
click at [650, 222] on div at bounding box center [463, 277] width 460 height 405
click at [722, 60] on button "Save as Existing" at bounding box center [731, 62] width 78 height 18
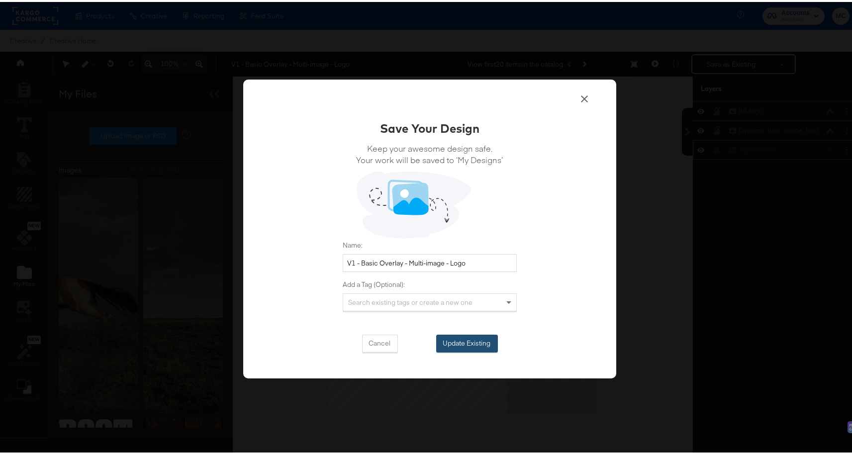
click at [466, 341] on button "Update Existing" at bounding box center [467, 342] width 62 height 18
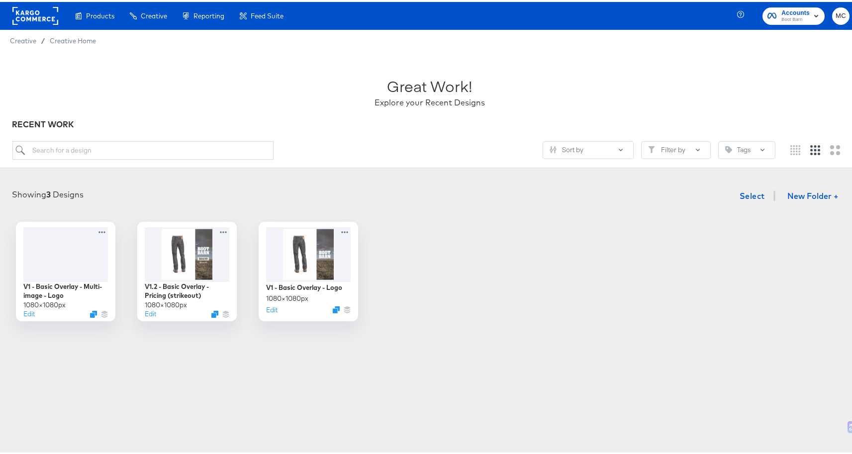
click at [39, 12] on rect at bounding box center [35, 14] width 46 height 18
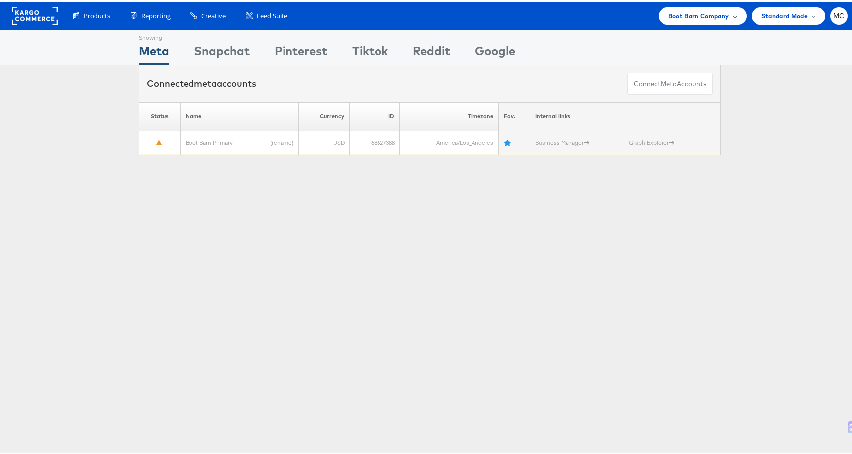
click at [711, 11] on span "Boot Barn Company" at bounding box center [698, 14] width 61 height 10
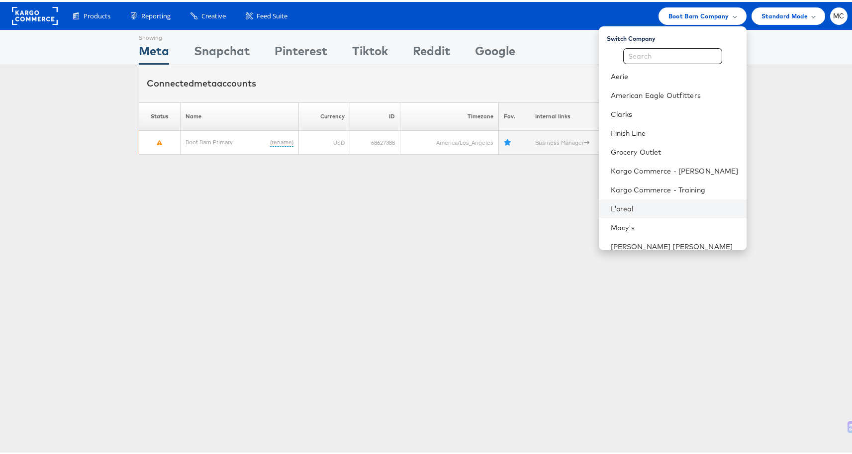
scroll to position [196, 0]
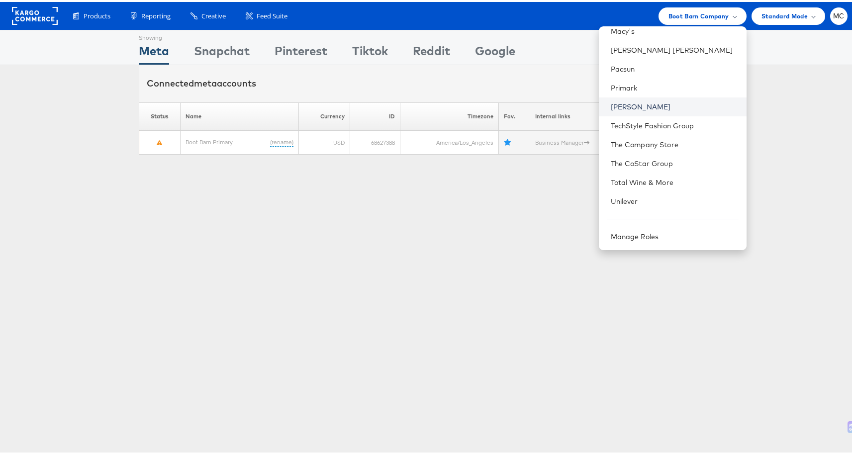
click at [644, 107] on link "[PERSON_NAME]" at bounding box center [674, 105] width 128 height 10
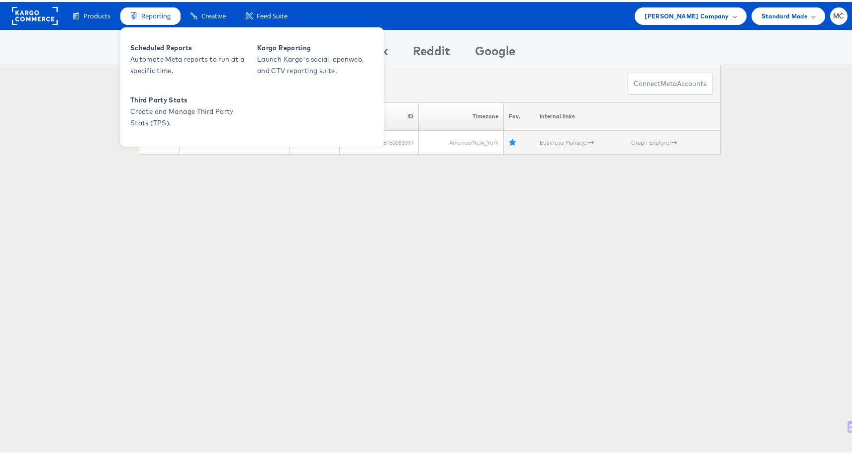
click at [158, 19] on div "Reporting" at bounding box center [150, 13] width 60 height 17
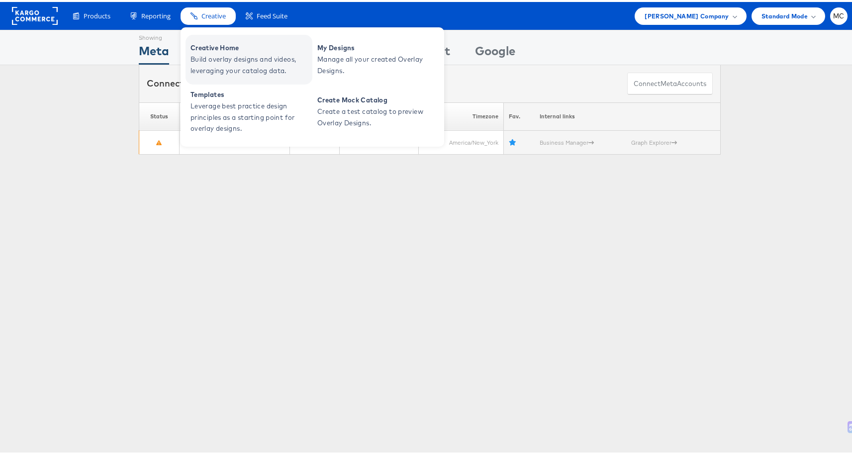
click at [213, 71] on span "Build overlay designs and videos, leveraging your catalog data." at bounding box center [249, 63] width 119 height 23
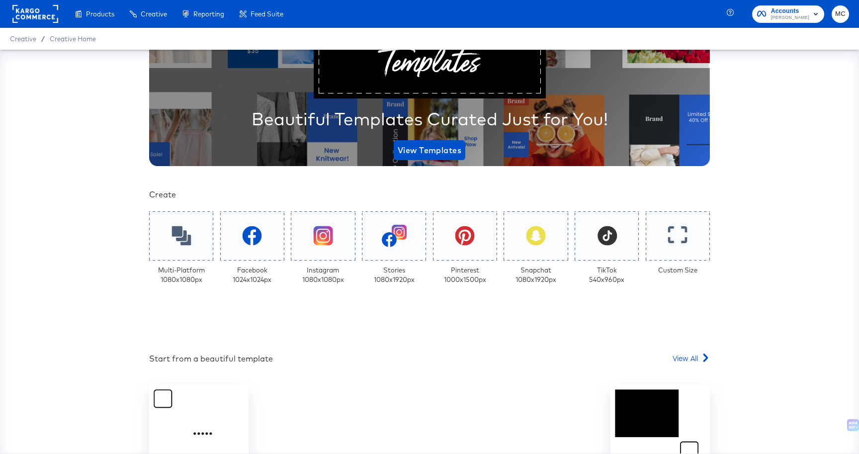
scroll to position [167, 0]
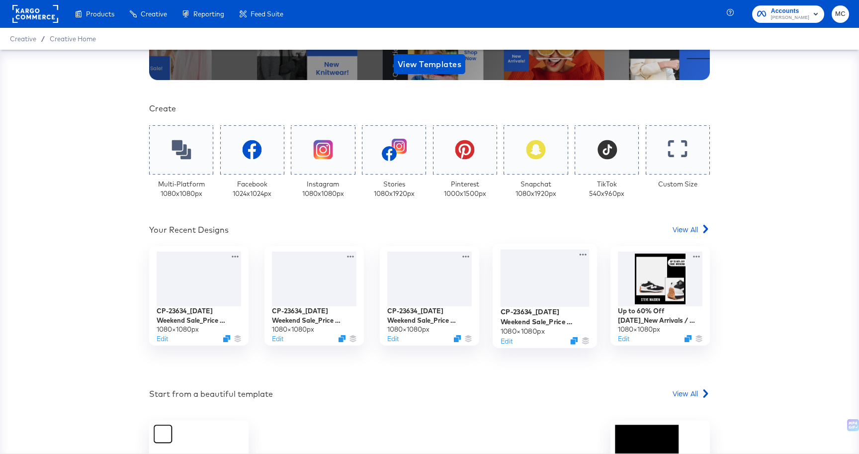
click at [512, 280] on div at bounding box center [545, 278] width 89 height 57
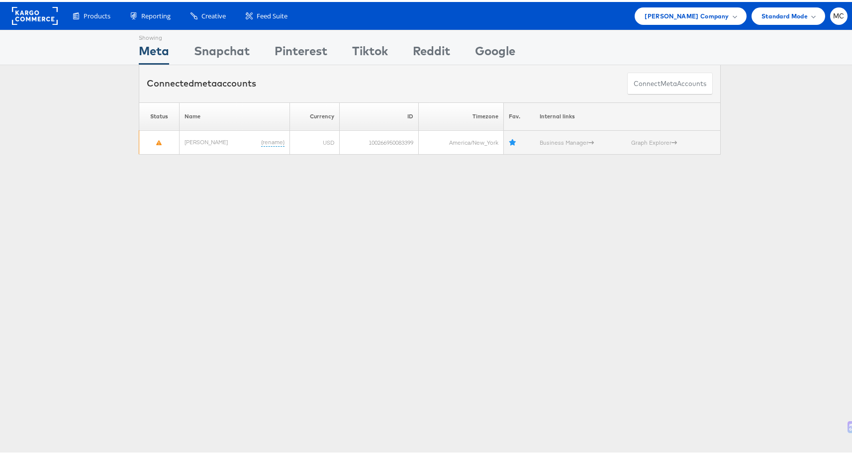
click at [696, 23] on div "Products Product Catalogs Enhance Your Product Catalog, Map Them to Publishers,…" at bounding box center [429, 14] width 859 height 28
click at [695, 16] on span "Steve Madden Company" at bounding box center [686, 14] width 84 height 10
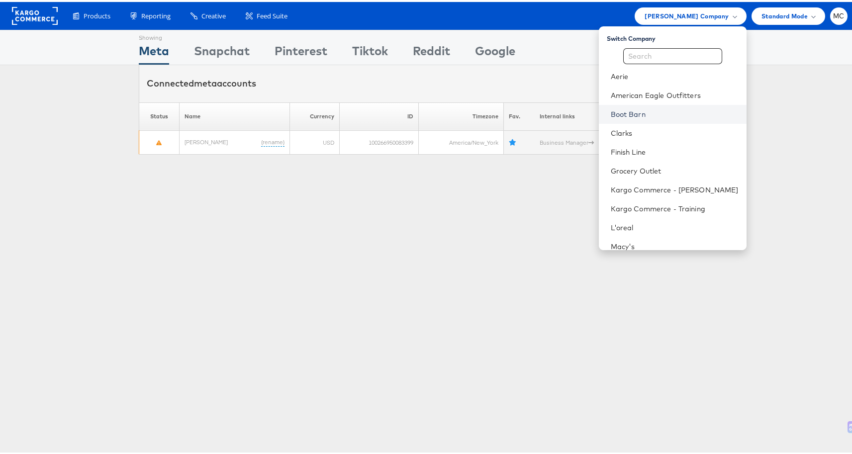
click at [630, 113] on link "Boot Barn" at bounding box center [674, 112] width 128 height 10
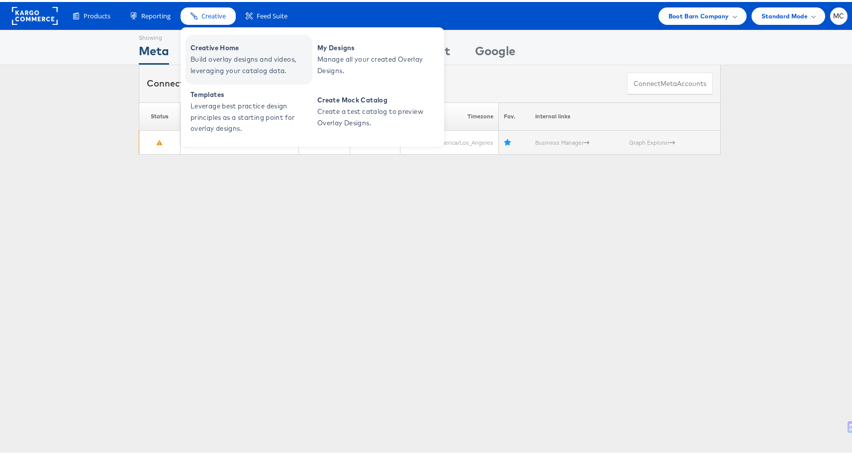
click at [222, 52] on span "Build overlay designs and videos, leveraging your catalog data." at bounding box center [249, 63] width 119 height 23
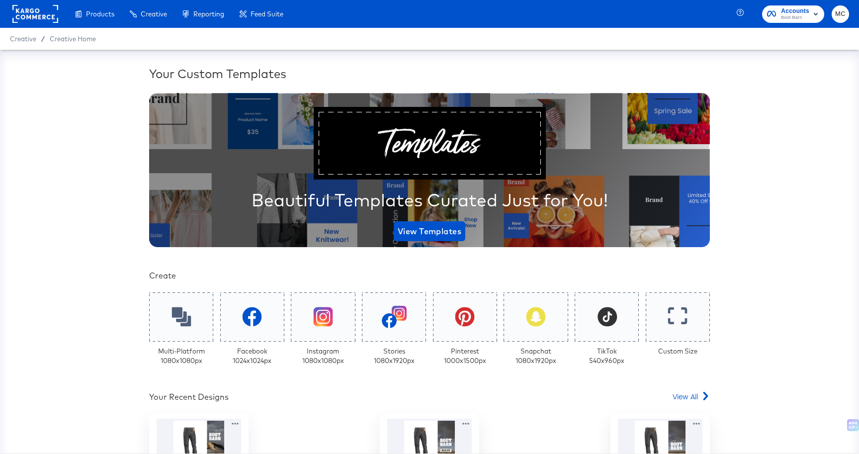
click at [686, 389] on div "Your Custom Templates Beautiful Templates Curated Just for You! View Templates …" at bounding box center [429, 403] width 561 height 677
click at [686, 393] on span "View All" at bounding box center [685, 396] width 25 height 10
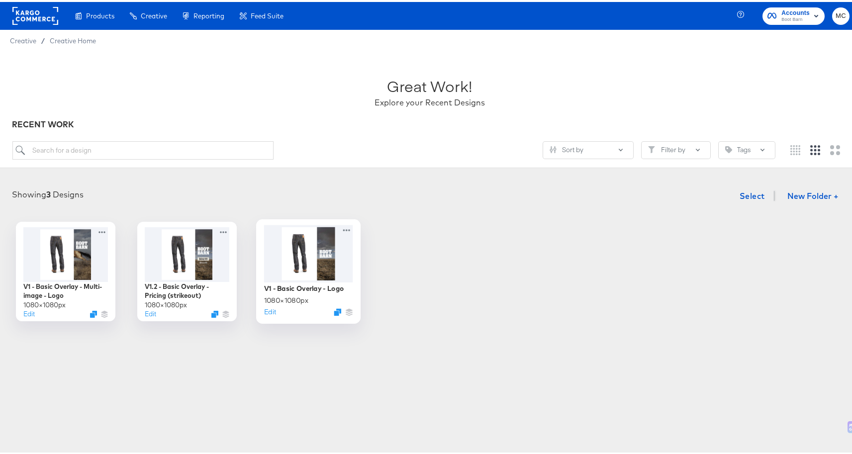
click at [312, 237] on div at bounding box center [308, 251] width 89 height 57
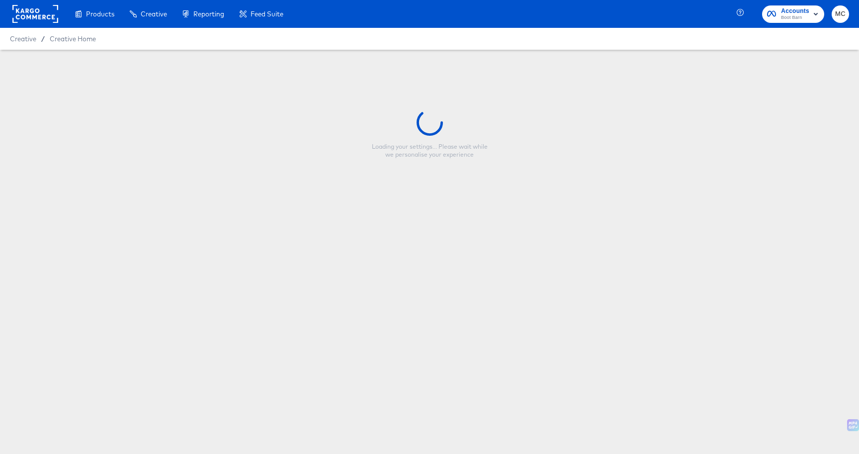
type input "V1 - Basic Overlay - Logo"
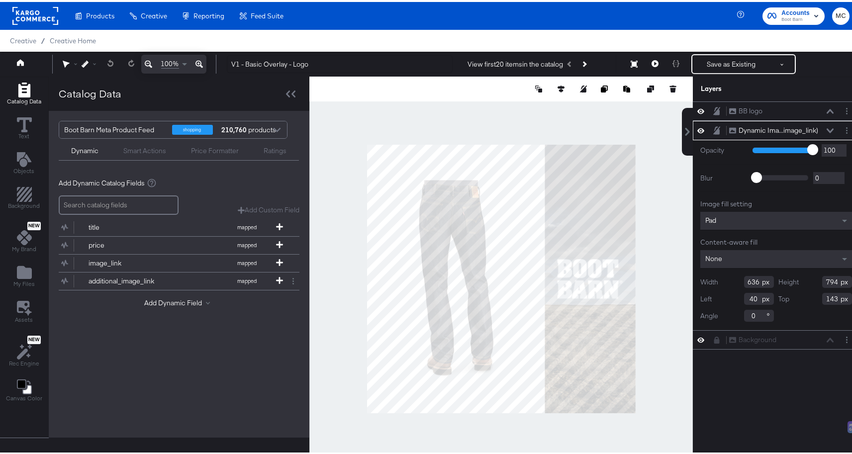
click at [741, 260] on div "None" at bounding box center [776, 257] width 152 height 18
click at [754, 276] on input "636" at bounding box center [759, 280] width 30 height 12
type input "6"
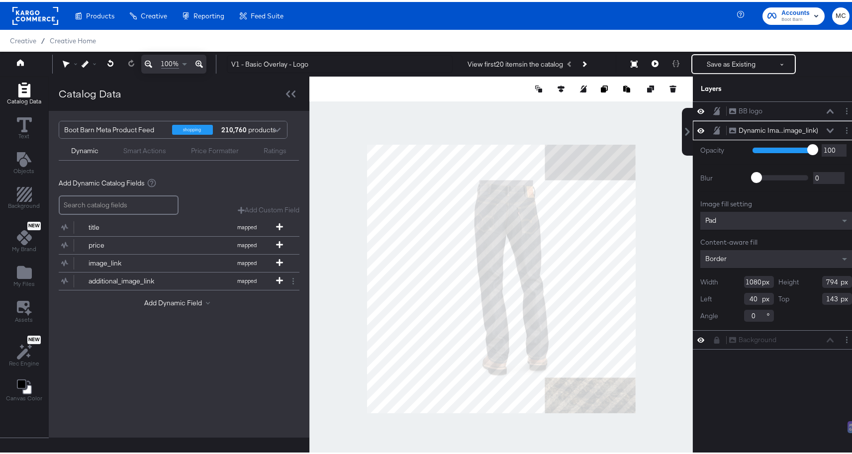
type input "1080"
click at [833, 281] on div "Height 794" at bounding box center [815, 280] width 74 height 12
drag, startPoint x: 832, startPoint y: 280, endPoint x: 802, endPoint y: 276, distance: 30.1
click at [802, 276] on div "Height 794" at bounding box center [815, 280] width 74 height 12
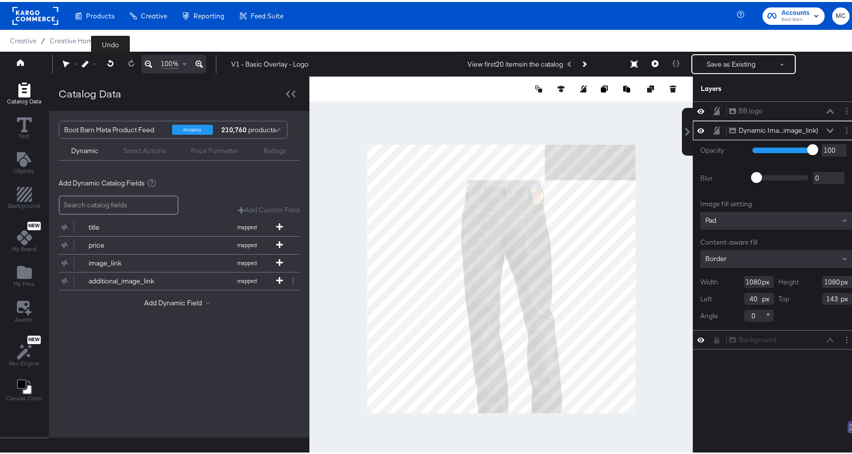
type input "1080"
click at [106, 62] on button at bounding box center [110, 62] width 20 height 18
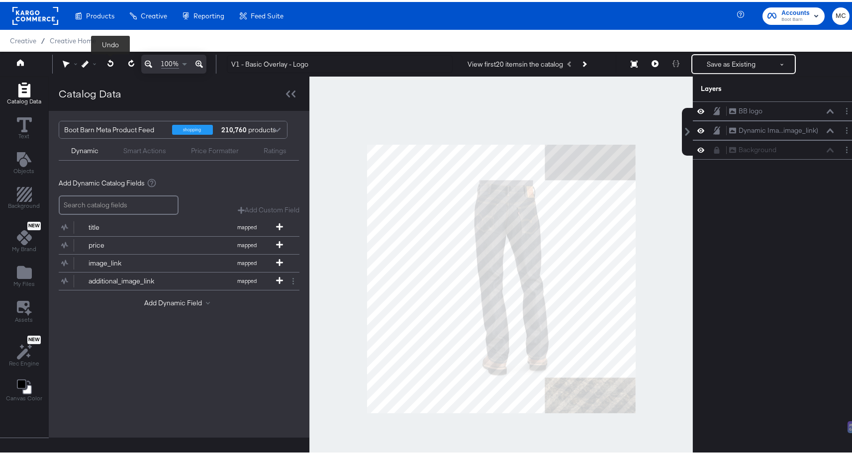
click at [107, 62] on button at bounding box center [110, 62] width 20 height 18
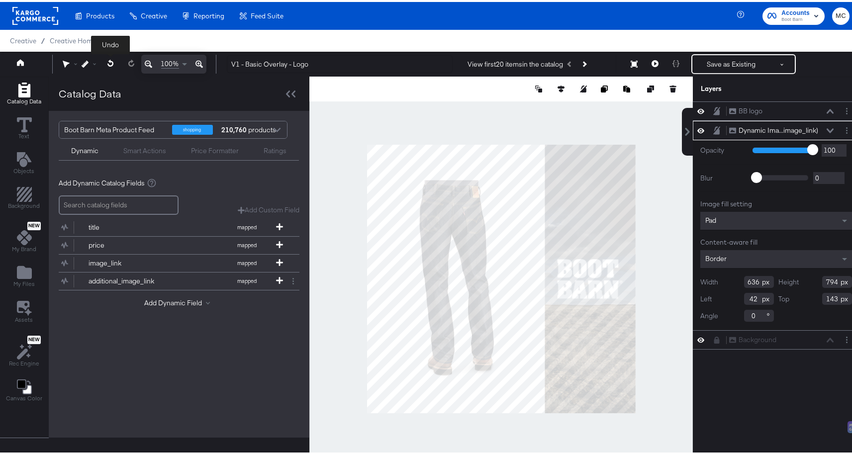
click at [110, 62] on icon at bounding box center [110, 61] width 6 height 7
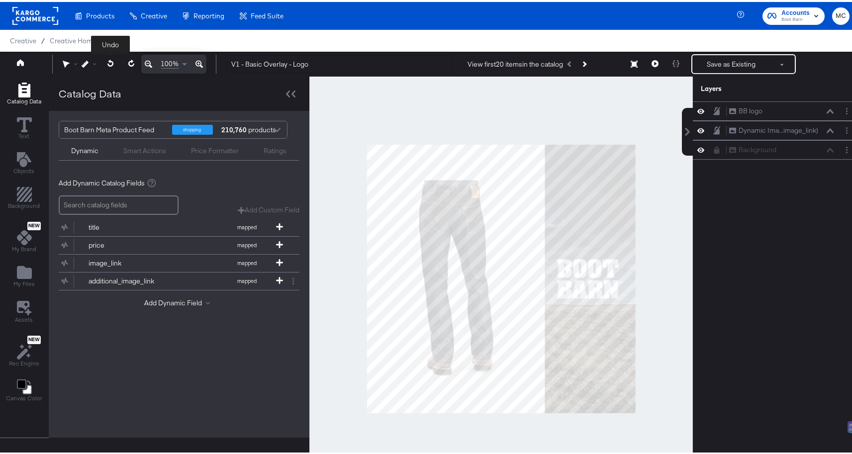
click at [108, 59] on icon at bounding box center [110, 61] width 6 height 7
click at [479, 94] on div at bounding box center [500, 277] width 383 height 405
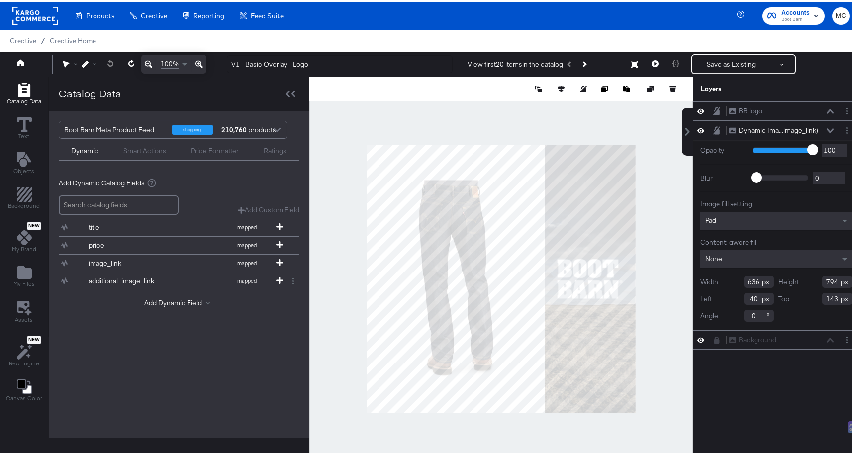
click at [749, 248] on div "Image fill setting Pad Content-aware fill None Width 636 Height 794 Left 40 Top…" at bounding box center [776, 258] width 152 height 122
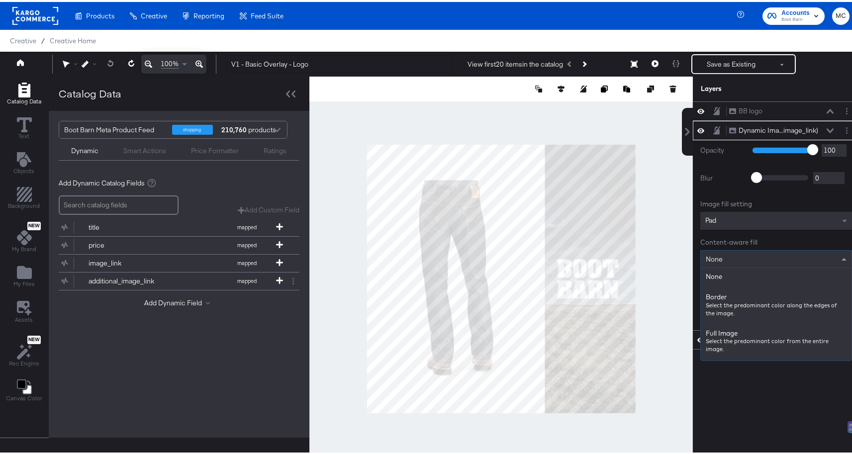
click at [748, 255] on div "None" at bounding box center [775, 257] width 151 height 17
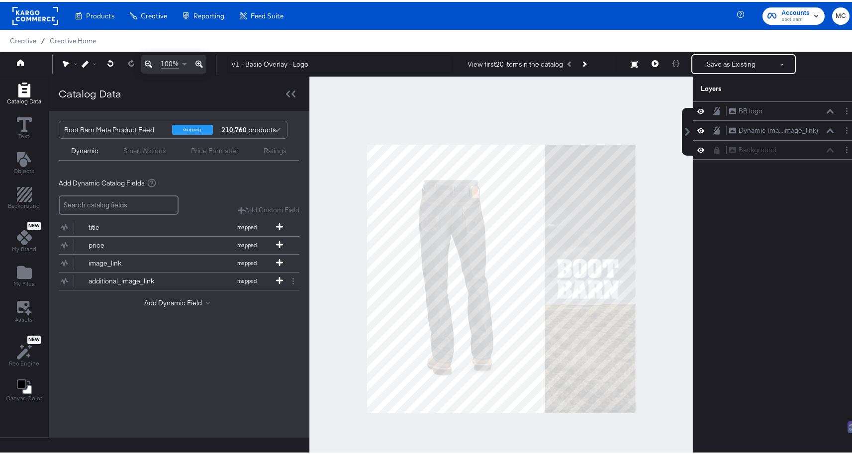
click at [603, 106] on div at bounding box center [500, 277] width 383 height 405
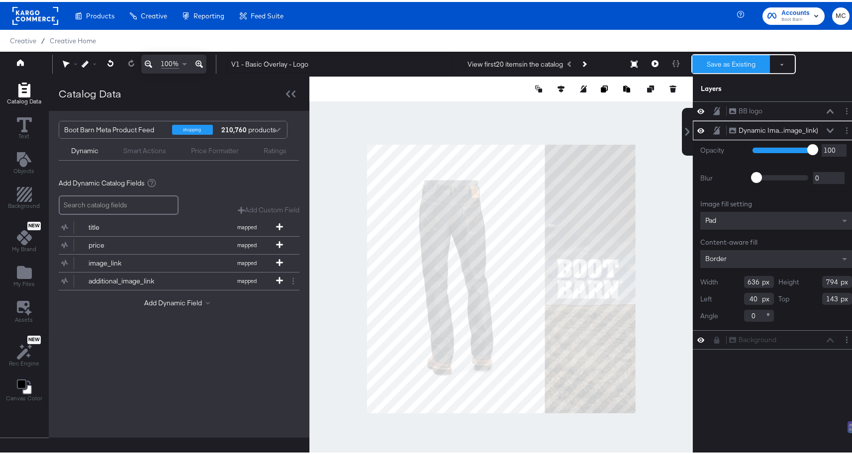
click at [727, 61] on button "Save as Existing" at bounding box center [731, 62] width 78 height 18
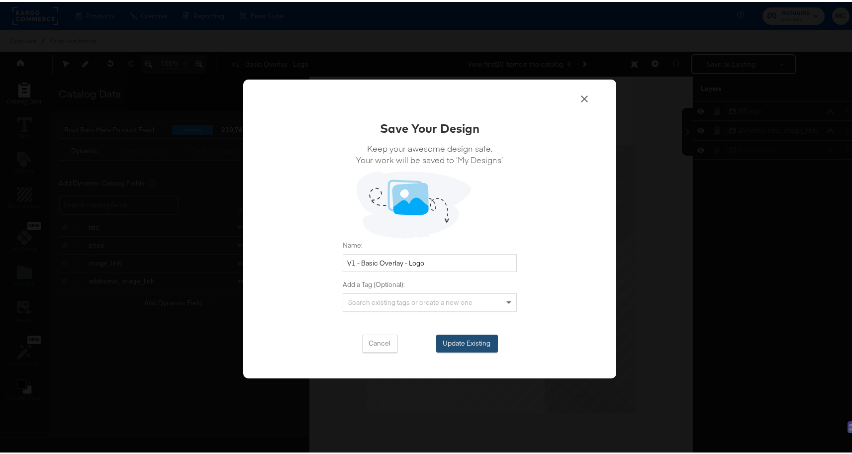
click at [474, 342] on button "Update Existing" at bounding box center [467, 342] width 62 height 18
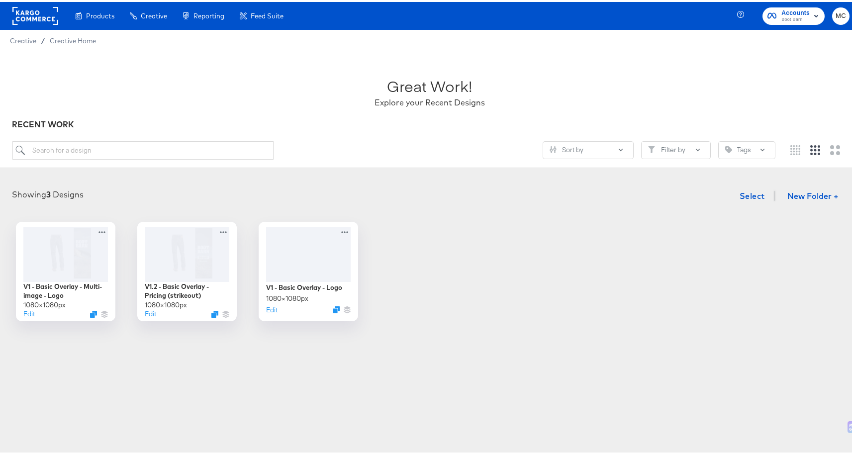
click at [243, 377] on div "Products Products Product Catalogs Enhance Your Product Catalog, Map Them to Pu…" at bounding box center [429, 227] width 859 height 454
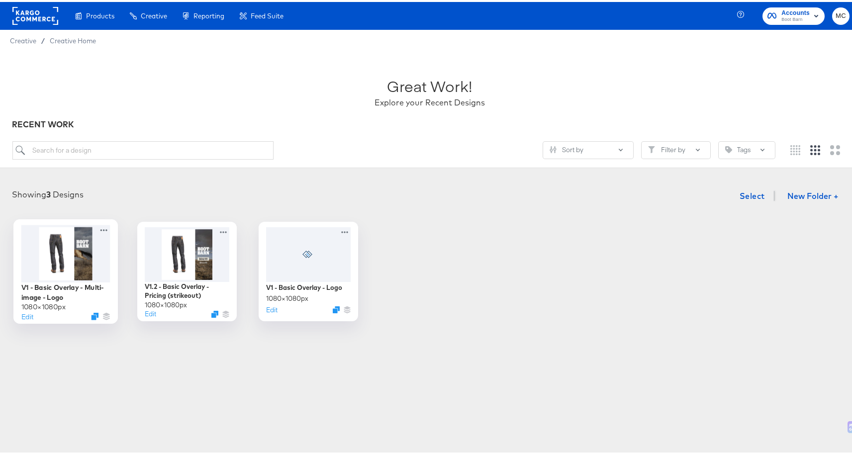
click at [70, 257] on div at bounding box center [65, 251] width 89 height 57
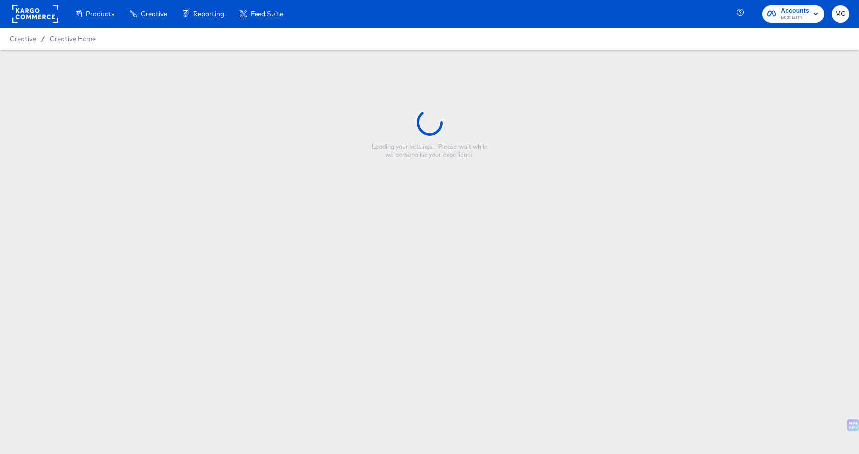
type input "V1 - Basic Overlay - Multi-image - Logo"
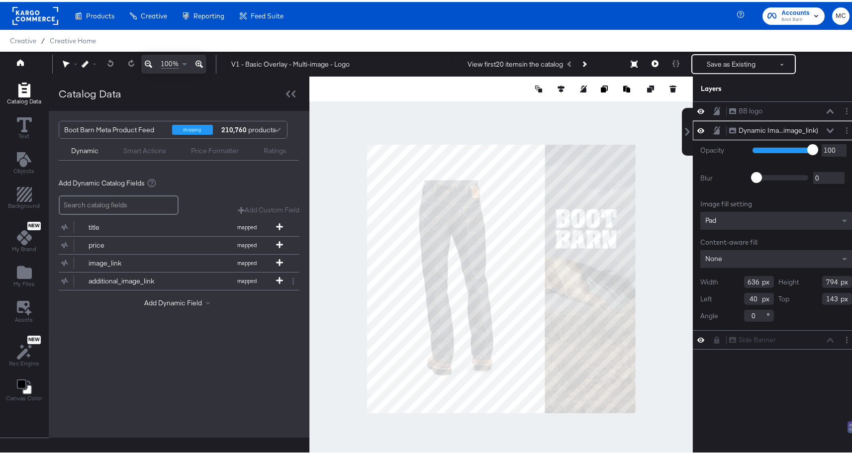
click at [744, 256] on div "None" at bounding box center [776, 257] width 152 height 18
click at [826, 128] on icon at bounding box center [829, 128] width 7 height 4
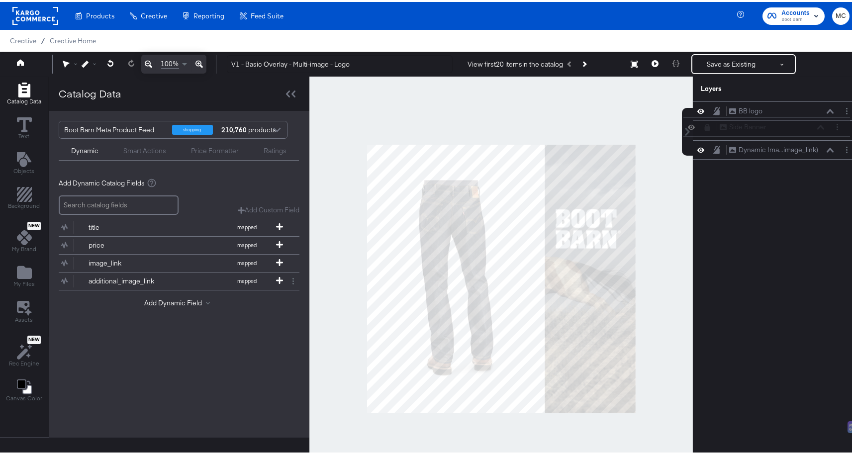
drag, startPoint x: 712, startPoint y: 146, endPoint x: 709, endPoint y: 119, distance: 26.5
click at [709, 119] on div "BB logo BB logo Dynamic Ima...image_link) Dynamic Image (image_link) Side Banne…" at bounding box center [775, 128] width 167 height 58
click at [726, 63] on button "Save as Existing" at bounding box center [731, 62] width 78 height 18
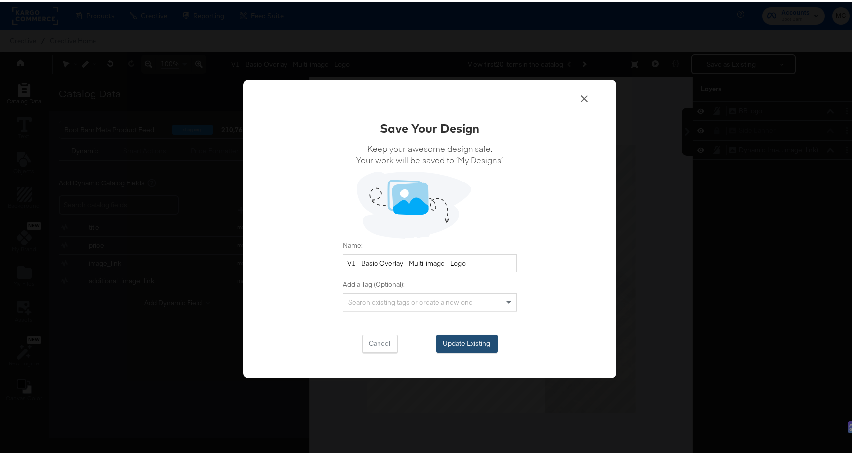
click at [476, 343] on button "Update Existing" at bounding box center [467, 342] width 62 height 18
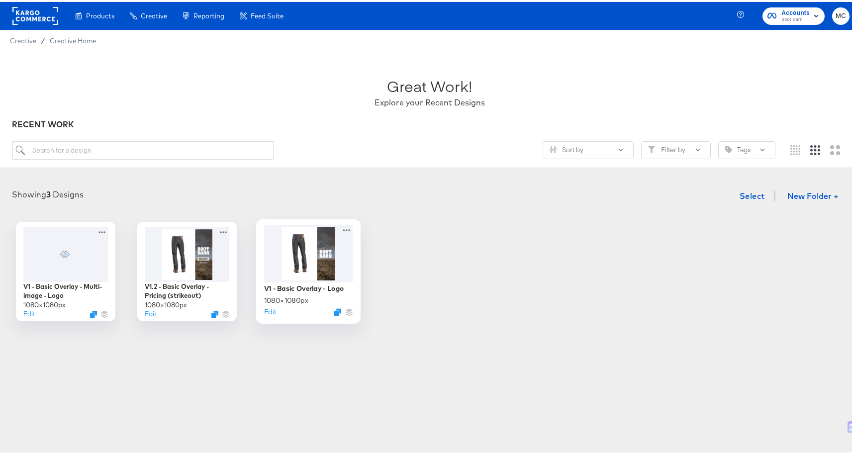
click at [309, 252] on div at bounding box center [308, 251] width 89 height 57
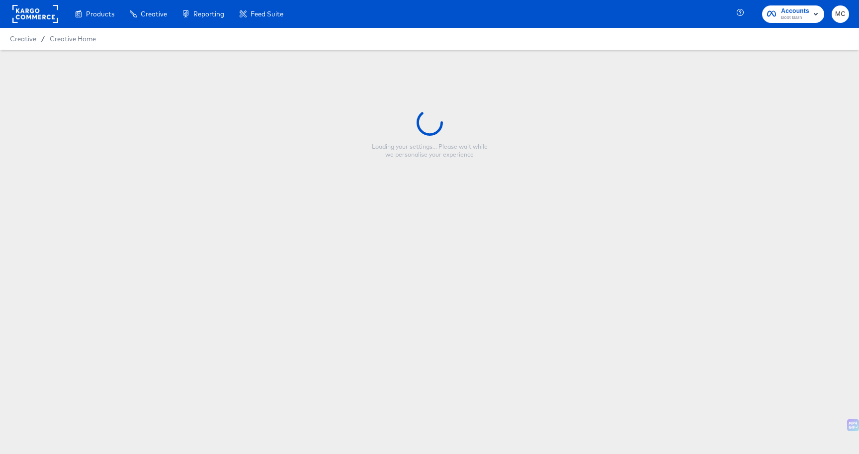
type input "V1 - Basic Overlay - Logo"
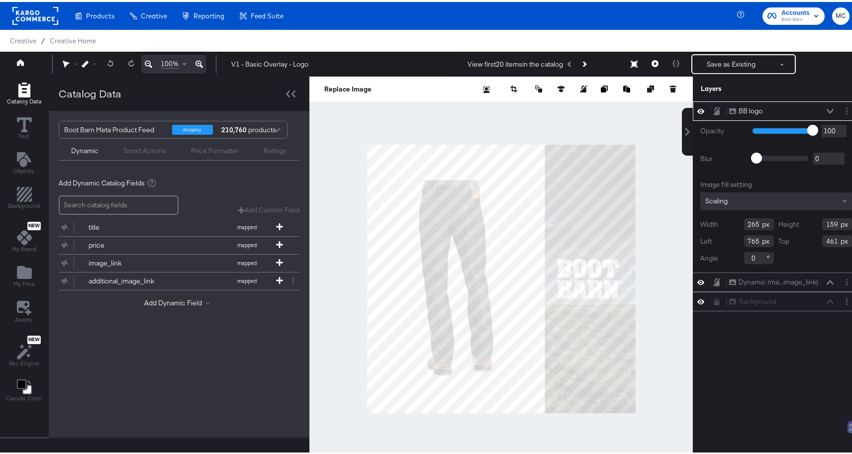
click at [826, 111] on icon at bounding box center [829, 109] width 7 height 5
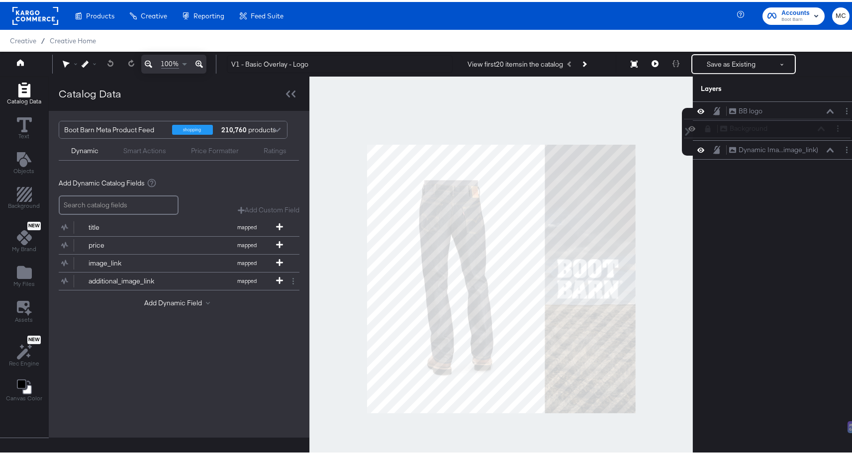
drag, startPoint x: 710, startPoint y: 147, endPoint x: 708, endPoint y: 122, distance: 24.9
click at [708, 122] on div "BB logo BB logo Dynamic Ima...image_link) Dynamic Image (image_link) Background…" at bounding box center [775, 128] width 167 height 58
click at [724, 60] on button "Save as Existing" at bounding box center [731, 62] width 78 height 18
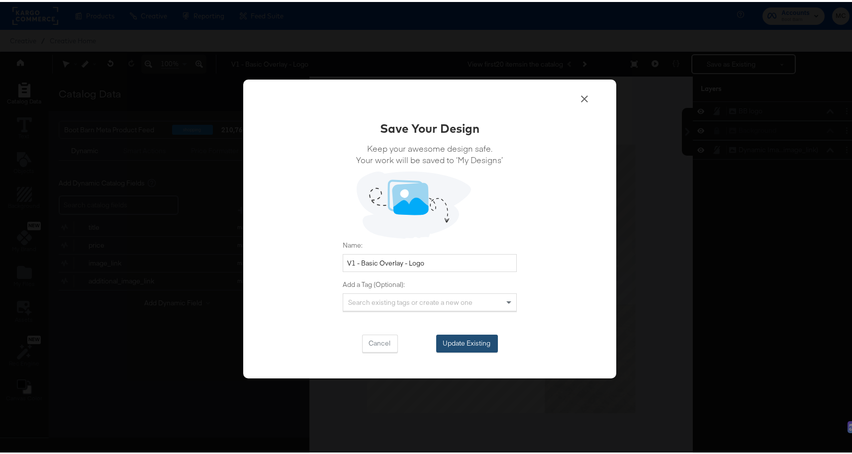
click at [469, 340] on button "Update Existing" at bounding box center [467, 342] width 62 height 18
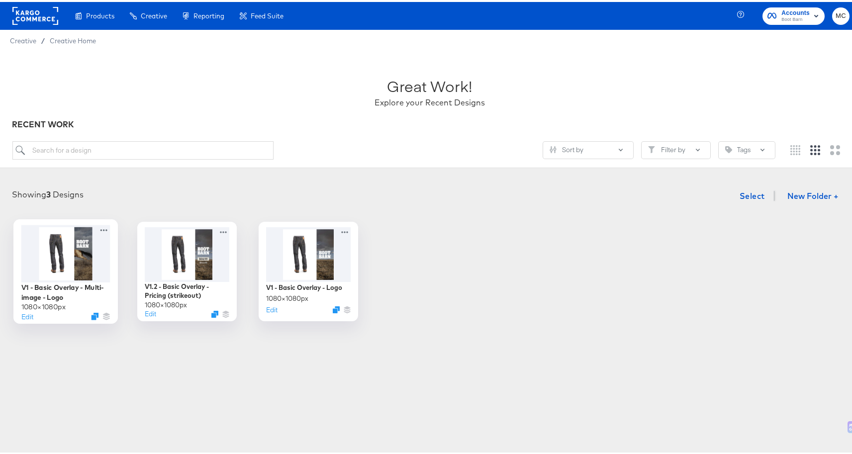
click at [64, 259] on div at bounding box center [65, 251] width 89 height 57
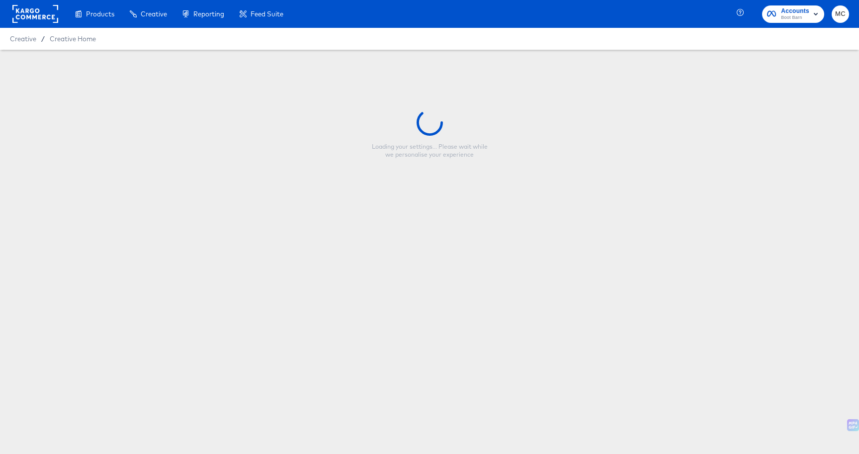
type input "V1 - Basic Overlay - Multi-image - Logo"
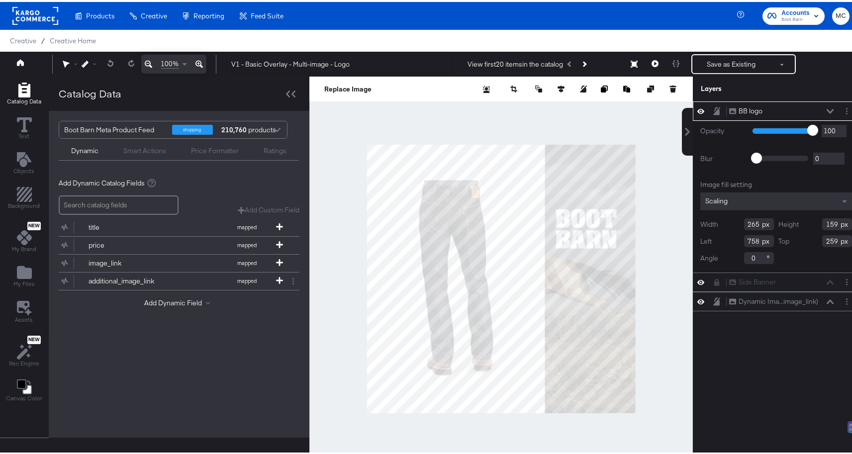
click at [782, 358] on div "BB logo BB logo Opacity 1 100 100 Blur 0 2000 0 Image fill setting Scaling Widt…" at bounding box center [775, 281] width 167 height 364
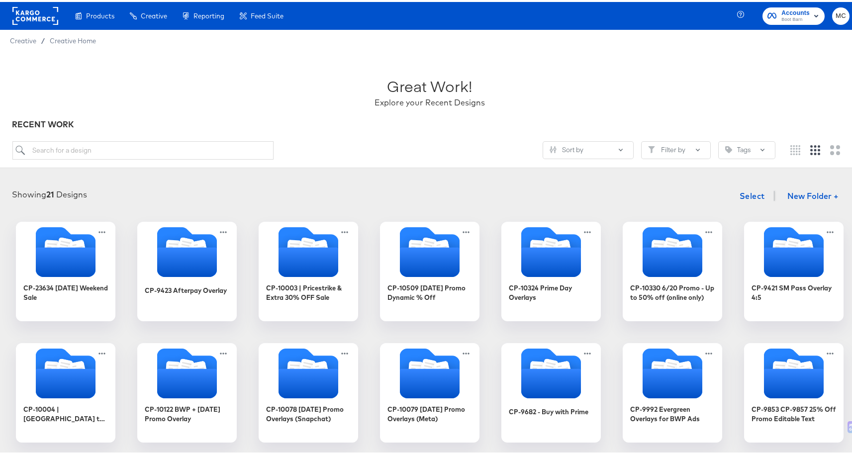
click at [28, 9] on rect at bounding box center [35, 14] width 46 height 18
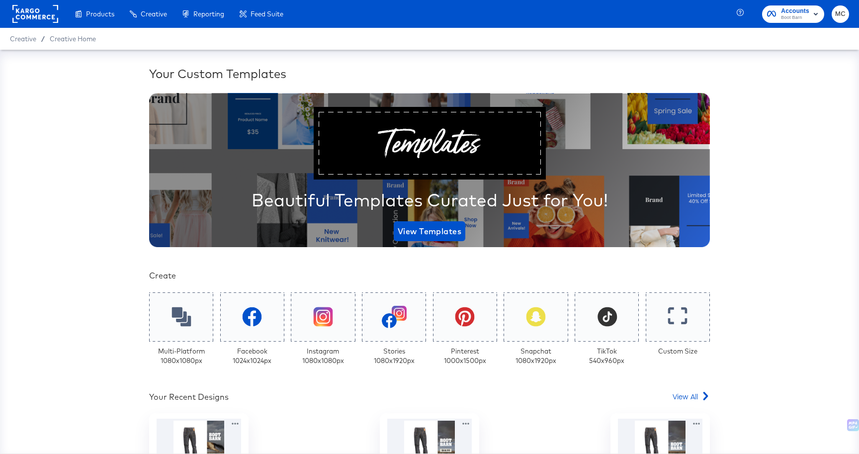
click at [39, 19] on rect at bounding box center [35, 14] width 46 height 18
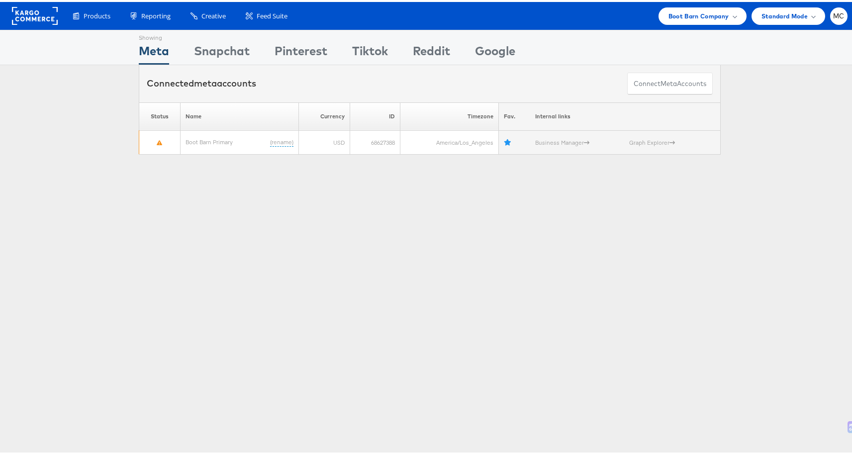
click at [701, 28] on div "Showing Meta Showing [GEOGRAPHIC_DATA] Showing Pinterest Showing Tiktok Showing…" at bounding box center [429, 45] width 859 height 35
click at [701, 19] on span "Boot Barn Company" at bounding box center [698, 14] width 61 height 10
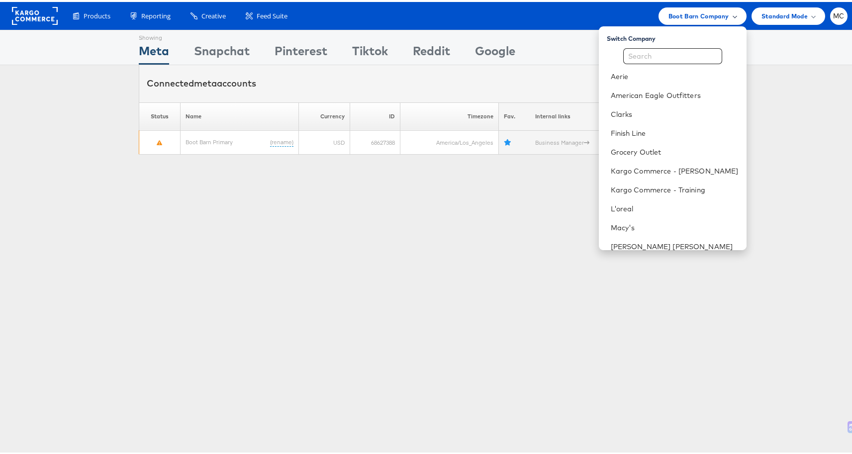
click at [704, 13] on span "Boot Barn Company" at bounding box center [698, 14] width 61 height 10
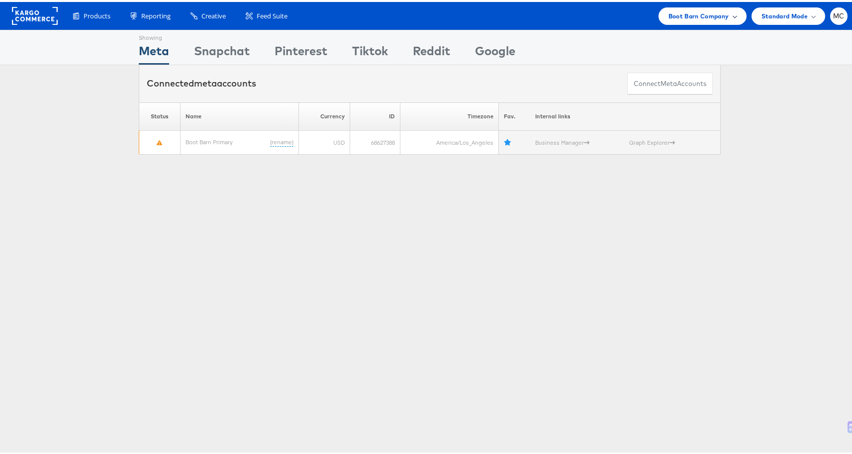
click at [704, 13] on span "Boot Barn Company" at bounding box center [698, 14] width 61 height 10
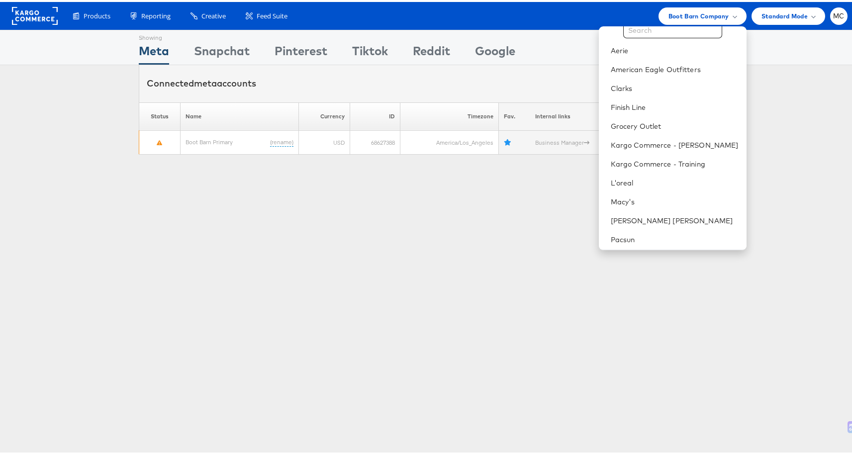
scroll to position [84, 0]
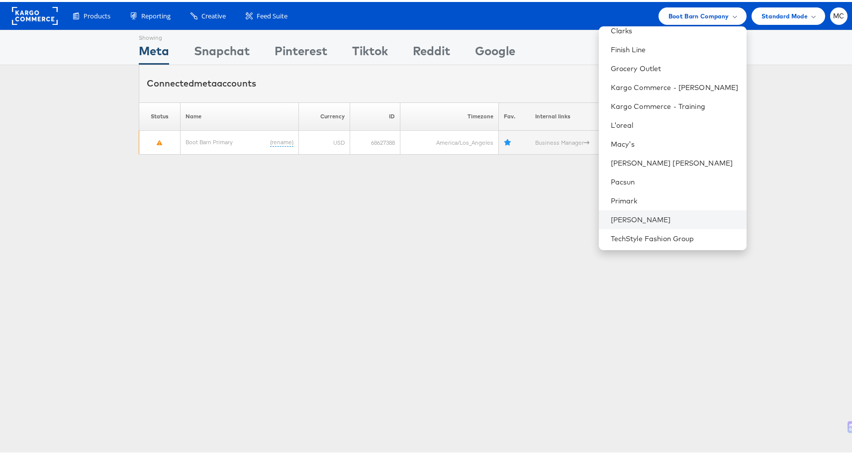
click at [644, 210] on li "[PERSON_NAME]" at bounding box center [673, 217] width 148 height 19
click at [644, 211] on li "[PERSON_NAME]" at bounding box center [673, 217] width 148 height 19
click at [669, 213] on link "[PERSON_NAME]" at bounding box center [674, 218] width 128 height 10
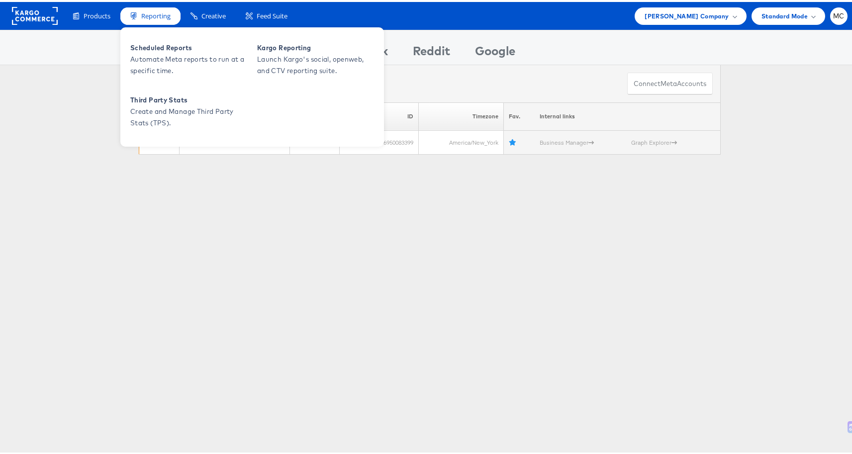
click at [156, 17] on span "Reporting" at bounding box center [155, 13] width 29 height 9
click at [170, 54] on span "Automate Meta reports to run at a specific time." at bounding box center [189, 63] width 119 height 23
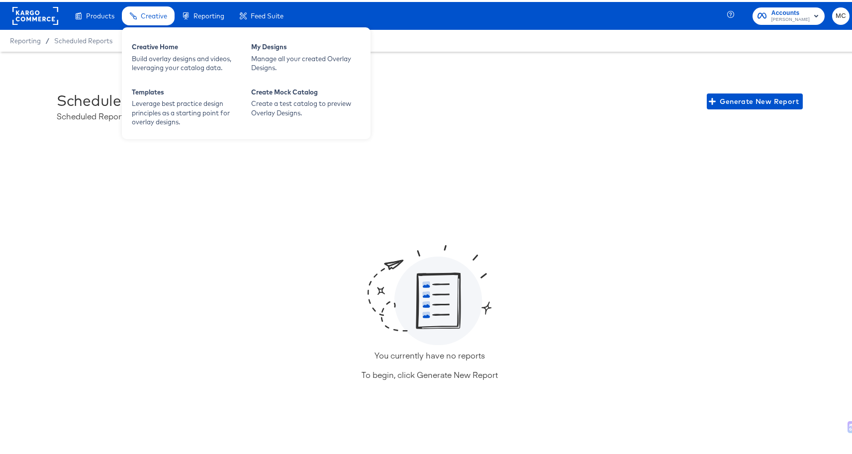
click at [141, 11] on span "Creative" at bounding box center [154, 14] width 26 height 8
click at [162, 51] on div "Creative Home" at bounding box center [186, 46] width 109 height 12
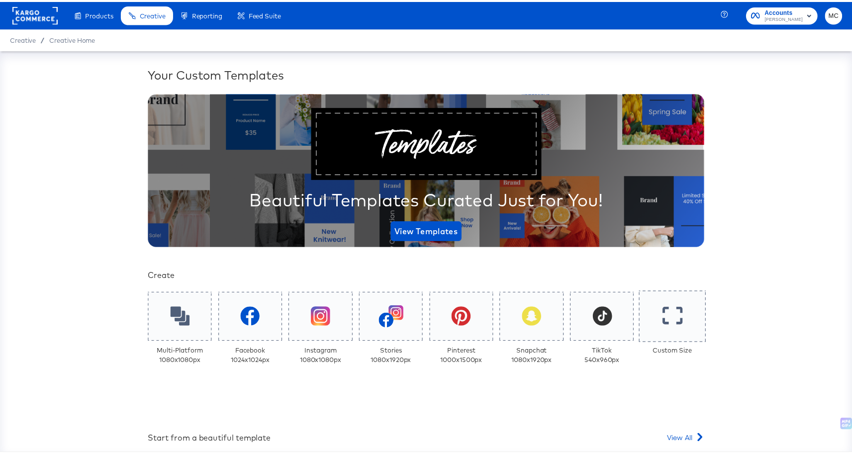
scroll to position [167, 0]
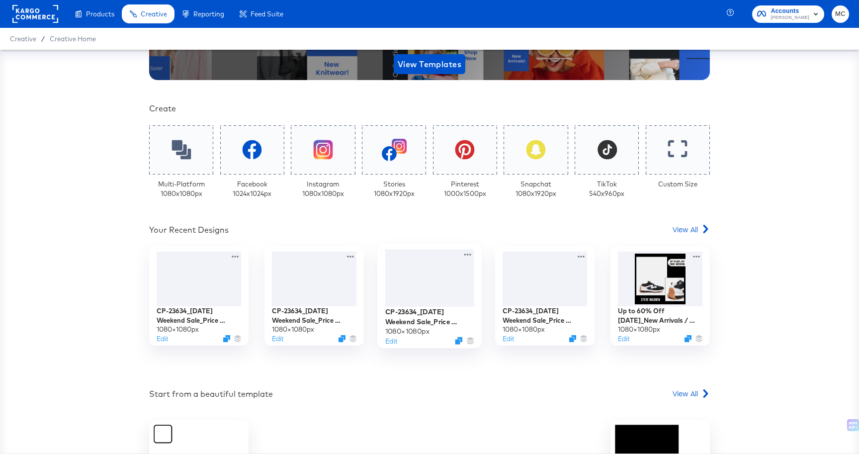
click at [391, 261] on div at bounding box center [429, 278] width 89 height 57
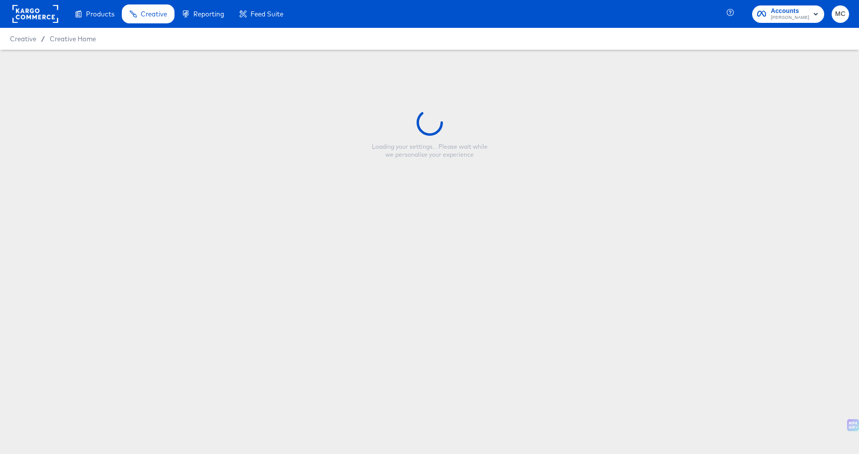
type input "CP-23634_[DATE] Weekend Sale_Price Strike_Single"
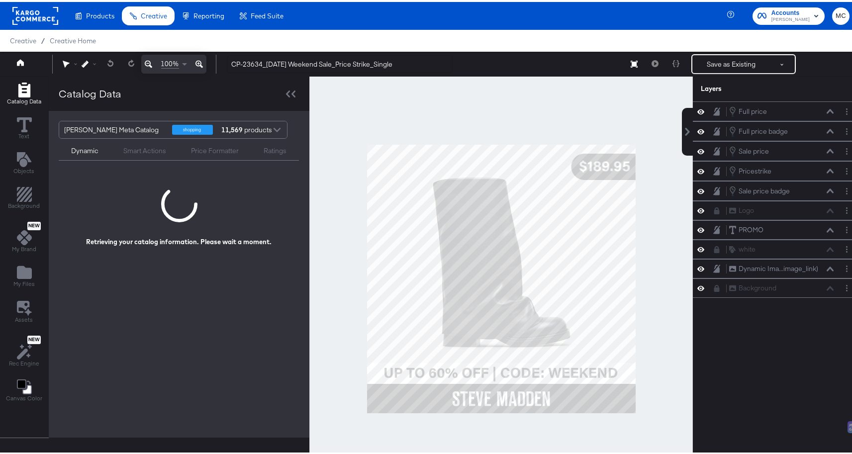
click at [653, 284] on div at bounding box center [500, 277] width 383 height 405
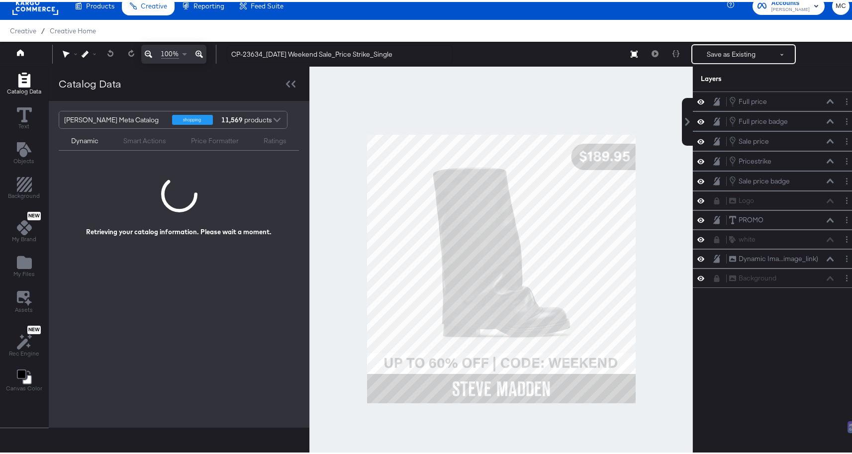
scroll to position [2, 0]
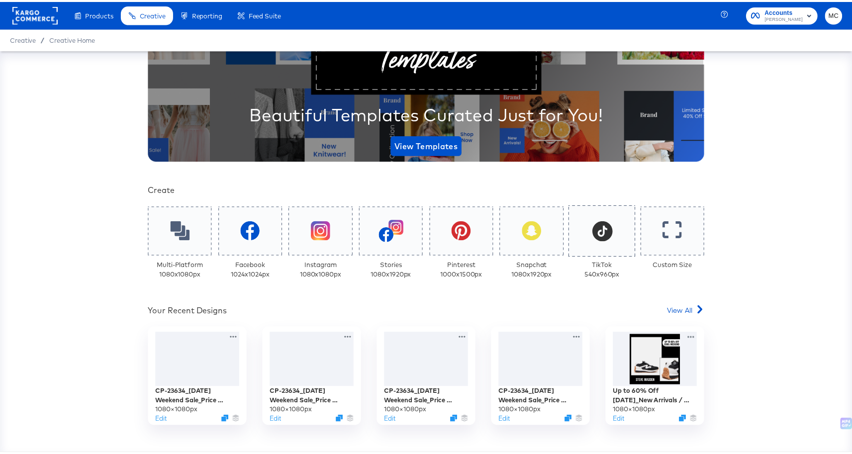
scroll to position [146, 0]
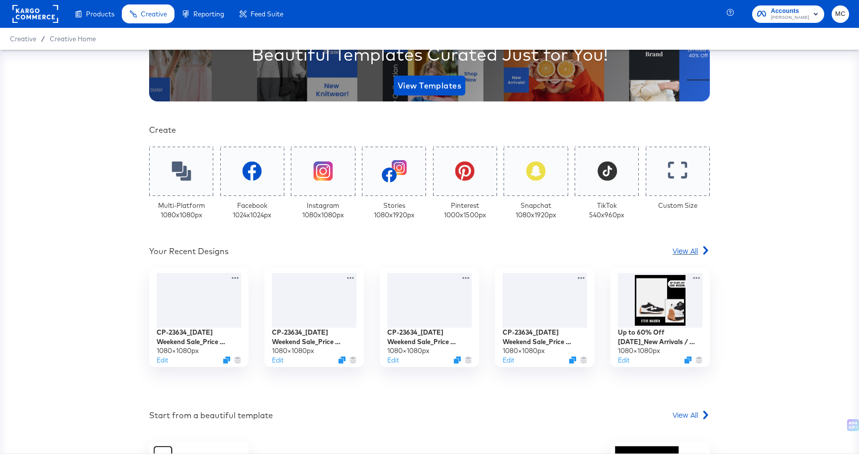
click at [704, 249] on icon at bounding box center [705, 250] width 8 height 8
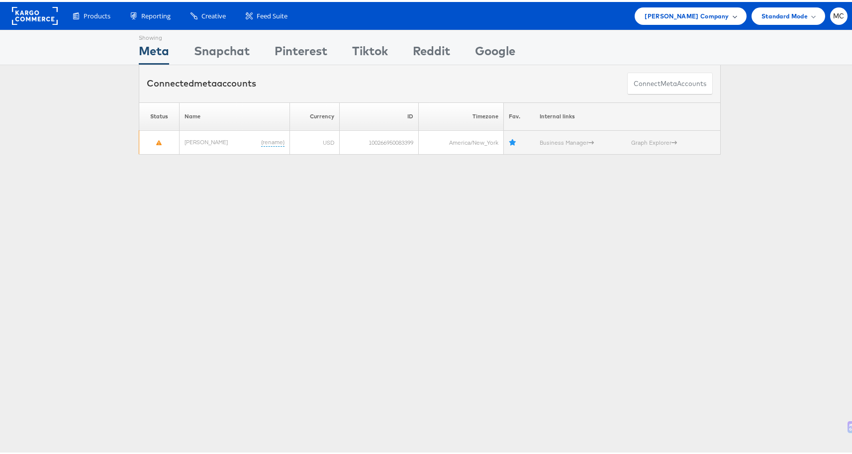
click at [713, 15] on span "[PERSON_NAME] Company" at bounding box center [686, 14] width 84 height 10
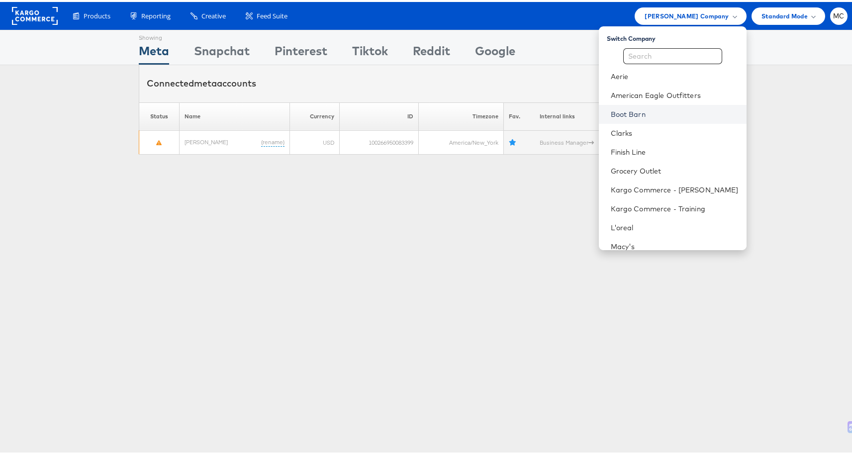
click at [644, 110] on link "Boot Barn" at bounding box center [674, 112] width 128 height 10
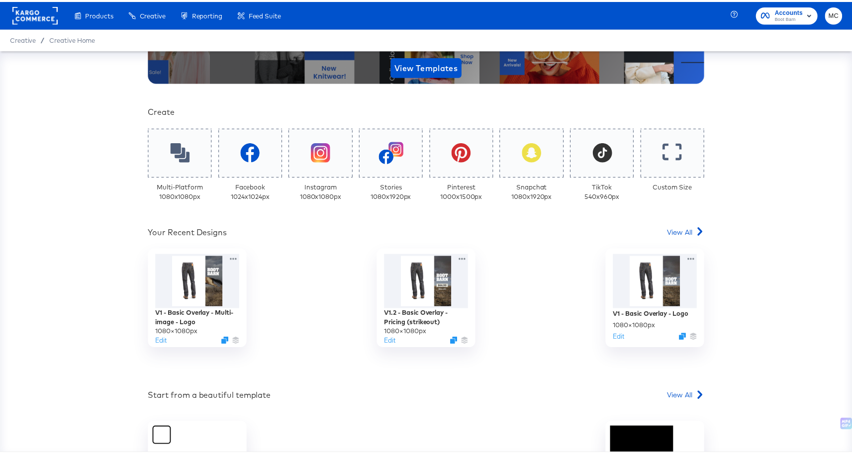
scroll to position [167, 0]
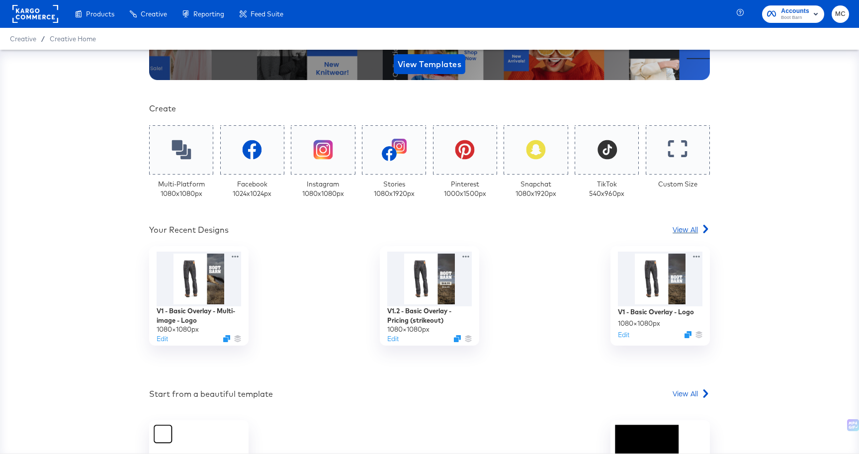
click at [673, 225] on span "View All" at bounding box center [685, 229] width 25 height 10
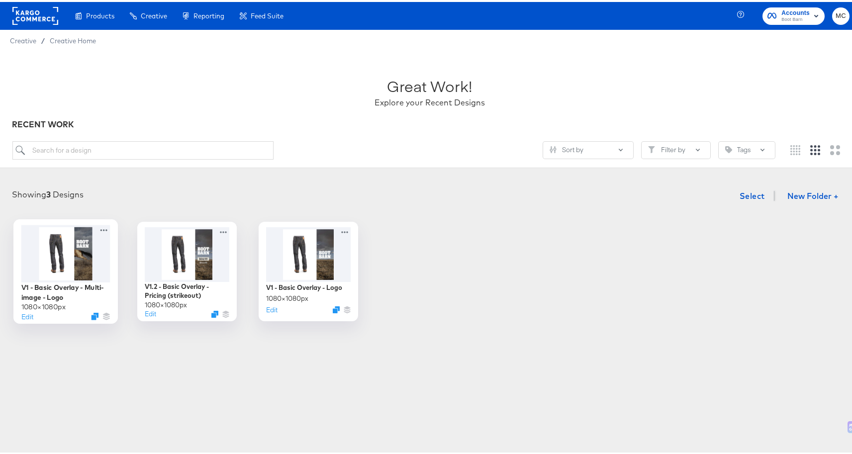
click at [85, 267] on div at bounding box center [65, 251] width 89 height 57
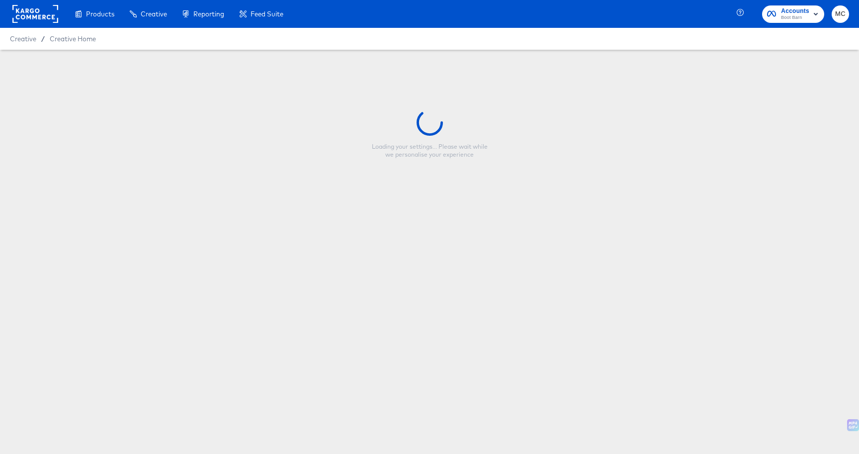
type input "V1 - Basic Overlay - Multi-image - Logo"
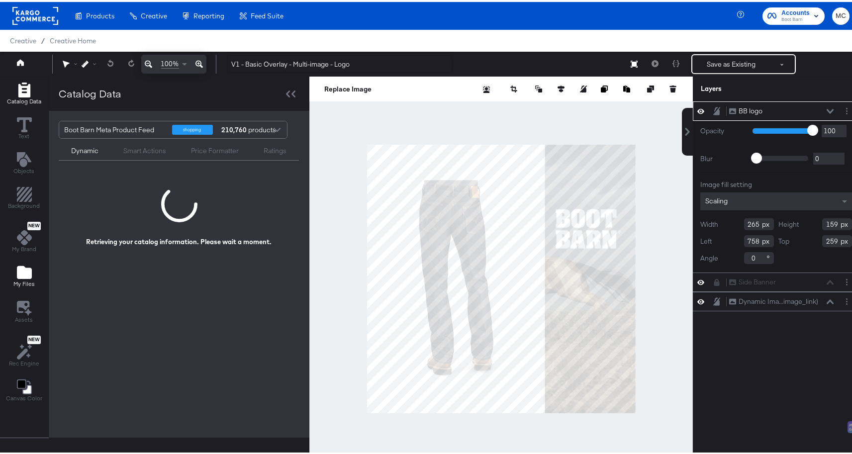
click at [27, 283] on span "My Files" at bounding box center [23, 282] width 21 height 8
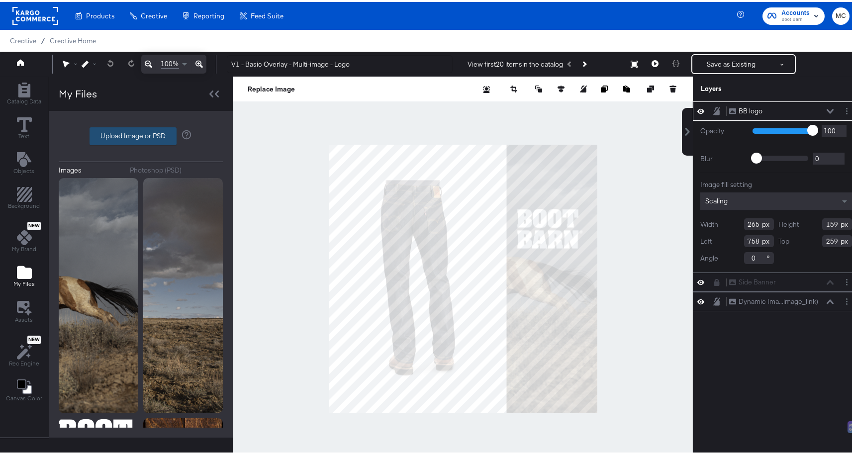
click at [124, 142] on label "Upload Image or PSD" at bounding box center [133, 134] width 86 height 17
click at [141, 134] on input "Upload Image or PSD" at bounding box center [141, 134] width 0 height 0
type input "C:\fakepath\image-border.png"
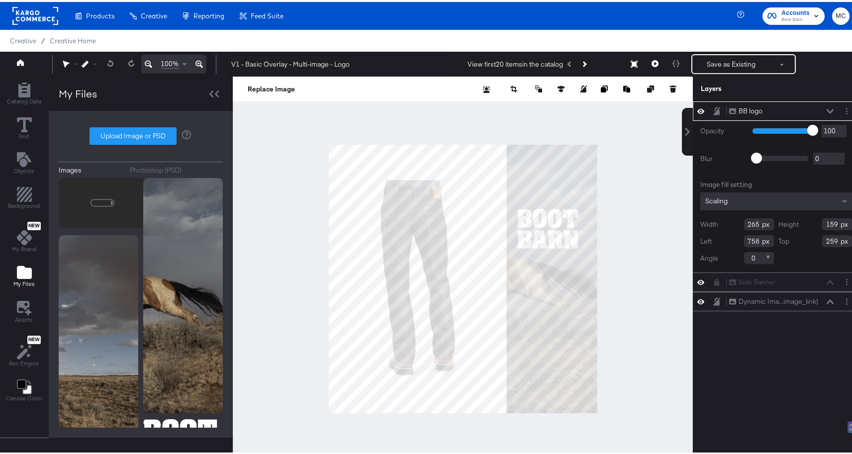
click at [779, 333] on div "BB logo BB logo Opacity 1 100 100 Blur 0 2000 0 Image fill setting Scaling Widt…" at bounding box center [775, 281] width 167 height 364
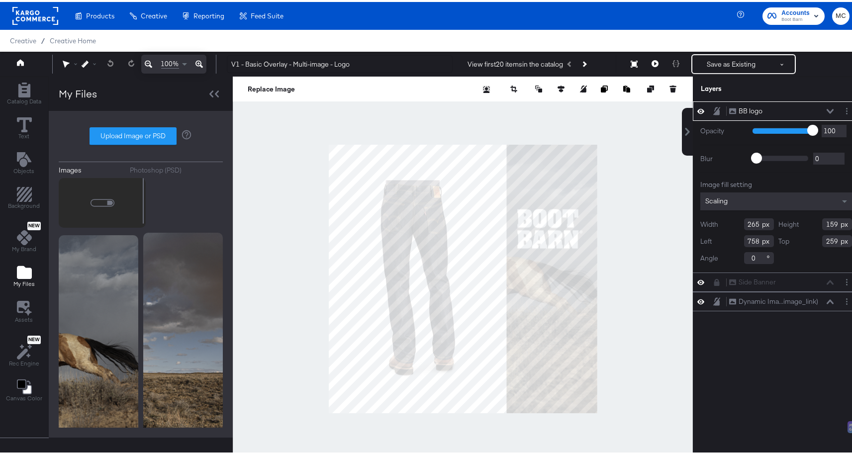
click at [826, 109] on icon at bounding box center [829, 109] width 7 height 4
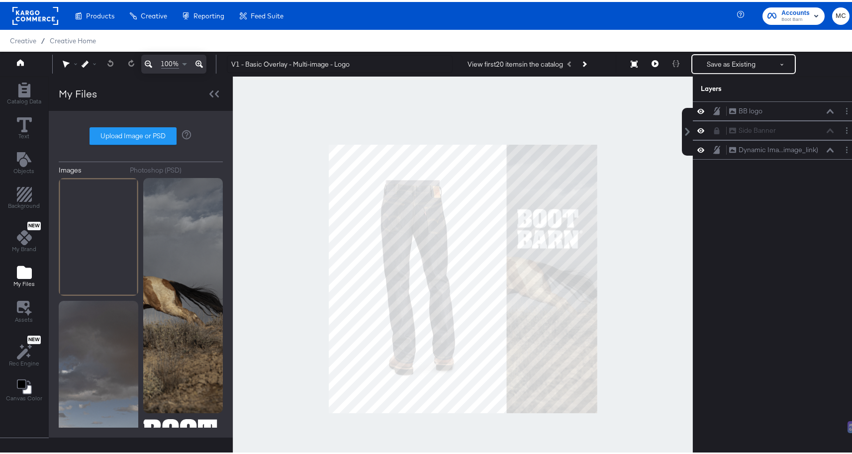
click at [31, 264] on div "My Files" at bounding box center [23, 274] width 21 height 23
click at [26, 95] on div "Catalog Data" at bounding box center [24, 92] width 34 height 23
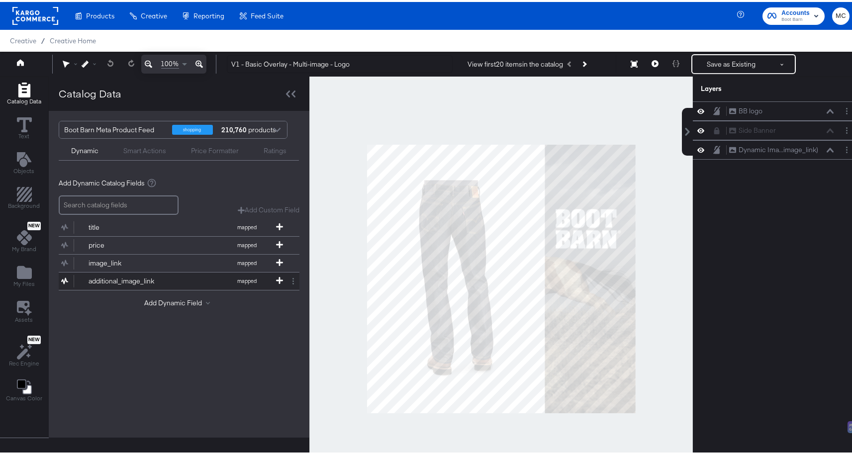
click at [114, 276] on div "additional_image_link" at bounding box center [124, 278] width 72 height 9
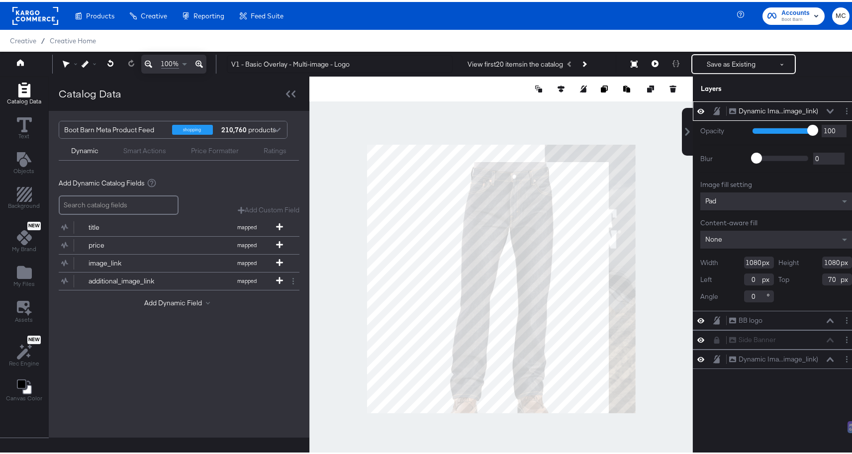
click at [733, 232] on div "None" at bounding box center [776, 238] width 152 height 18
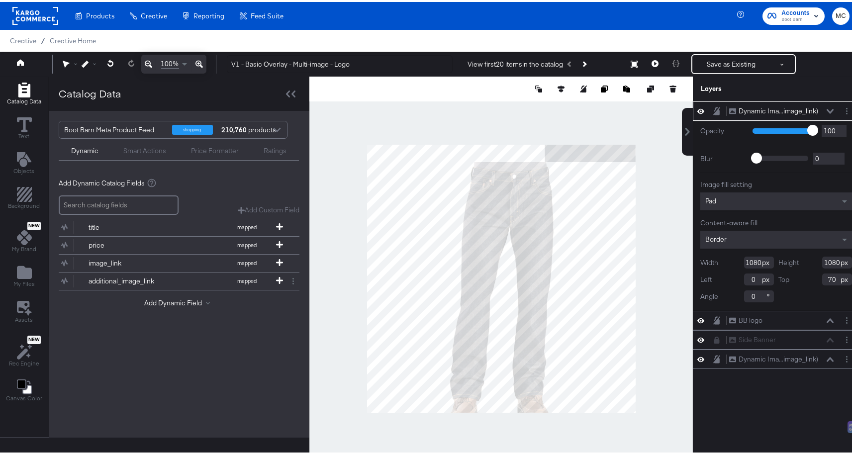
type input "-28"
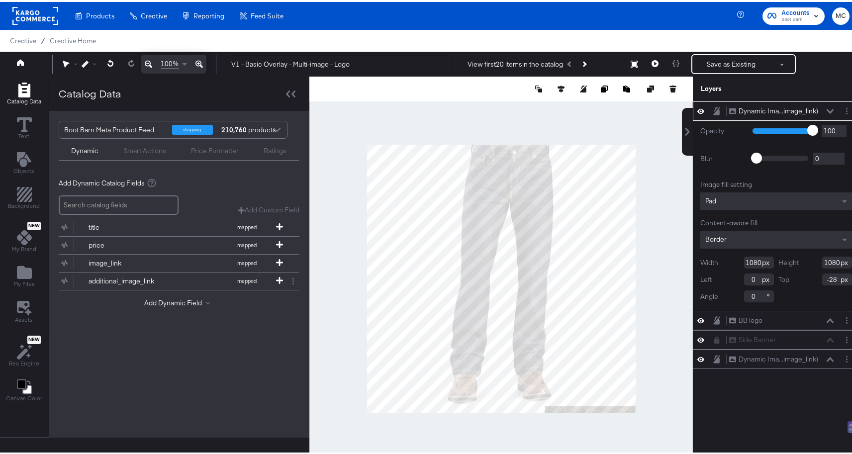
drag, startPoint x: 753, startPoint y: 261, endPoint x: 725, endPoint y: 258, distance: 28.1
click at [725, 258] on div "Width 1080" at bounding box center [737, 261] width 74 height 12
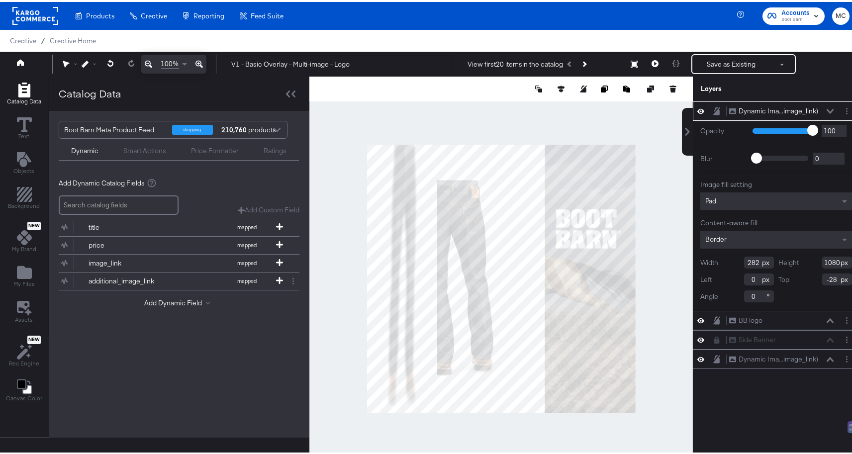
type input "282"
drag, startPoint x: 831, startPoint y: 261, endPoint x: 803, endPoint y: 260, distance: 28.4
click at [803, 260] on div "Height 1080" at bounding box center [815, 261] width 74 height 12
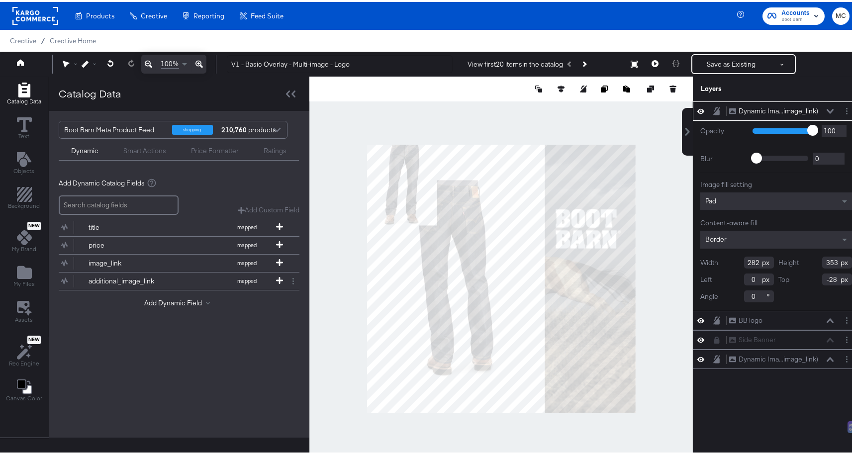
type input "353"
type input "692"
type input "460"
type input "696"
type input "466"
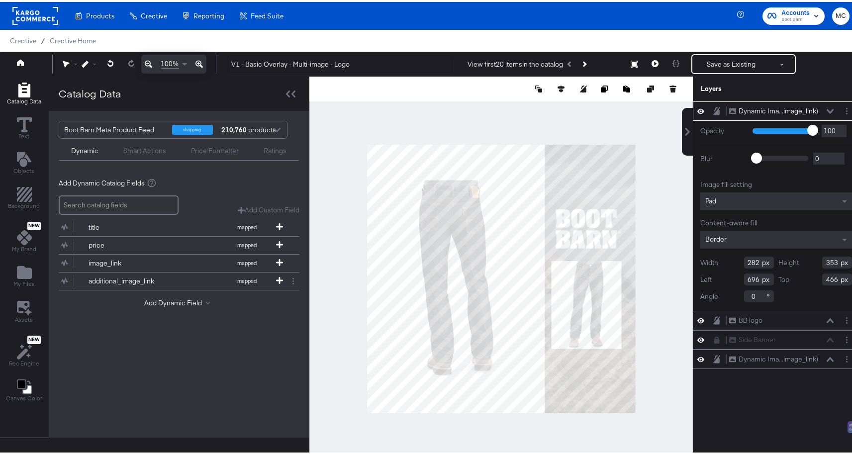
type input "741"
type input "468"
click at [744, 261] on input "282" at bounding box center [759, 261] width 30 height 12
type input "236"
type input "758"
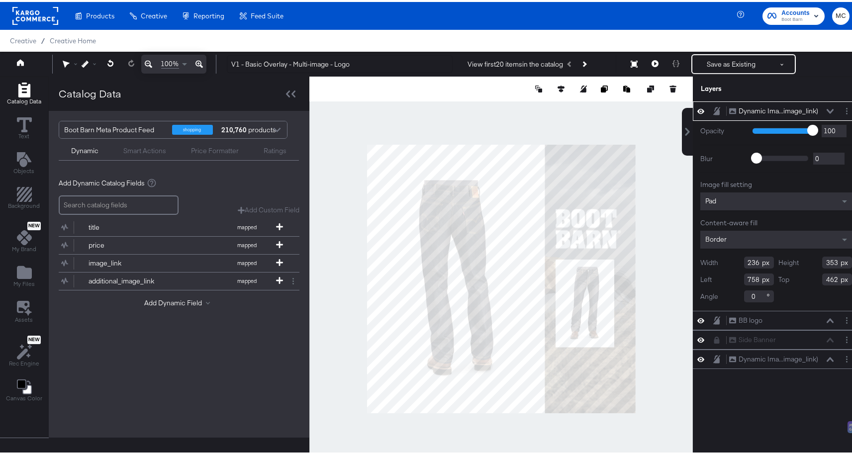
type input "464"
type input "773"
type input "472"
click at [751, 277] on input "773" at bounding box center [759, 277] width 30 height 12
type input "770"
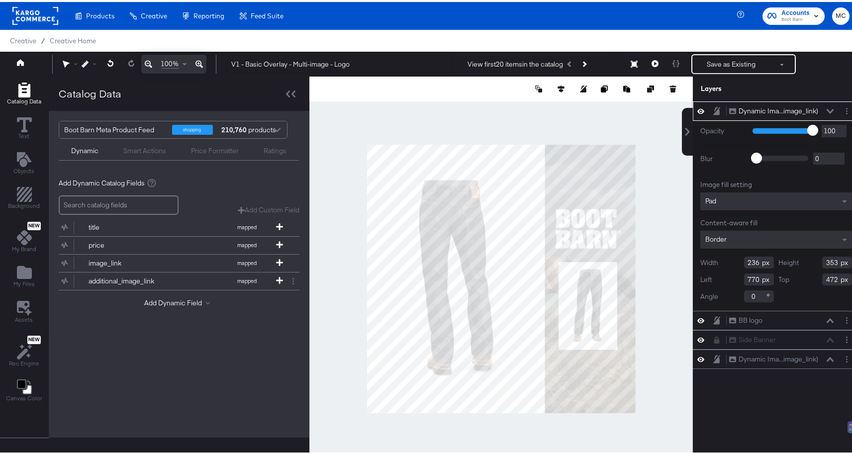
drag, startPoint x: 830, startPoint y: 278, endPoint x: 832, endPoint y: 293, distance: 14.6
click at [830, 279] on input "472" at bounding box center [837, 277] width 30 height 12
type input "468"
click at [826, 110] on icon at bounding box center [829, 109] width 7 height 4
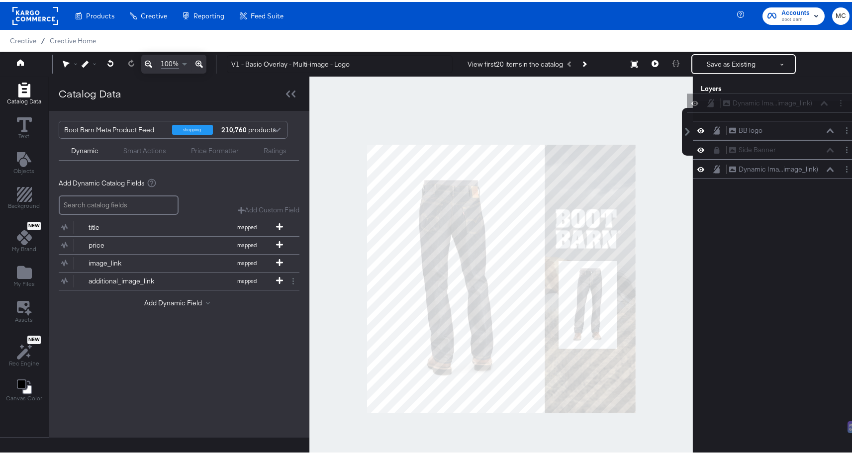
drag, startPoint x: 710, startPoint y: 105, endPoint x: 713, endPoint y: 100, distance: 6.0
click at [713, 100] on div "Dynamic Ima...image_link) Dynamic Image (additional_image_link) BB logo BB logo…" at bounding box center [775, 138] width 167 height 78
click at [23, 273] on icon "Add Files" at bounding box center [24, 270] width 15 height 13
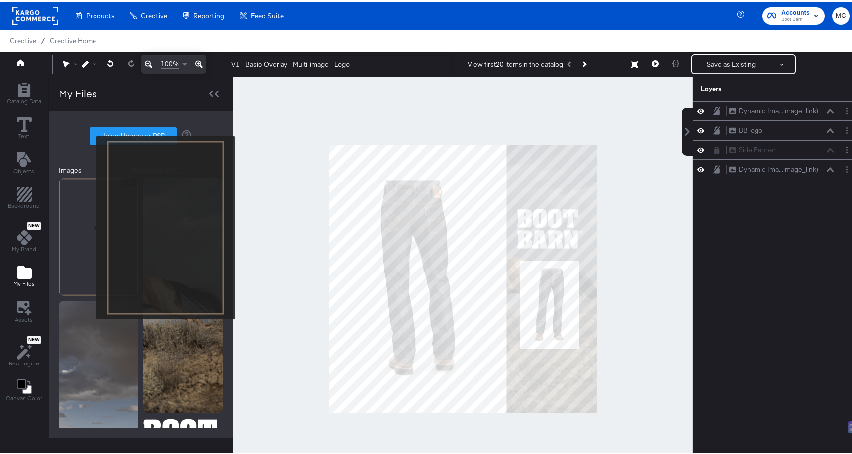
click at [89, 226] on img at bounding box center [99, 235] width 80 height 118
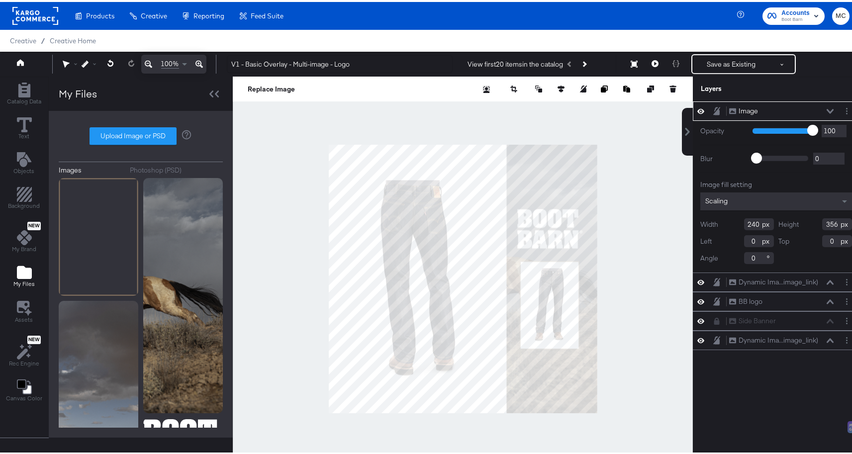
type input "768"
type input "468"
click at [752, 239] on input "768" at bounding box center [759, 239] width 30 height 12
type input "770"
click at [645, 255] on div at bounding box center [463, 277] width 460 height 405
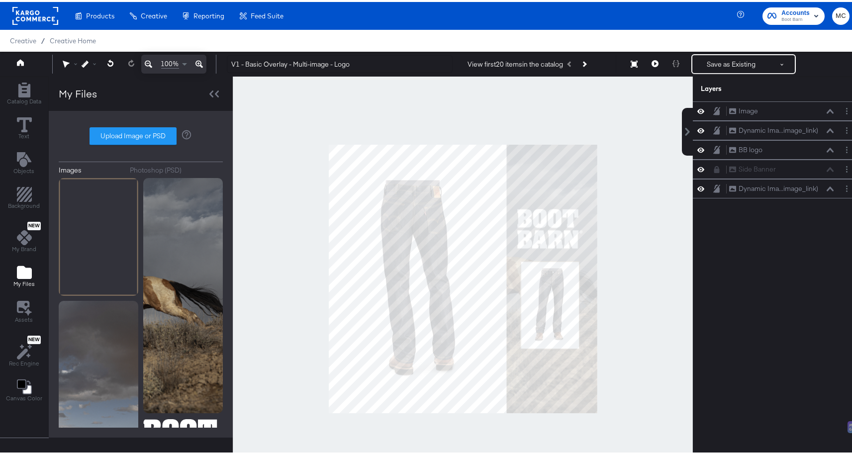
click at [658, 326] on div at bounding box center [463, 277] width 460 height 405
click at [732, 55] on button "Save as Existing" at bounding box center [731, 62] width 78 height 18
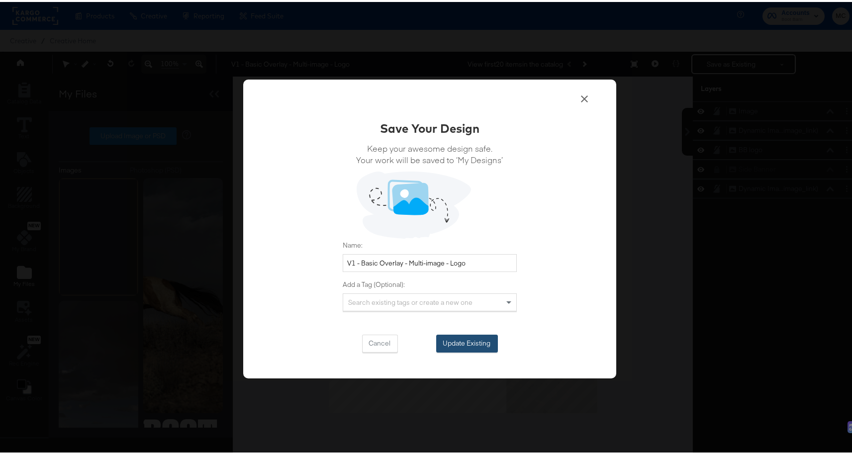
click at [472, 337] on button "Update Existing" at bounding box center [467, 342] width 62 height 18
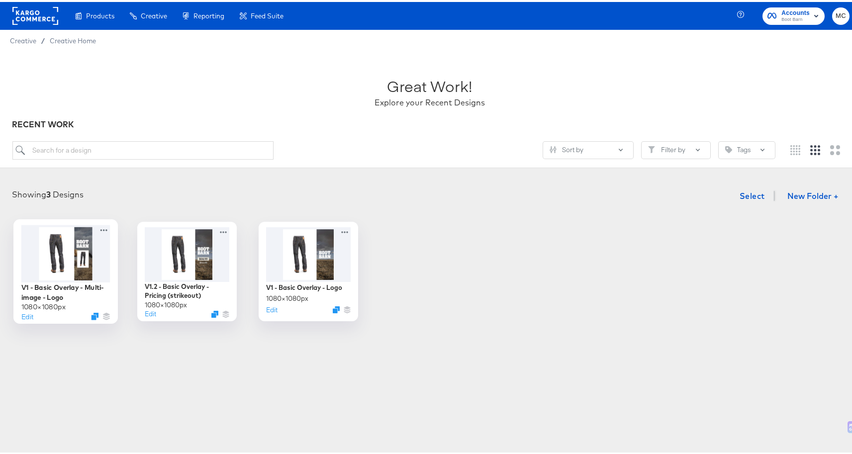
click at [73, 276] on div at bounding box center [65, 251] width 89 height 57
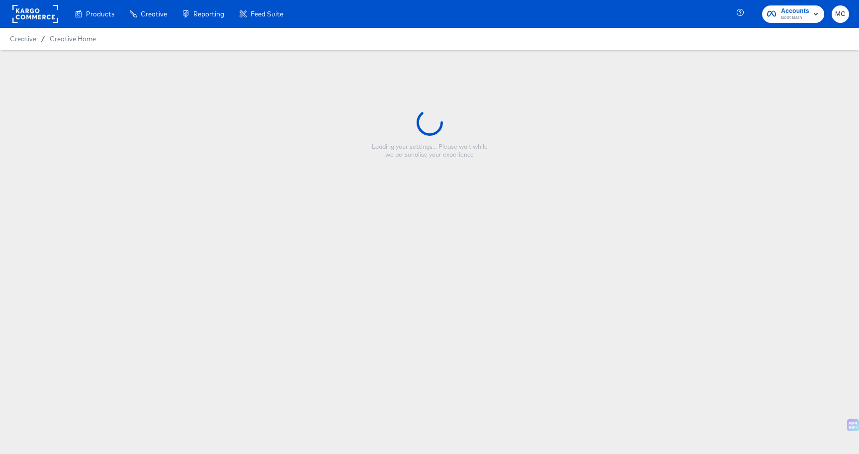
type input "V1 - Basic Overlay - Multi-image - Logo"
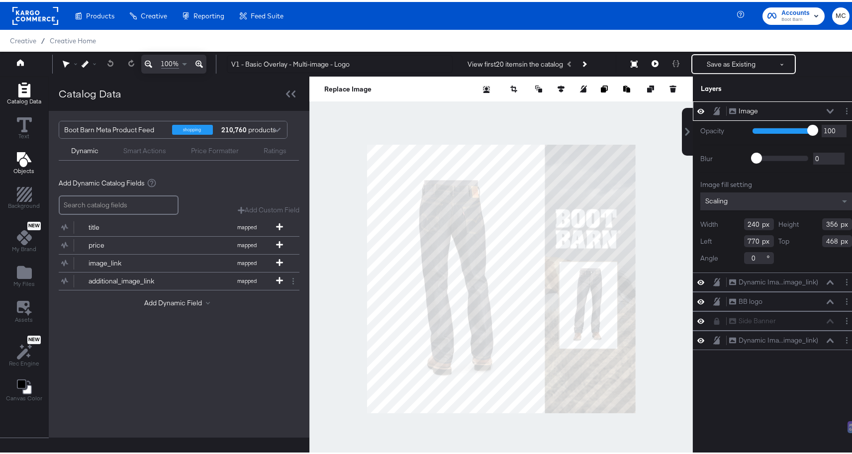
click at [27, 161] on icon "Add Text" at bounding box center [24, 157] width 15 height 15
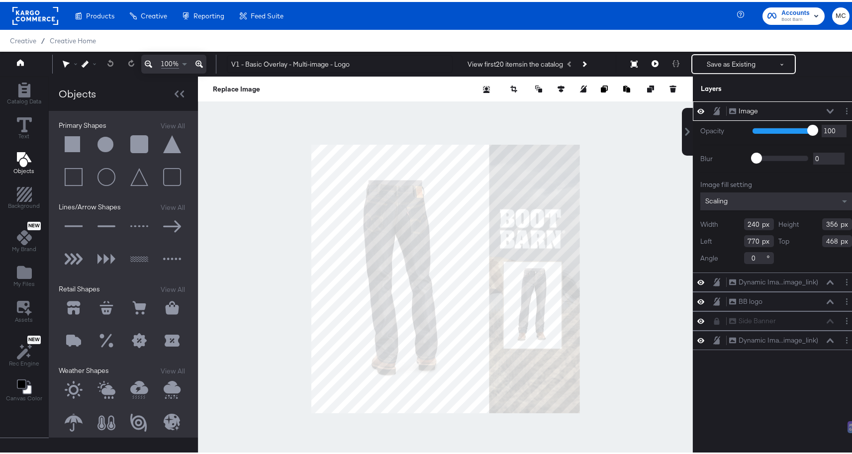
click at [63, 143] on button at bounding box center [74, 143] width 30 height 30
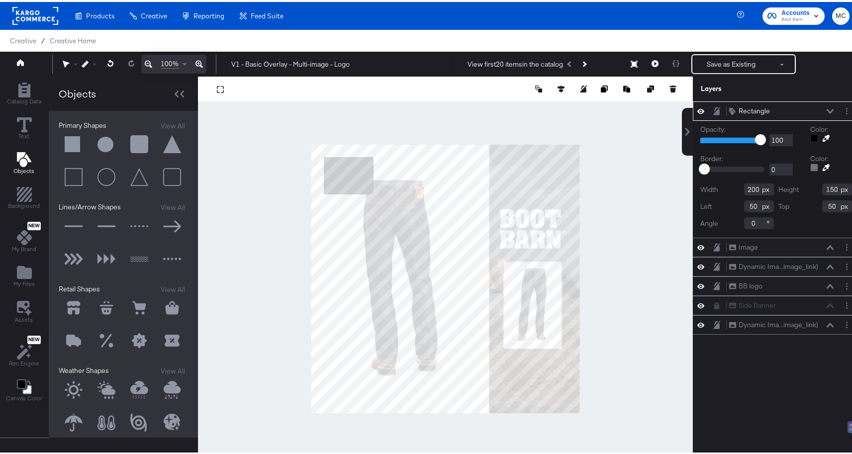
type input "320"
type input "268"
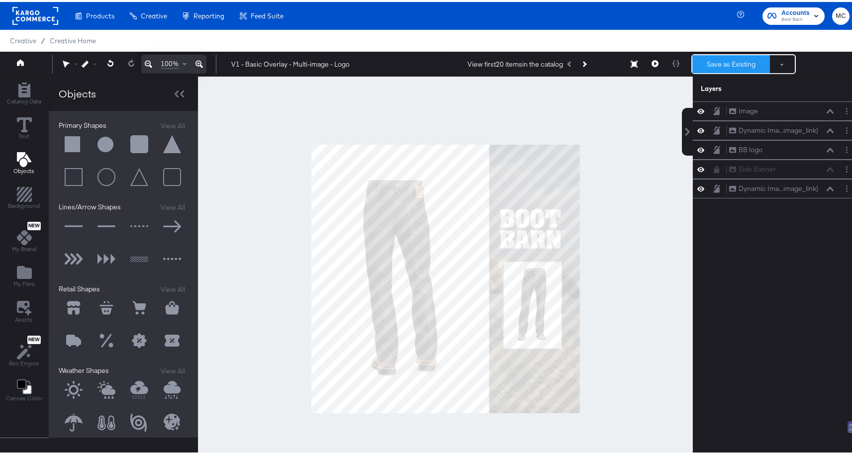
click at [726, 64] on button "Save as Existing" at bounding box center [731, 62] width 78 height 18
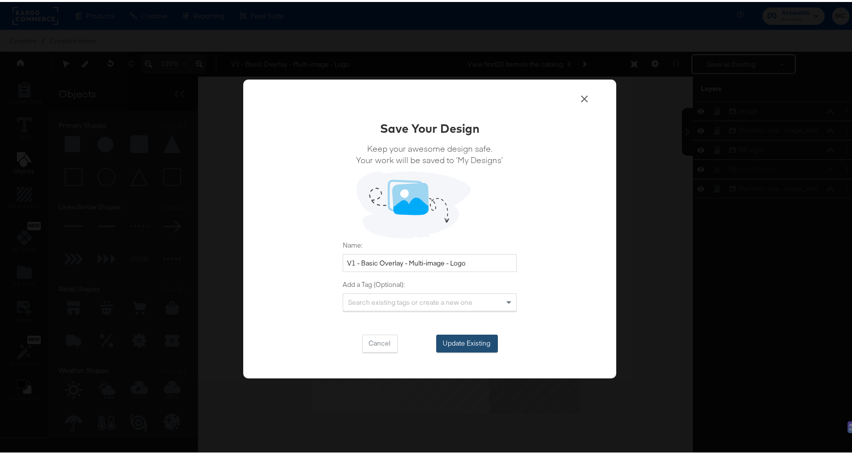
click at [469, 342] on button "Update Existing" at bounding box center [467, 342] width 62 height 18
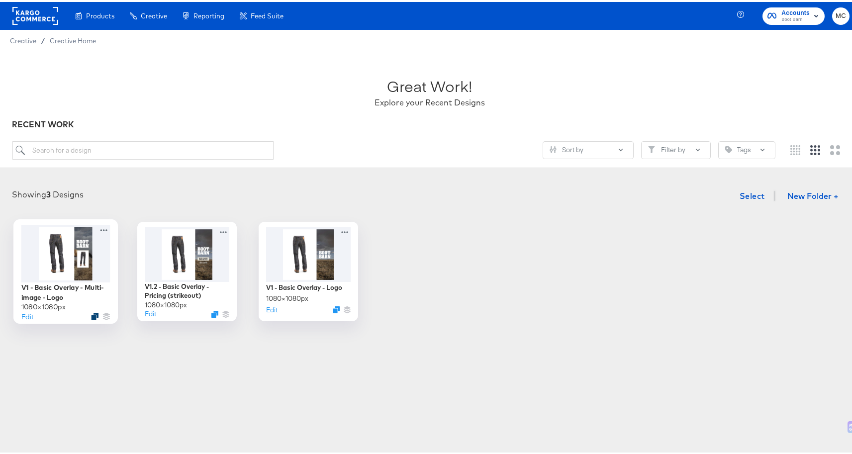
click at [91, 312] on icon "Duplicate" at bounding box center [94, 314] width 7 height 7
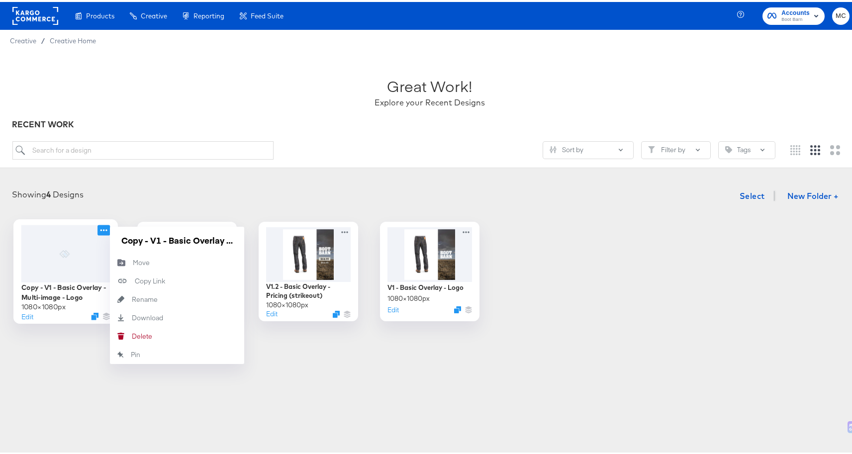
click at [102, 227] on icon at bounding box center [103, 228] width 12 height 10
click at [105, 241] on div "Copy - V1 - Basic Overlay - Multi-image - Logo 1080 × 1080 px Edit Copy - V1 - …" at bounding box center [65, 269] width 99 height 99
type input "V1.2 - Basic Overlay - Multi-image - Logo"
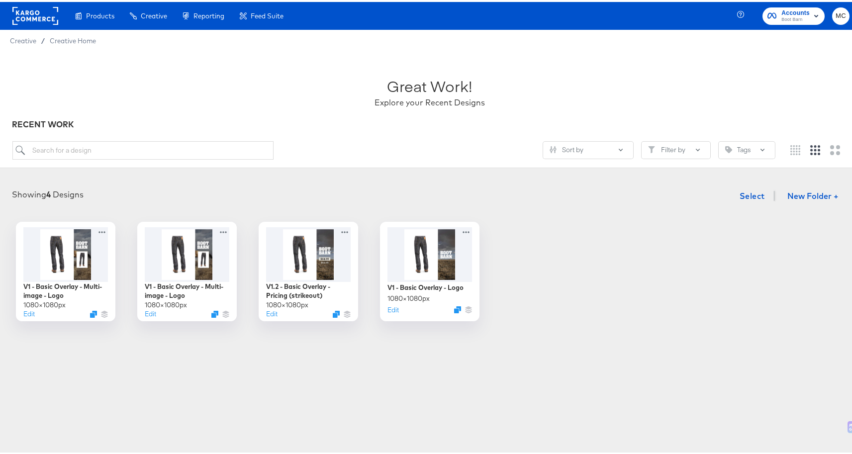
click at [174, 187] on div "Showing 4 Designs Select New Folder +" at bounding box center [429, 194] width 839 height 20
click at [225, 224] on icon at bounding box center [225, 228] width 12 height 10
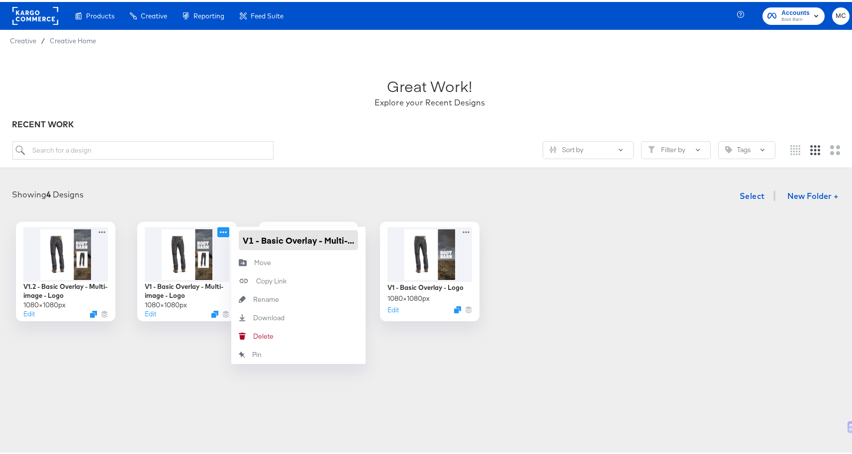
click at [251, 235] on input "V1 - Basic Overlay - Multi-image - Logo" at bounding box center [298, 238] width 119 height 20
type input "V2 - Basic Overlay - Multi-image - Logo"
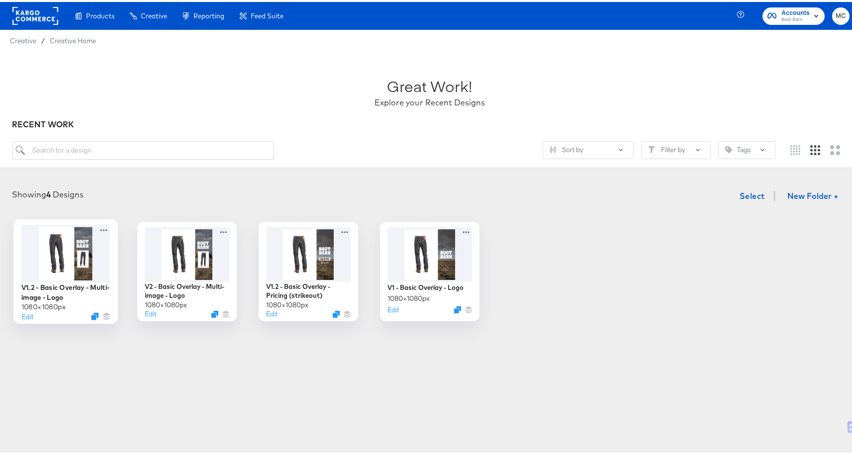
click at [106, 226] on div "V1.2 - Basic Overlay - Multi-image - Logo 1080 × 1080 px Edit" at bounding box center [65, 269] width 104 height 104
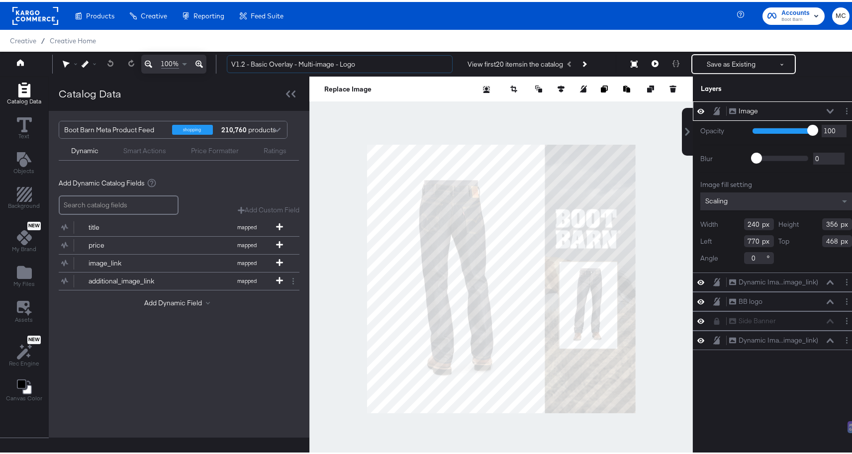
drag, startPoint x: 245, startPoint y: 62, endPoint x: 236, endPoint y: 125, distance: 63.8
click at [245, 63] on input "V1.2 - Basic Overlay - Multi-image - Logo" at bounding box center [340, 62] width 226 height 18
type input "V2.2 - Basic Overlay - Multi-image - Logo"
click at [419, 115] on div at bounding box center [500, 277] width 383 height 405
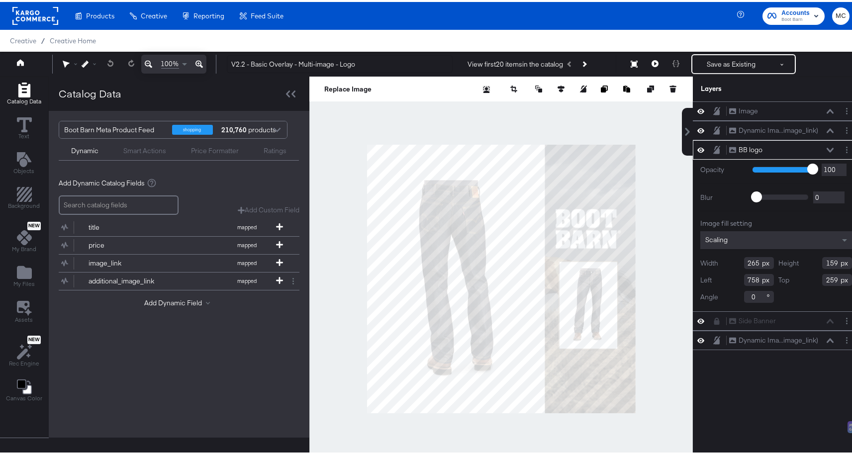
drag, startPoint x: 830, startPoint y: 262, endPoint x: 815, endPoint y: 261, distance: 15.4
click at [822, 261] on input "159" at bounding box center [837, 261] width 30 height 12
type input "161"
click at [105, 68] on button at bounding box center [110, 62] width 20 height 18
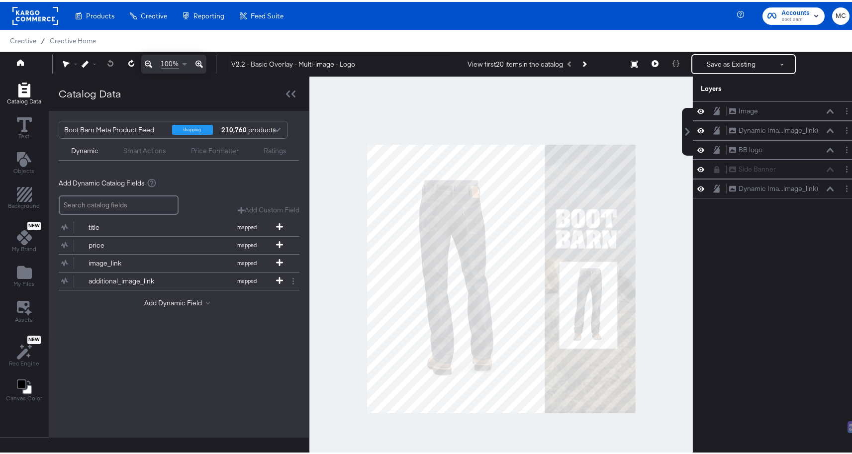
click at [642, 283] on div at bounding box center [500, 277] width 383 height 405
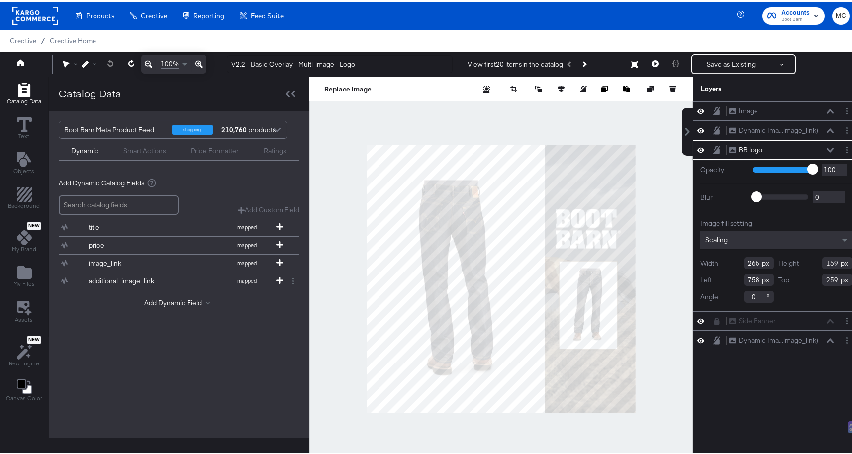
drag, startPoint x: 828, startPoint y: 278, endPoint x: 801, endPoint y: 279, distance: 27.3
click at [801, 279] on div "Top 259" at bounding box center [815, 278] width 74 height 12
type input "161"
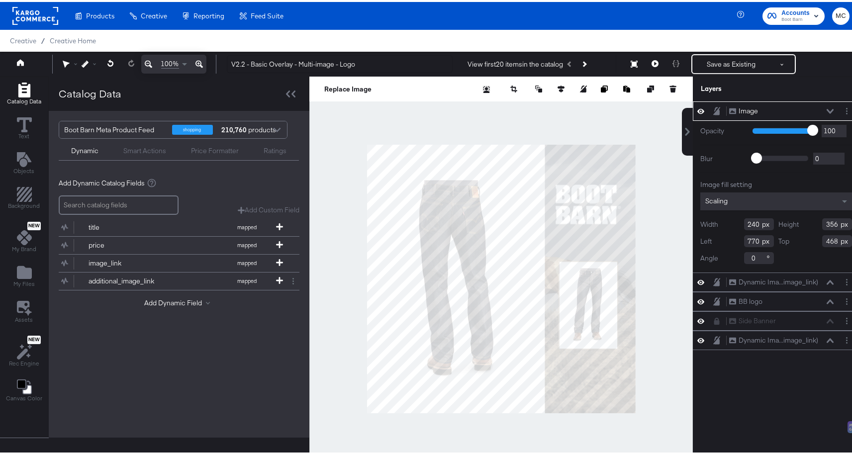
click at [697, 110] on icon at bounding box center [700, 109] width 7 height 8
click at [697, 110] on icon at bounding box center [700, 109] width 7 height 6
drag, startPoint x: 830, startPoint y: 242, endPoint x: 811, endPoint y: 241, distance: 18.4
click at [811, 241] on div "Top 468" at bounding box center [815, 239] width 74 height 12
type input "371"
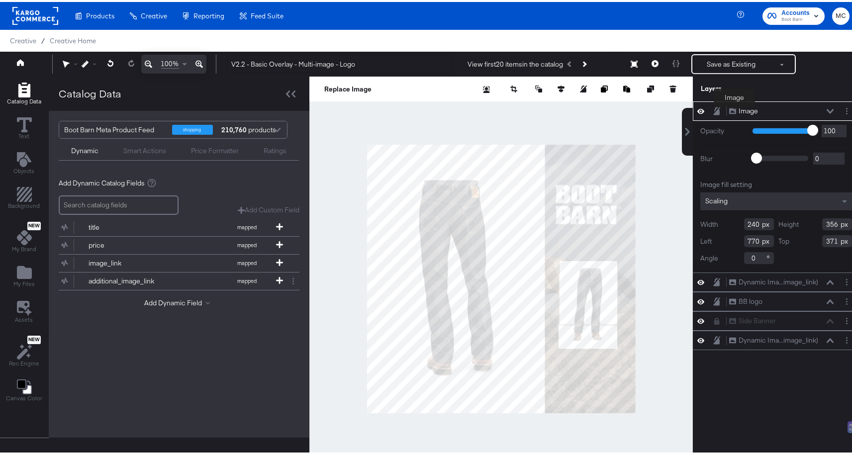
drag, startPoint x: 734, startPoint y: 107, endPoint x: 752, endPoint y: 113, distance: 18.9
click at [738, 107] on div "Image" at bounding box center [747, 108] width 19 height 9
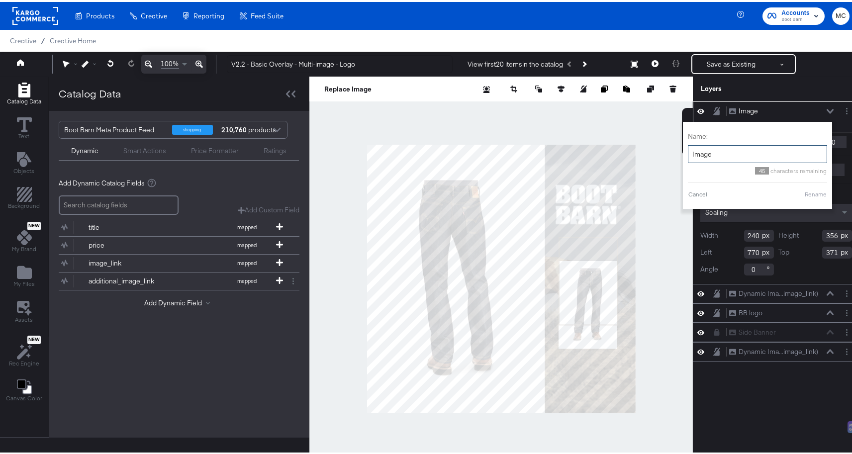
drag, startPoint x: 712, startPoint y: 153, endPoint x: 688, endPoint y: 151, distance: 24.9
click at [688, 151] on input "Image" at bounding box center [757, 152] width 139 height 18
type input "I"
type input "m"
type input "Multi-imag"
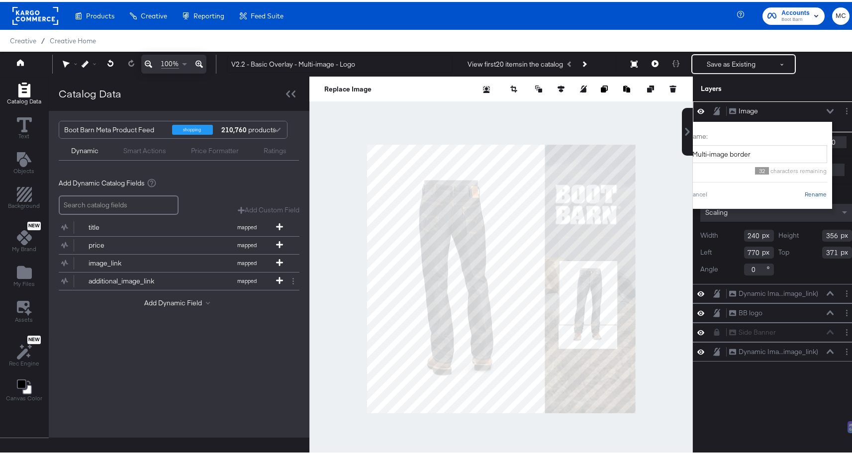
type input "Multi-image border"
click at [813, 190] on button "Rename" at bounding box center [815, 192] width 23 height 9
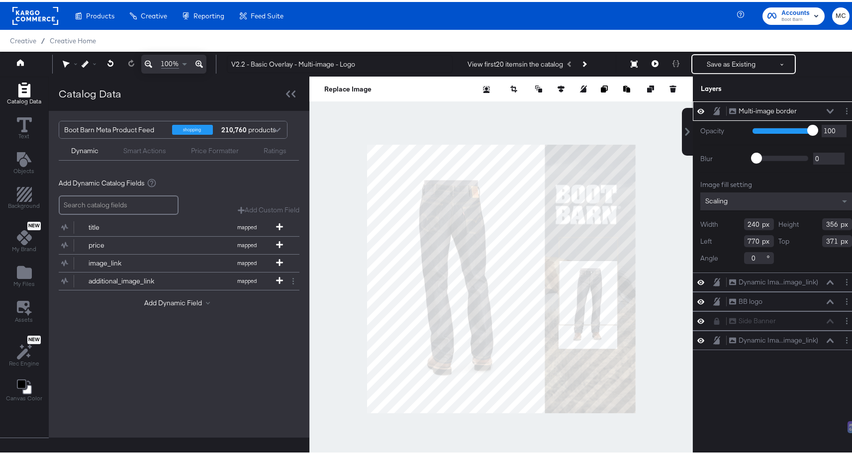
click at [826, 107] on button at bounding box center [830, 109] width 8 height 6
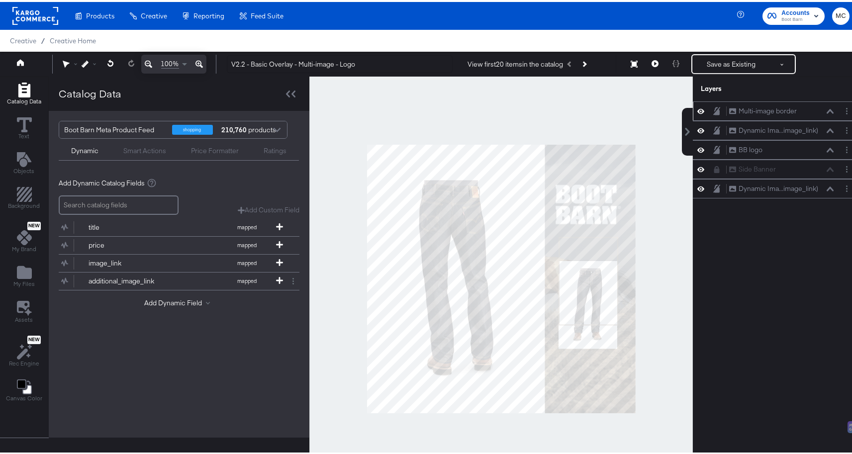
click at [714, 107] on div at bounding box center [719, 108] width 14 height 9
click at [713, 108] on icon at bounding box center [716, 109] width 7 height 8
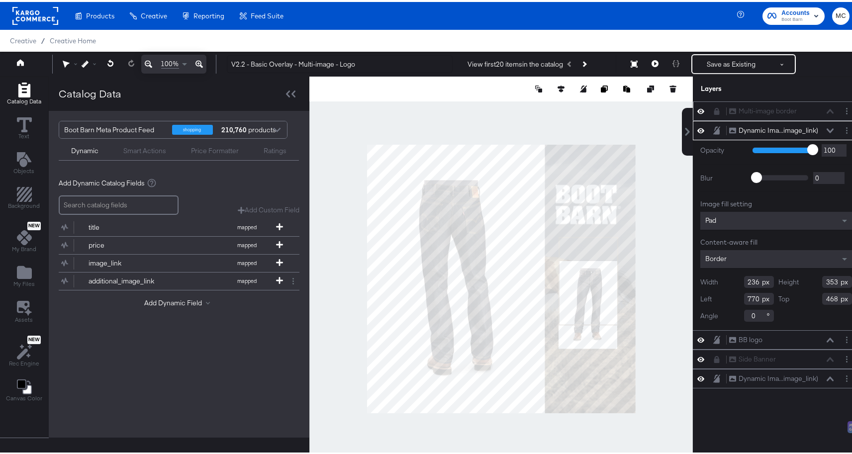
drag, startPoint x: 830, startPoint y: 298, endPoint x: 807, endPoint y: 297, distance: 23.4
click at [807, 297] on div "Top 468" at bounding box center [815, 297] width 74 height 12
type input "371"
click at [826, 130] on icon at bounding box center [829, 128] width 7 height 4
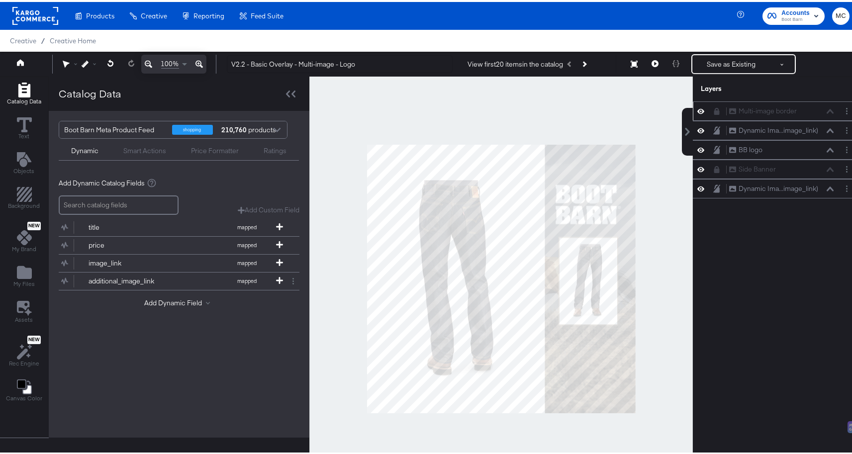
click at [714, 109] on icon at bounding box center [716, 109] width 5 height 7
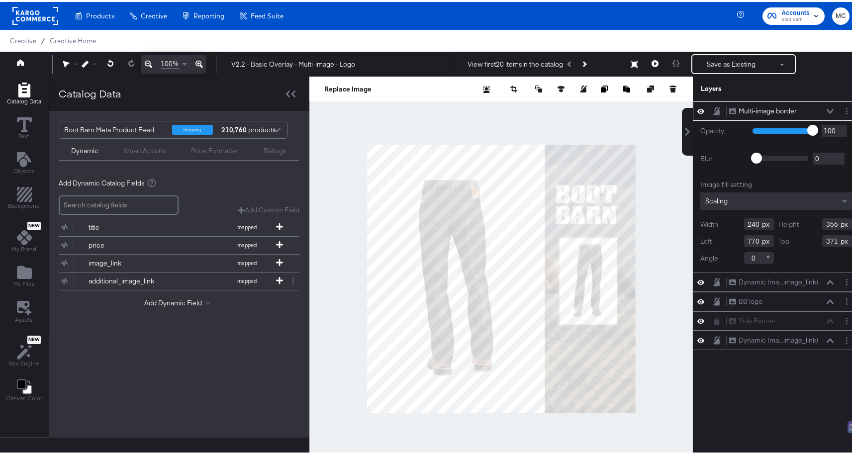
click at [708, 403] on div "Multi-image border Multi-image border Opacity 1 100 100 Blur 0 2000 0 Image fil…" at bounding box center [775, 281] width 167 height 364
click at [27, 157] on icon "Add Text" at bounding box center [23, 157] width 14 height 15
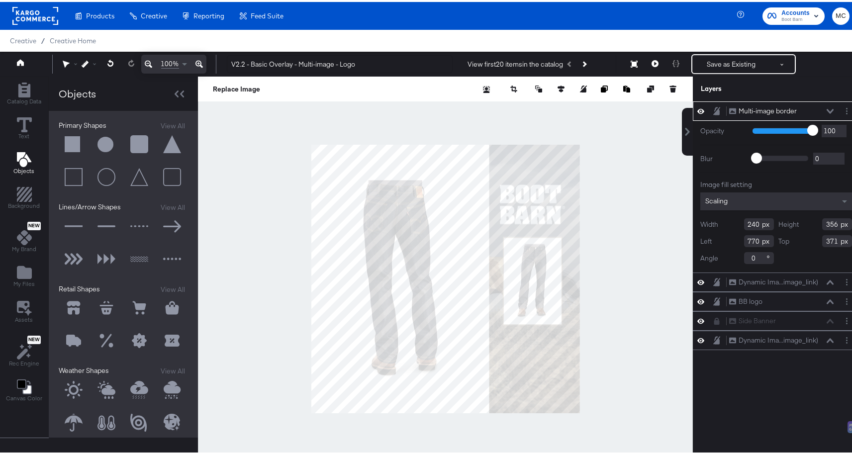
click at [76, 146] on button at bounding box center [74, 143] width 30 height 30
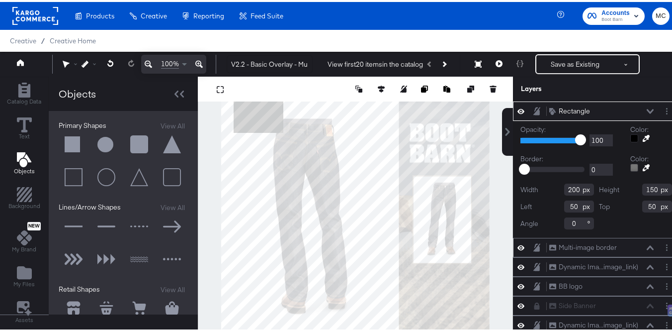
type input "652"
type input "740"
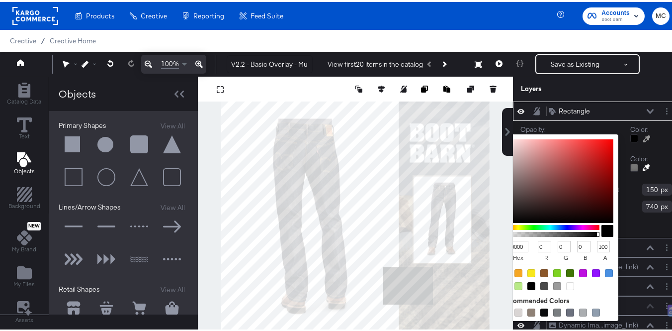
click at [630, 135] on div at bounding box center [634, 136] width 8 height 8
drag, startPoint x: 517, startPoint y: 243, endPoint x: 482, endPoint y: 245, distance: 34.8
click at [482, 99] on div "Catalog Data Text Objects Background New My Brand My Files Assets New Rec Engin…" at bounding box center [340, 87] width 680 height 25
type input "e3d"
type input "238"
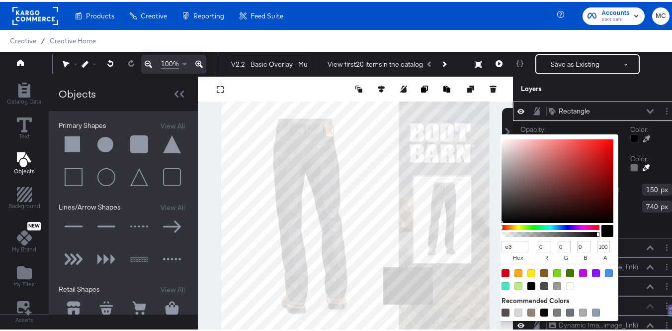
type input "51"
type input "221"
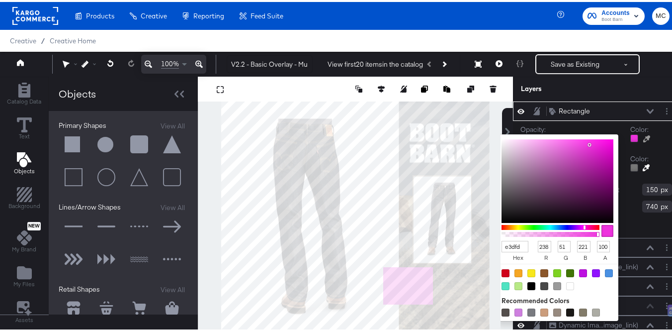
type input "e3dfd5"
type input "227"
type input "223"
type input "213"
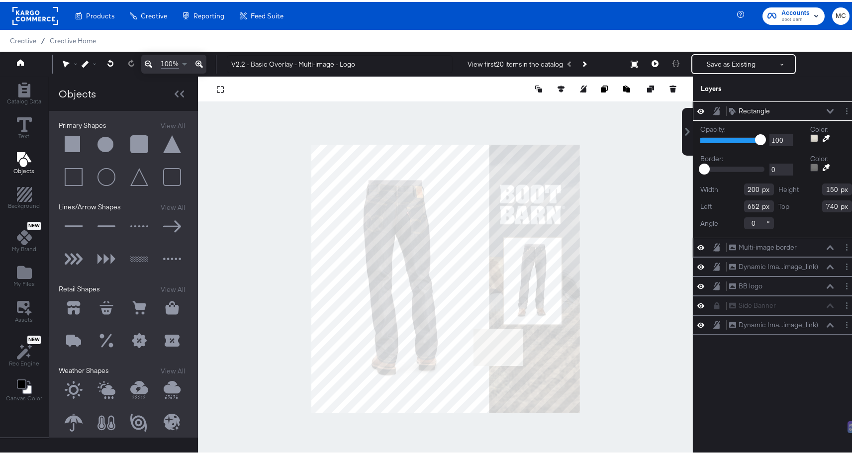
type input "770"
type input "754"
drag, startPoint x: 752, startPoint y: 204, endPoint x: 734, endPoint y: 205, distance: 17.5
click at [734, 205] on div "Left 770" at bounding box center [737, 204] width 74 height 12
type input "755"
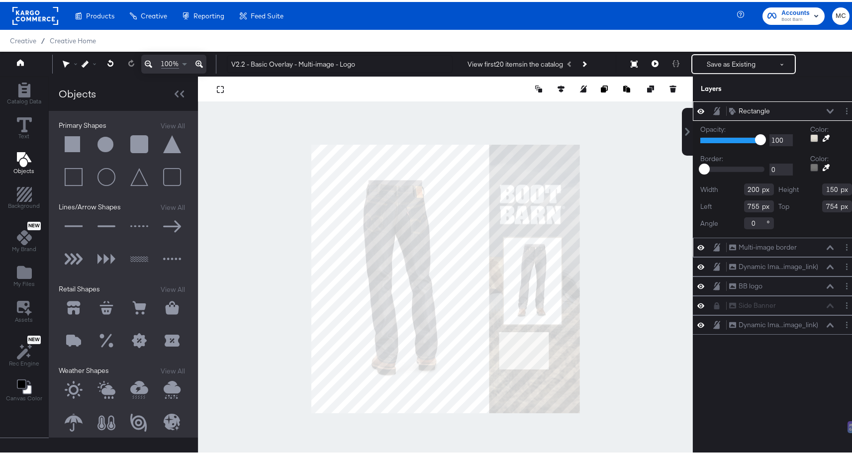
drag, startPoint x: 828, startPoint y: 206, endPoint x: 803, endPoint y: 209, distance: 25.6
click at [803, 209] on div "Top 754" at bounding box center [815, 204] width 74 height 12
drag, startPoint x: 828, startPoint y: 204, endPoint x: 812, endPoint y: 202, distance: 16.0
click at [812, 202] on div "Top 754" at bounding box center [815, 204] width 74 height 12
type input "775"
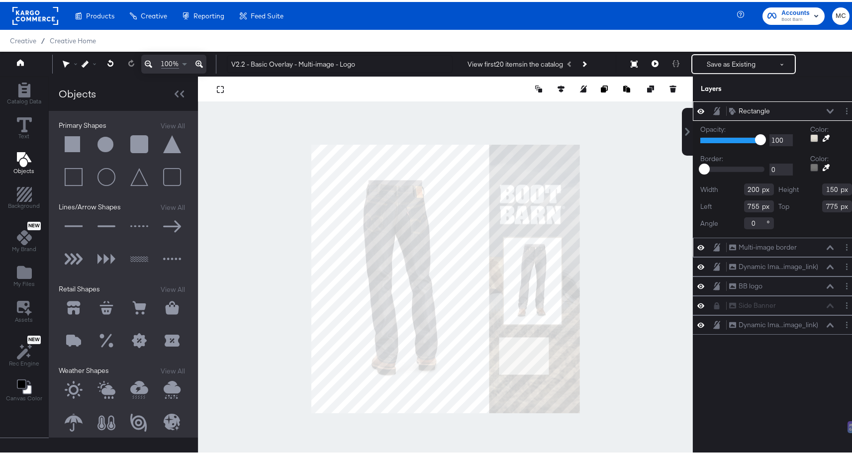
drag, startPoint x: 750, startPoint y: 189, endPoint x: 743, endPoint y: 190, distance: 7.0
click at [744, 190] on input "200" at bounding box center [759, 187] width 30 height 12
type input "265"
drag, startPoint x: 830, startPoint y: 189, endPoint x: 800, endPoint y: 189, distance: 30.3
click at [800, 189] on div "Height 150" at bounding box center [815, 187] width 74 height 12
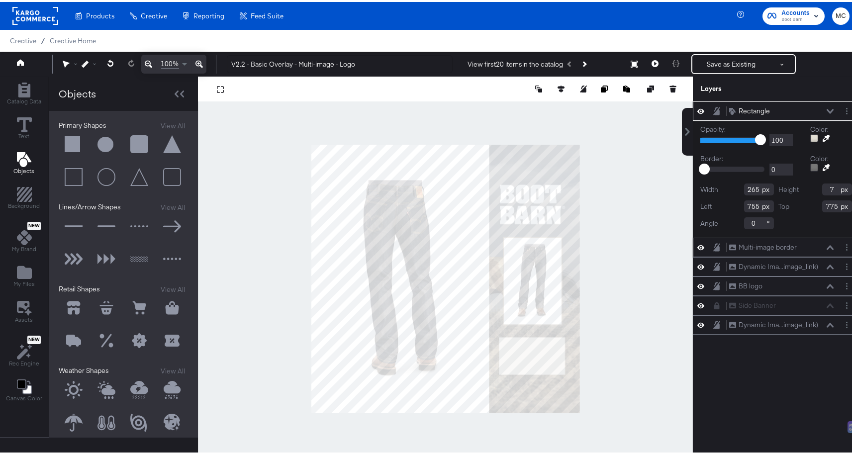
type input "77"
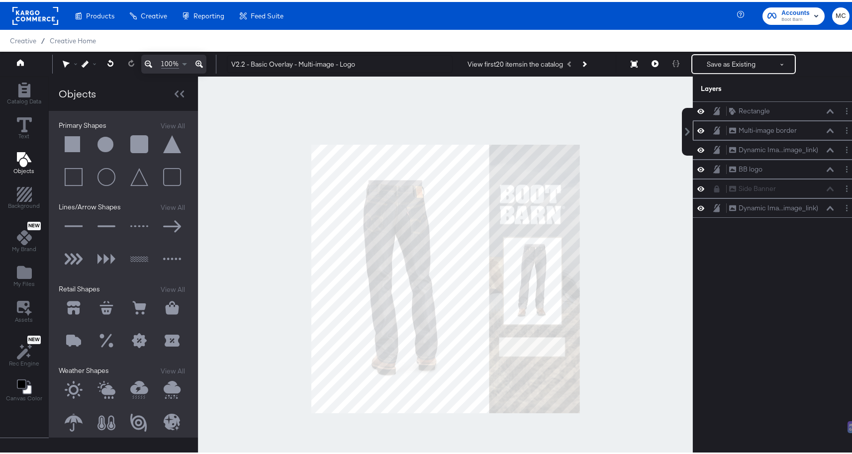
click at [620, 211] on div at bounding box center [445, 277] width 495 height 405
click at [181, 88] on icon at bounding box center [178, 91] width 9 height 7
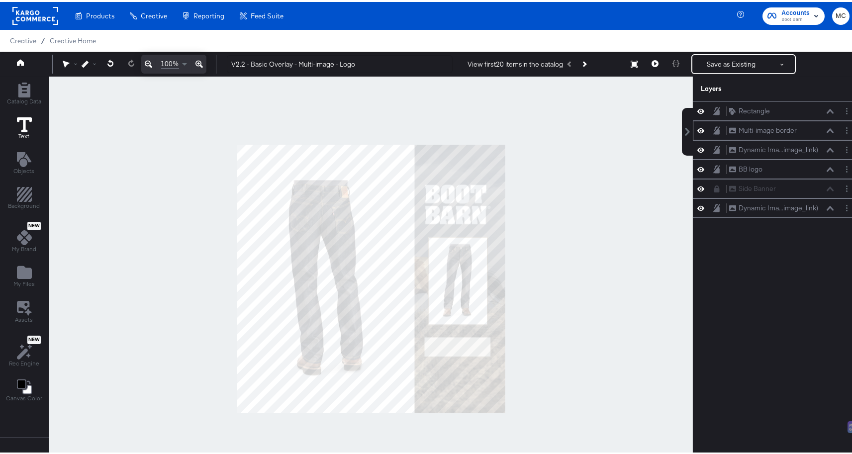
click at [23, 133] on span "Text" at bounding box center [24, 134] width 11 height 8
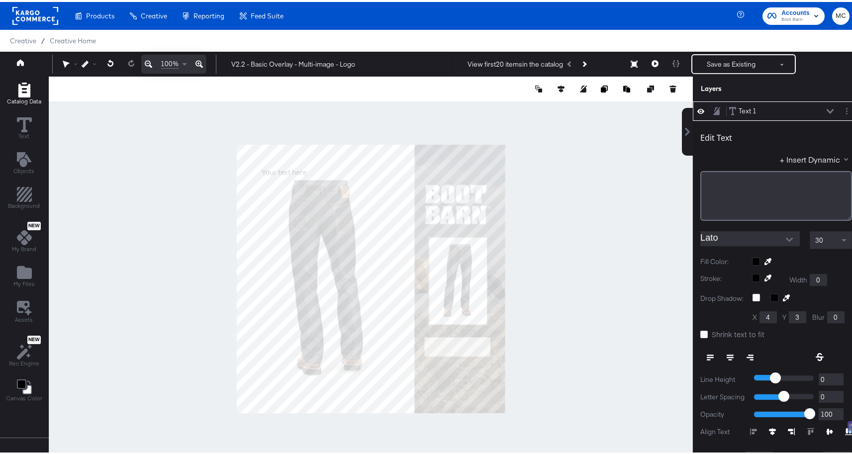
click at [24, 87] on icon "Add Rectangle" at bounding box center [24, 88] width 15 height 15
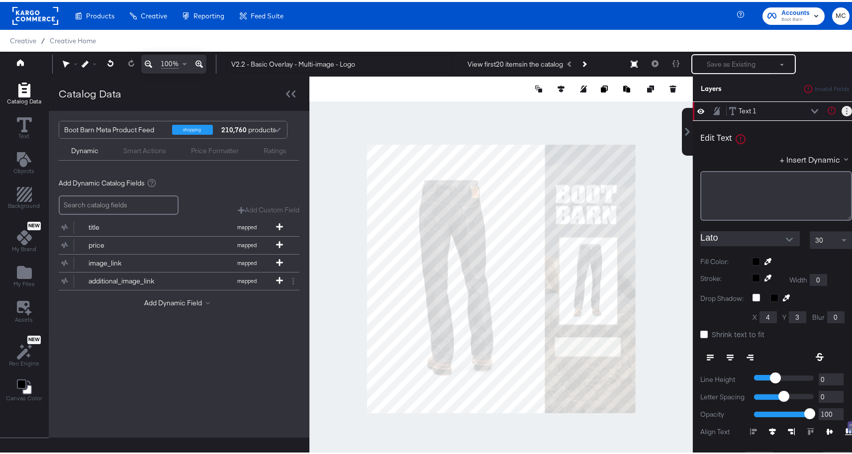
click at [841, 111] on button "Layer Options" at bounding box center [846, 109] width 10 height 10
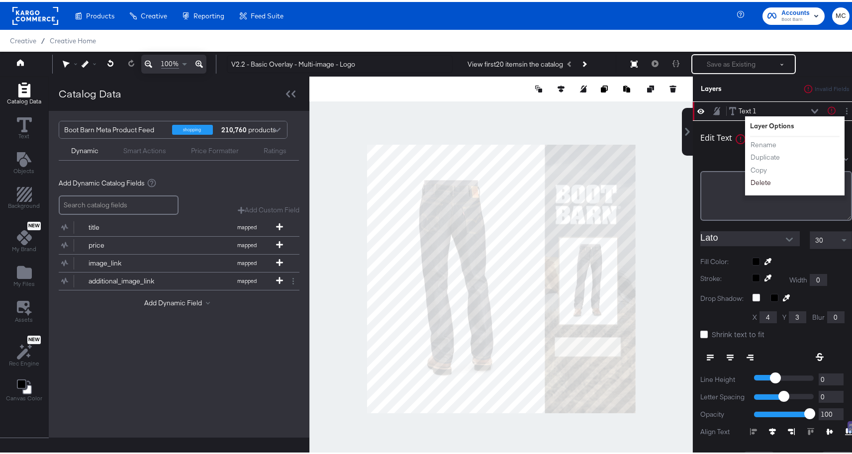
click at [750, 182] on button "Delete" at bounding box center [760, 180] width 21 height 10
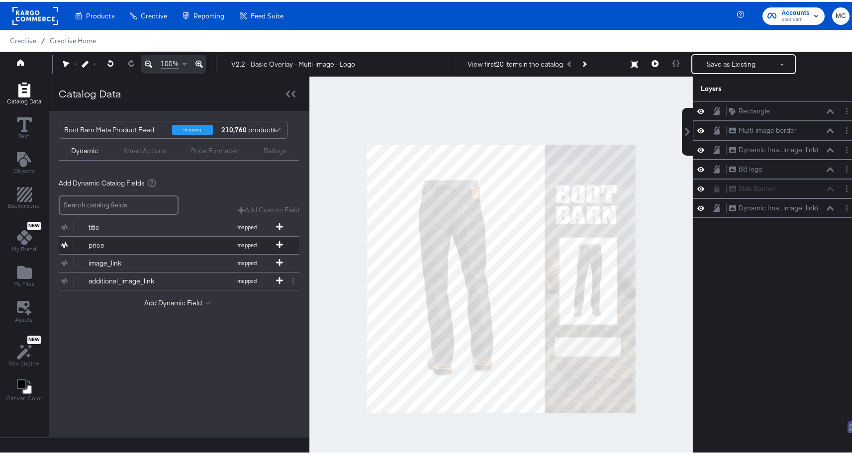
click at [94, 242] on div "price" at bounding box center [124, 243] width 72 height 9
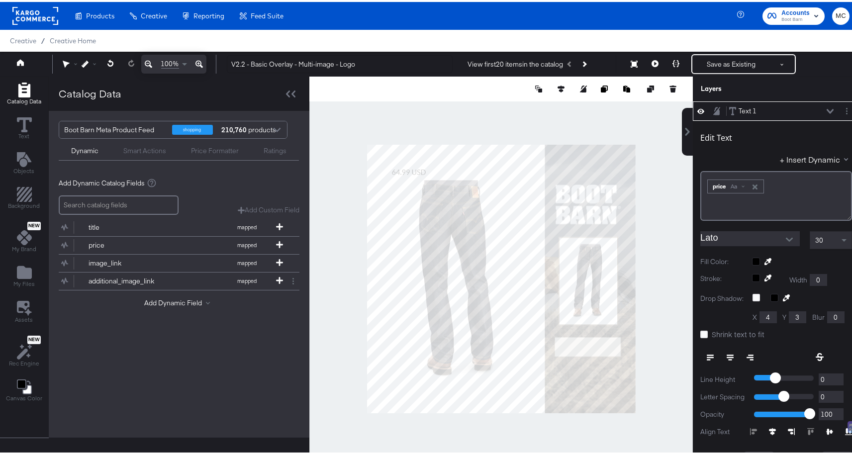
type input "276"
type input "582"
type input "770"
type input "802"
click at [818, 238] on div "30" at bounding box center [830, 238] width 41 height 17
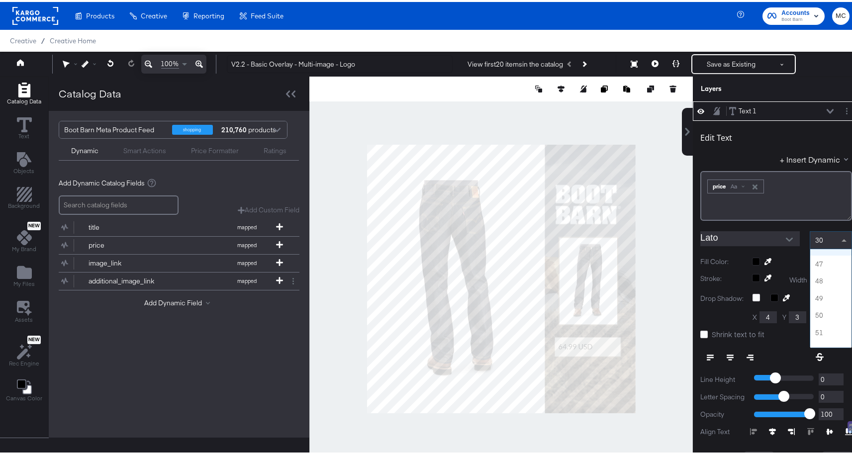
scroll to position [784, 0]
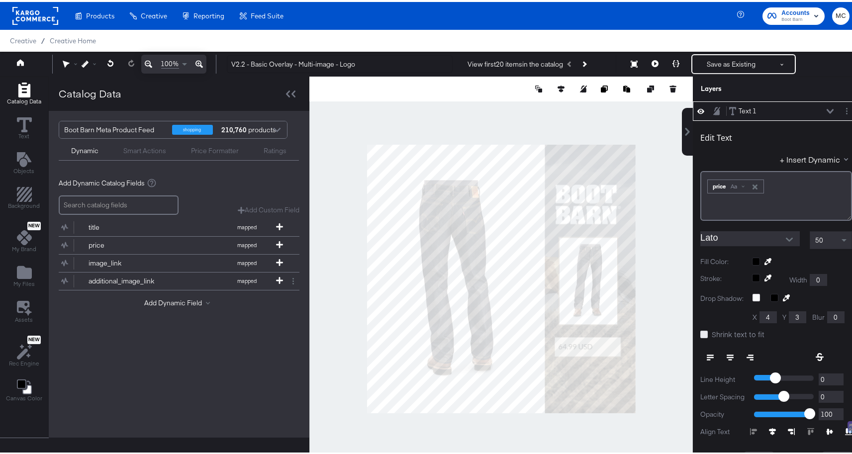
click at [700, 331] on icon at bounding box center [703, 332] width 7 height 7
click at [0, 0] on input "Shrink text to fit" at bounding box center [0, 0] width 0 height 0
click at [726, 353] on button at bounding box center [730, 355] width 20 height 18
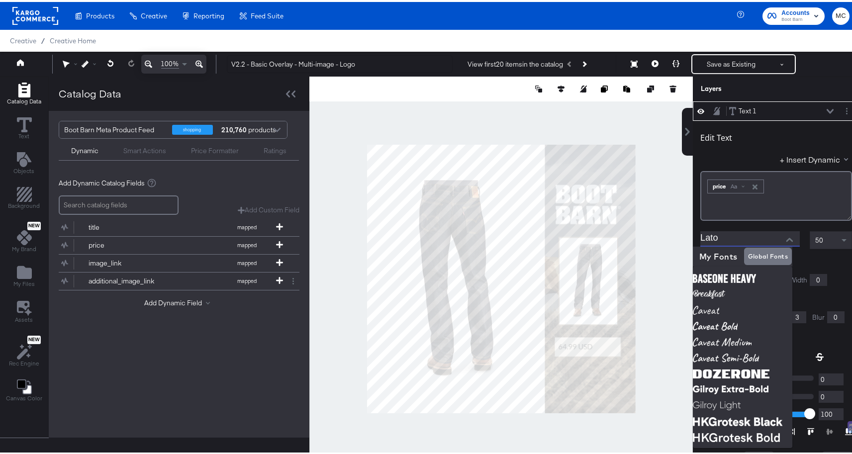
click at [729, 234] on input "Lato" at bounding box center [742, 236] width 85 height 15
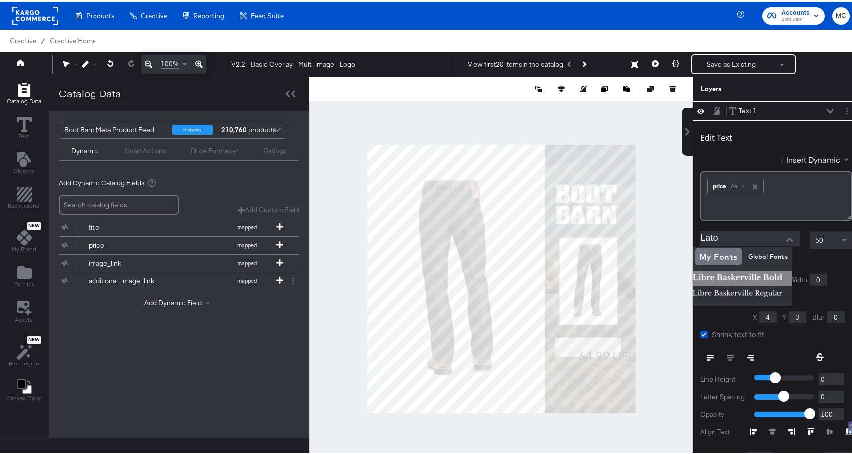
click at [738, 275] on img at bounding box center [741, 276] width 99 height 16
type input "Libre Baskerville Bold"
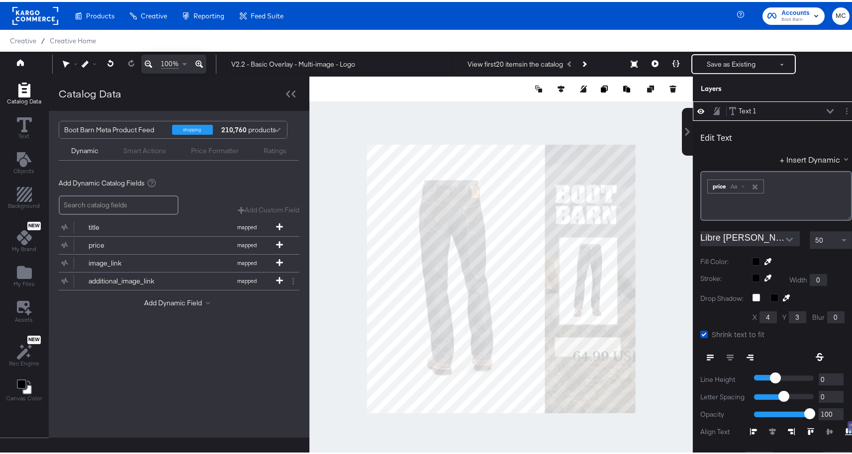
type input "688"
type input "764"
click at [700, 185] on div "﻿ ﻿ price Aa ﻿" at bounding box center [776, 194] width 152 height 50
click at [735, 187] on span "Aa" at bounding box center [738, 185] width 6 height 8
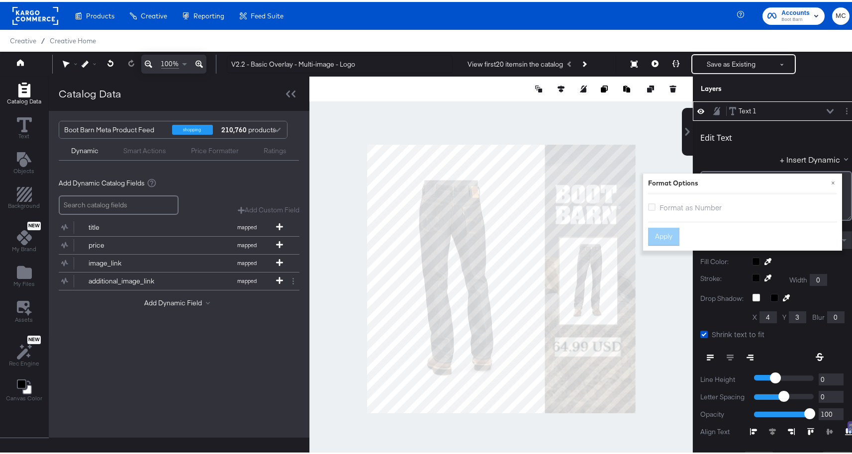
click at [659, 206] on span "Format as Number" at bounding box center [690, 205] width 62 height 10
click at [0, 0] on input "Format as Number" at bounding box center [0, 0] width 0 height 0
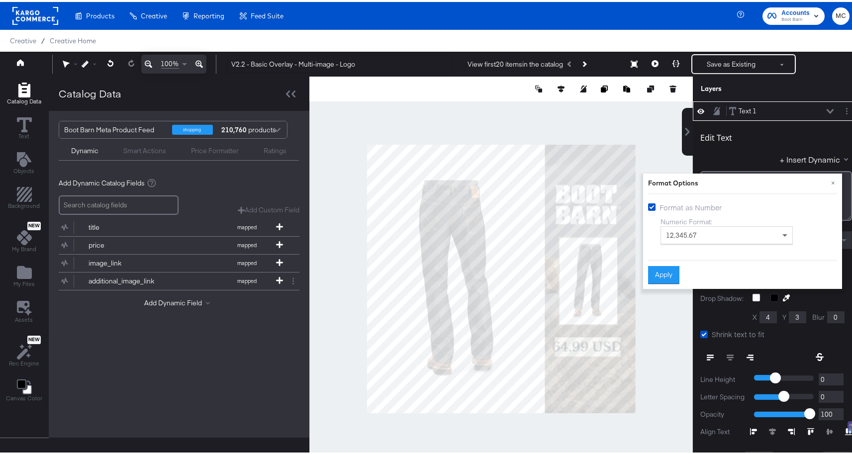
click at [675, 229] on span "12,345.67" at bounding box center [681, 233] width 31 height 9
click at [661, 274] on button "Apply" at bounding box center [663, 273] width 31 height 18
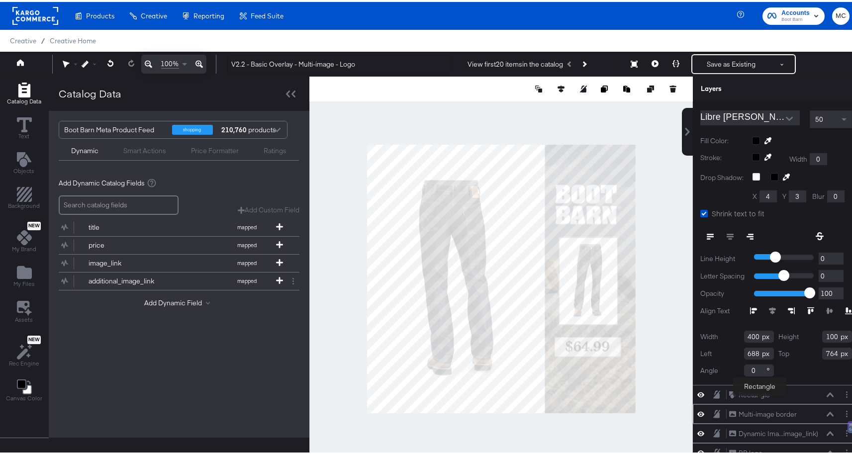
scroll to position [121, 0]
drag, startPoint x: 748, startPoint y: 349, endPoint x: 732, endPoint y: 347, distance: 16.5
click at [744, 347] on input "688" at bounding box center [759, 351] width 30 height 12
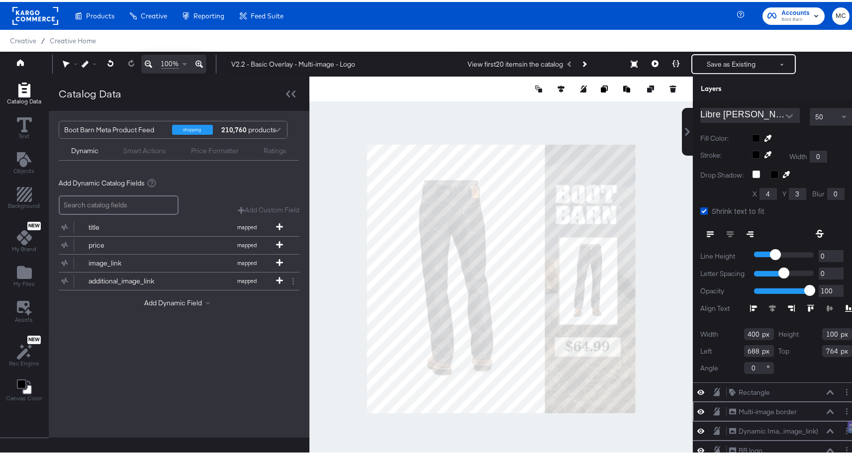
drag, startPoint x: 747, startPoint y: 332, endPoint x: 715, endPoint y: 330, distance: 31.9
click at [715, 330] on div "Width 400" at bounding box center [737, 332] width 74 height 12
type input "231"
drag, startPoint x: 822, startPoint y: 331, endPoint x: 791, endPoint y: 331, distance: 30.8
click at [791, 331] on div "Height 100" at bounding box center [815, 332] width 74 height 12
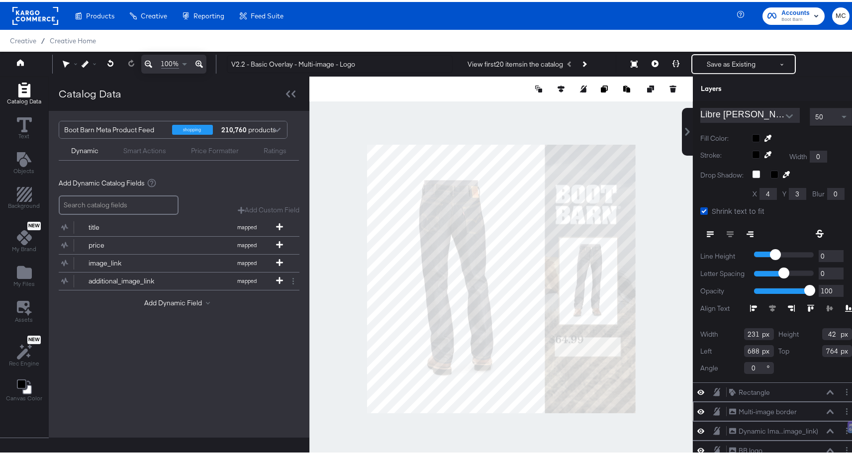
type input "42"
type input "772"
drag, startPoint x: 822, startPoint y: 348, endPoint x: 822, endPoint y: 361, distance: 13.4
click at [822, 348] on input "793" at bounding box center [837, 349] width 30 height 12
type input "792"
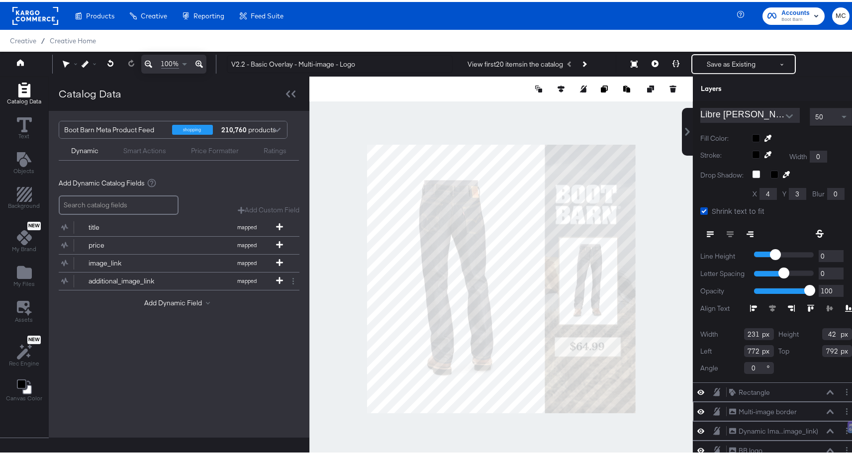
click at [677, 99] on div "Catalog Data Text Objects Background New My Brand My Files Assets New Rec Engin…" at bounding box center [429, 87] width 859 height 25
click at [650, 328] on div at bounding box center [500, 277] width 383 height 405
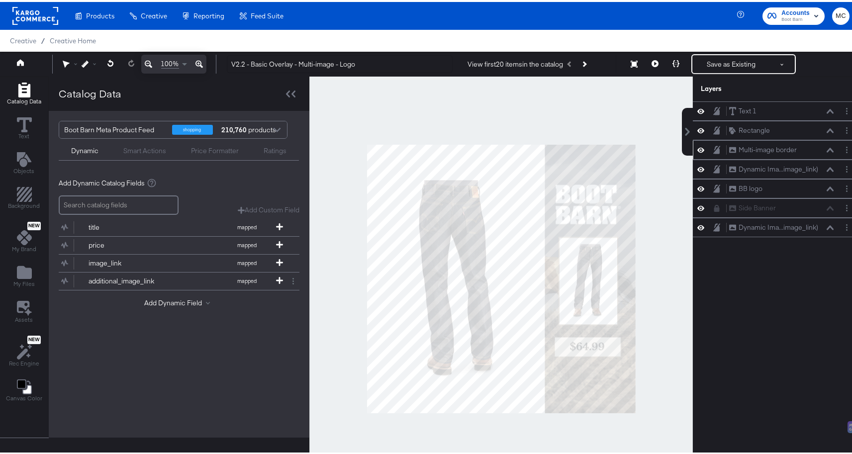
scroll to position [0, 0]
click at [734, 62] on button "Save as Existing" at bounding box center [731, 62] width 78 height 18
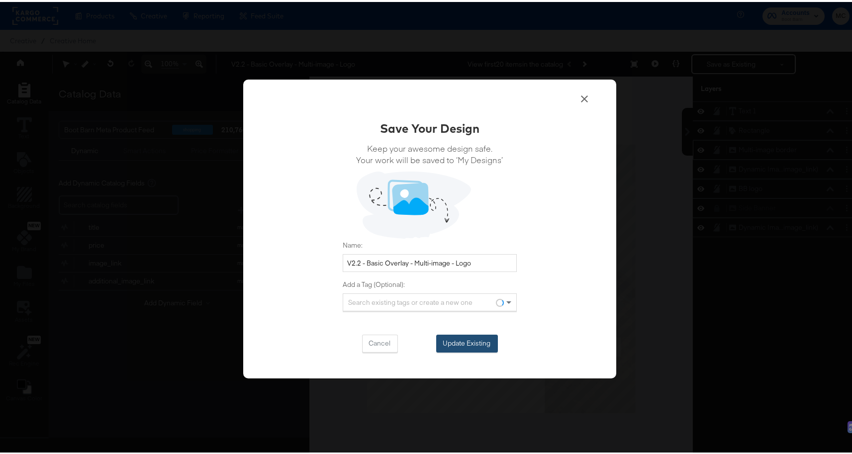
click at [489, 333] on button "Update Existing" at bounding box center [467, 342] width 62 height 18
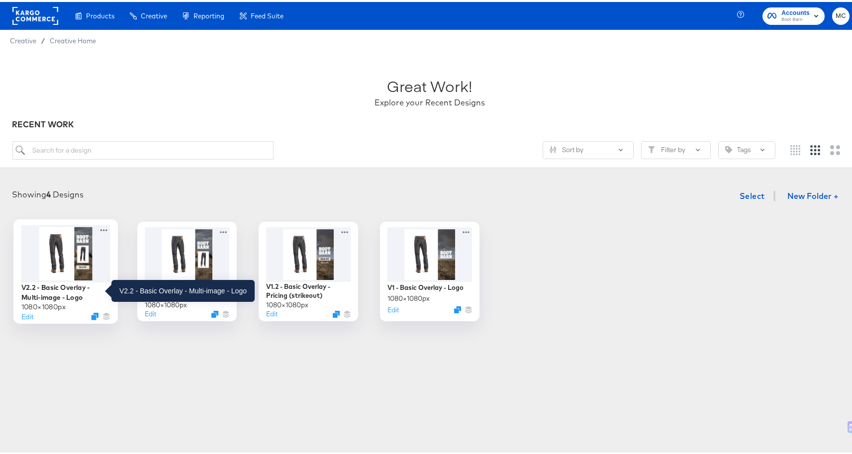
click at [74, 284] on div "V2.2 - Basic Overlay - Multi-image - Logo" at bounding box center [65, 289] width 89 height 19
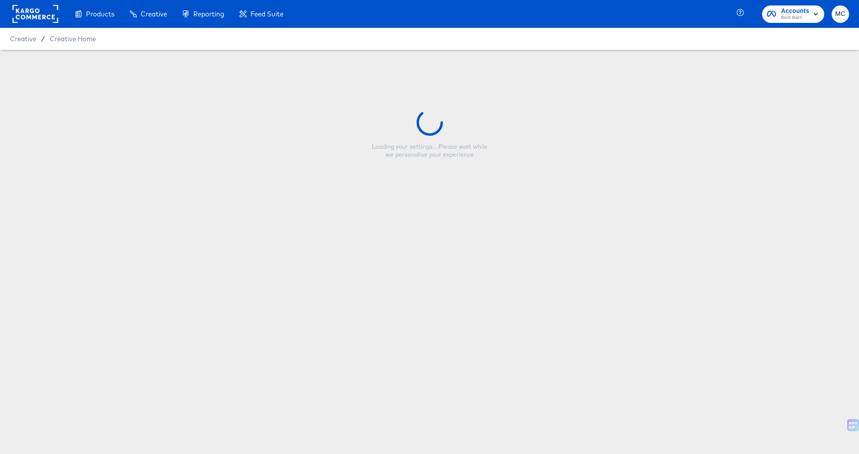
type input "V2.2 - Basic Overlay - Multi-image - Logo"
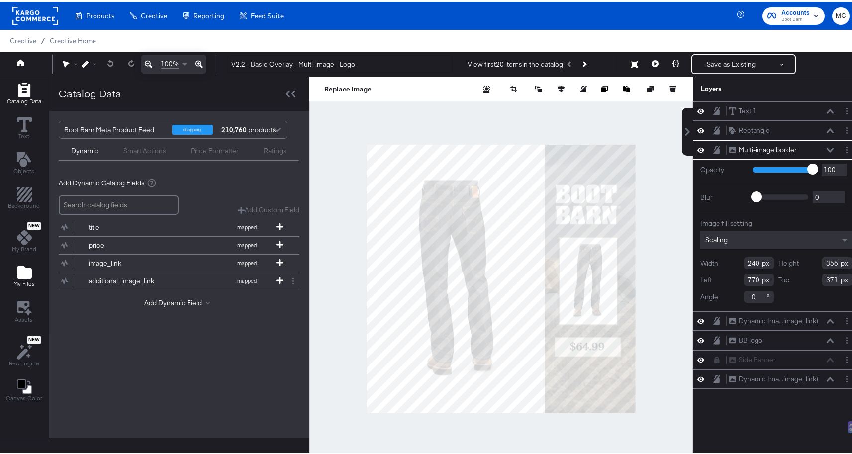
click at [26, 270] on icon "Add Files" at bounding box center [24, 270] width 15 height 13
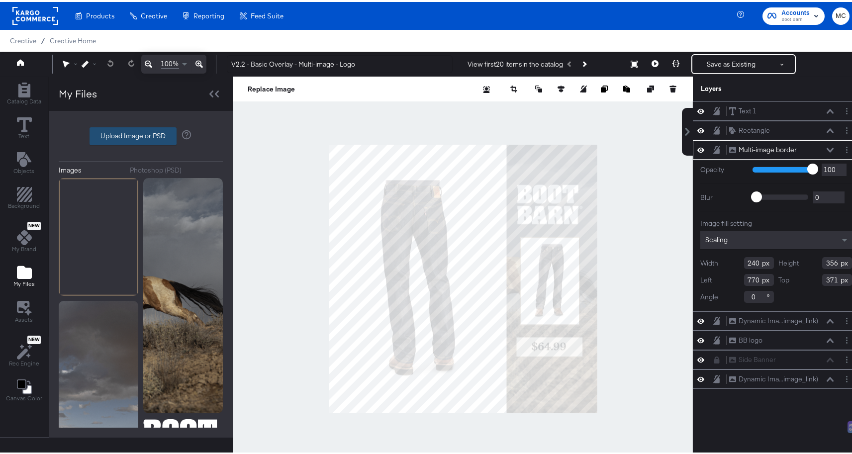
click at [129, 137] on label "Upload Image or PSD" at bounding box center [133, 134] width 86 height 17
click at [141, 134] on input "Upload Image or PSD" at bounding box center [141, 134] width 0 height 0
type input "C:\fakepath\example.png"
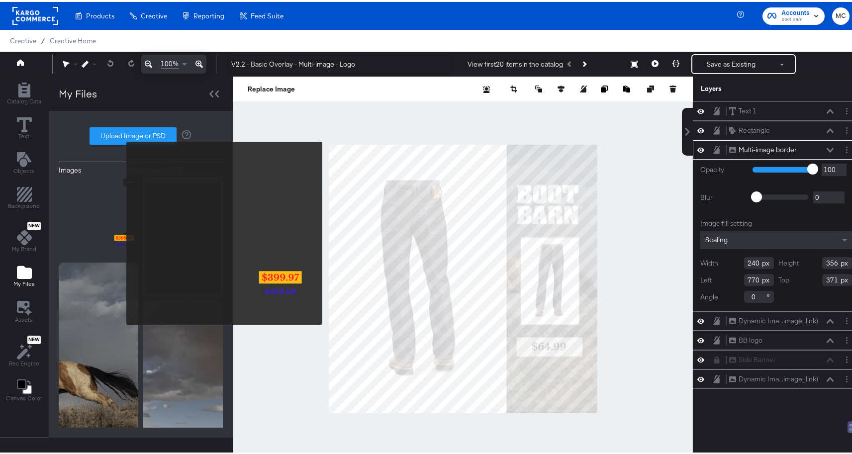
click at [122, 233] on img at bounding box center [99, 216] width 80 height 80
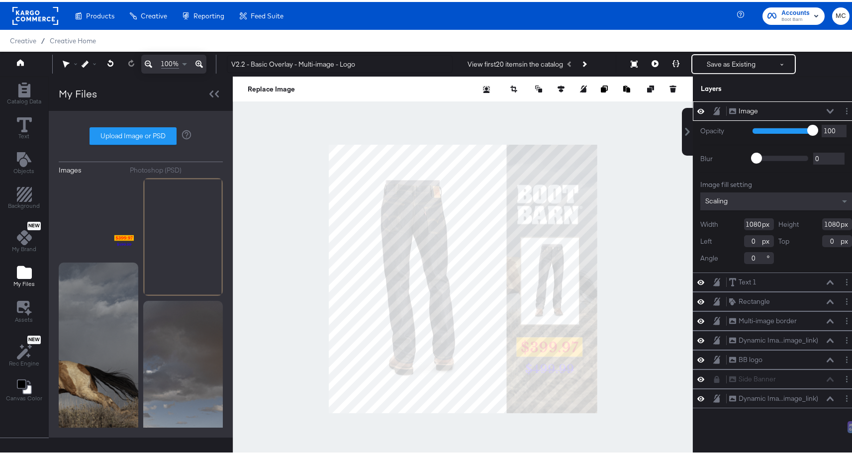
click at [826, 106] on button at bounding box center [830, 109] width 8 height 6
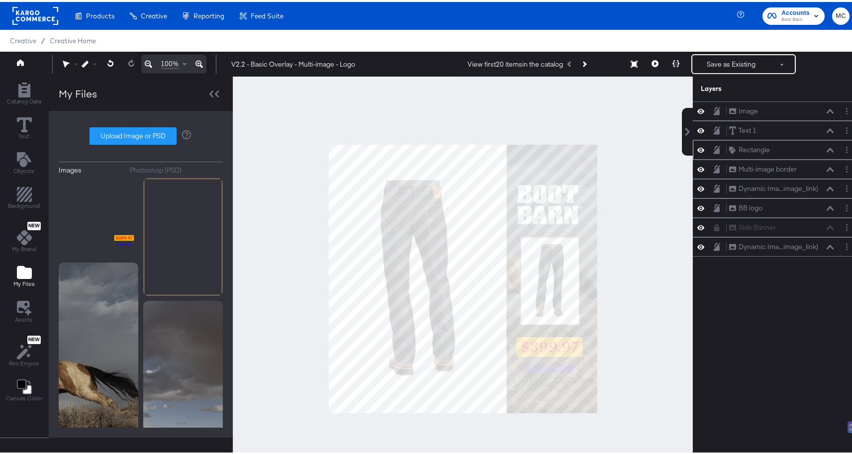
drag, startPoint x: 710, startPoint y: 104, endPoint x: 714, endPoint y: 141, distance: 37.0
click at [714, 141] on div "Image Image Text 1 Text 1 Rectangle Rectangle Multi-image border Multi-image bo…" at bounding box center [775, 176] width 167 height 155
drag, startPoint x: 714, startPoint y: 104, endPoint x: 718, endPoint y: 151, distance: 46.9
click at [718, 151] on div "Image Image Text 1 Text 1 Rectangle Rectangle Multi-image border Multi-image bo…" at bounding box center [775, 176] width 167 height 155
click at [712, 147] on button at bounding box center [716, 147] width 8 height 9
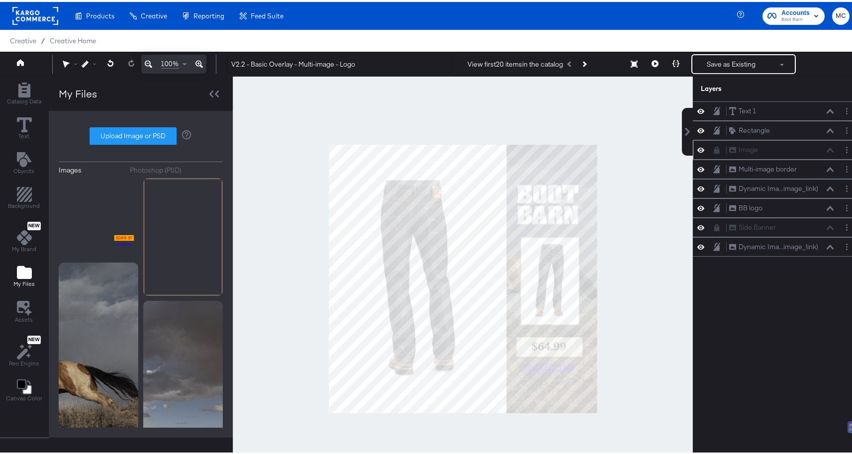
click at [198, 56] on button at bounding box center [199, 62] width 14 height 19
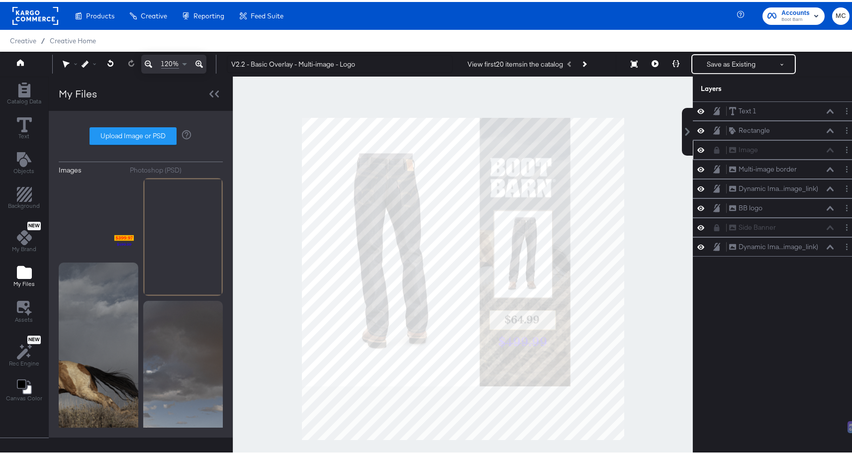
click at [198, 56] on button at bounding box center [199, 62] width 14 height 19
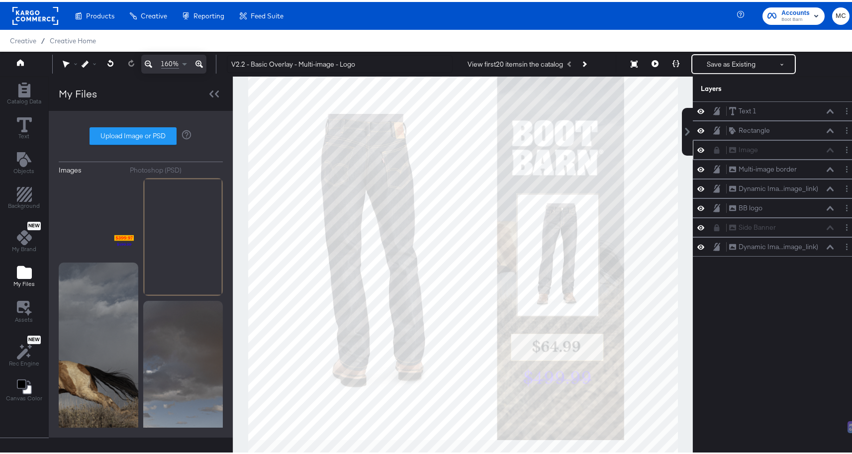
click at [198, 56] on button at bounding box center [199, 62] width 14 height 19
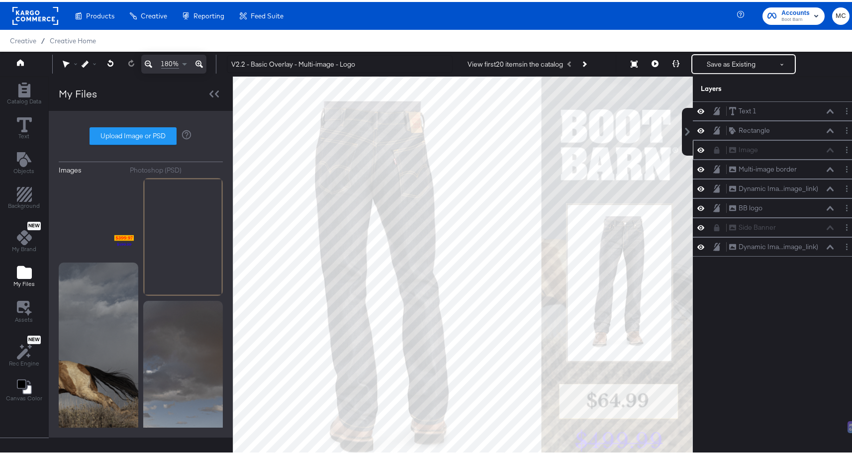
click at [198, 56] on button at bounding box center [199, 62] width 14 height 19
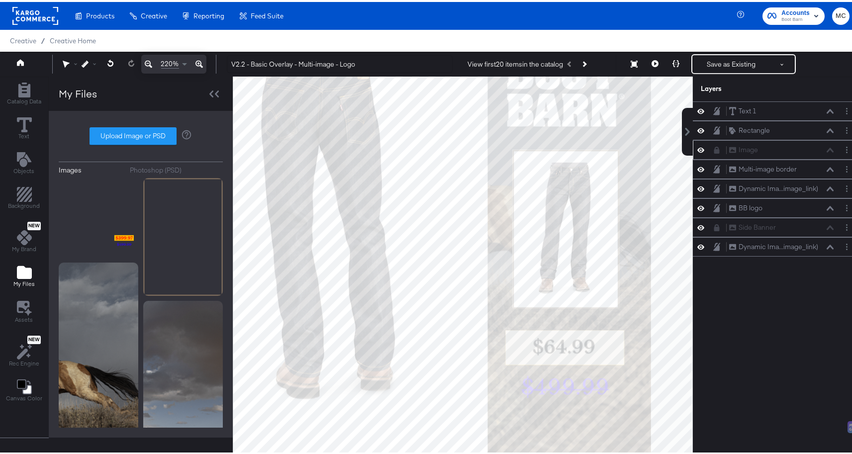
click at [198, 56] on button at bounding box center [199, 62] width 14 height 19
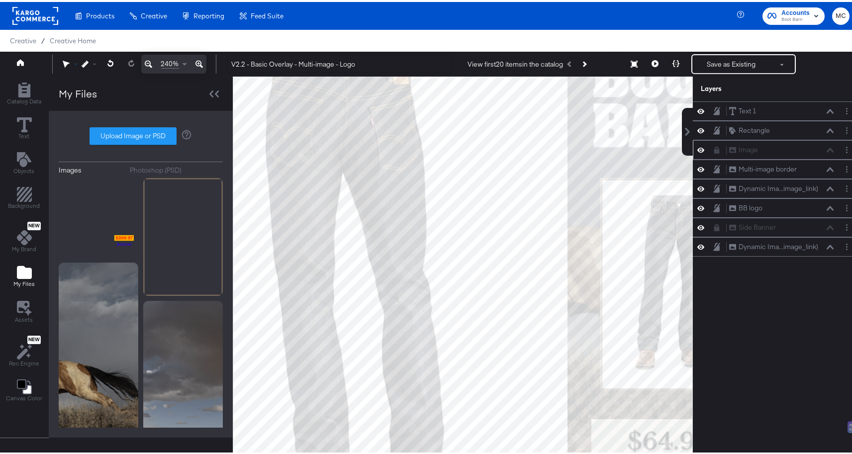
click at [65, 64] on icon at bounding box center [65, 62] width 7 height 7
click at [68, 76] on div at bounding box center [68, 81] width 7 height 17
click at [68, 78] on div at bounding box center [68, 81] width 7 height 7
click at [66, 81] on icon at bounding box center [68, 81] width 7 height 7
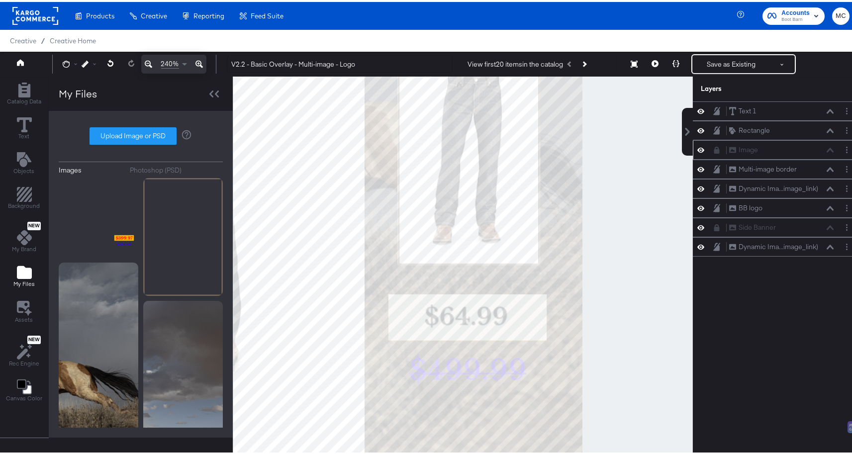
drag, startPoint x: 484, startPoint y: 237, endPoint x: 402, endPoint y: 193, distance: 92.3
click at [402, 193] on div at bounding box center [462, 277] width 459 height 405
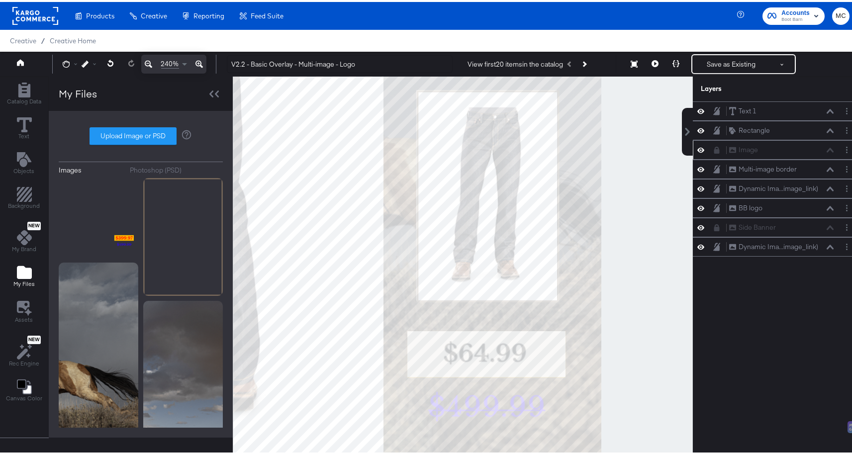
drag, startPoint x: 425, startPoint y: 202, endPoint x: 443, endPoint y: 240, distance: 41.8
click at [443, 240] on div at bounding box center [462, 277] width 459 height 405
click at [61, 60] on div "Guides 240%" at bounding box center [134, 62] width 164 height 19
click at [66, 67] on div at bounding box center [72, 62] width 19 height 19
click at [64, 61] on icon at bounding box center [66, 62] width 7 height 7
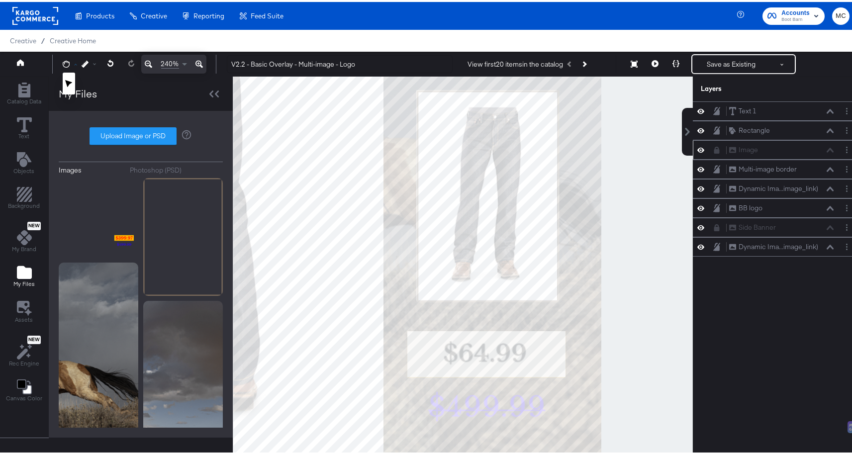
click at [66, 83] on icon at bounding box center [68, 81] width 7 height 7
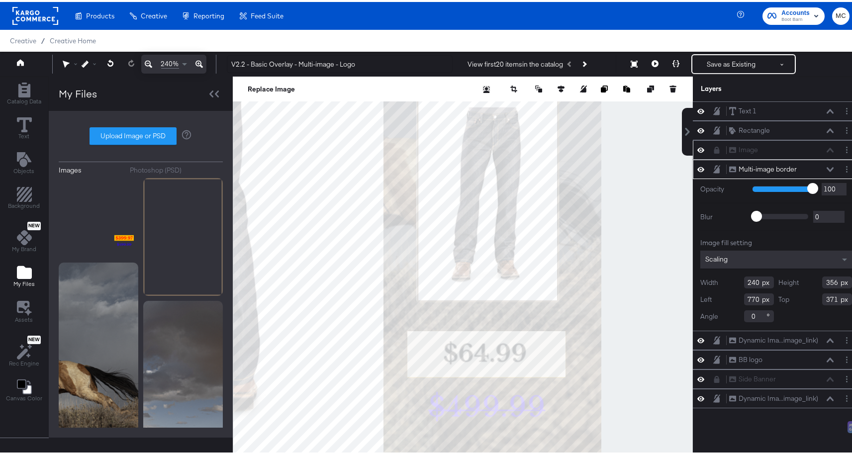
click at [818, 166] on div "Multi-image border Multi-image border" at bounding box center [780, 167] width 105 height 10
click at [748, 357] on div "BB logo" at bounding box center [750, 357] width 24 height 9
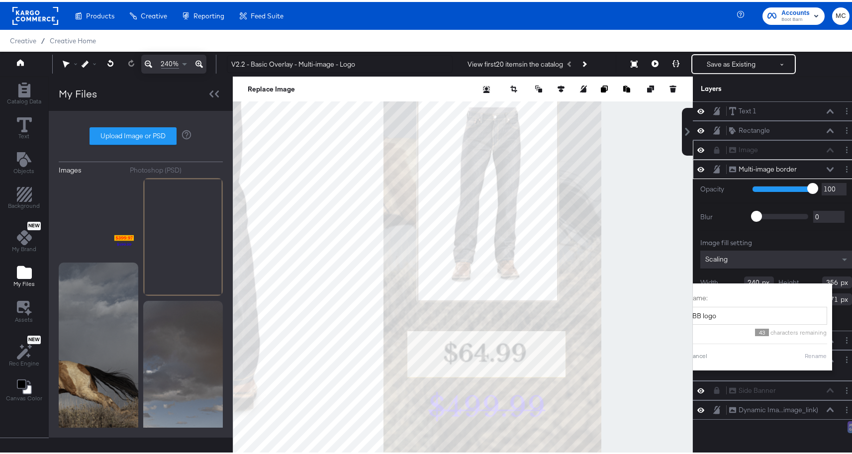
click at [639, 284] on div at bounding box center [463, 277] width 460 height 405
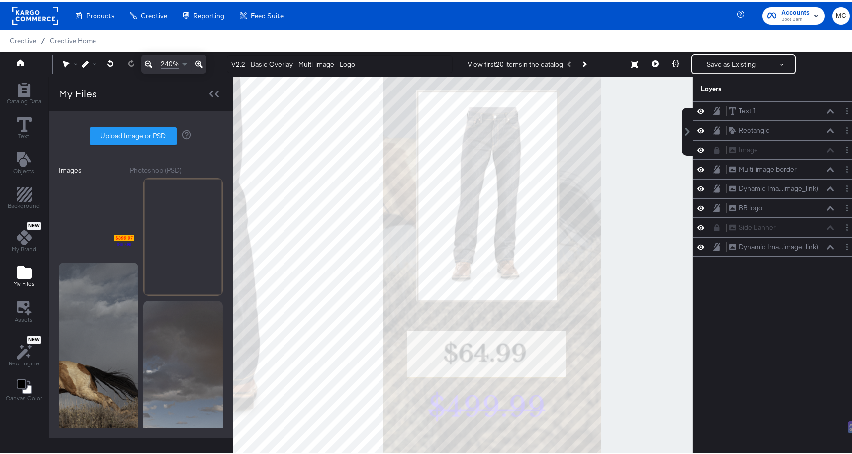
click at [697, 131] on icon at bounding box center [700, 128] width 7 height 8
click at [697, 147] on icon at bounding box center [700, 148] width 7 height 5
click at [697, 147] on icon at bounding box center [700, 148] width 7 height 6
click at [699, 107] on div at bounding box center [703, 108] width 14 height 9
click at [697, 108] on div at bounding box center [703, 108] width 14 height 9
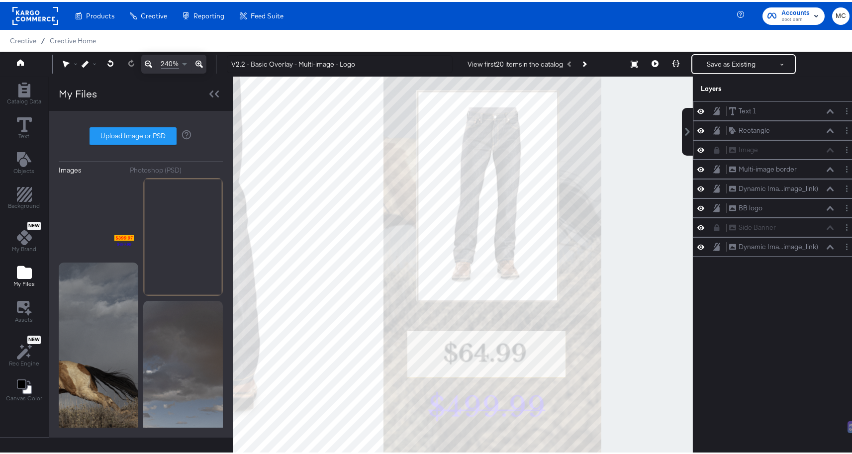
click at [697, 108] on icon at bounding box center [700, 109] width 7 height 8
click at [697, 108] on icon at bounding box center [700, 109] width 7 height 6
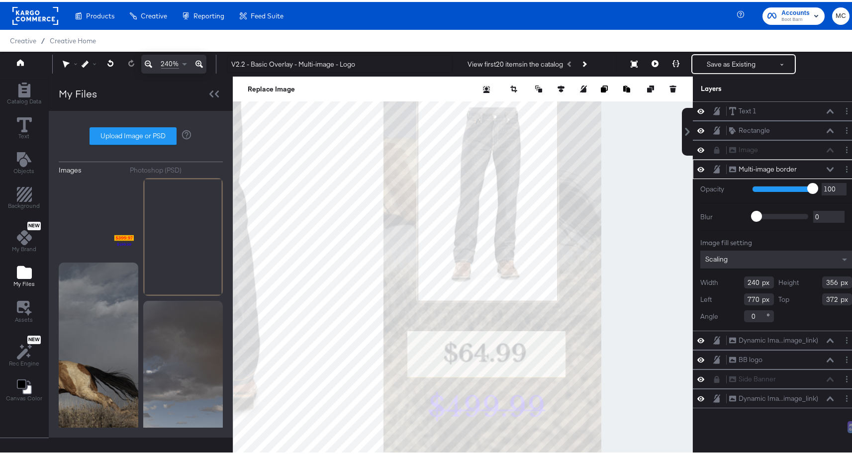
click at [621, 220] on div at bounding box center [463, 277] width 460 height 405
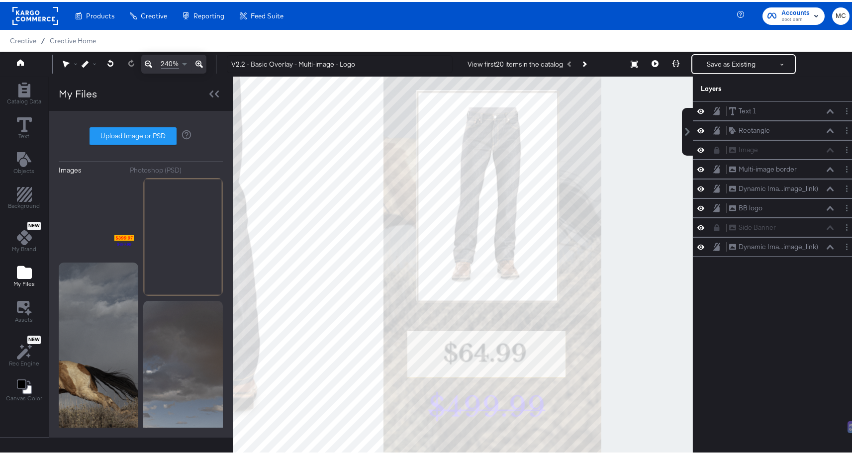
click at [640, 289] on div at bounding box center [463, 277] width 460 height 405
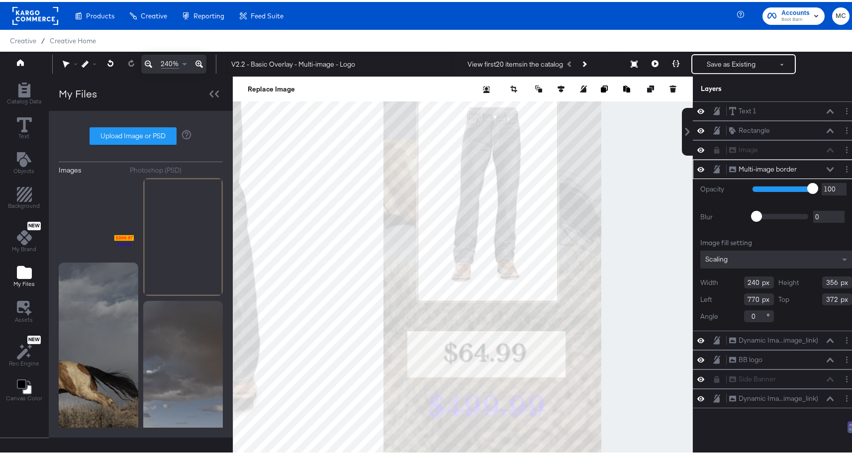
click at [713, 168] on icon at bounding box center [716, 167] width 7 height 8
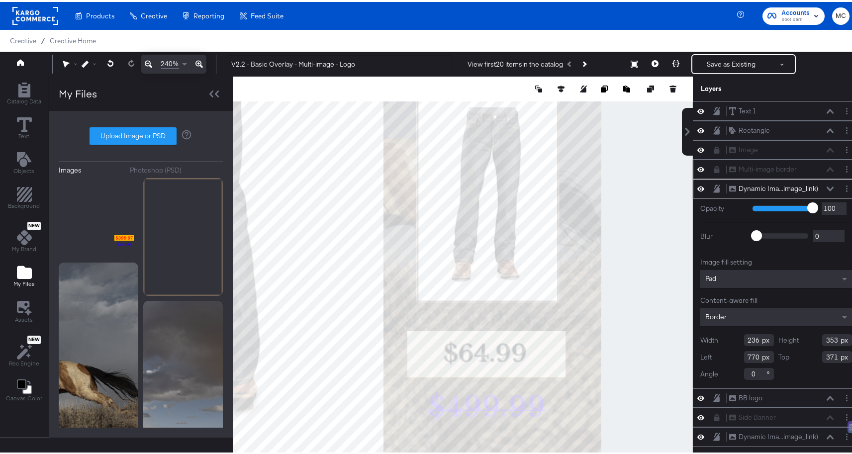
click at [830, 354] on input "371" at bounding box center [837, 355] width 30 height 12
type input "372"
click at [632, 345] on div at bounding box center [463, 277] width 460 height 405
click at [831, 357] on input "372" at bounding box center [837, 355] width 30 height 12
type input "372"
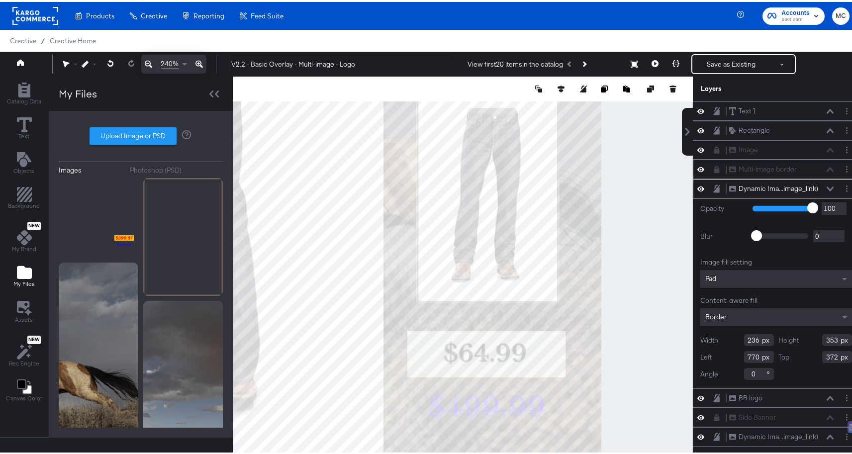
click at [646, 213] on div at bounding box center [463, 277] width 460 height 405
click at [763, 166] on div "Multi-image border Multi-image border" at bounding box center [780, 167] width 105 height 10
click at [714, 170] on icon at bounding box center [716, 167] width 5 height 7
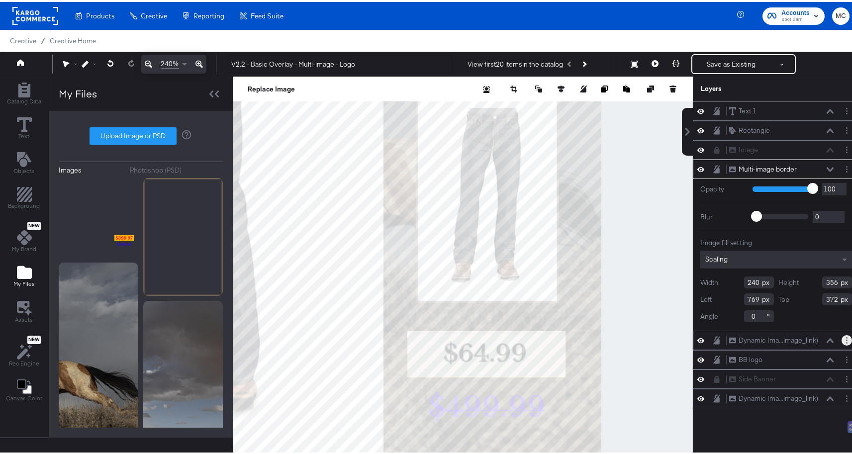
type input "768"
type input "371"
click at [615, 280] on div at bounding box center [463, 277] width 460 height 405
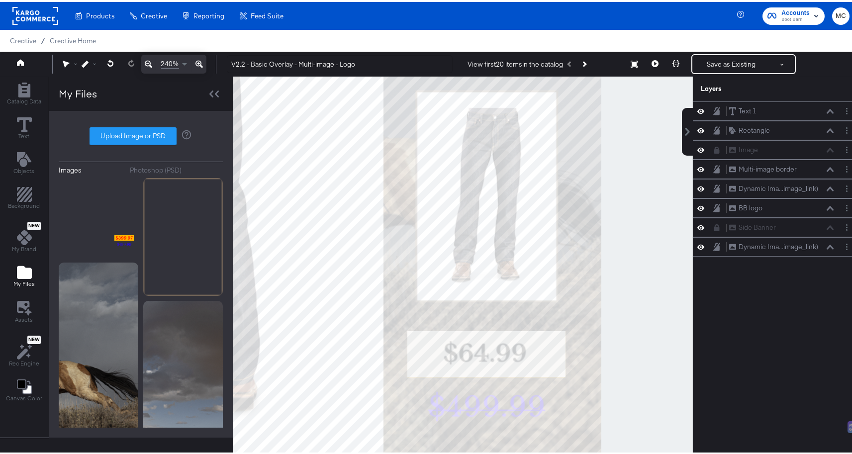
click at [665, 293] on div at bounding box center [463, 277] width 460 height 405
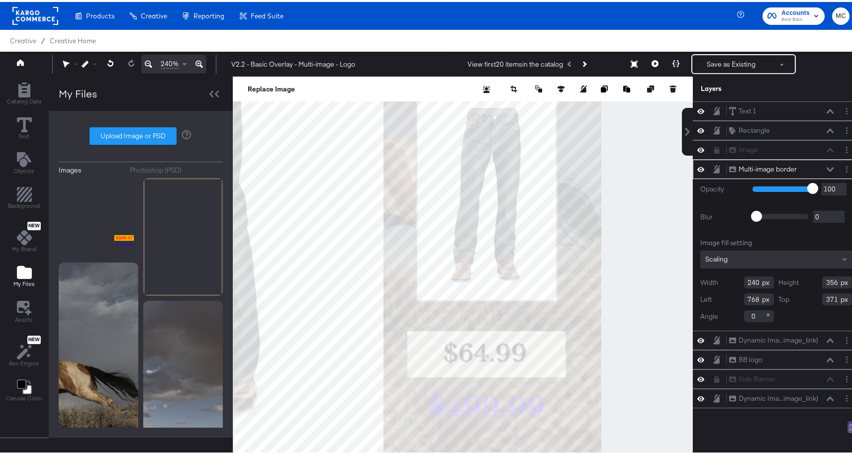
type input "370"
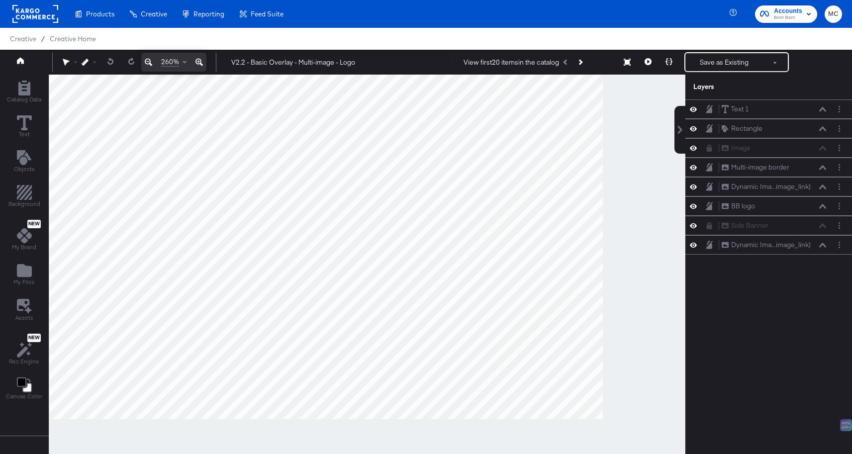
click at [622, 345] on div at bounding box center [367, 277] width 636 height 405
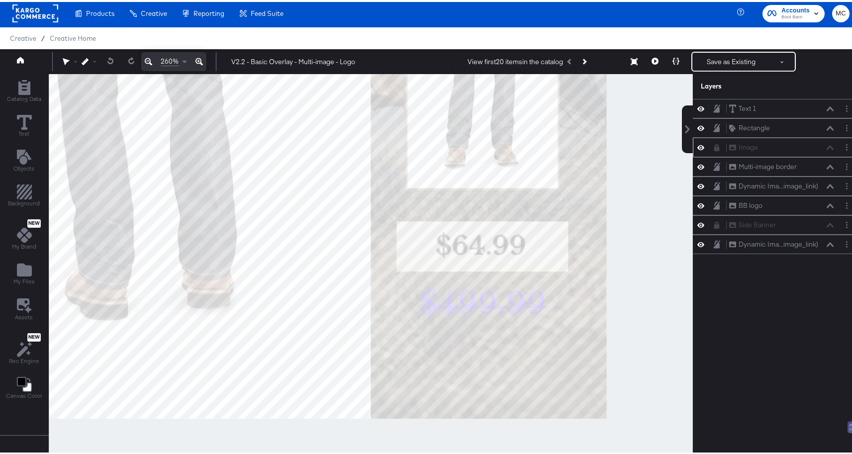
scroll to position [2, 0]
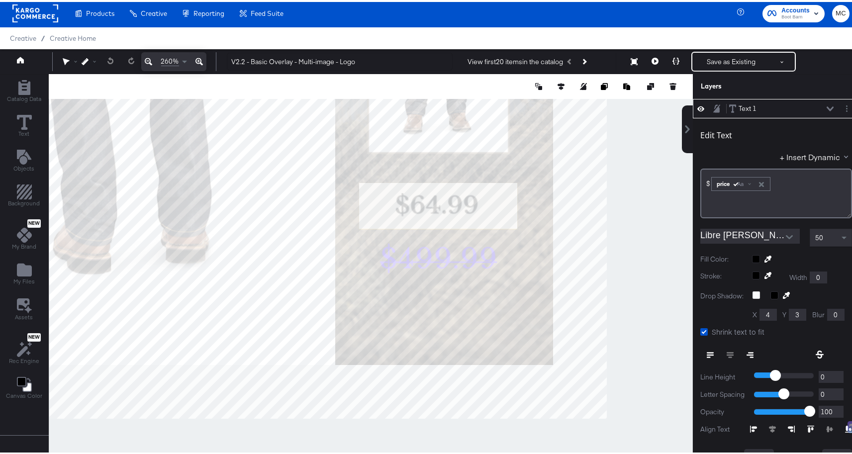
click at [820, 104] on div "Text 1 Text 1" at bounding box center [783, 106] width 111 height 10
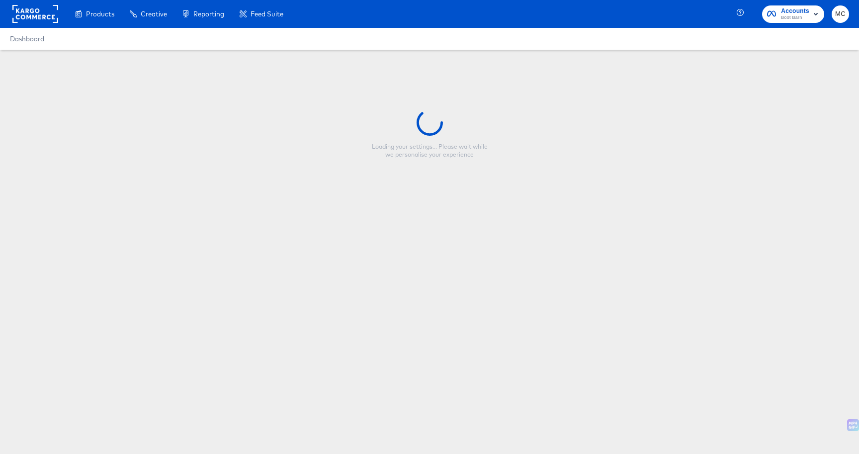
type input "V2.2 - Basic Overlay - Multi-image - Logo"
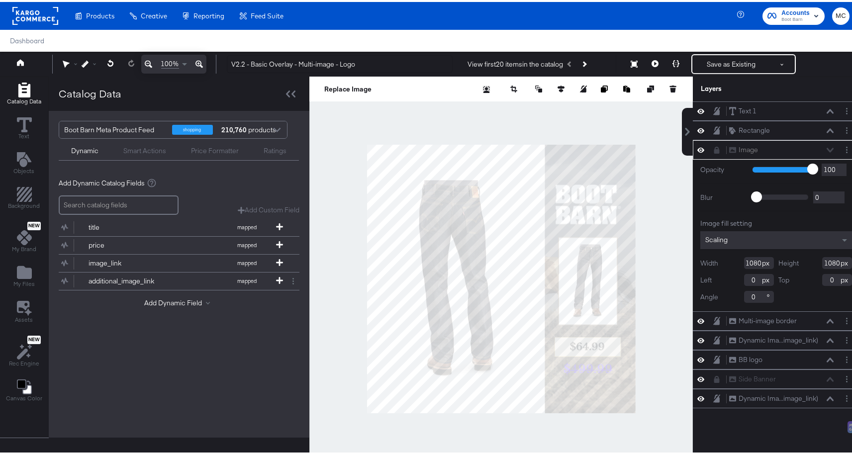
click at [198, 64] on icon at bounding box center [198, 62] width 7 height 12
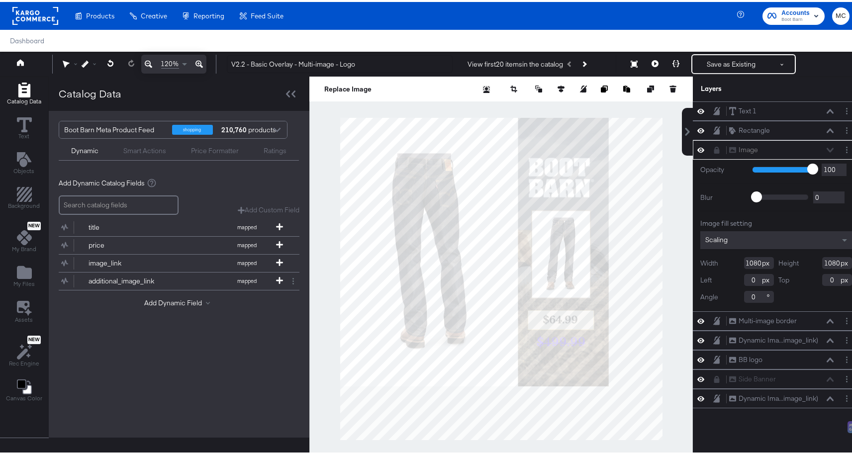
click at [198, 64] on icon at bounding box center [198, 62] width 7 height 12
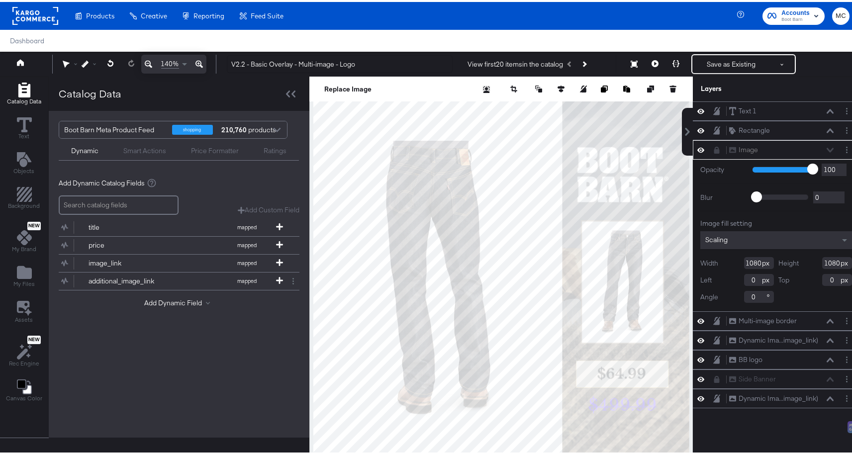
click at [198, 64] on icon at bounding box center [198, 62] width 7 height 12
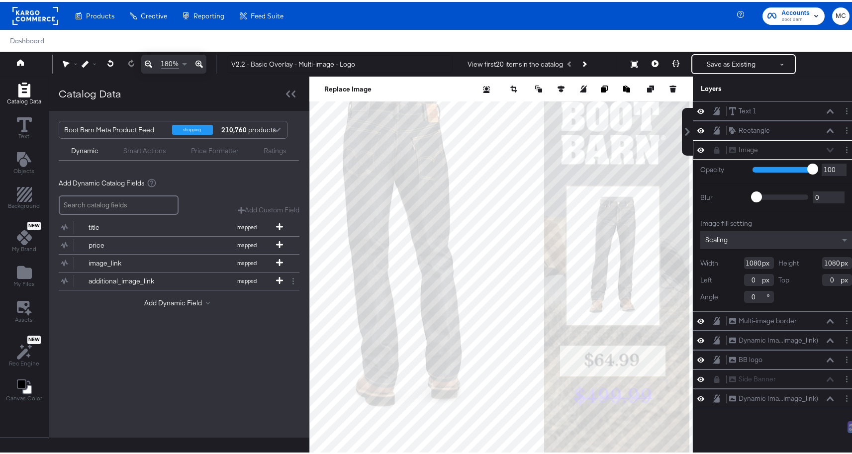
click at [198, 64] on icon at bounding box center [198, 62] width 7 height 12
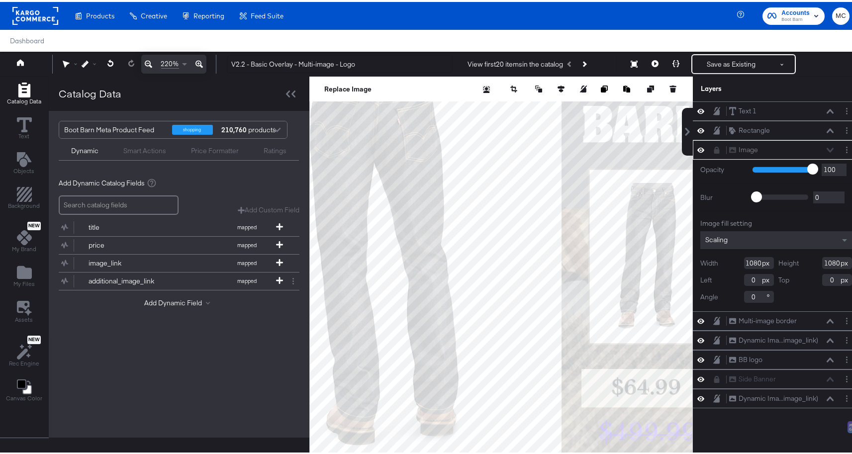
click at [198, 64] on icon at bounding box center [198, 62] width 7 height 12
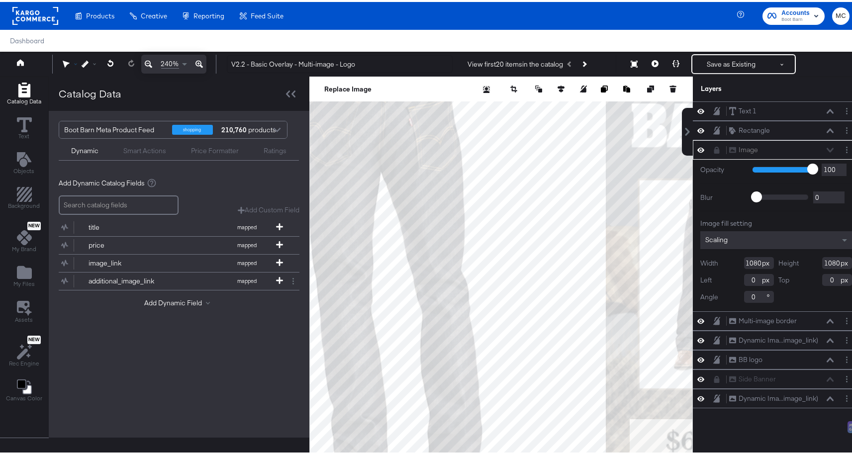
click at [68, 60] on icon at bounding box center [66, 62] width 7 height 7
click at [61, 85] on div "Catalog Data" at bounding box center [90, 92] width 63 height 14
click at [278, 96] on div "Catalog Data" at bounding box center [179, 92] width 260 height 34
click at [282, 92] on div at bounding box center [290, 92] width 17 height 14
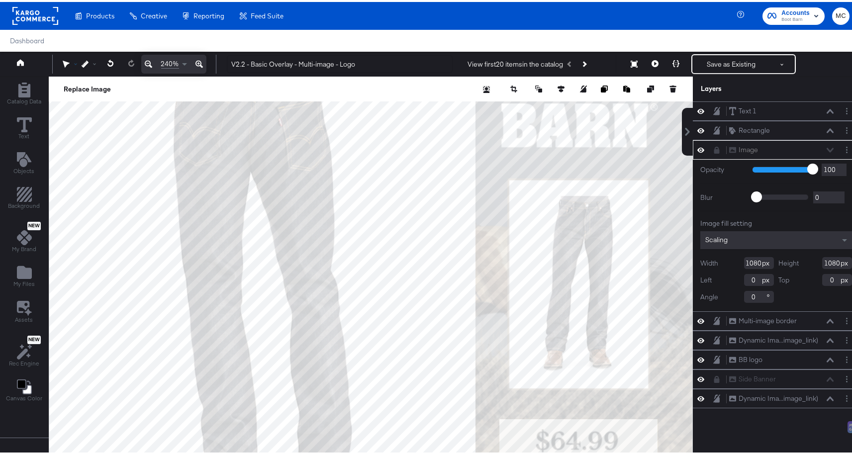
click at [66, 62] on icon at bounding box center [65, 62] width 7 height 7
click at [65, 81] on div at bounding box center [68, 81] width 7 height 7
click at [68, 84] on icon at bounding box center [68, 81] width 7 height 7
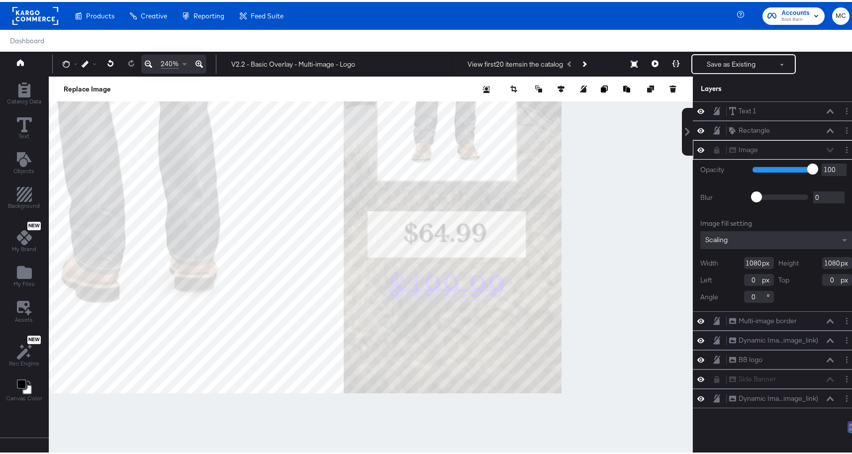
drag, startPoint x: 612, startPoint y: 424, endPoint x: 482, endPoint y: 215, distance: 245.9
click at [482, 215] on div at bounding box center [370, 277] width 643 height 405
click at [198, 62] on icon at bounding box center [198, 62] width 7 height 7
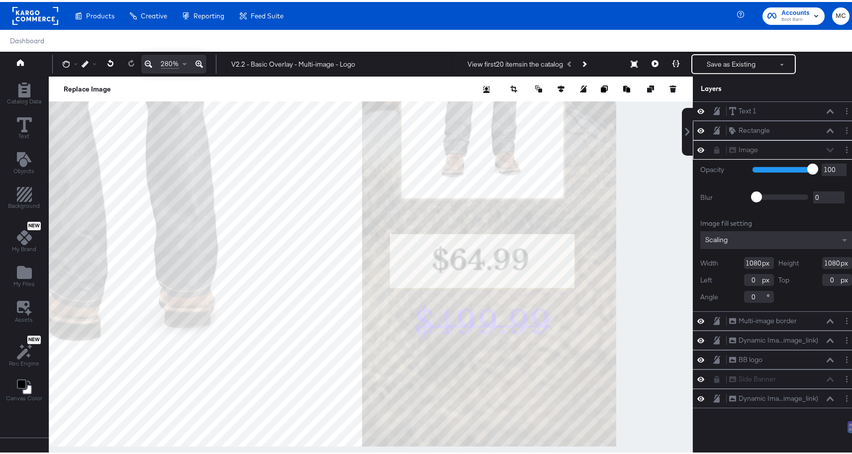
click at [697, 128] on icon at bounding box center [700, 128] width 7 height 5
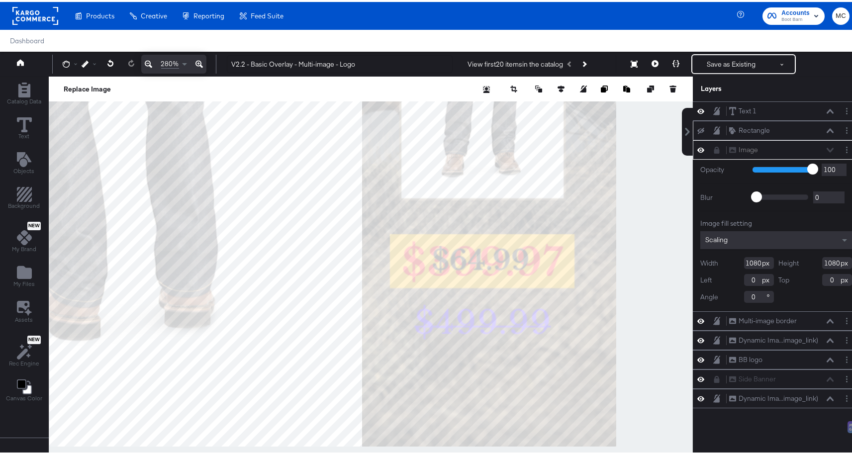
click at [822, 149] on div "Image Image" at bounding box center [780, 148] width 105 height 10
drag, startPoint x: 821, startPoint y: 148, endPoint x: 758, endPoint y: 129, distance: 66.0
click at [821, 148] on div "Image Image" at bounding box center [780, 148] width 105 height 10
click at [741, 125] on div "Rectangle" at bounding box center [753, 128] width 31 height 9
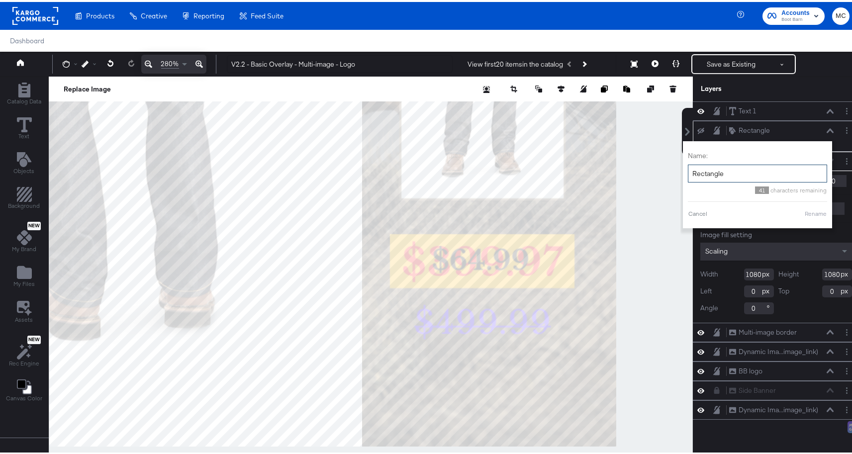
click at [716, 171] on input "Rectangle" at bounding box center [757, 172] width 139 height 18
drag, startPoint x: 693, startPoint y: 168, endPoint x: 683, endPoint y: 167, distance: 10.5
click at [688, 167] on input "Rectangle" at bounding box center [757, 172] width 139 height 18
type input "Price frame"
click at [804, 211] on button "Rename" at bounding box center [815, 211] width 23 height 9
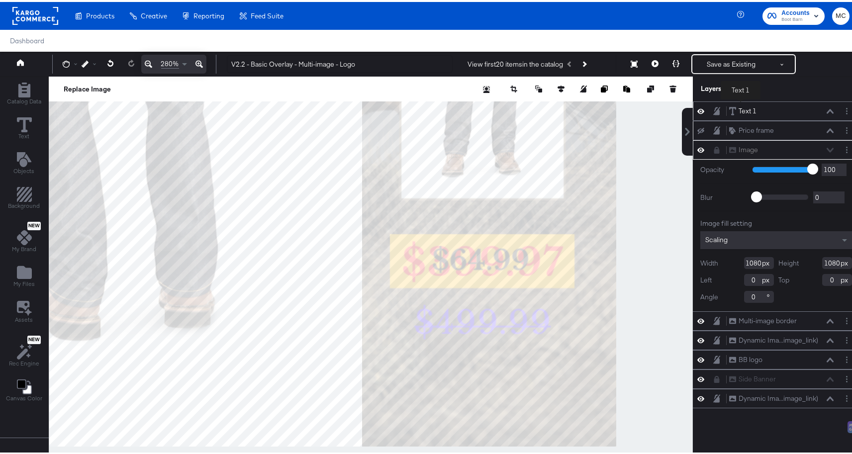
click at [740, 104] on button "Text 1 Text 1" at bounding box center [742, 109] width 28 height 10
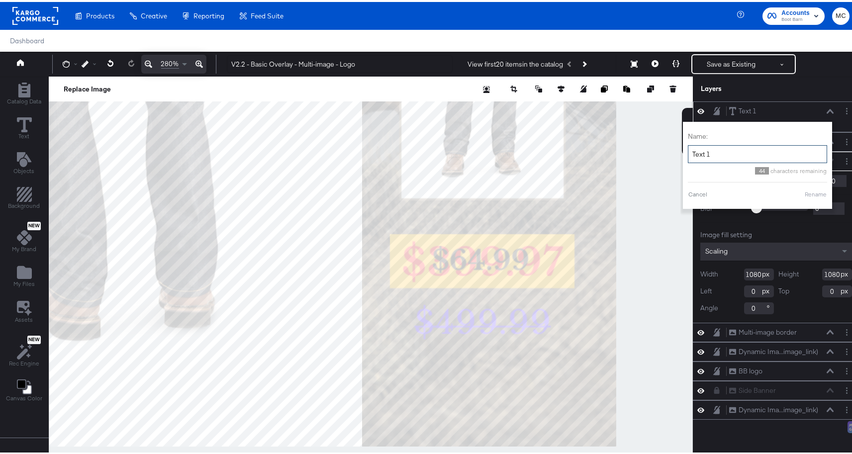
click at [703, 150] on input "Text 1" at bounding box center [757, 152] width 139 height 18
drag, startPoint x: 707, startPoint y: 152, endPoint x: 687, endPoint y: 147, distance: 21.1
click at [688, 147] on input "Text 1" at bounding box center [757, 152] width 139 height 18
type input "Sale price"
click at [811, 190] on button "Rename" at bounding box center [815, 192] width 23 height 9
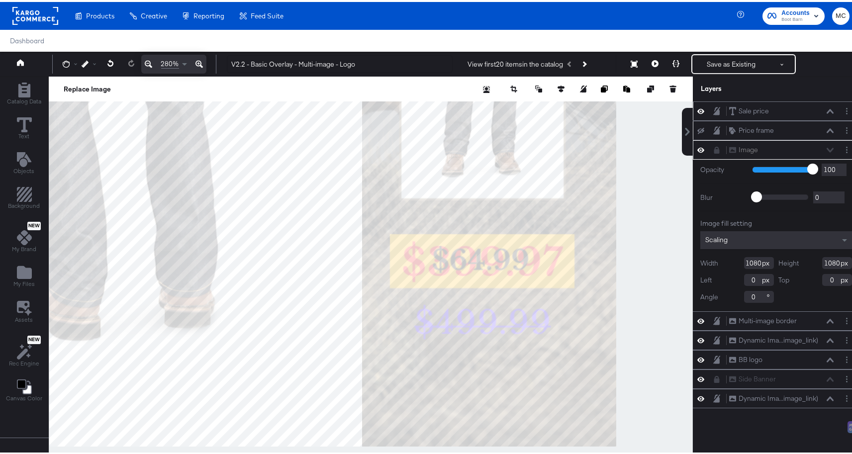
click at [820, 149] on div "Image Image" at bounding box center [780, 148] width 105 height 10
click at [713, 63] on button "Save as Existing" at bounding box center [731, 62] width 78 height 18
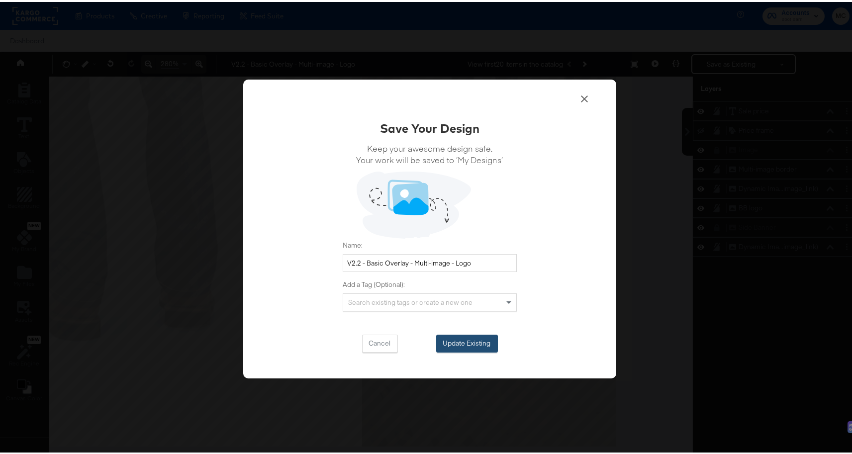
click at [468, 339] on button "Update Existing" at bounding box center [467, 342] width 62 height 18
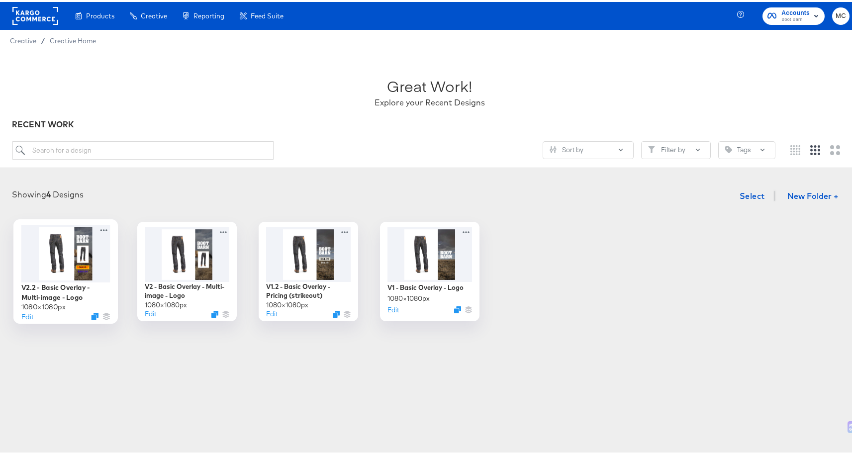
click at [46, 246] on div at bounding box center [65, 251] width 89 height 57
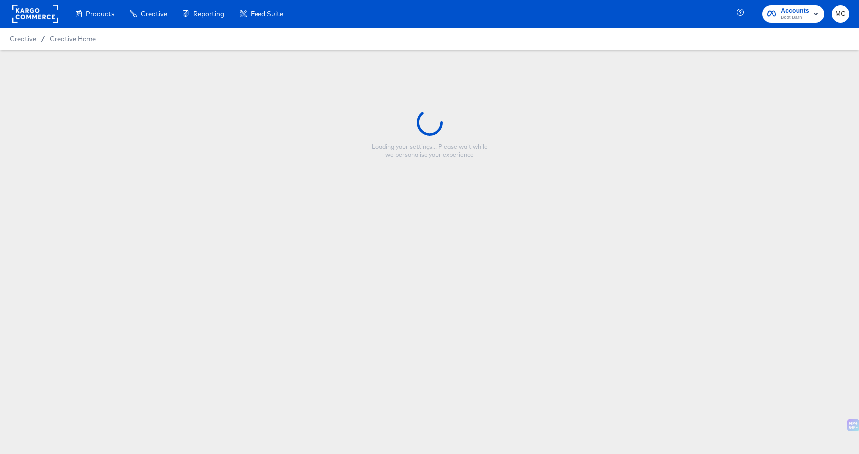
type input "V2.2 - Basic Overlay - Multi-image - Logo"
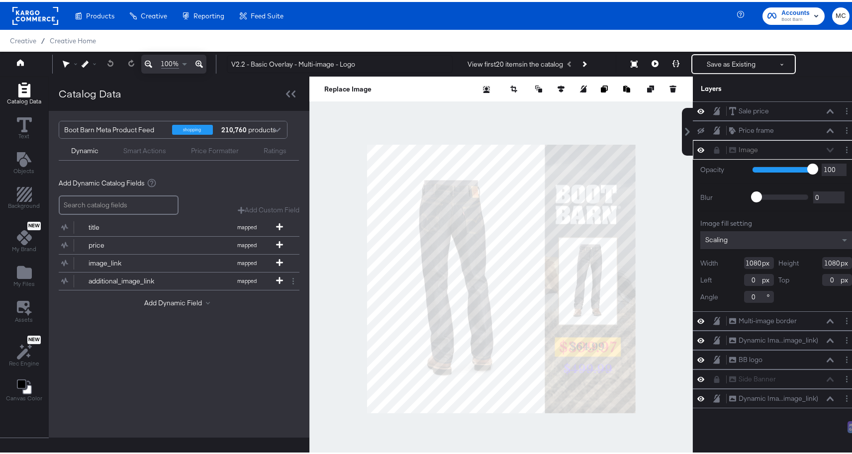
click at [199, 59] on icon at bounding box center [198, 62] width 7 height 12
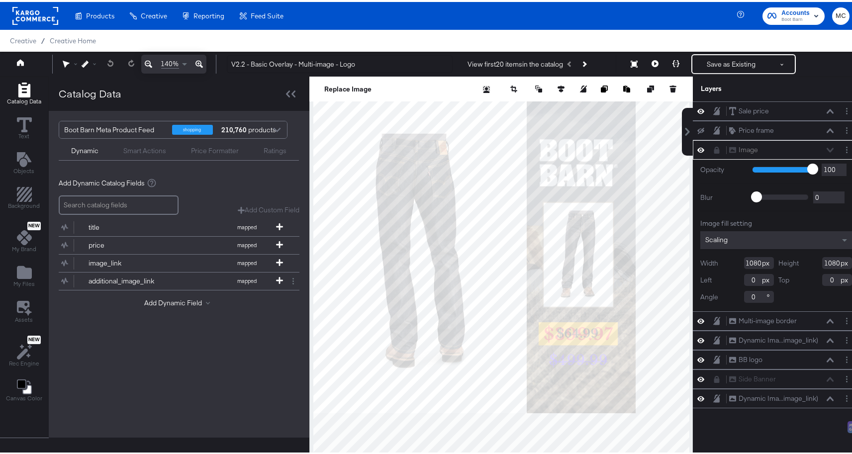
click at [199, 59] on icon at bounding box center [198, 62] width 7 height 12
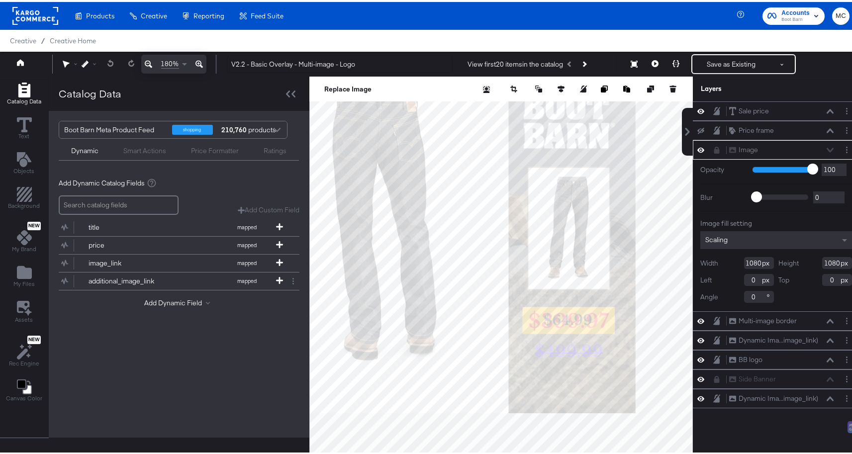
click at [199, 59] on icon at bounding box center [198, 62] width 7 height 12
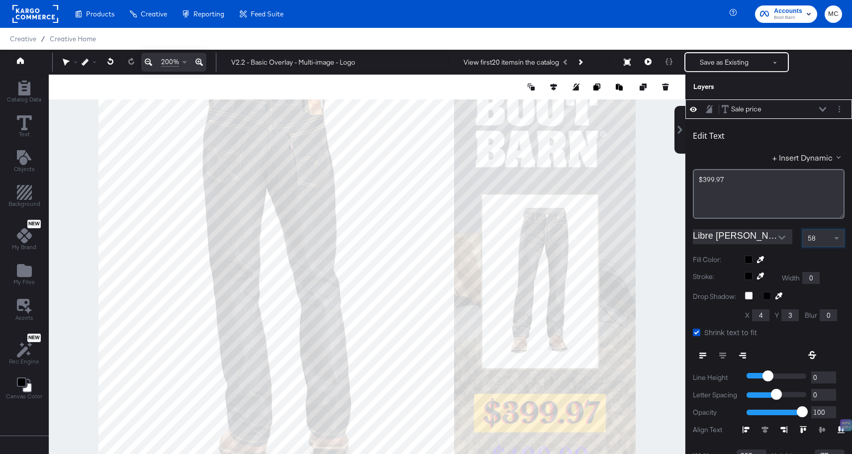
scroll to position [25, 0]
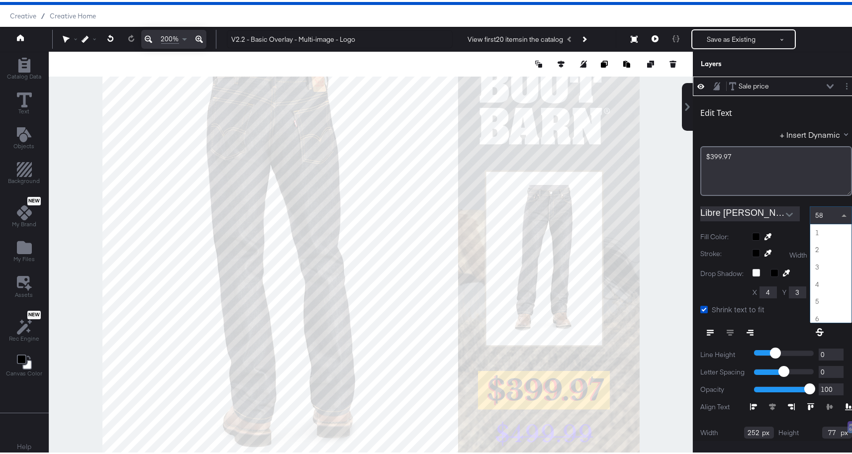
click at [839, 213] on span at bounding box center [845, 213] width 12 height 17
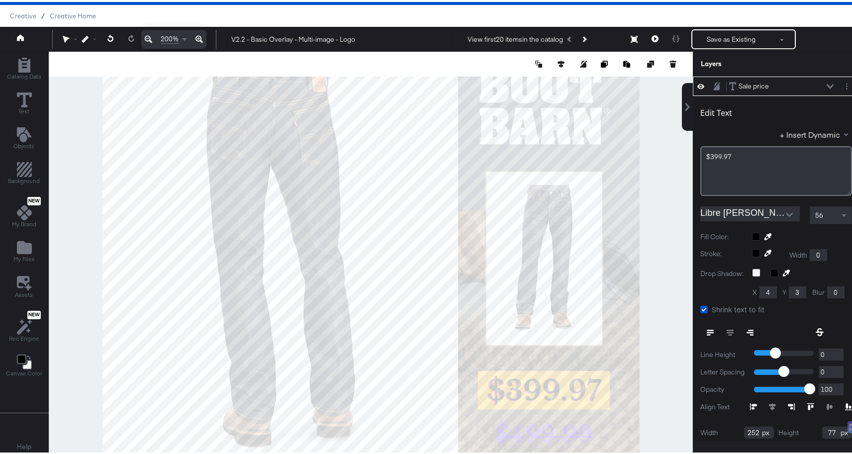
type input "762"
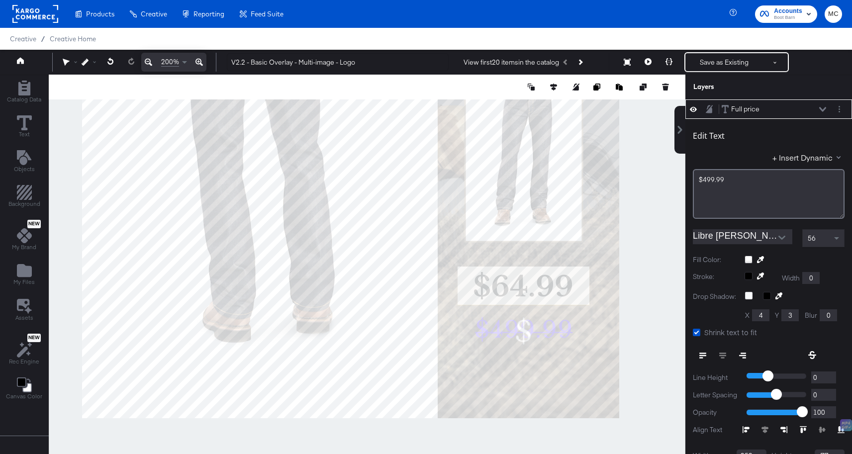
scroll to position [25, 0]
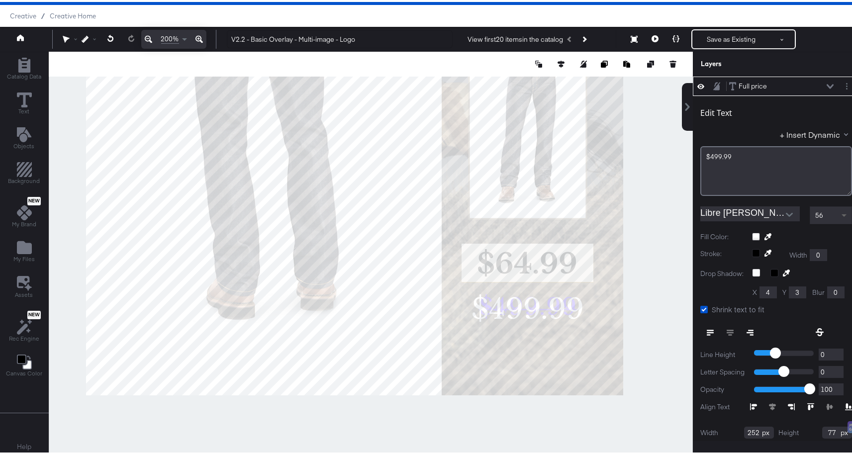
click at [841, 215] on span at bounding box center [843, 213] width 5 height 3
click at [839, 205] on span at bounding box center [845, 213] width 12 height 17
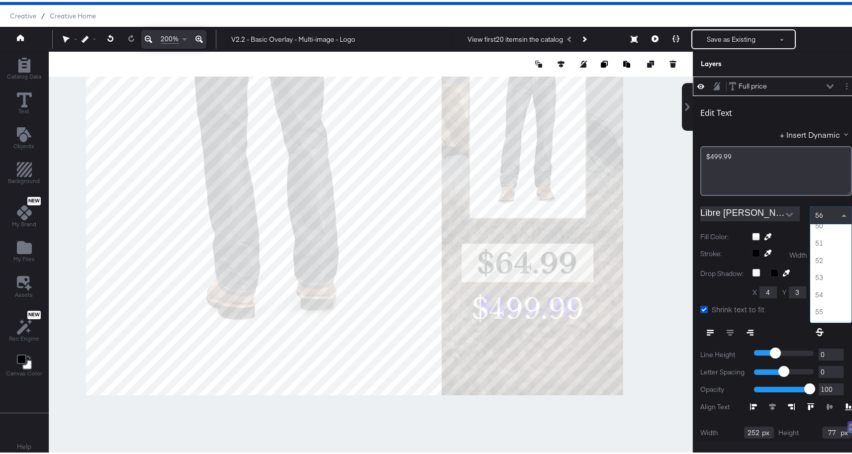
scroll to position [782, 0]
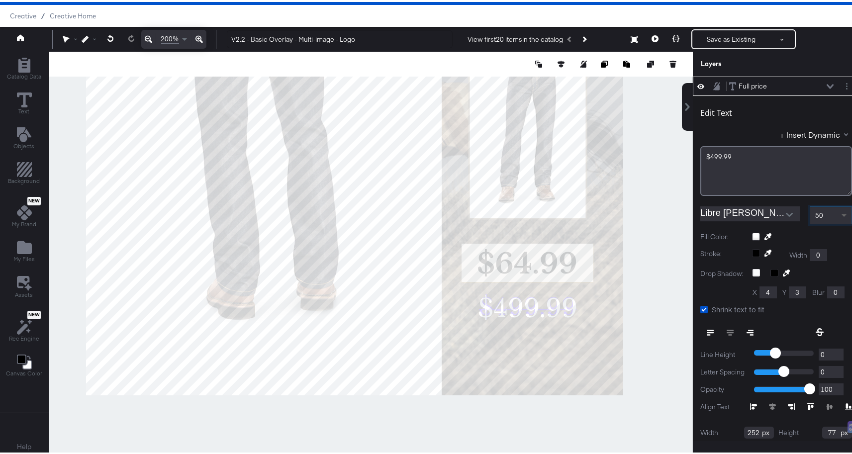
click at [839, 214] on span at bounding box center [845, 213] width 12 height 17
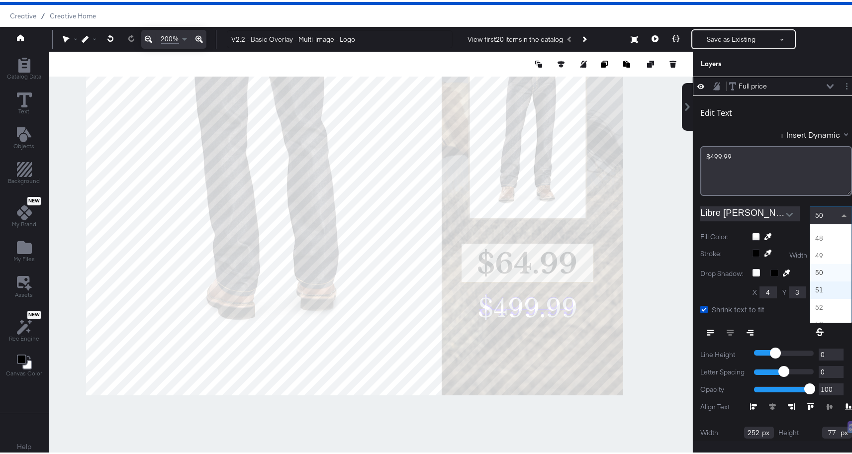
scroll to position [774, 0]
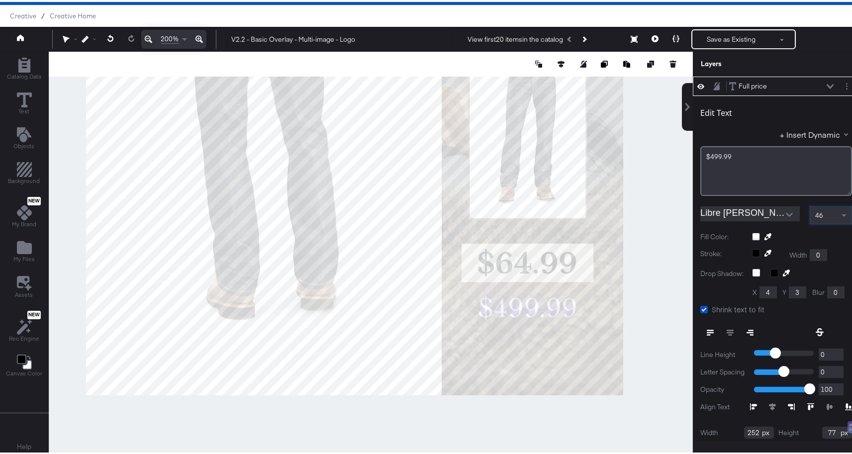
click at [818, 374] on input "0" at bounding box center [830, 370] width 25 height 12
type input "1"
type input "2"
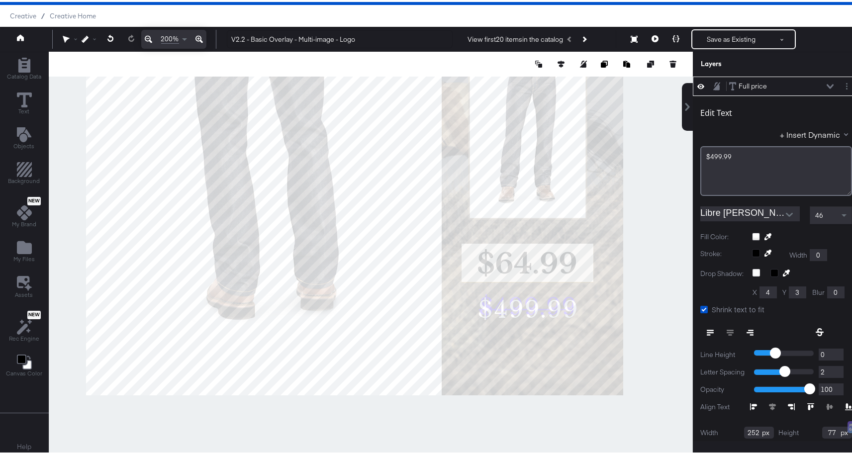
type input "867"
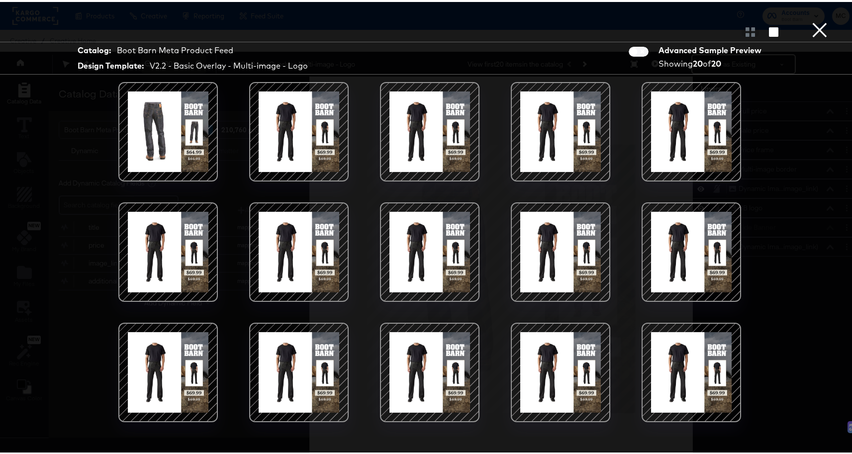
click at [317, 144] on div at bounding box center [299, 129] width 85 height 85
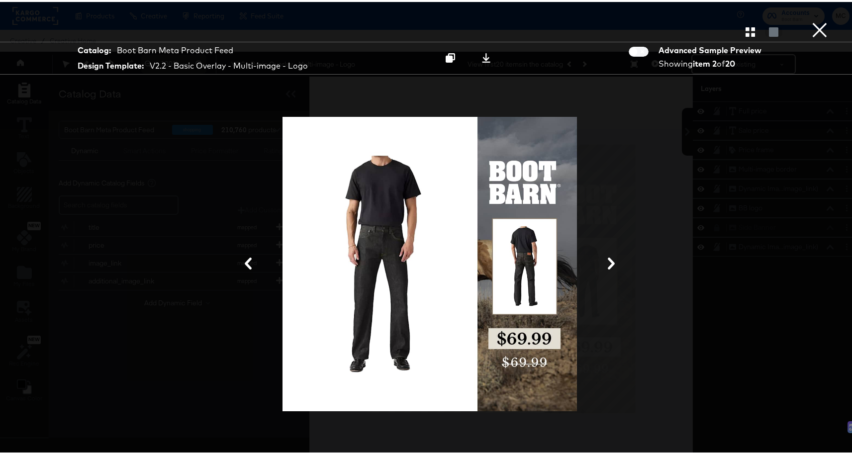
click at [605, 264] on icon at bounding box center [611, 262] width 12 height 12
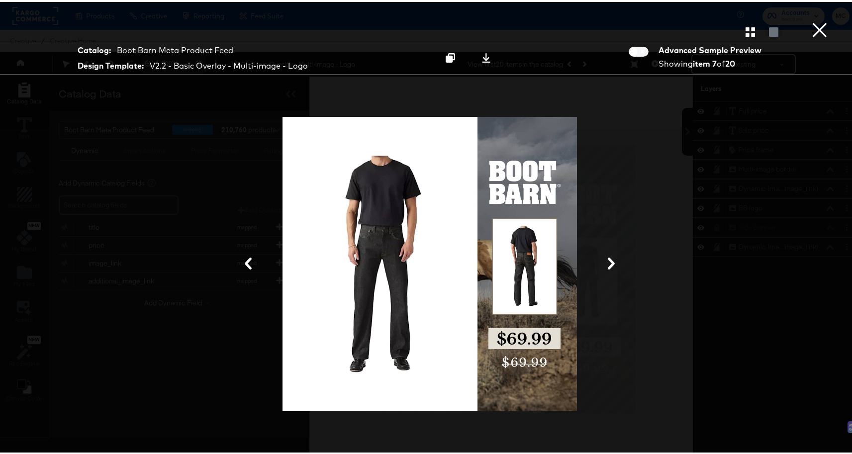
click at [605, 264] on icon at bounding box center [611, 262] width 12 height 12
click at [809, 20] on button "×" at bounding box center [819, 10] width 20 height 20
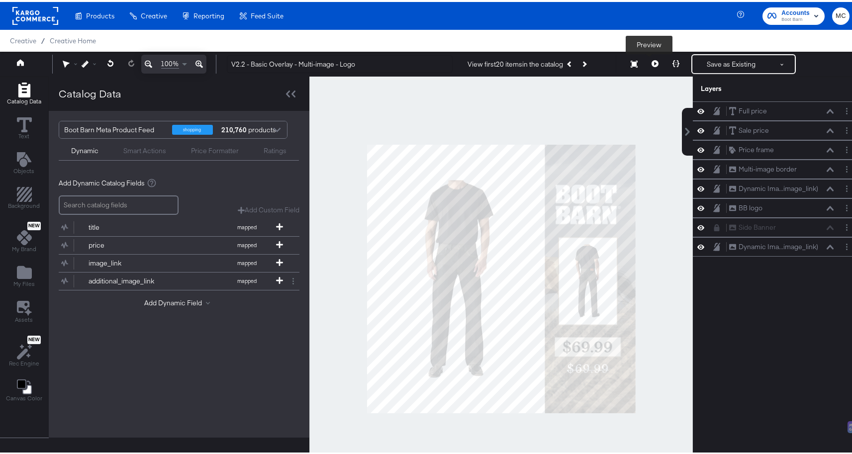
click at [646, 70] on button at bounding box center [654, 62] width 21 height 20
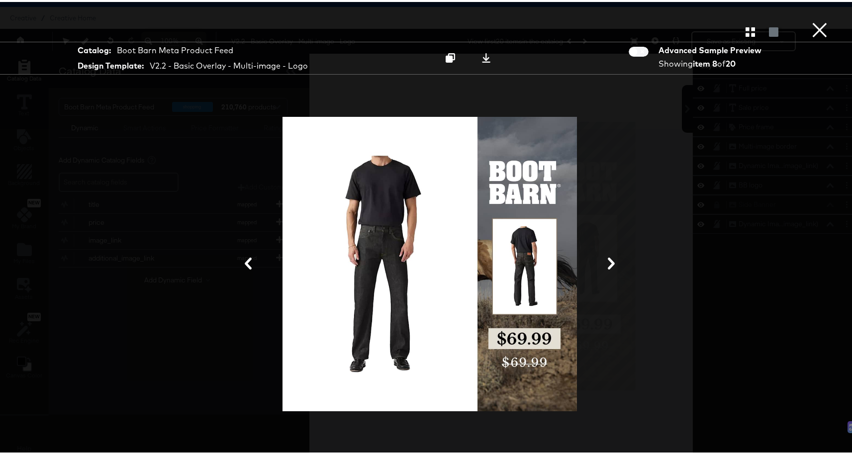
scroll to position [25, 0]
click at [731, 29] on div "Gallery View" at bounding box center [429, 30] width 859 height 20
click at [745, 32] on icon "button" at bounding box center [749, 29] width 9 height 9
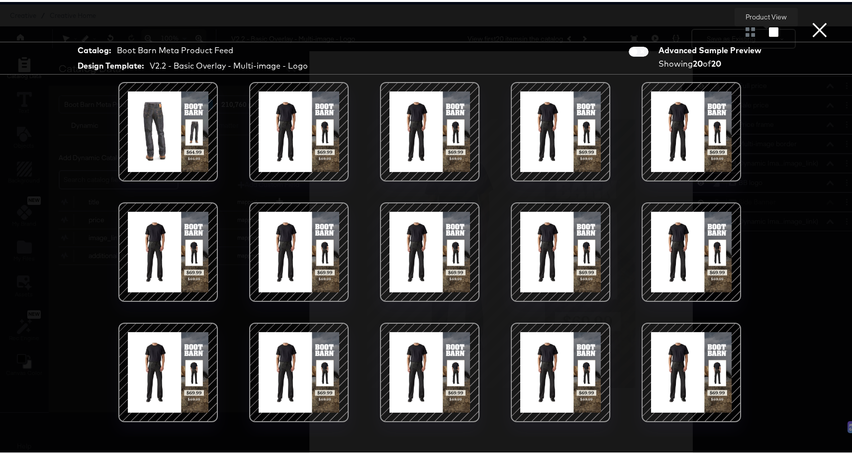
click at [765, 32] on button "button" at bounding box center [773, 29] width 17 height 9
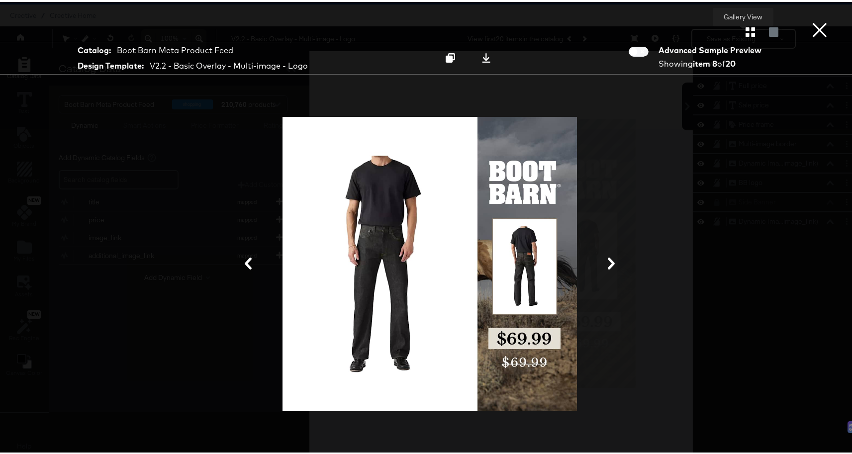
click at [726, 30] on div "Gallery View" at bounding box center [429, 30] width 859 height 20
click at [741, 33] on button "button" at bounding box center [749, 29] width 17 height 9
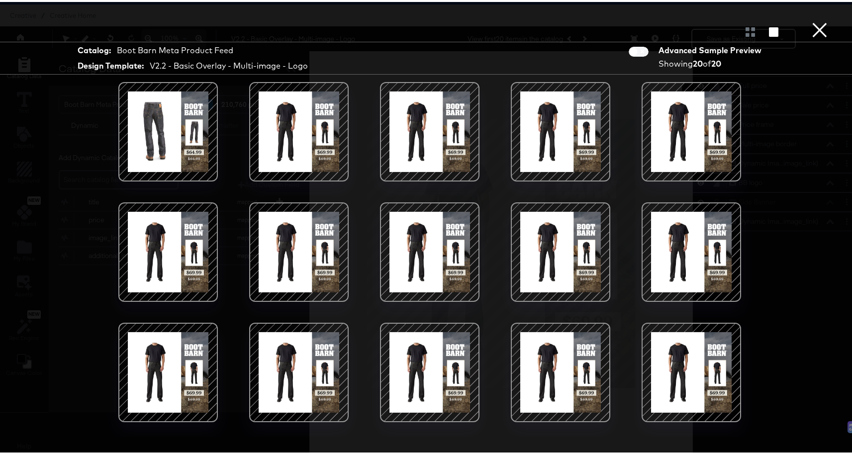
scroll to position [113, 0]
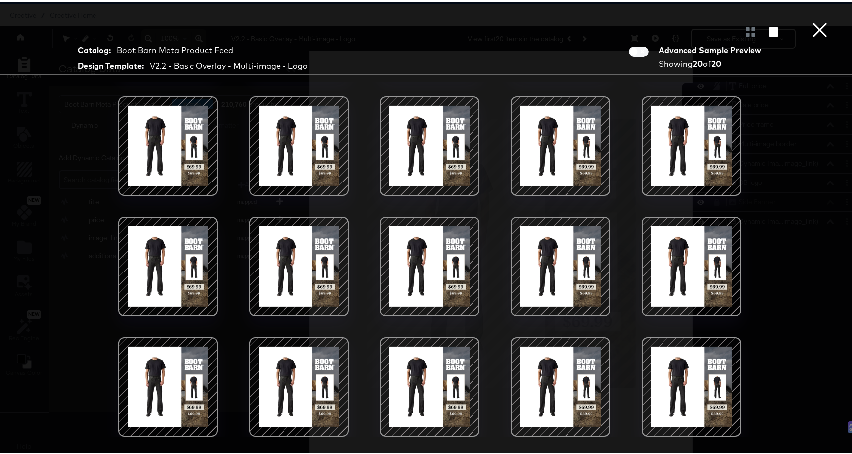
click at [809, 20] on button "×" at bounding box center [819, 10] width 20 height 20
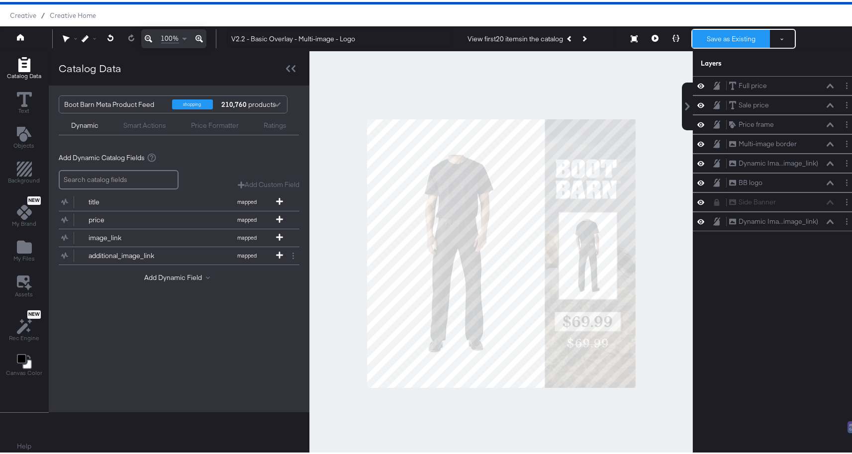
click at [729, 36] on button "Save as Existing" at bounding box center [731, 37] width 78 height 18
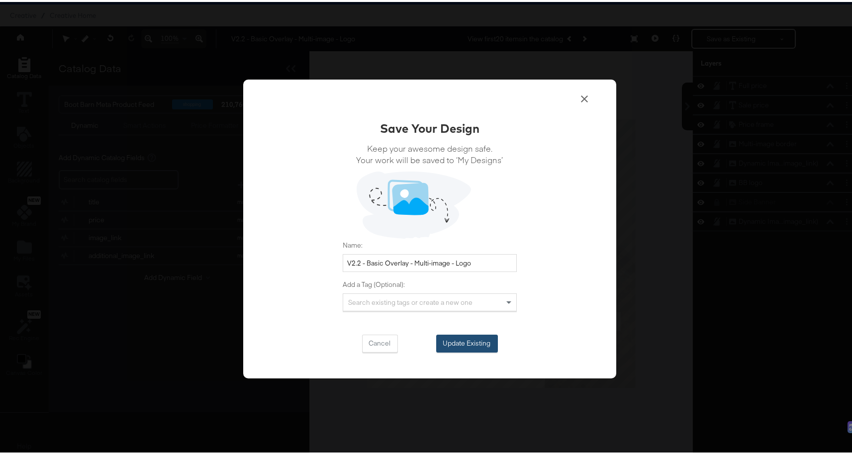
click at [450, 343] on button "Update Existing" at bounding box center [467, 342] width 62 height 18
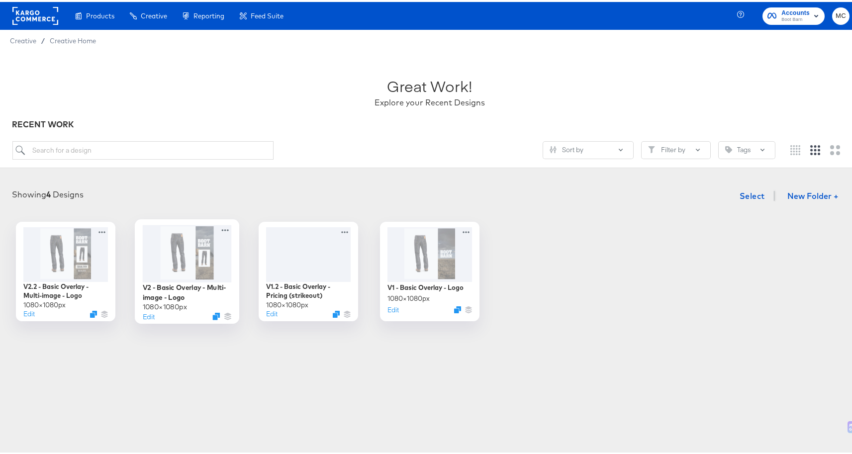
click at [175, 256] on div at bounding box center [187, 251] width 89 height 57
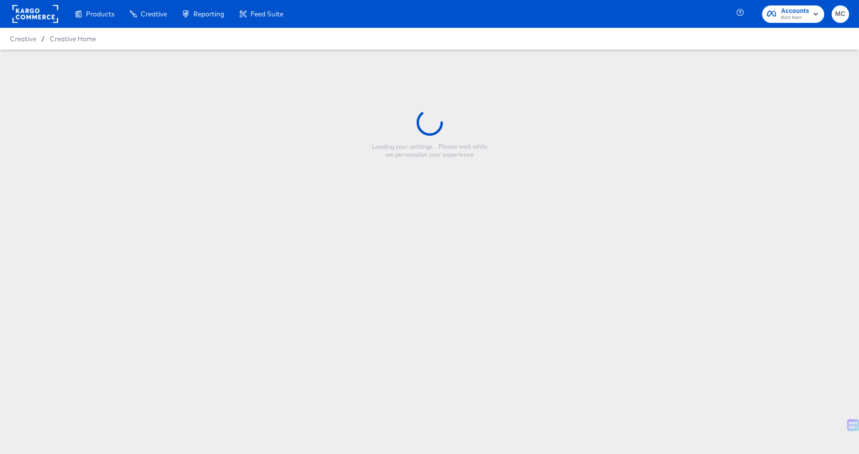
type input "V2 - Basic Overlay - Multi-image - Logo"
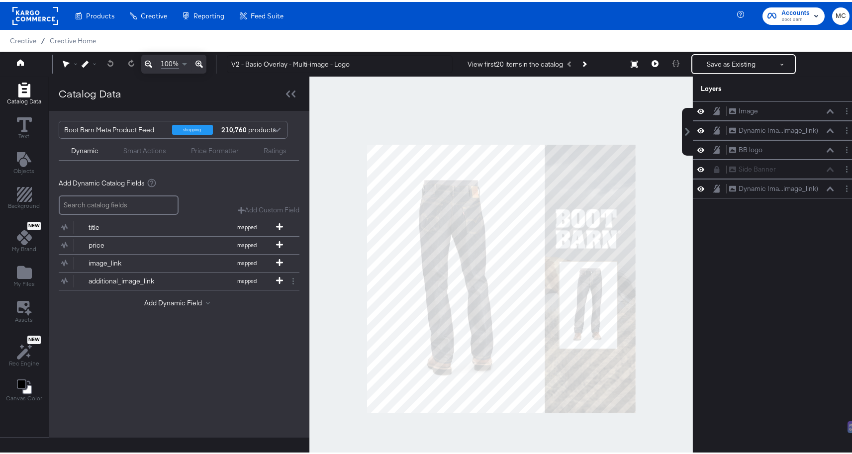
click at [668, 266] on div at bounding box center [500, 277] width 383 height 405
click at [706, 343] on div "Image Image Dynamic Ima...image_link) Dynamic Image (additional_image_link) BB …" at bounding box center [775, 281] width 167 height 364
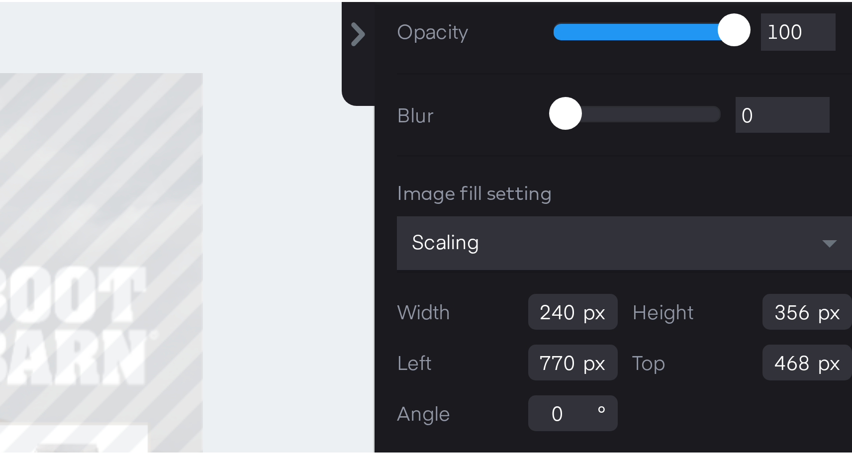
click at [771, 99] on div "Catalog Data Text Objects Background New My Brand My Files Assets New Rec Engin…" at bounding box center [429, 87] width 859 height 25
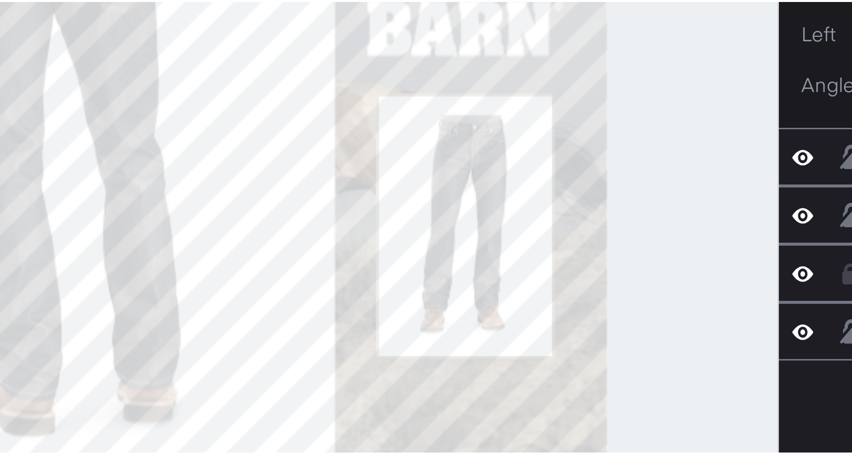
type input "769"
click at [643, 314] on div at bounding box center [500, 277] width 383 height 405
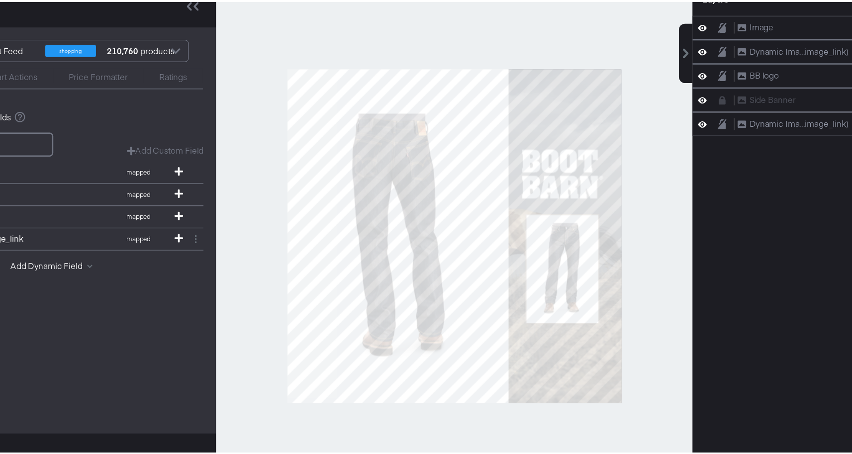
click at [659, 253] on div at bounding box center [500, 277] width 383 height 405
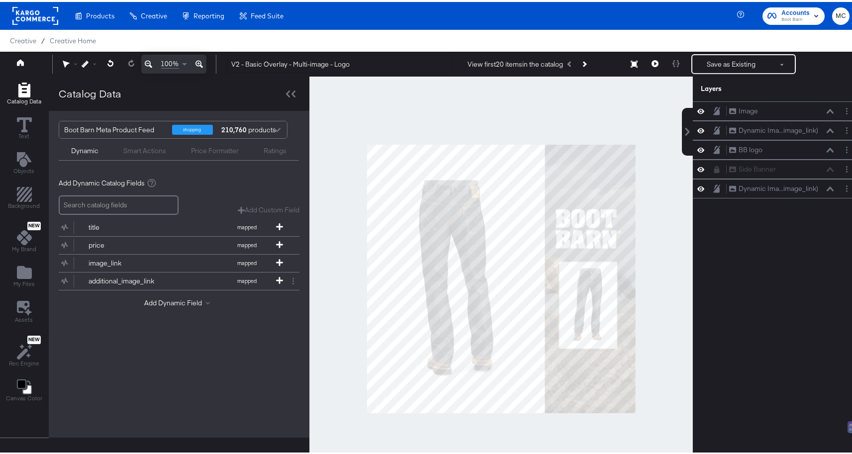
click at [577, 101] on div at bounding box center [500, 277] width 383 height 405
click at [696, 143] on button at bounding box center [700, 147] width 8 height 9
click at [697, 145] on icon at bounding box center [700, 148] width 7 height 6
click at [697, 129] on icon at bounding box center [700, 128] width 7 height 8
click at [697, 108] on icon at bounding box center [700, 109] width 7 height 8
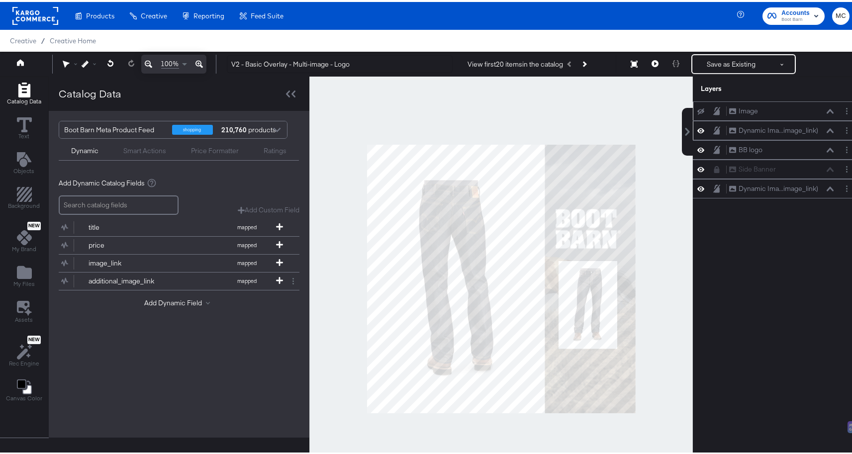
click at [697, 108] on icon at bounding box center [700, 109] width 7 height 6
click at [697, 108] on icon at bounding box center [700, 109] width 7 height 8
click at [697, 108] on icon at bounding box center [700, 109] width 7 height 6
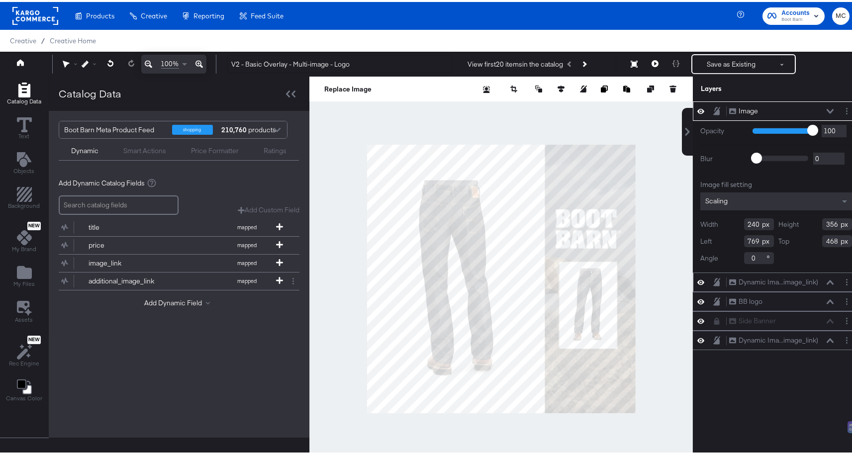
type input "768"
type input "467"
click at [649, 361] on div at bounding box center [500, 277] width 383 height 405
click at [740, 110] on div "Image" at bounding box center [747, 108] width 19 height 9
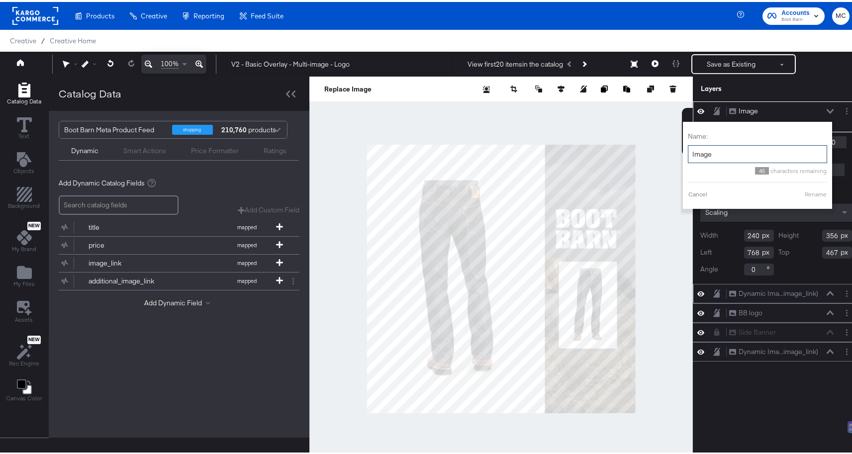
drag, startPoint x: 711, startPoint y: 154, endPoint x: 676, endPoint y: 149, distance: 36.2
click at [683, 149] on div "Name: Image 45 characters remaining Cancel Rename" at bounding box center [757, 163] width 149 height 87
type input "Multi-image border"
click at [806, 193] on button "Rename" at bounding box center [815, 192] width 23 height 9
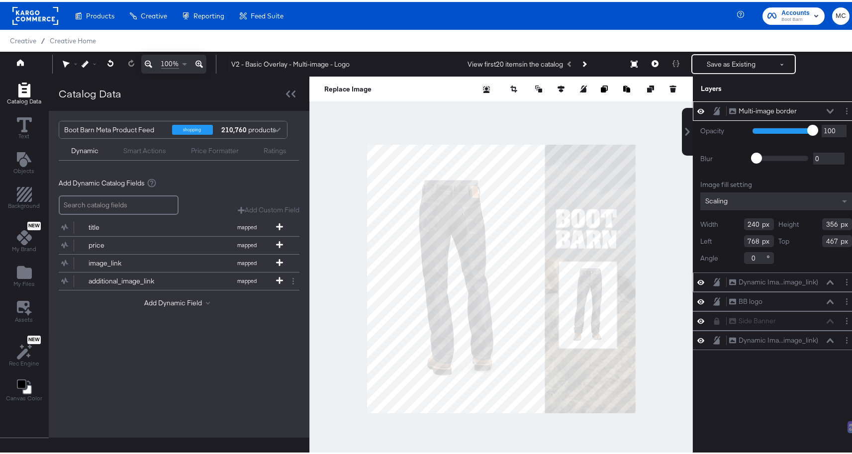
click at [791, 80] on div "Layers" at bounding box center [775, 87] width 167 height 25
click at [645, 276] on div at bounding box center [500, 277] width 383 height 405
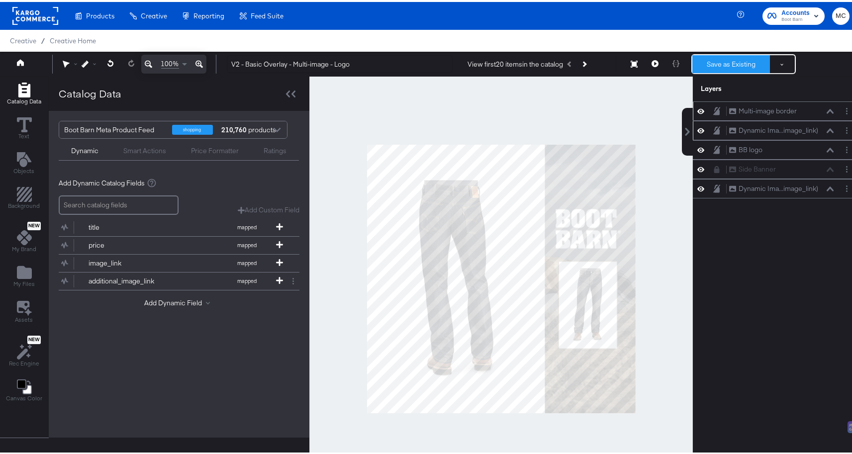
click at [718, 67] on button "Save as Existing" at bounding box center [731, 62] width 78 height 18
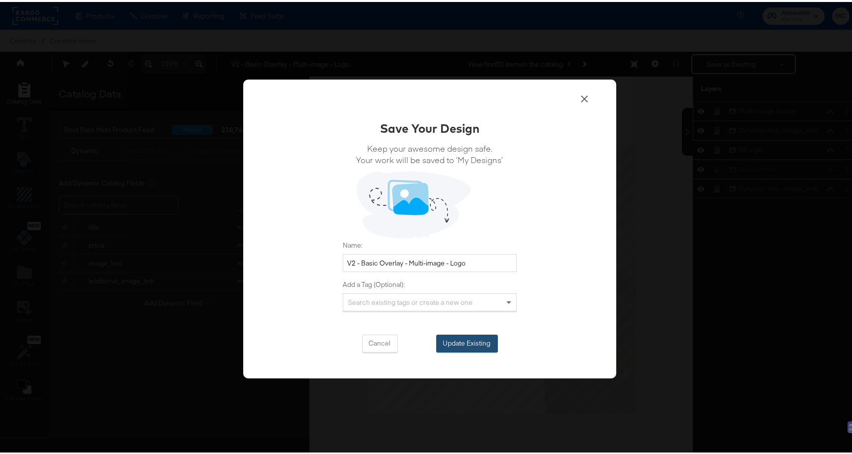
click at [462, 341] on button "Update Existing" at bounding box center [467, 342] width 62 height 18
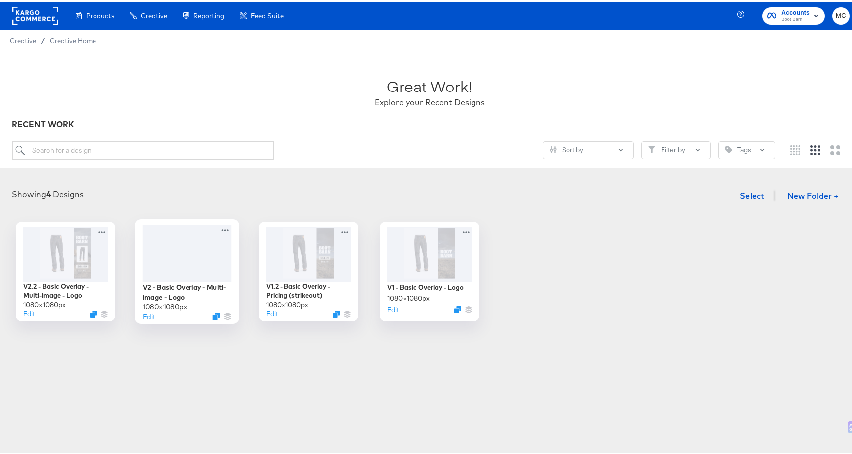
click at [190, 261] on div at bounding box center [187, 251] width 89 height 57
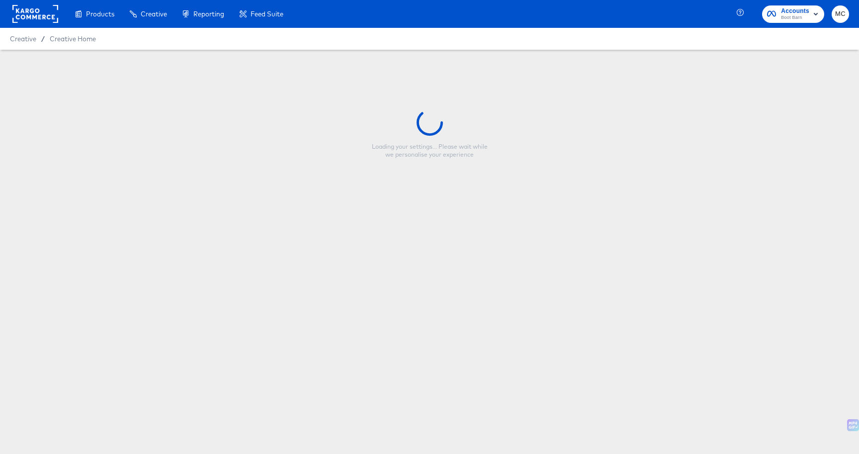
type input "V2 - Basic Overlay - Multi-image - Logo"
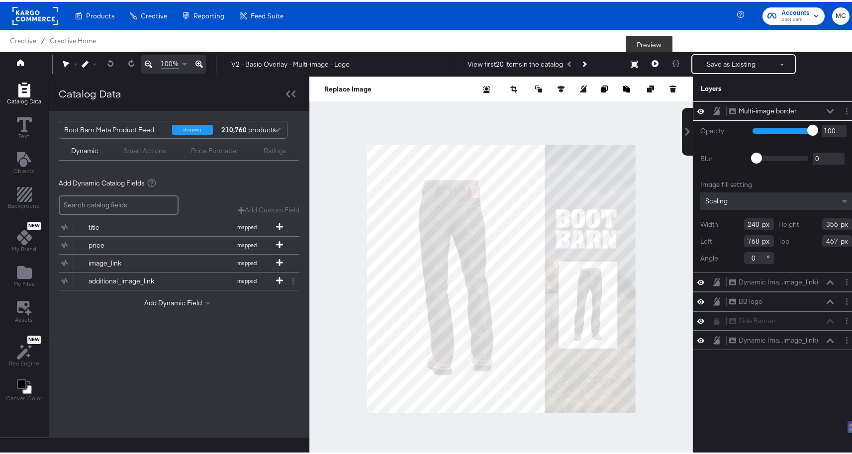
click at [651, 62] on icon at bounding box center [654, 61] width 7 height 7
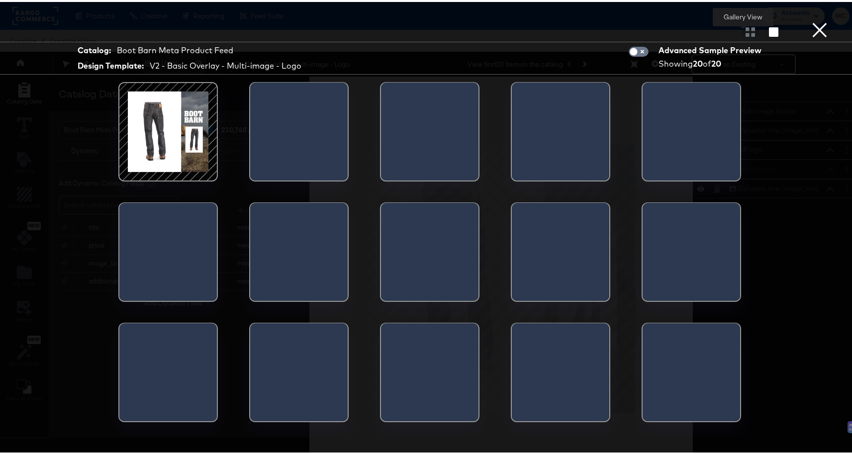
click at [745, 32] on div at bounding box center [749, 30] width 17 height 10
click at [741, 31] on div at bounding box center [749, 30] width 17 height 10
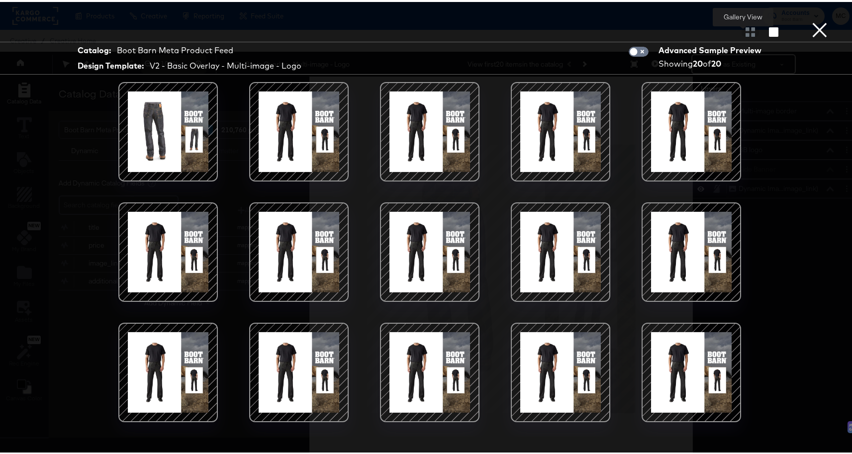
click at [751, 35] on div "Gallery View" at bounding box center [429, 30] width 859 height 20
click at [769, 31] on icon "button" at bounding box center [773, 29] width 9 height 9
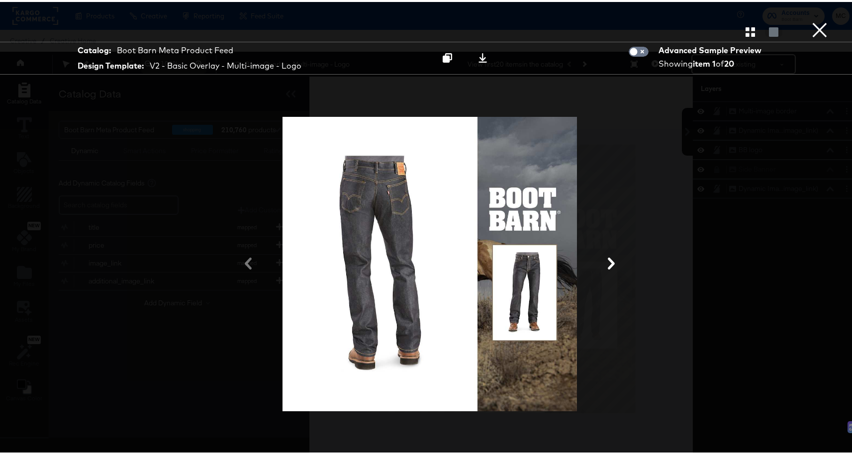
click at [606, 253] on div at bounding box center [430, 262] width 746 height 354
click at [607, 258] on icon at bounding box center [611, 262] width 12 height 12
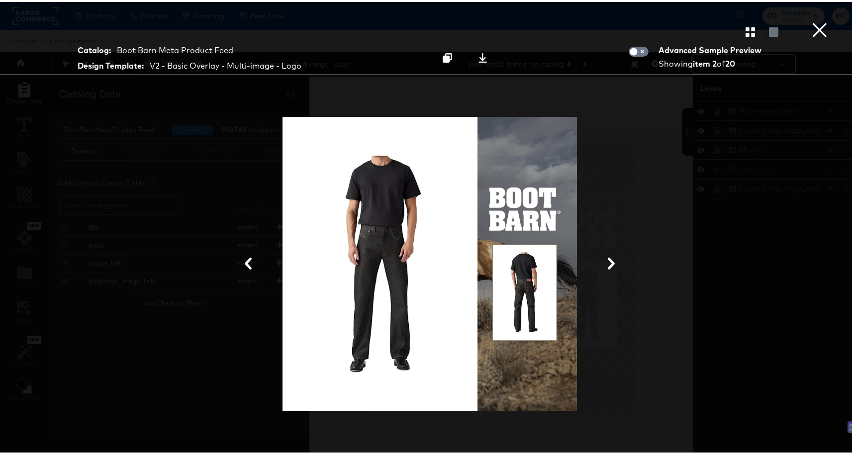
click at [607, 258] on icon at bounding box center [611, 262] width 12 height 12
click at [608, 257] on icon at bounding box center [611, 262] width 12 height 12
click at [607, 256] on button at bounding box center [611, 262] width 26 height 18
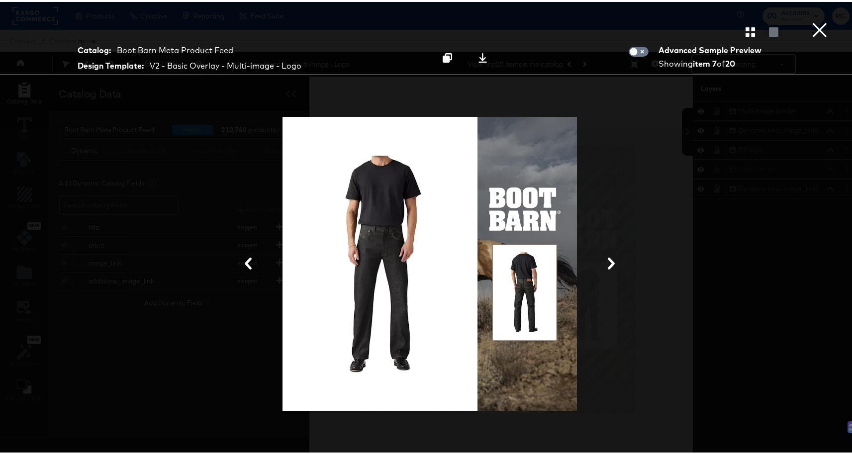
click at [605, 258] on icon at bounding box center [611, 262] width 12 height 12
click at [605, 261] on icon at bounding box center [611, 262] width 12 height 12
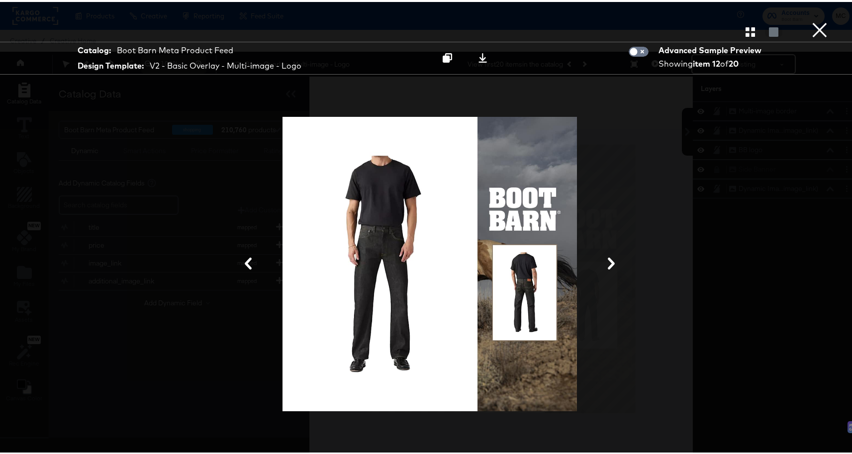
click at [605, 261] on icon at bounding box center [611, 262] width 12 height 12
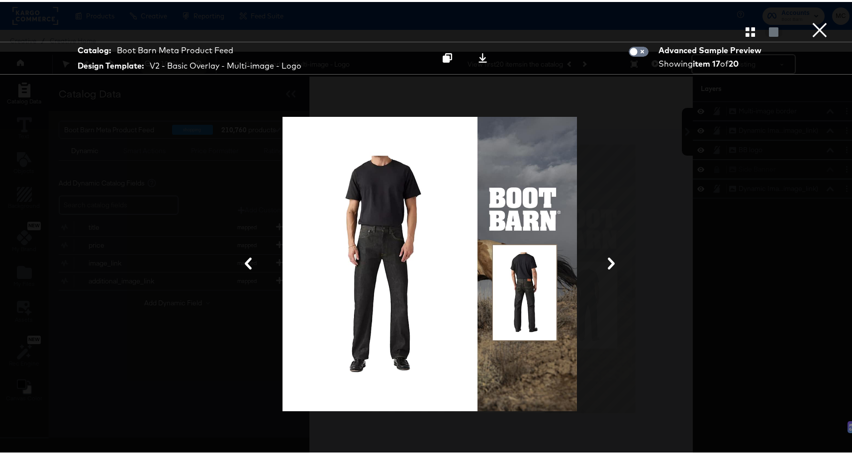
click at [605, 261] on icon at bounding box center [611, 262] width 12 height 12
click at [816, 20] on button "×" at bounding box center [819, 10] width 20 height 20
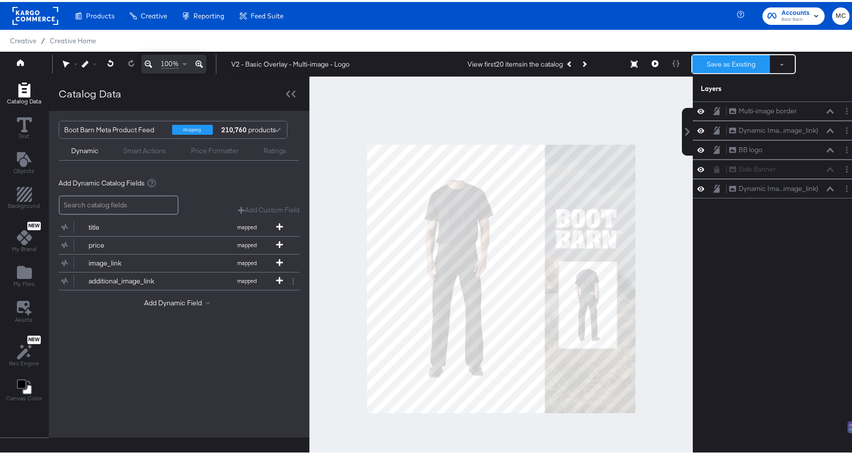
click at [724, 59] on button "Save as Existing" at bounding box center [731, 62] width 78 height 18
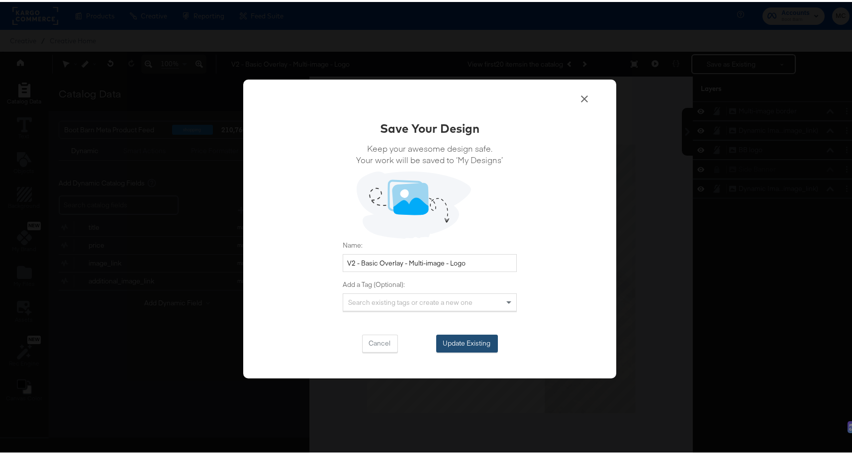
click at [462, 338] on button "Update Existing" at bounding box center [467, 342] width 62 height 18
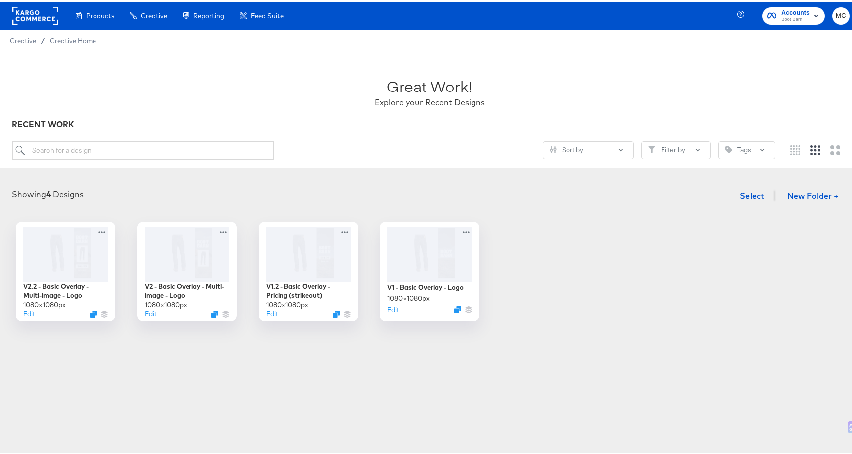
click at [582, 319] on div "Showing 4 Designs Select New Folder + V2.2 - Basic Overlay - Multi-image - Logo…" at bounding box center [429, 251] width 859 height 155
